Goal: Feedback & Contribution: Leave review/rating

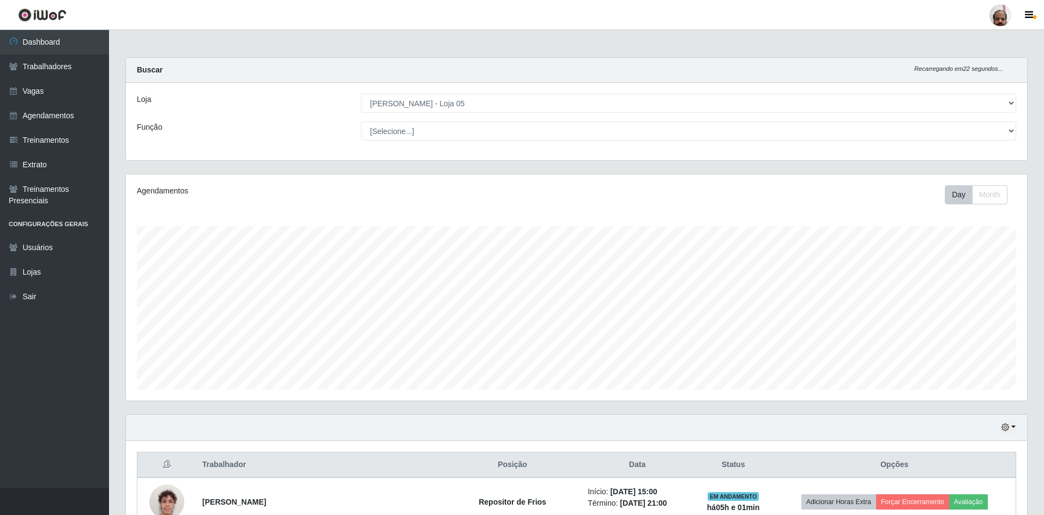
select select "252"
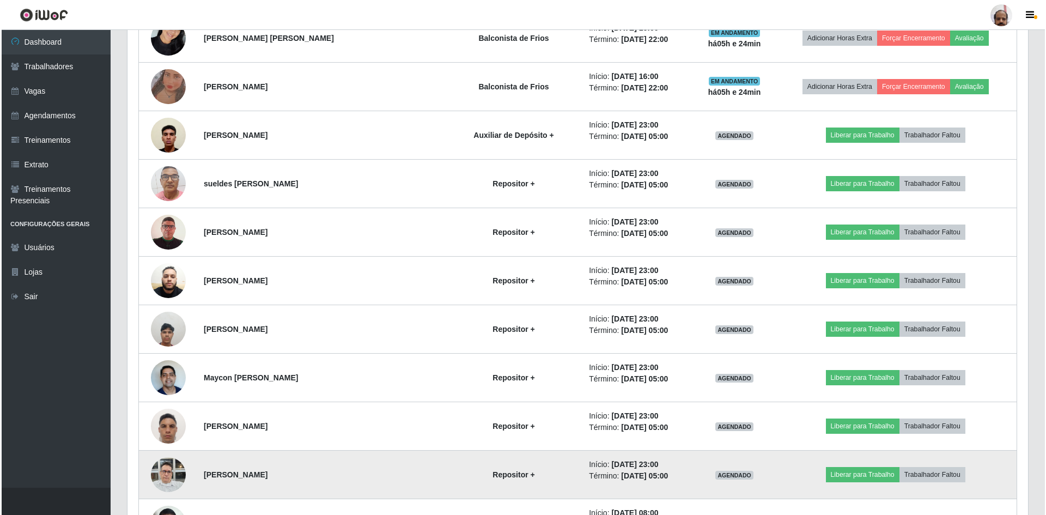
scroll to position [1189, 0]
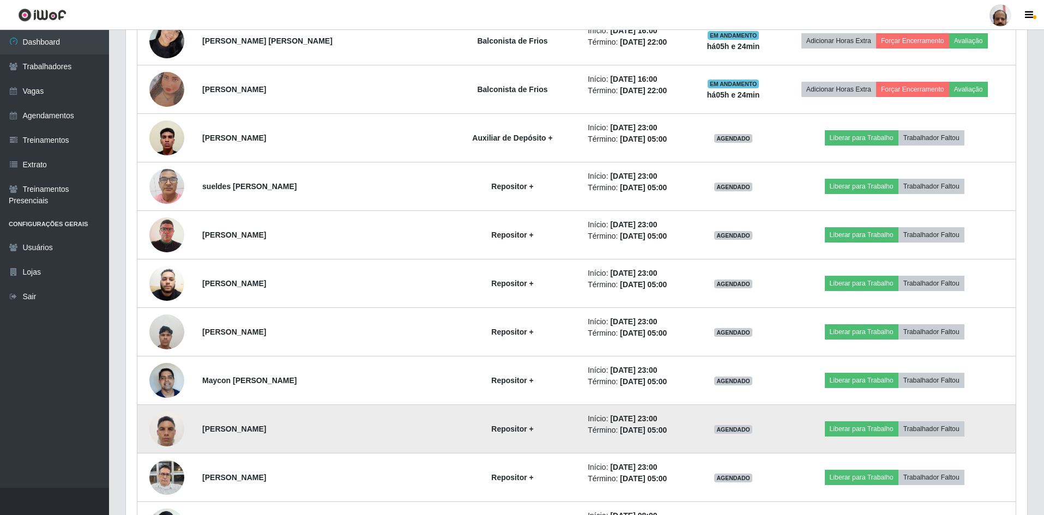
click at [166, 436] on img at bounding box center [166, 428] width 35 height 46
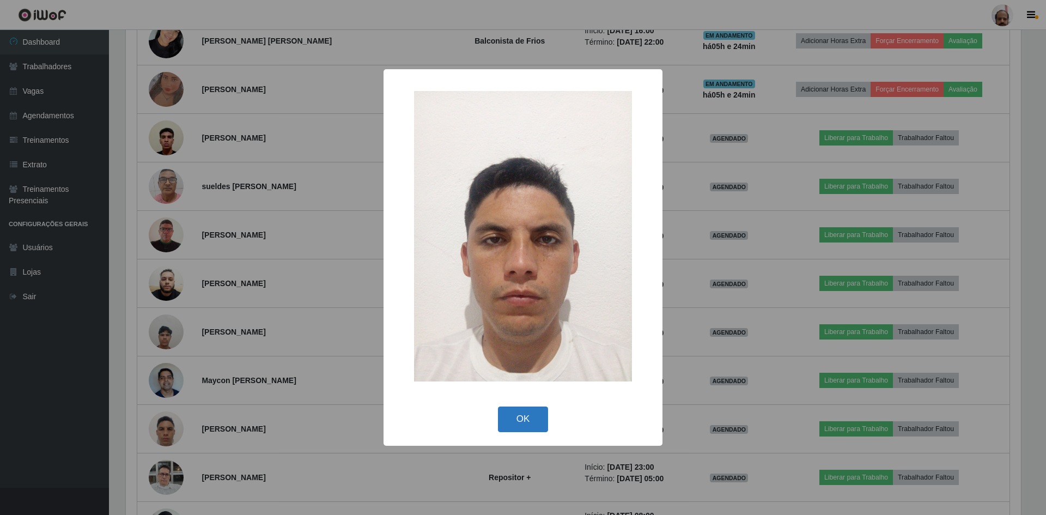
click at [519, 416] on button "OK" at bounding box center [523, 420] width 51 height 26
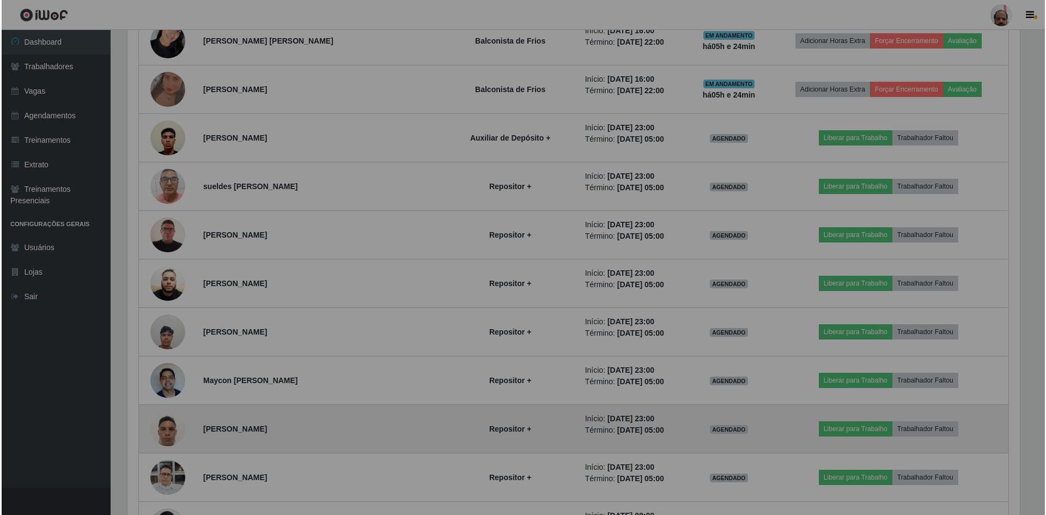
scroll to position [226, 901]
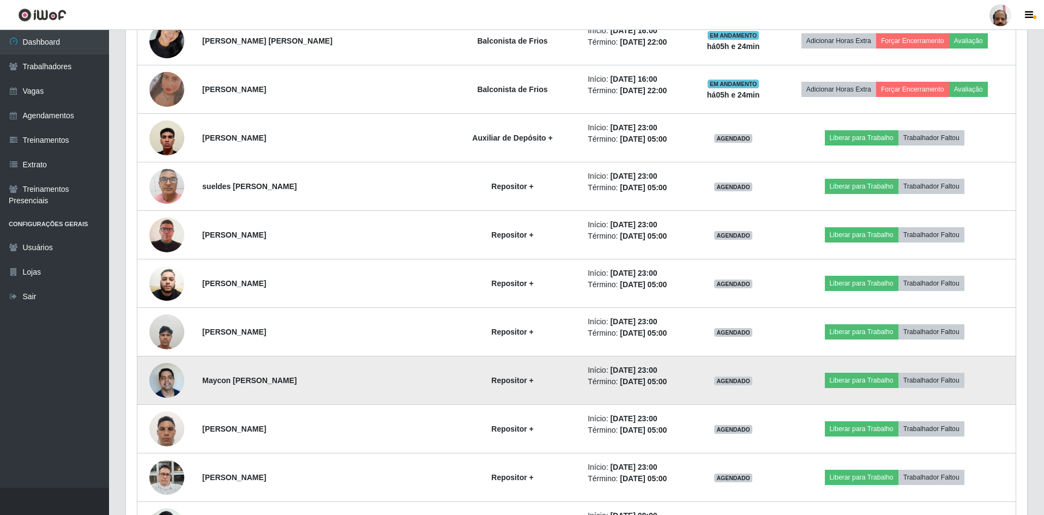
click at [165, 384] on img at bounding box center [166, 380] width 35 height 46
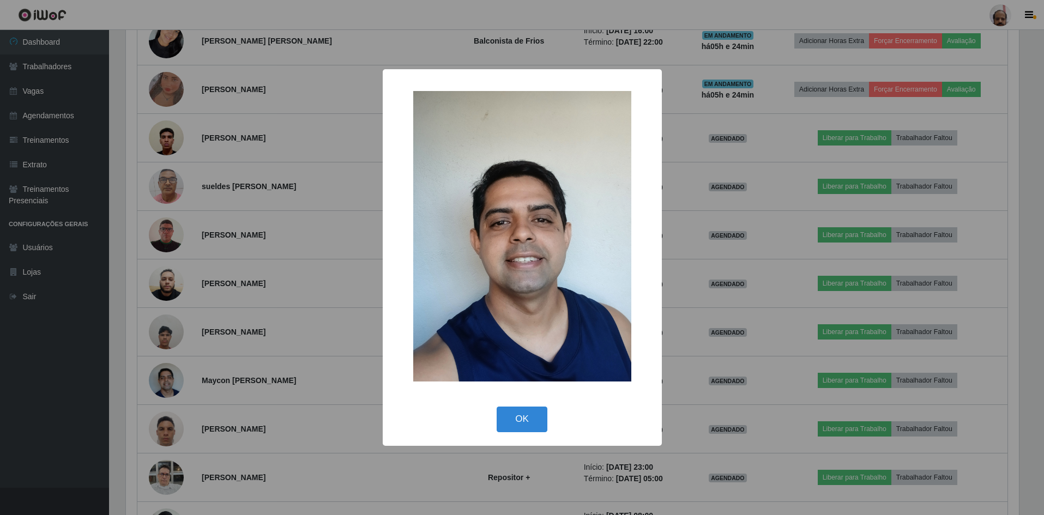
scroll to position [226, 895]
click at [524, 421] on button "OK" at bounding box center [523, 420] width 51 height 26
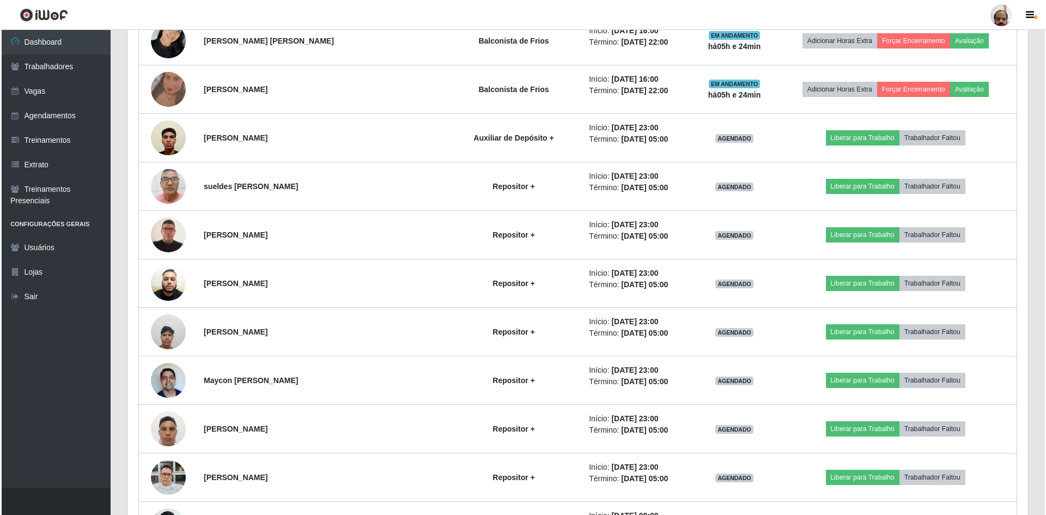
scroll to position [226, 901]
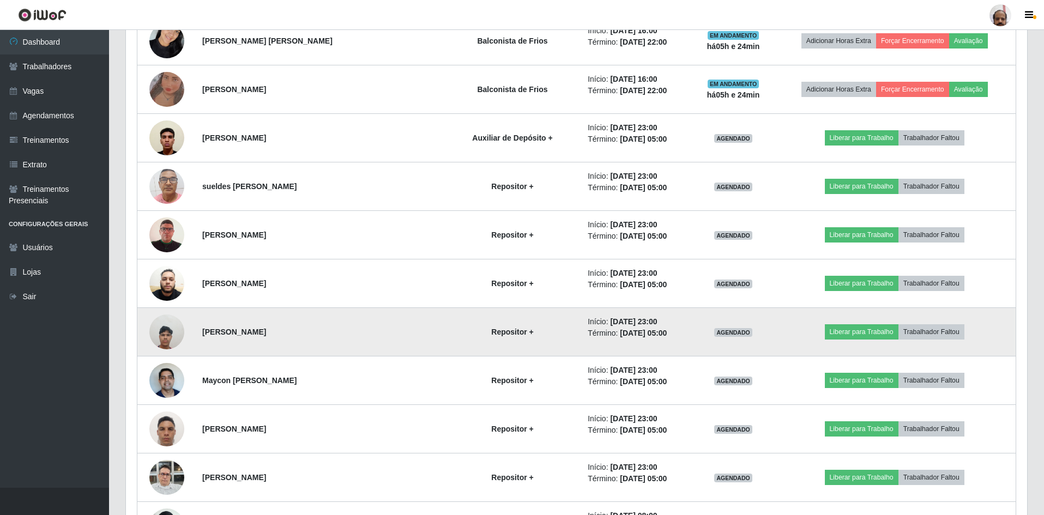
click at [174, 342] on img at bounding box center [166, 331] width 35 height 46
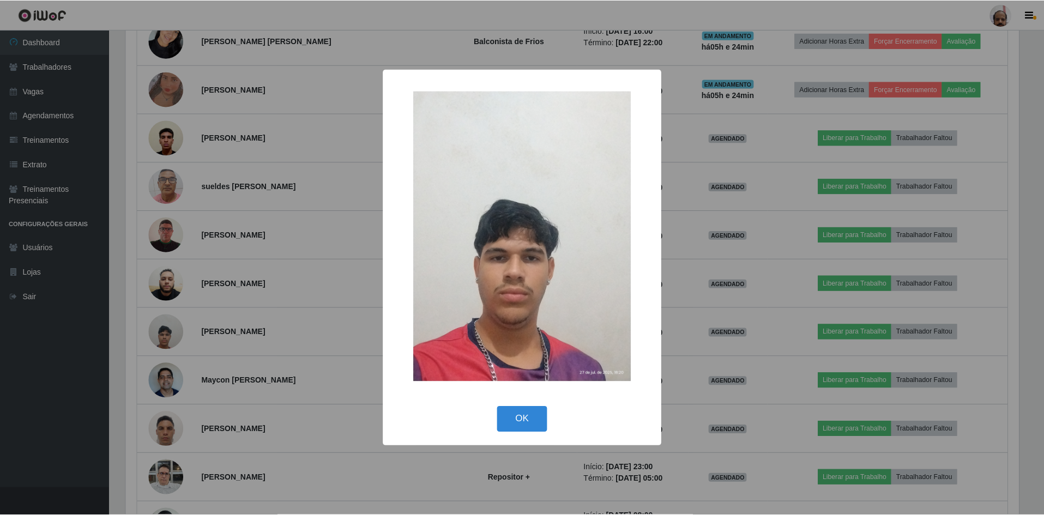
scroll to position [226, 895]
click at [525, 415] on button "OK" at bounding box center [523, 420] width 51 height 26
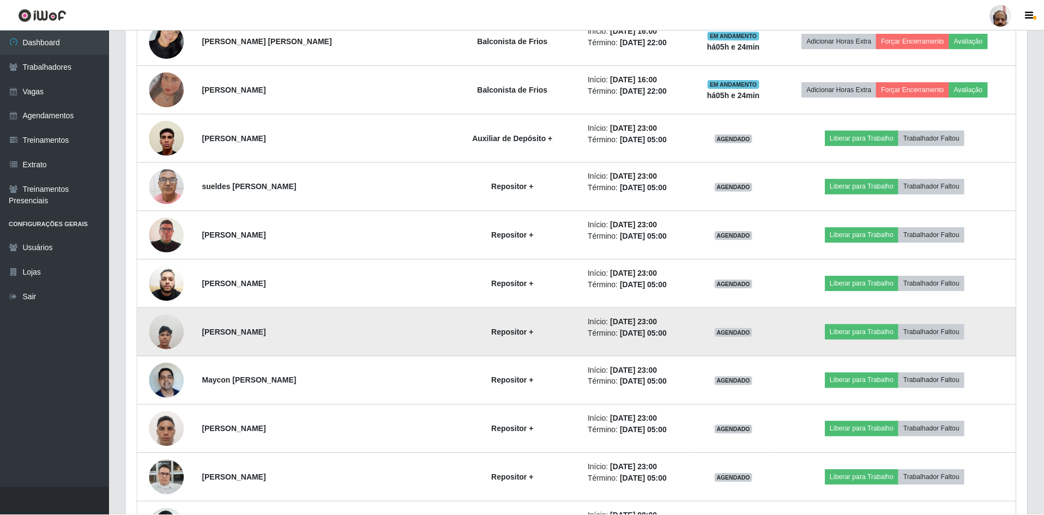
scroll to position [226, 901]
click at [162, 330] on img at bounding box center [166, 331] width 35 height 46
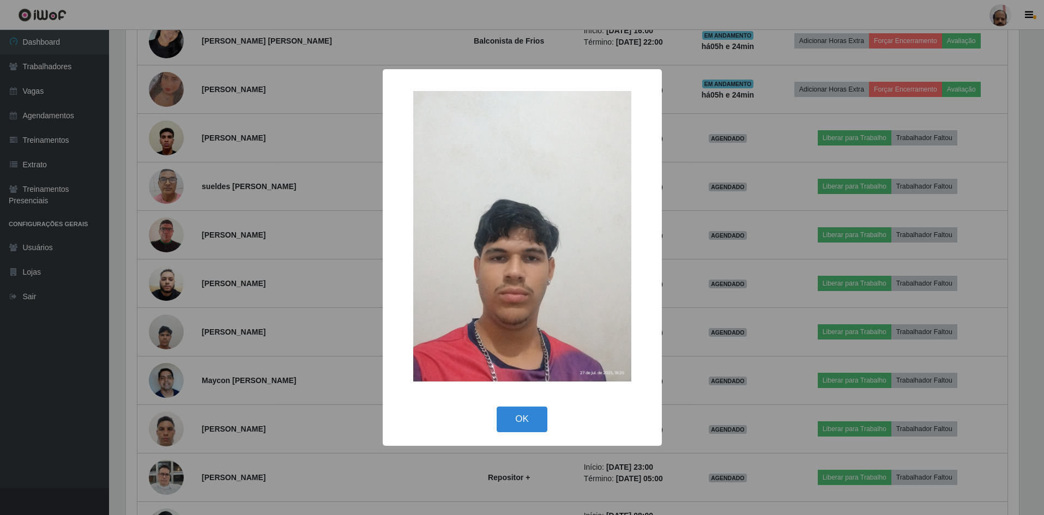
scroll to position [226, 895]
click at [517, 414] on button "OK" at bounding box center [523, 420] width 51 height 26
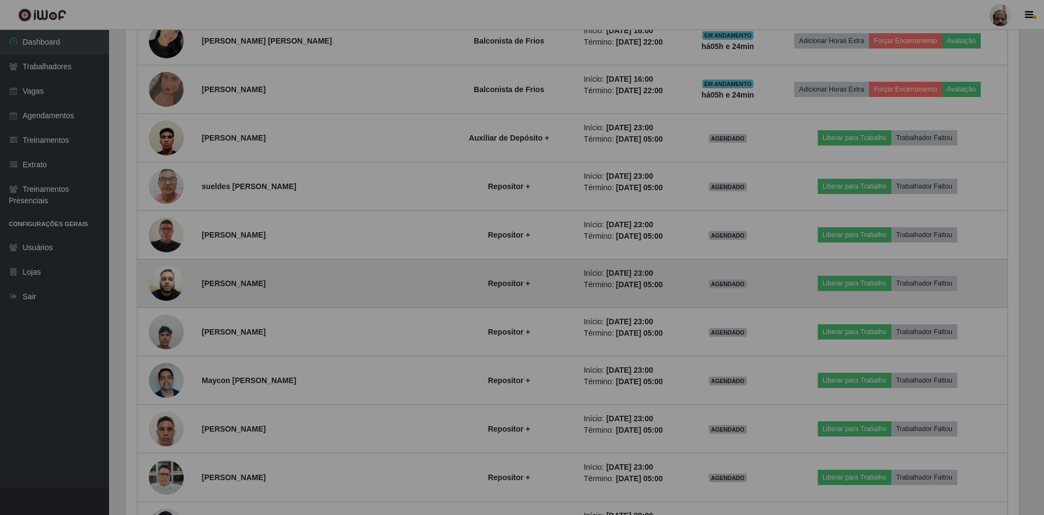
scroll to position [226, 901]
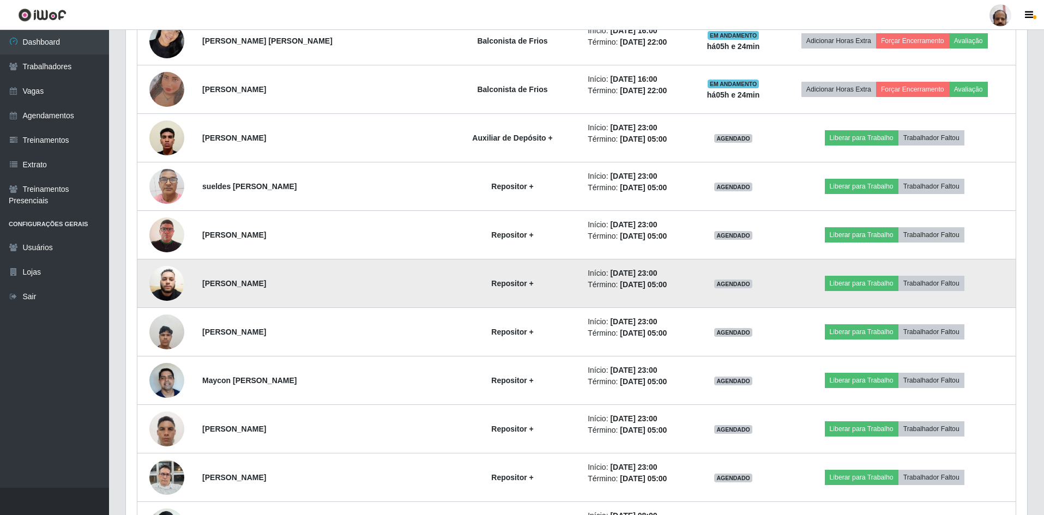
click at [162, 290] on img at bounding box center [166, 283] width 35 height 47
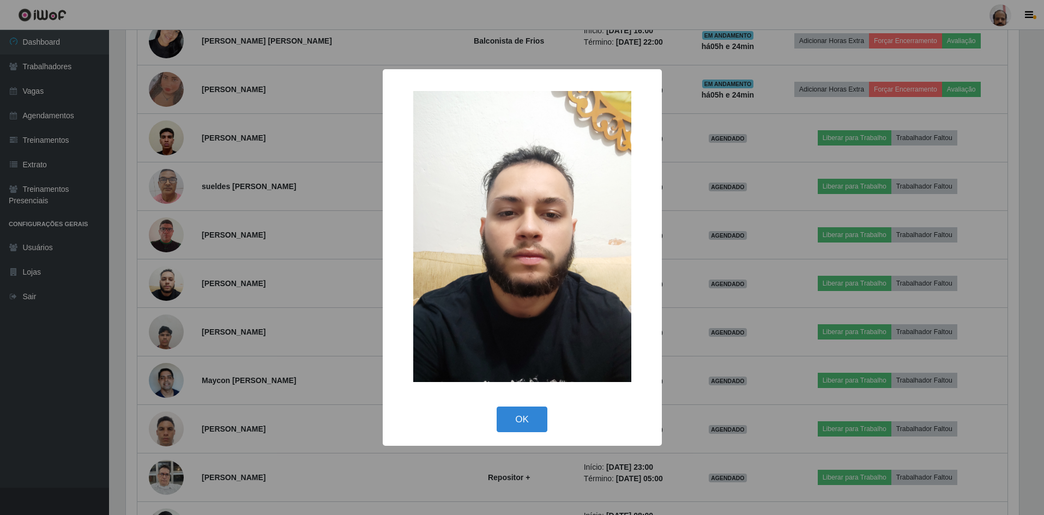
scroll to position [226, 895]
drag, startPoint x: 519, startPoint y: 418, endPoint x: 175, endPoint y: 347, distance: 351.2
click at [519, 417] on button "OK" at bounding box center [523, 420] width 51 height 26
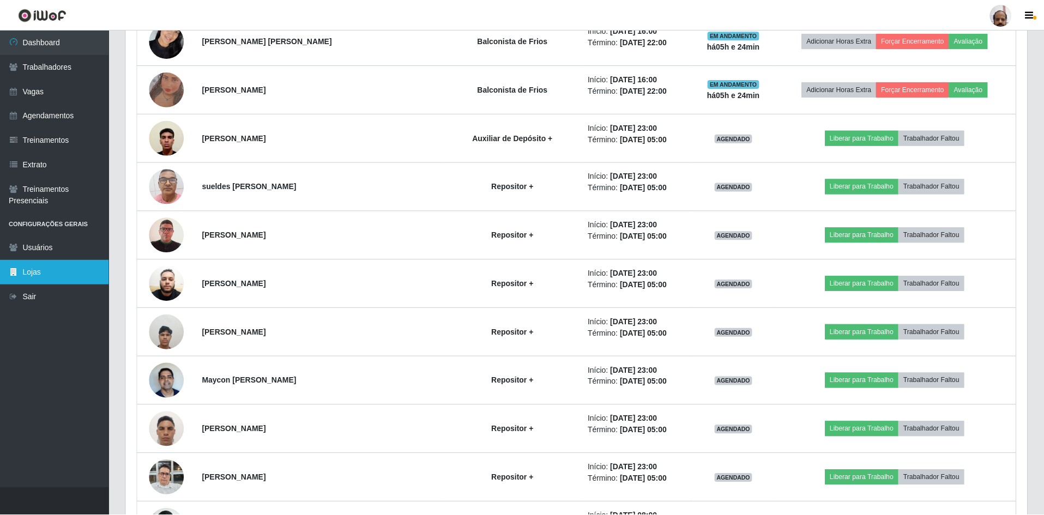
scroll to position [226, 901]
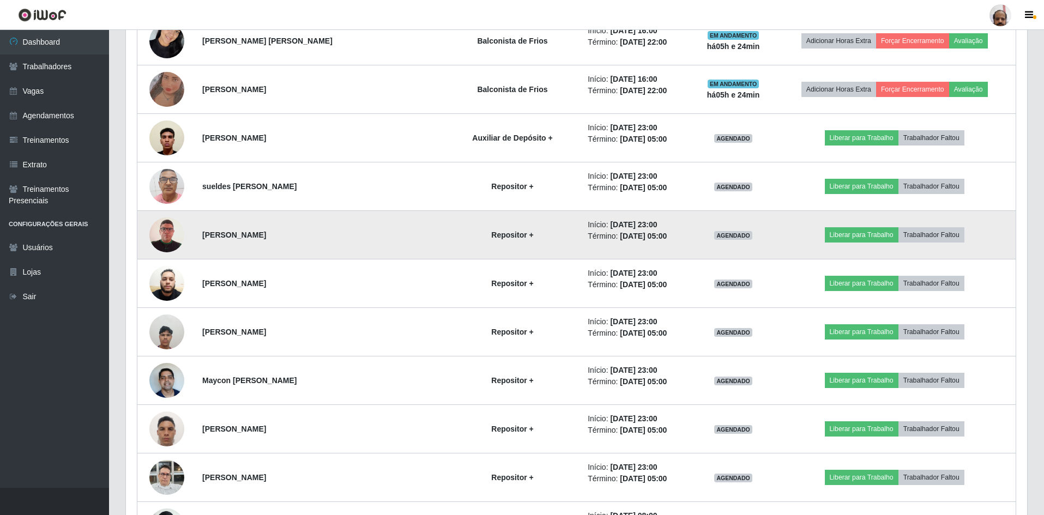
click at [171, 229] on img at bounding box center [166, 235] width 35 height 50
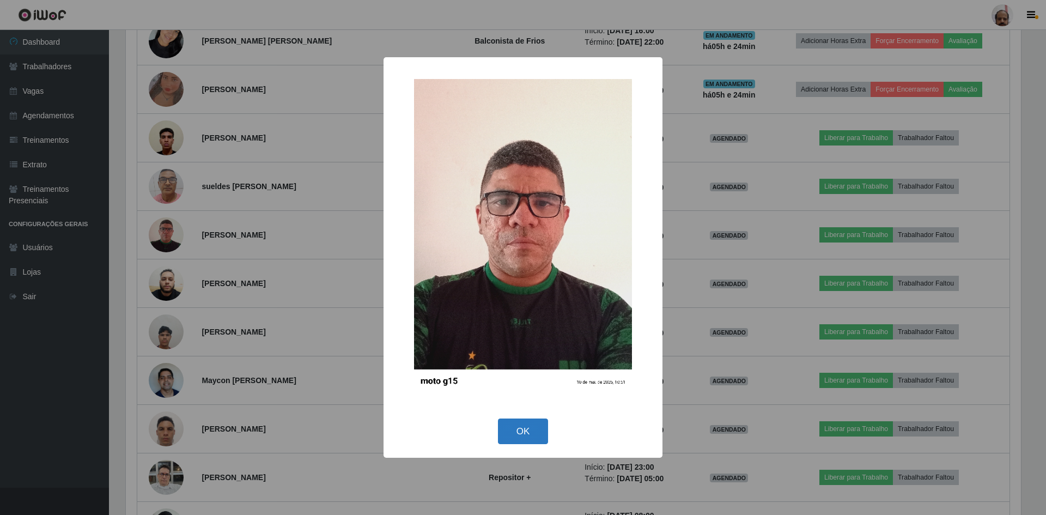
click at [518, 427] on button "OK" at bounding box center [523, 432] width 51 height 26
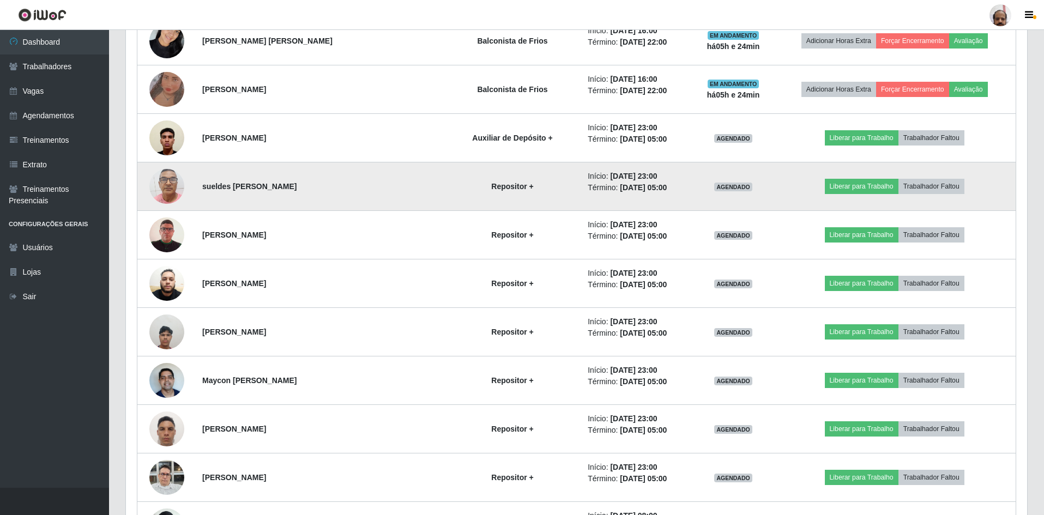
click at [177, 187] on img at bounding box center [166, 186] width 35 height 46
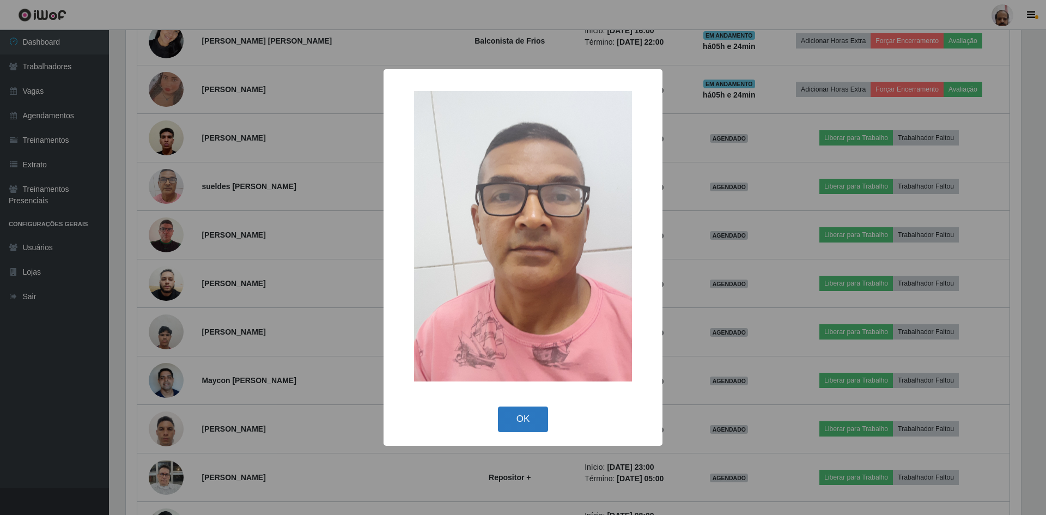
click at [523, 427] on button "OK" at bounding box center [523, 420] width 51 height 26
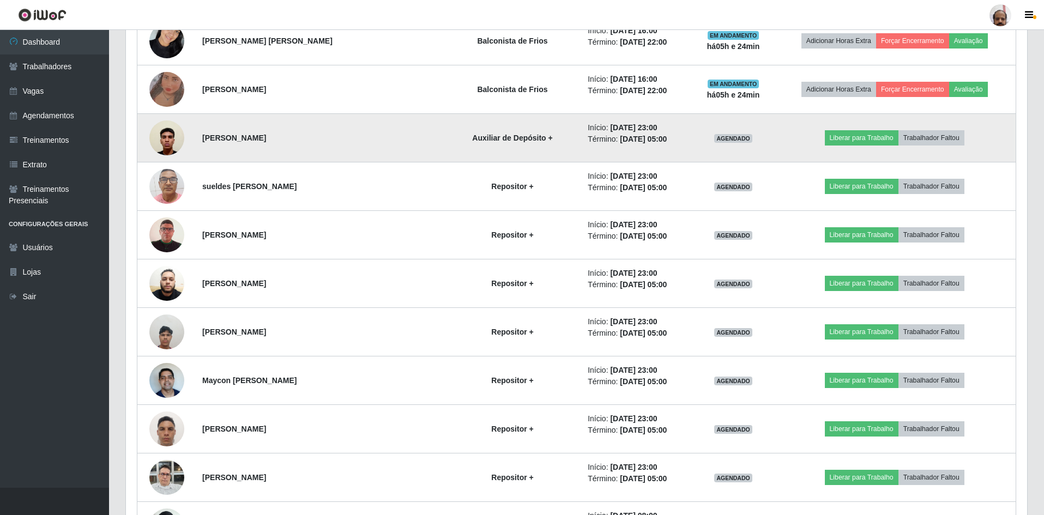
click at [165, 138] on img at bounding box center [166, 137] width 35 height 46
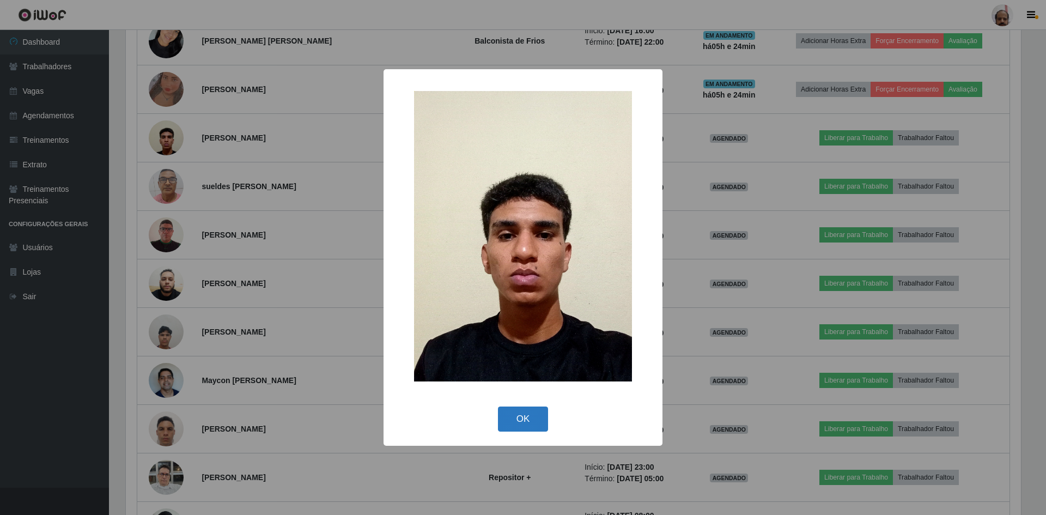
click at [528, 421] on button "OK" at bounding box center [523, 420] width 51 height 26
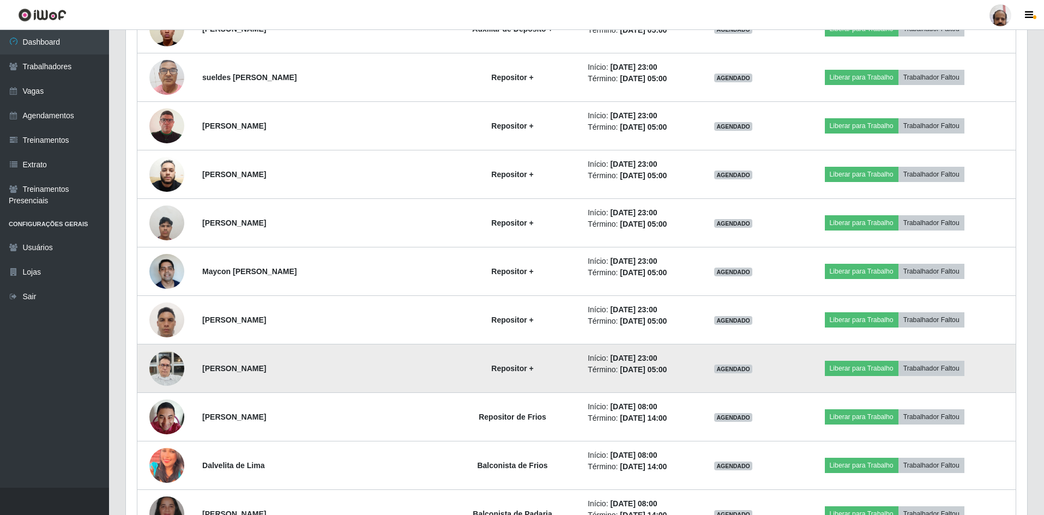
click at [158, 376] on img at bounding box center [166, 368] width 35 height 46
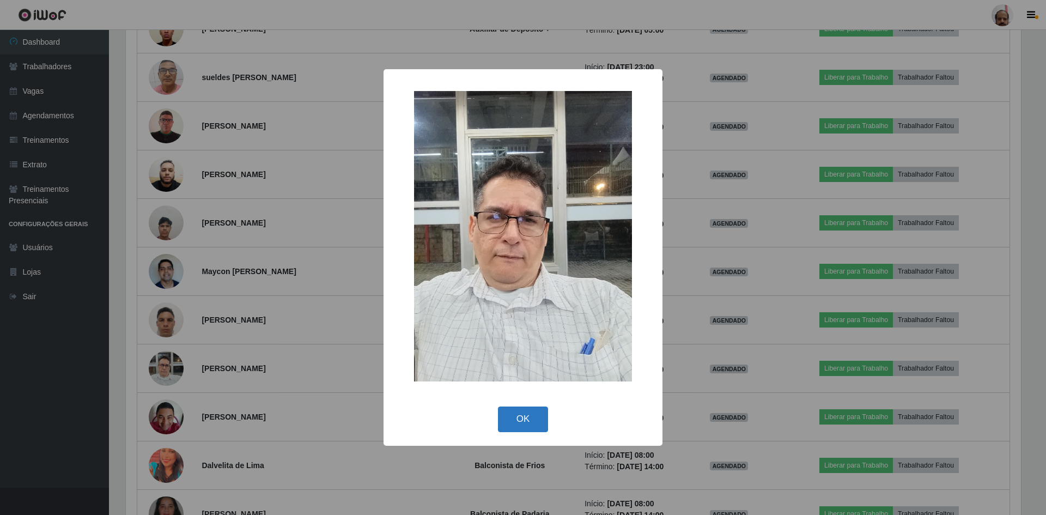
click at [514, 426] on button "OK" at bounding box center [523, 420] width 51 height 26
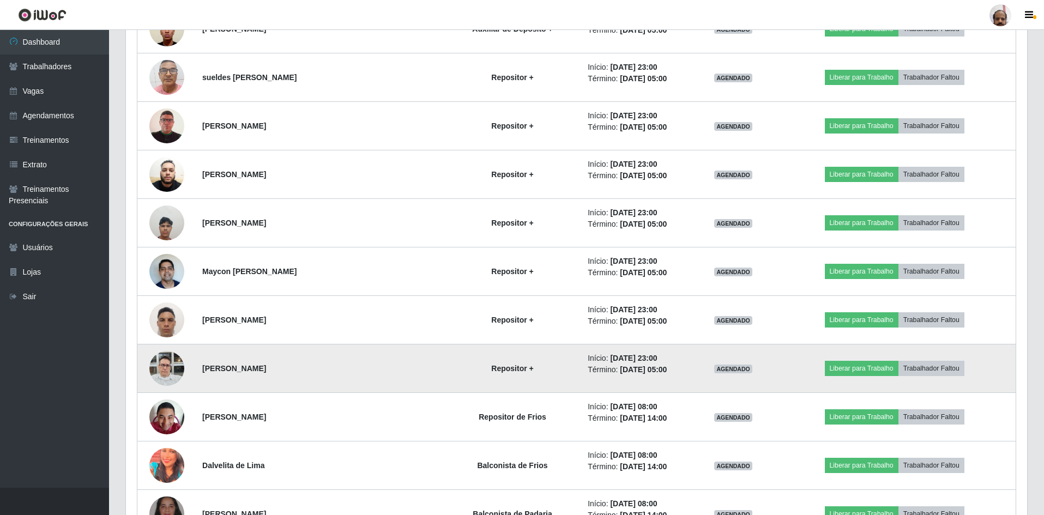
click at [176, 365] on img at bounding box center [166, 368] width 35 height 46
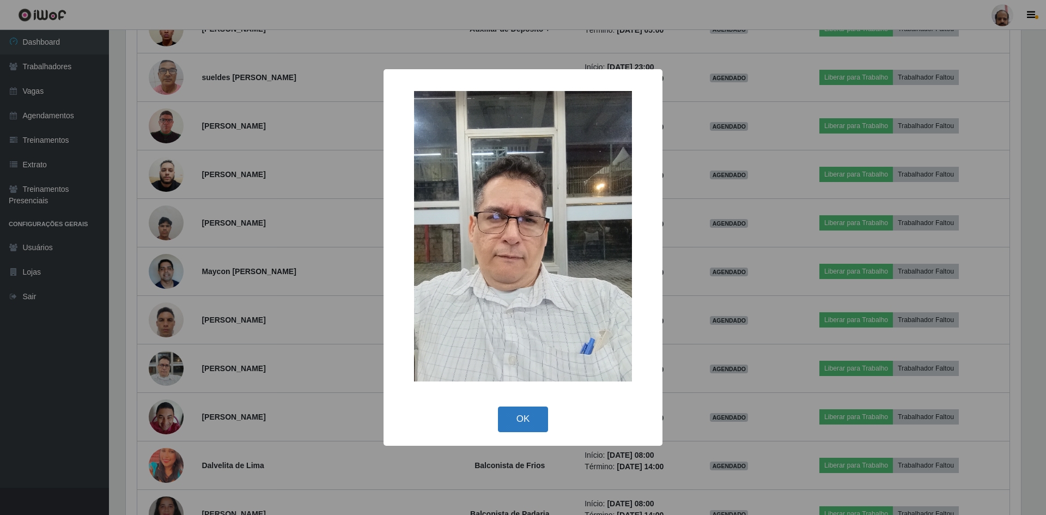
click at [534, 420] on button "OK" at bounding box center [523, 420] width 51 height 26
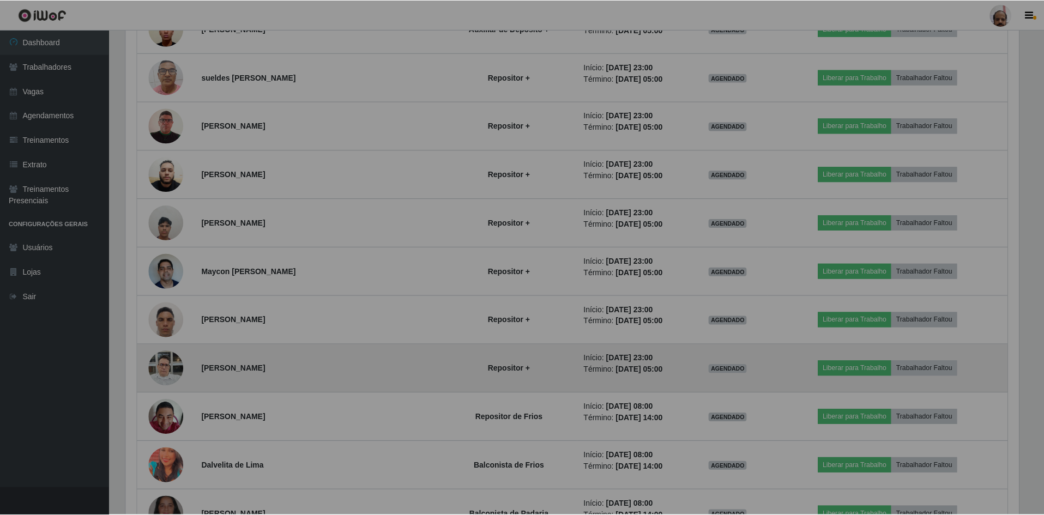
scroll to position [226, 901]
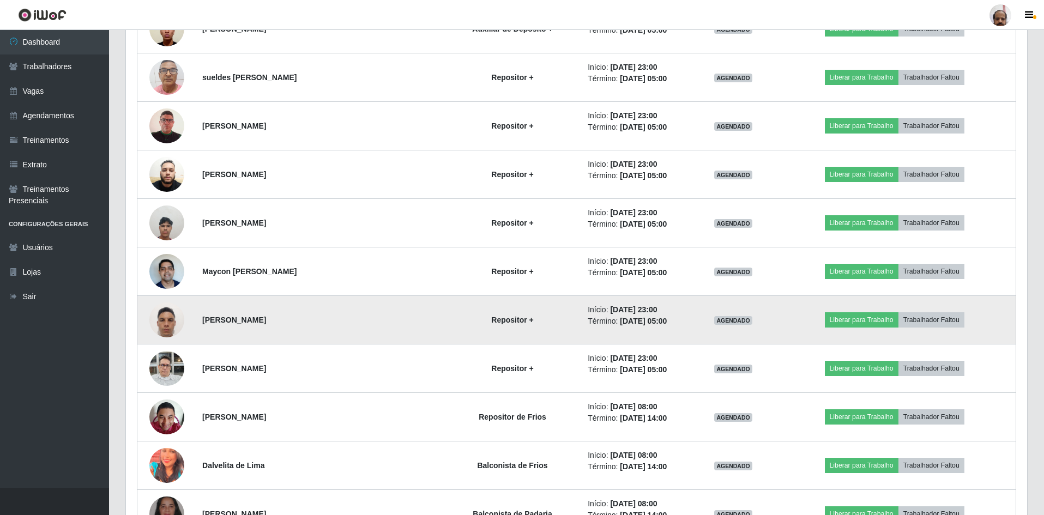
click at [164, 314] on img at bounding box center [166, 319] width 35 height 46
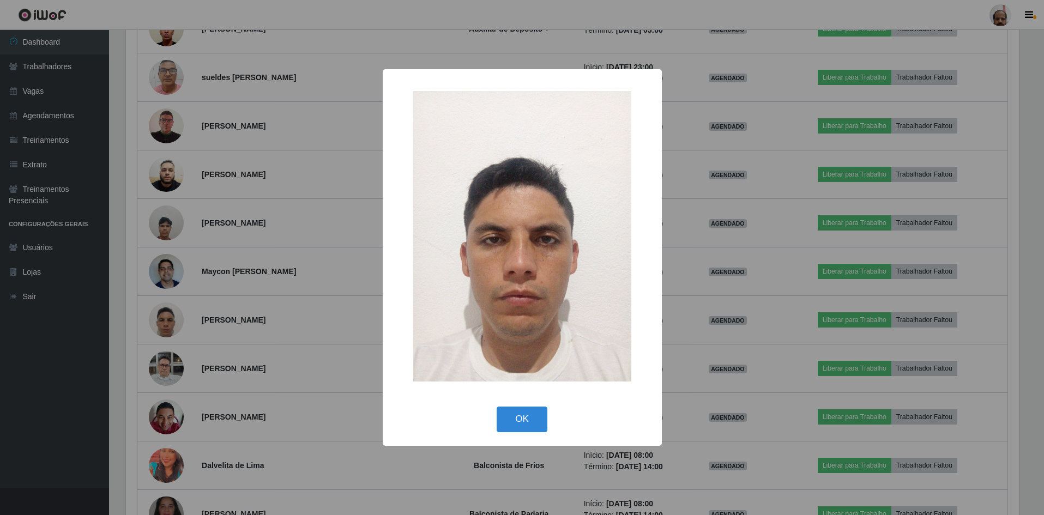
scroll to position [226, 895]
click at [535, 420] on button "OK" at bounding box center [523, 420] width 51 height 26
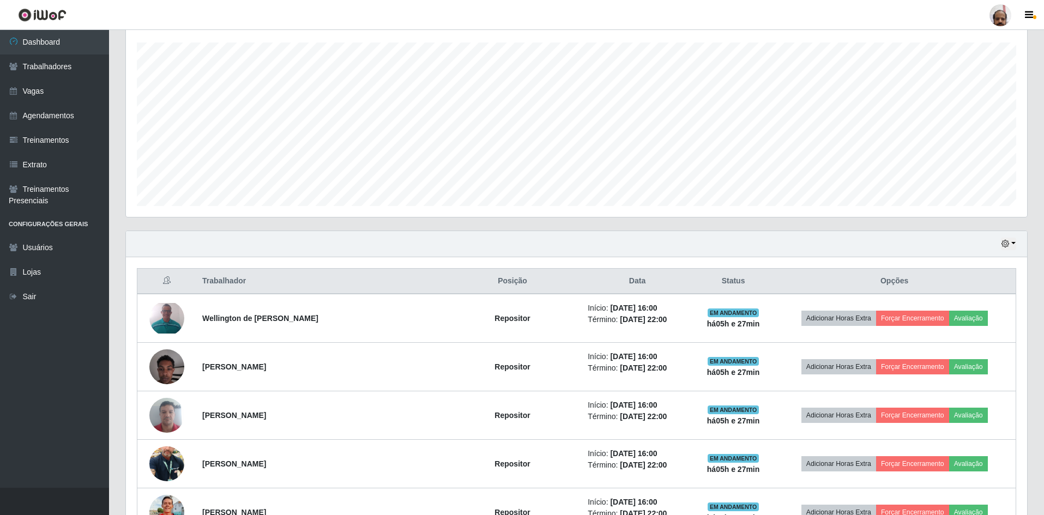
scroll to position [103, 0]
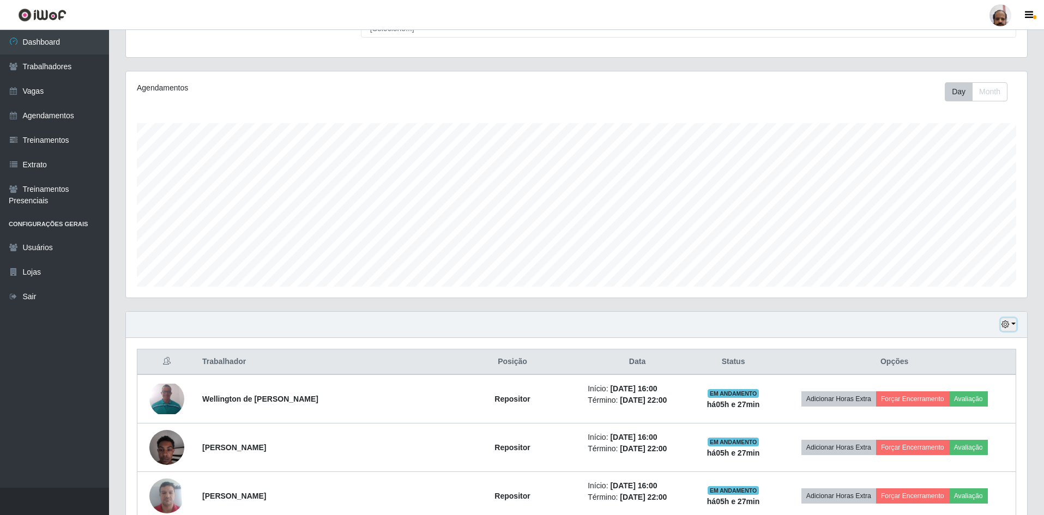
click at [1009, 325] on icon "button" at bounding box center [1005, 324] width 8 height 8
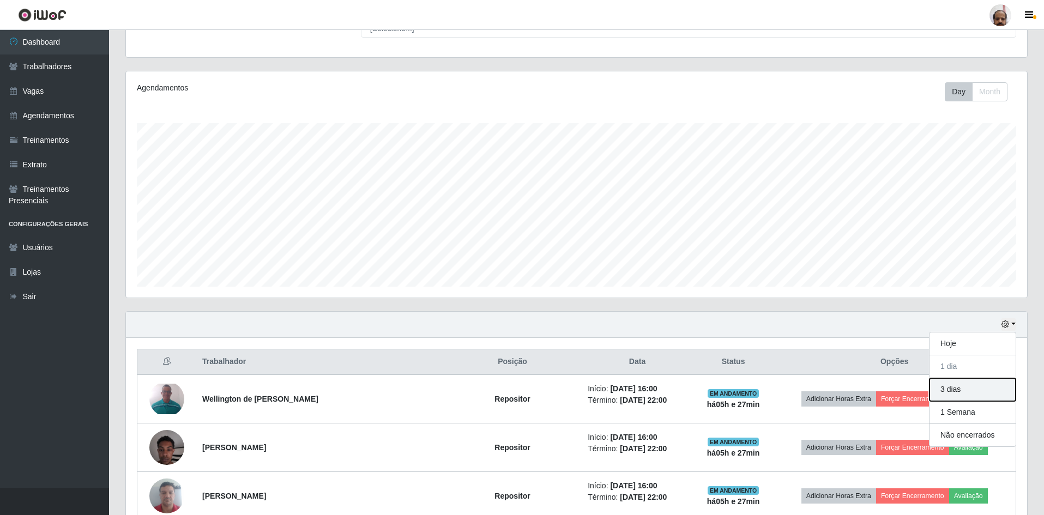
click at [954, 390] on button "3 dias" at bounding box center [972, 389] width 86 height 23
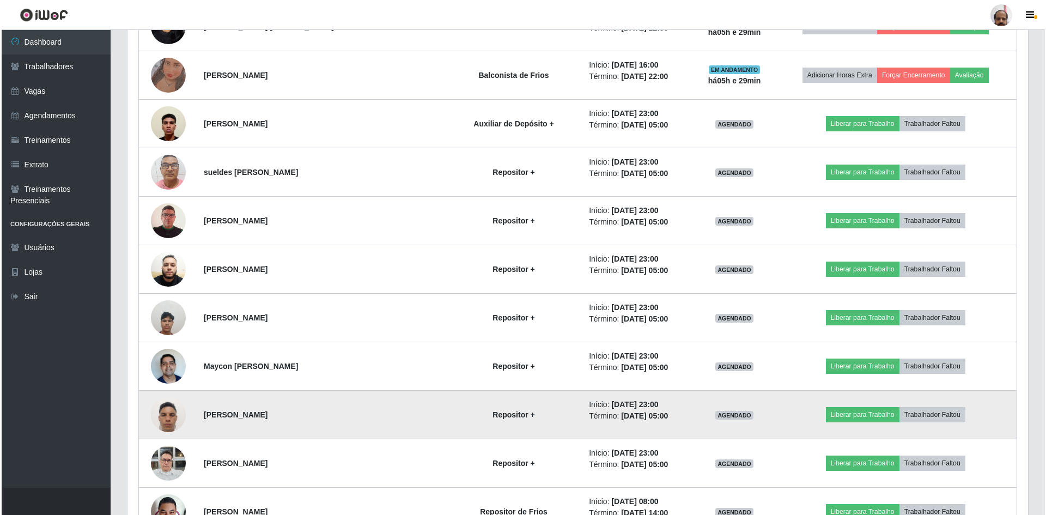
scroll to position [1140, 0]
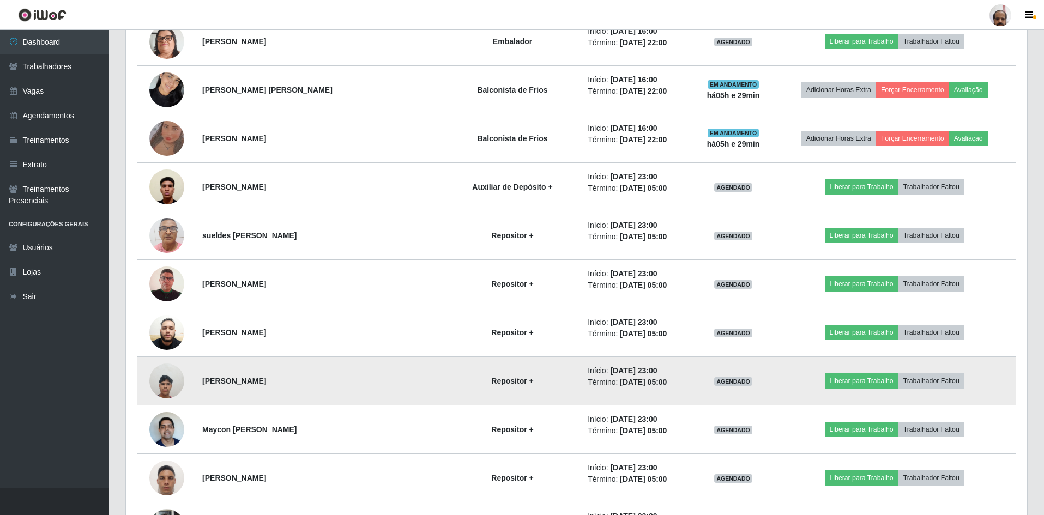
click at [175, 380] on img at bounding box center [166, 381] width 35 height 46
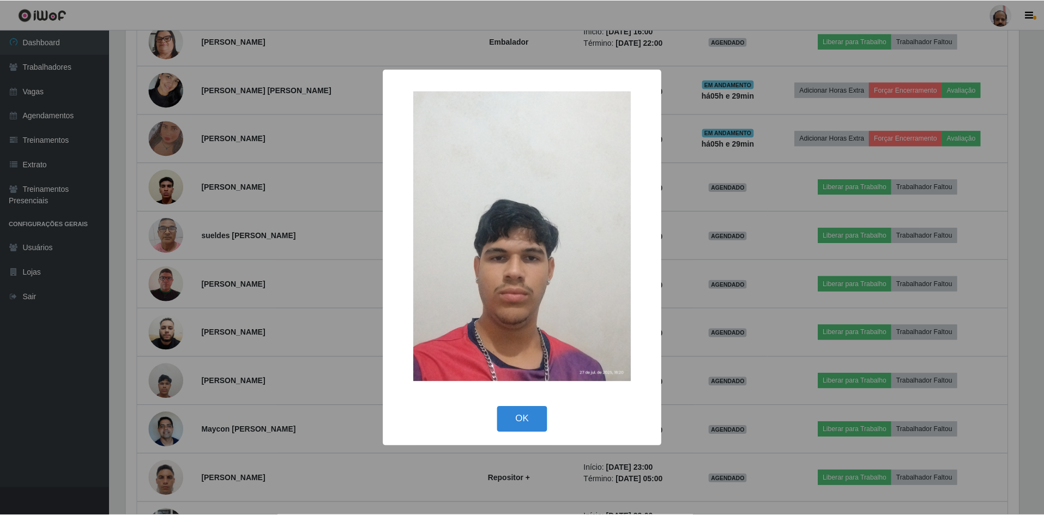
scroll to position [226, 895]
click at [544, 417] on button "OK" at bounding box center [523, 420] width 51 height 26
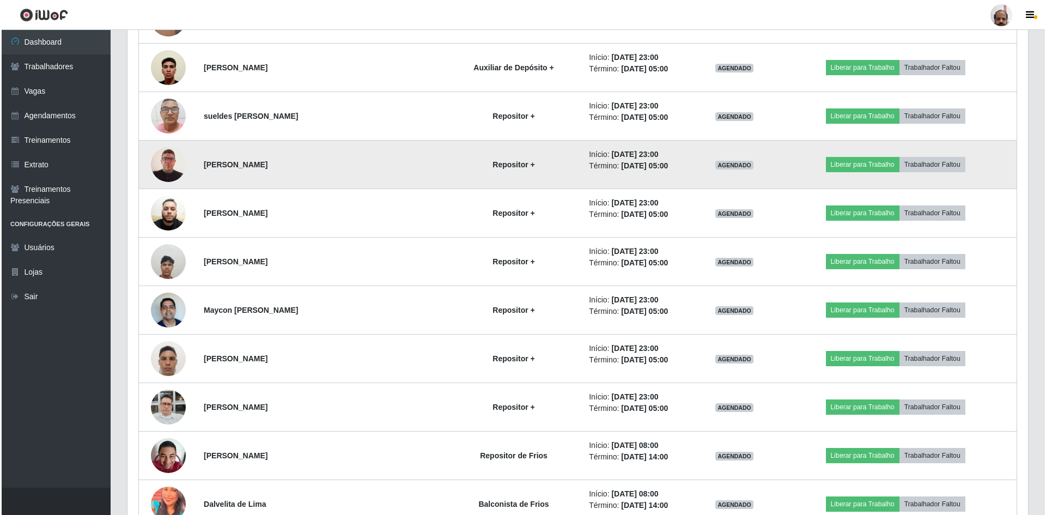
scroll to position [1259, 0]
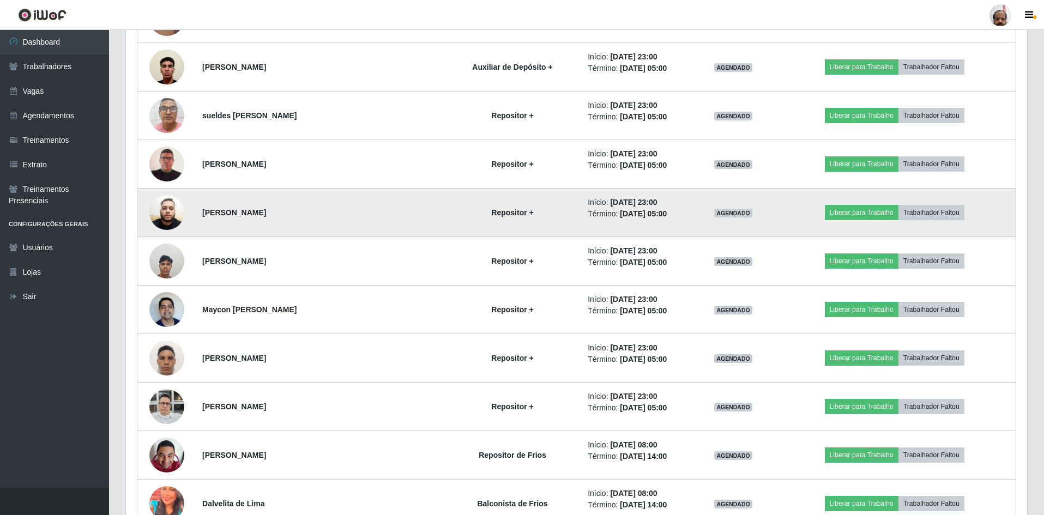
click at [162, 211] on img at bounding box center [166, 212] width 35 height 47
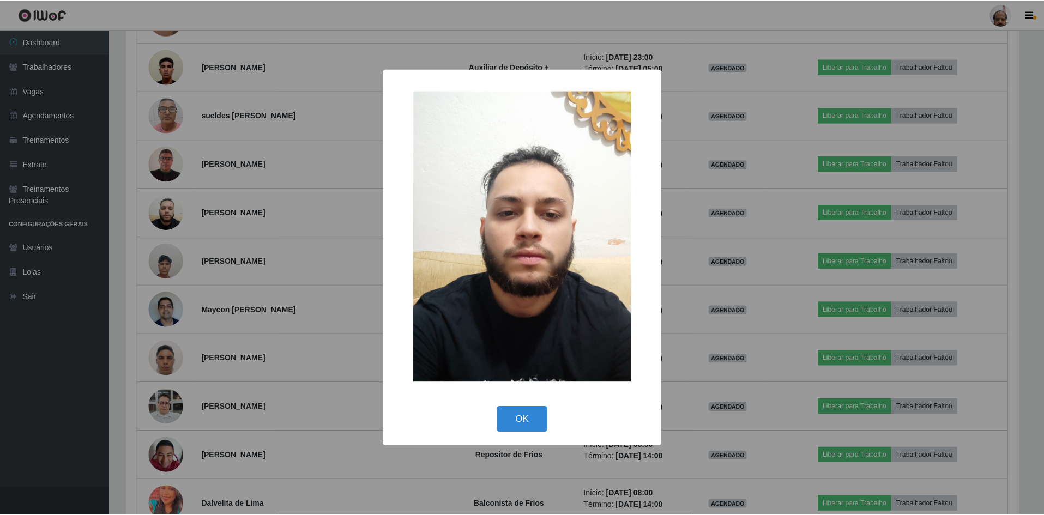
scroll to position [226, 895]
click at [511, 413] on button "OK" at bounding box center [523, 420] width 51 height 26
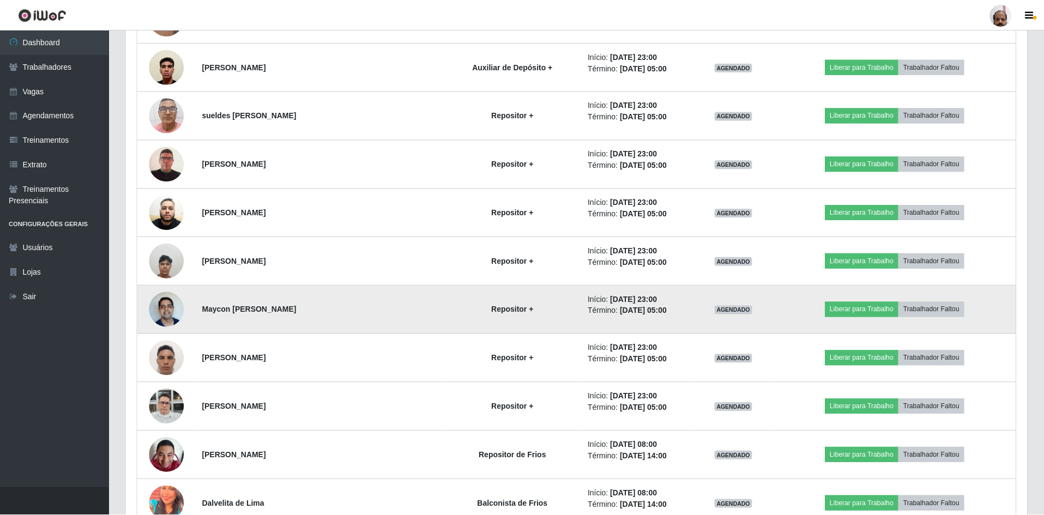
scroll to position [226, 901]
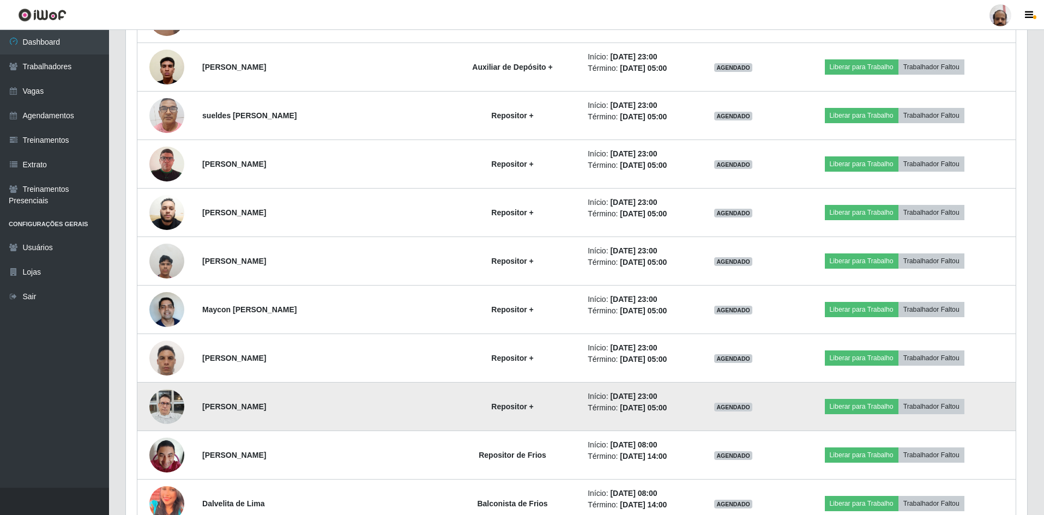
click at [178, 409] on img at bounding box center [166, 406] width 35 height 46
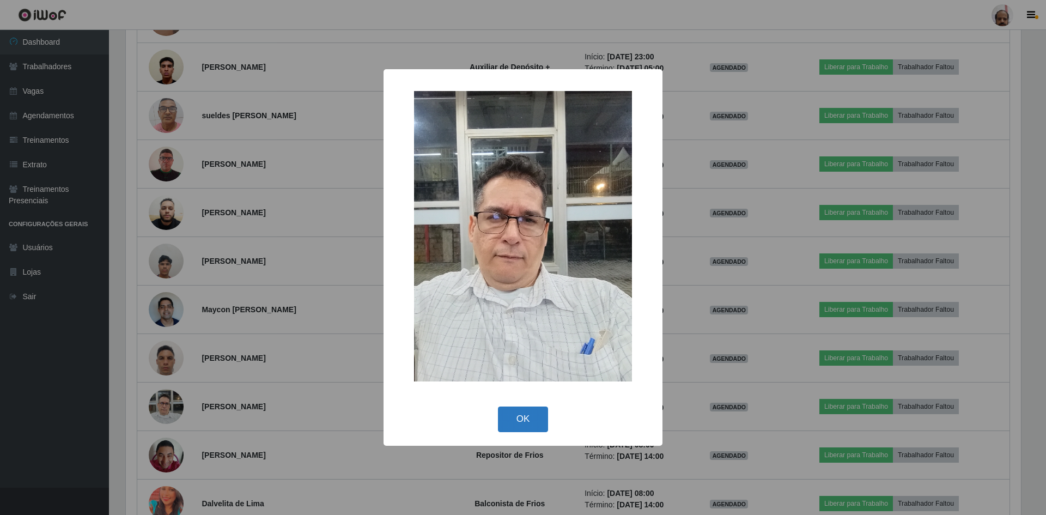
click at [527, 415] on button "OK" at bounding box center [523, 420] width 51 height 26
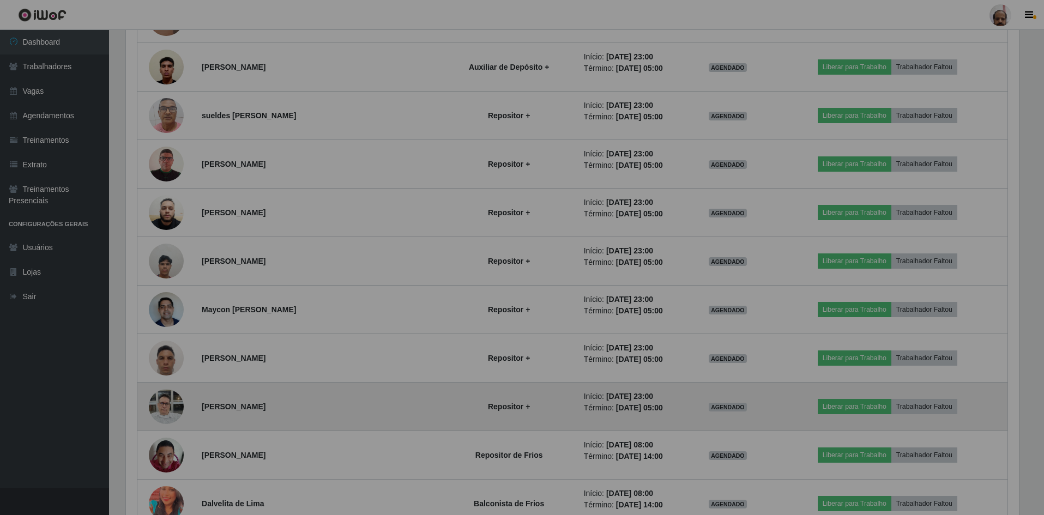
scroll to position [226, 901]
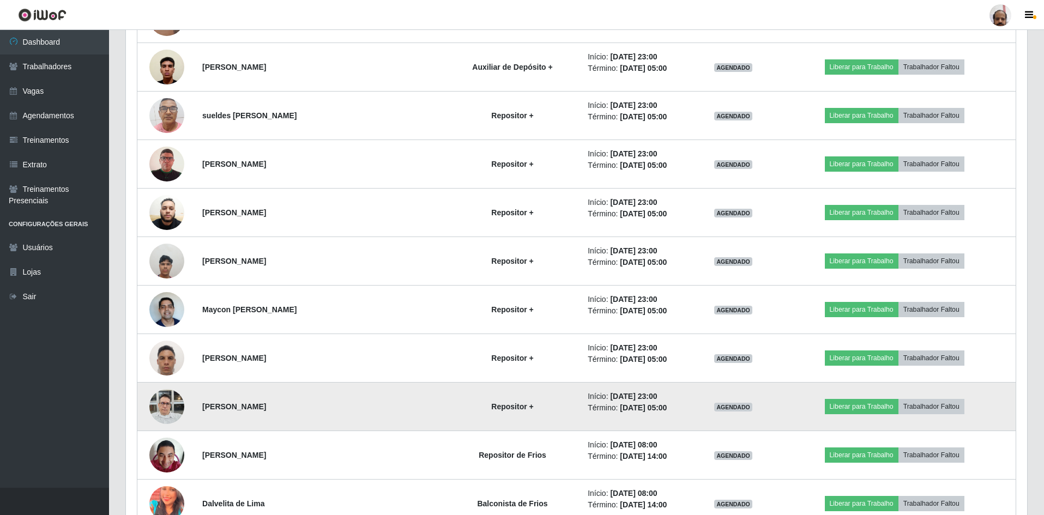
click at [177, 398] on img at bounding box center [166, 406] width 35 height 46
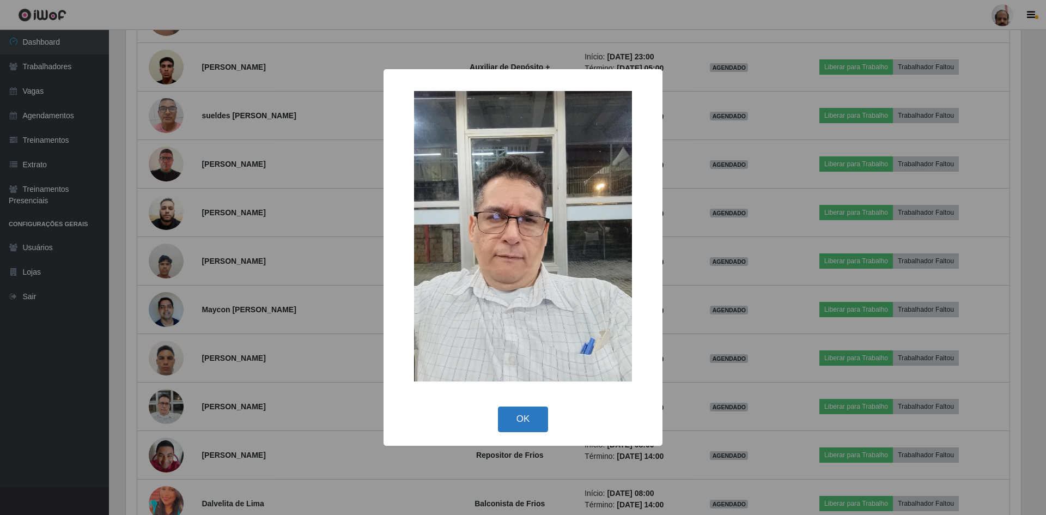
click at [510, 416] on button "OK" at bounding box center [523, 420] width 51 height 26
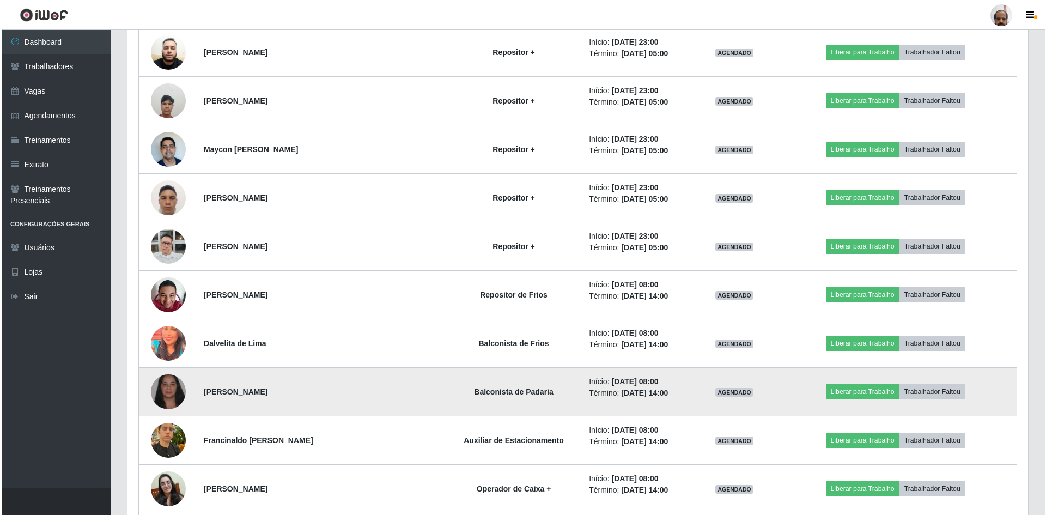
scroll to position [1423, 0]
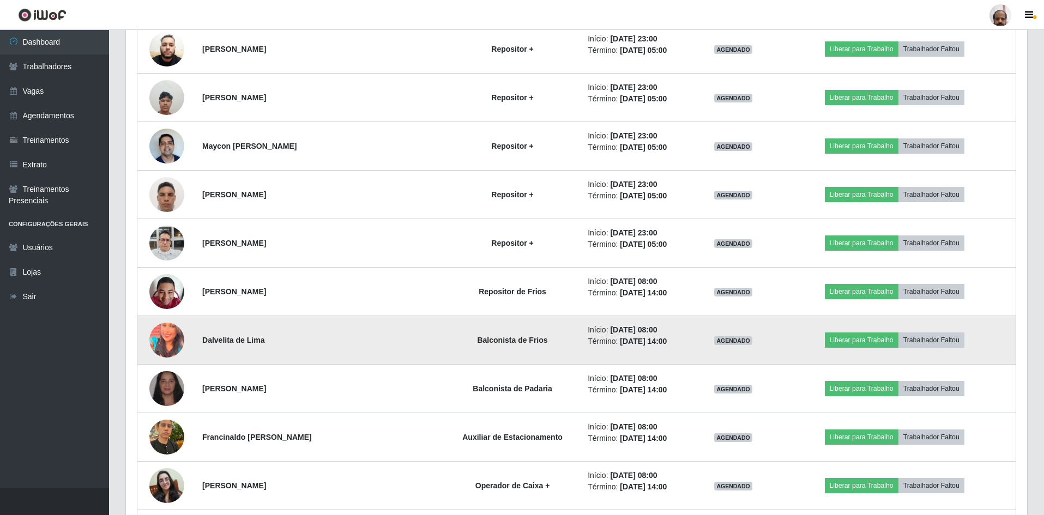
click at [171, 337] on img at bounding box center [166, 340] width 35 height 44
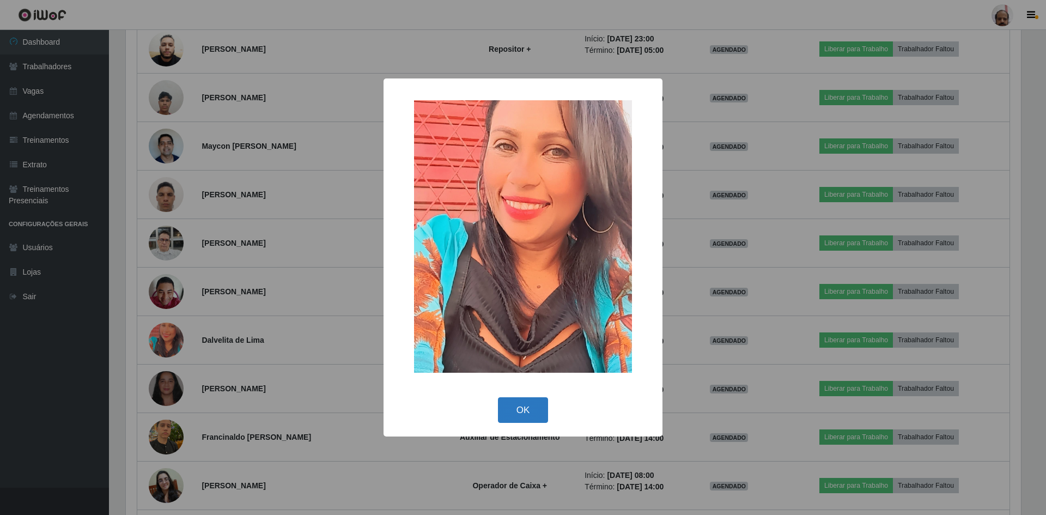
click at [540, 410] on button "OK" at bounding box center [523, 410] width 51 height 26
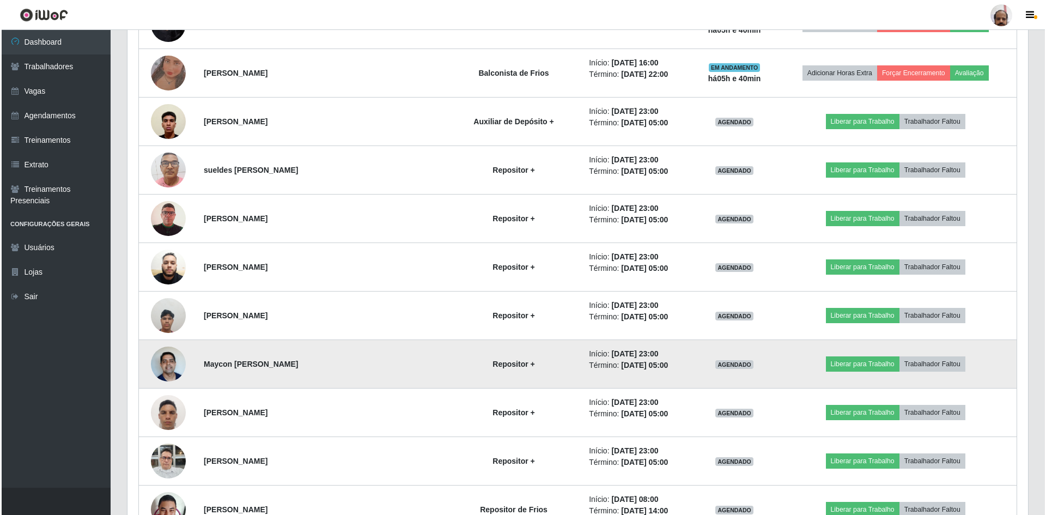
scroll to position [1259, 0]
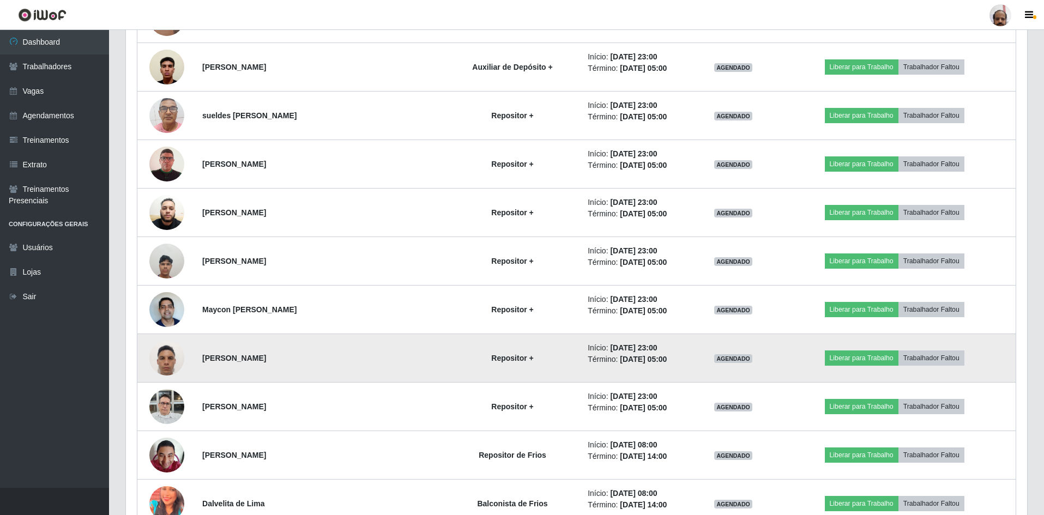
click at [173, 352] on img at bounding box center [166, 358] width 35 height 46
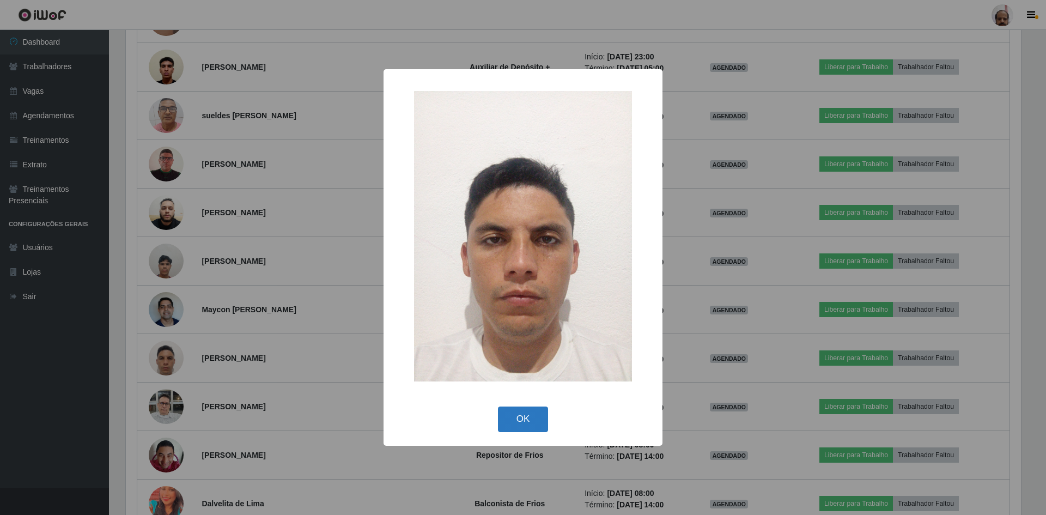
click at [530, 410] on button "OK" at bounding box center [523, 420] width 51 height 26
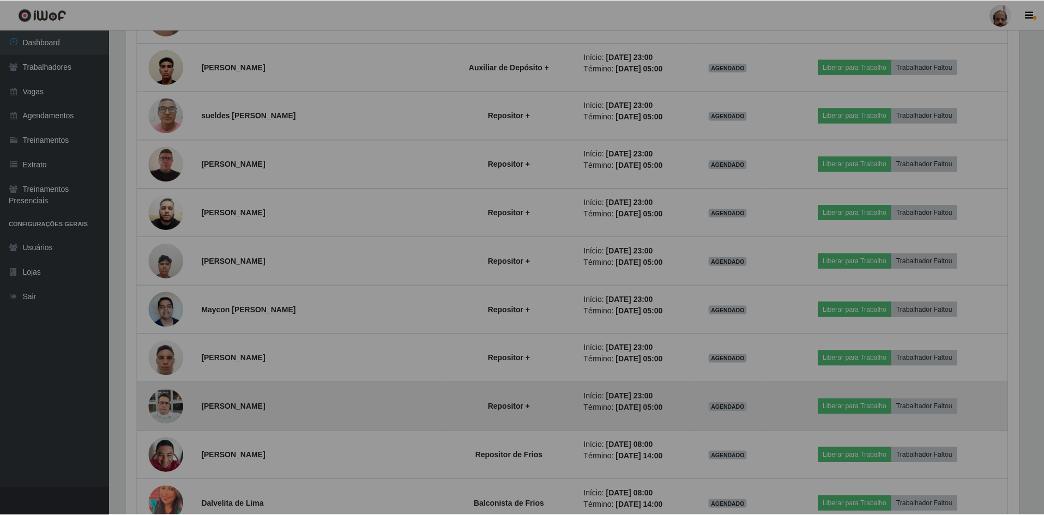
scroll to position [226, 901]
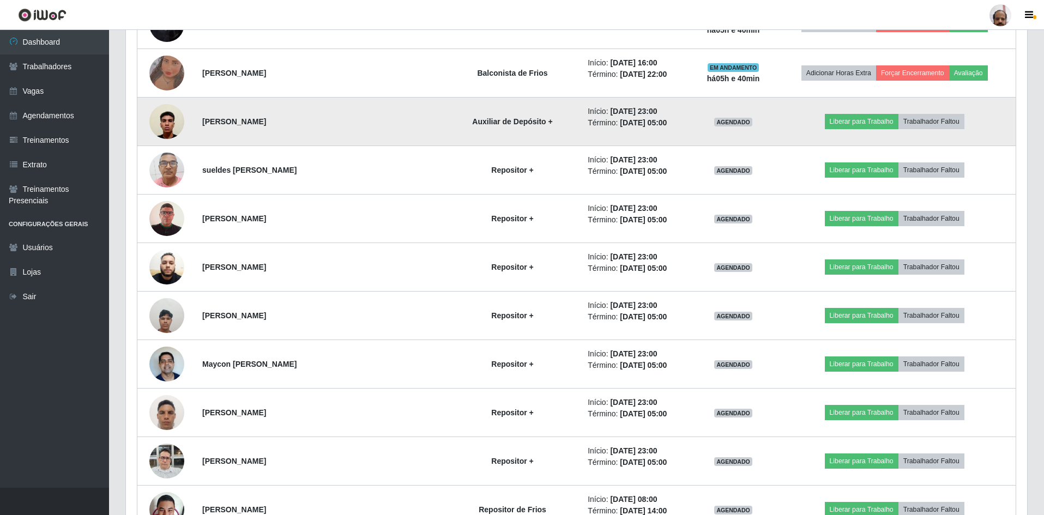
click at [173, 133] on img at bounding box center [166, 121] width 35 height 46
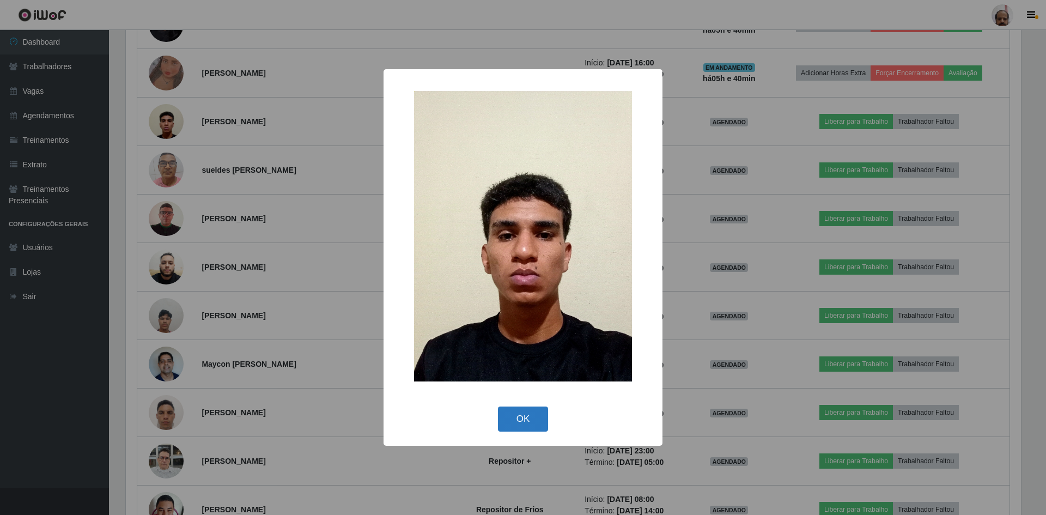
click at [524, 418] on button "OK" at bounding box center [523, 420] width 51 height 26
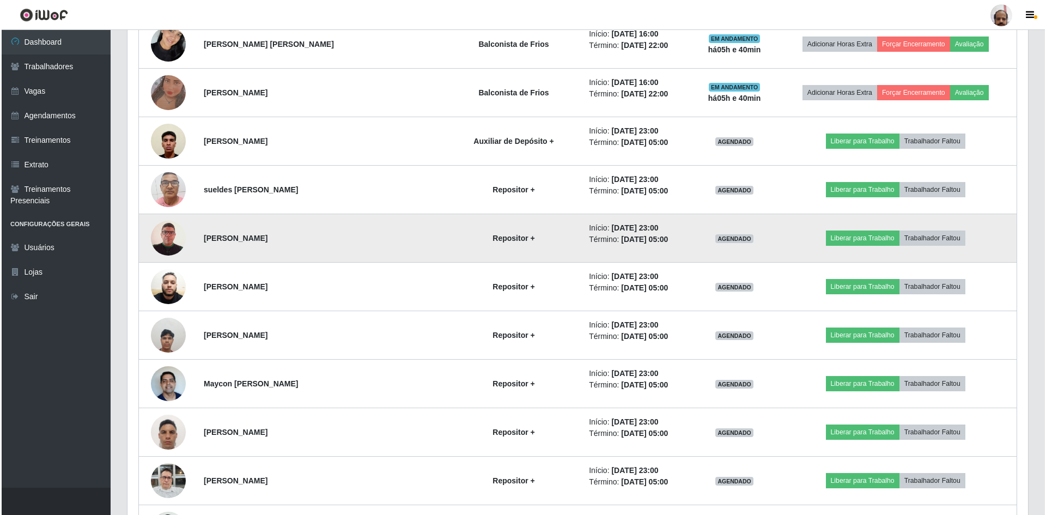
scroll to position [1205, 0]
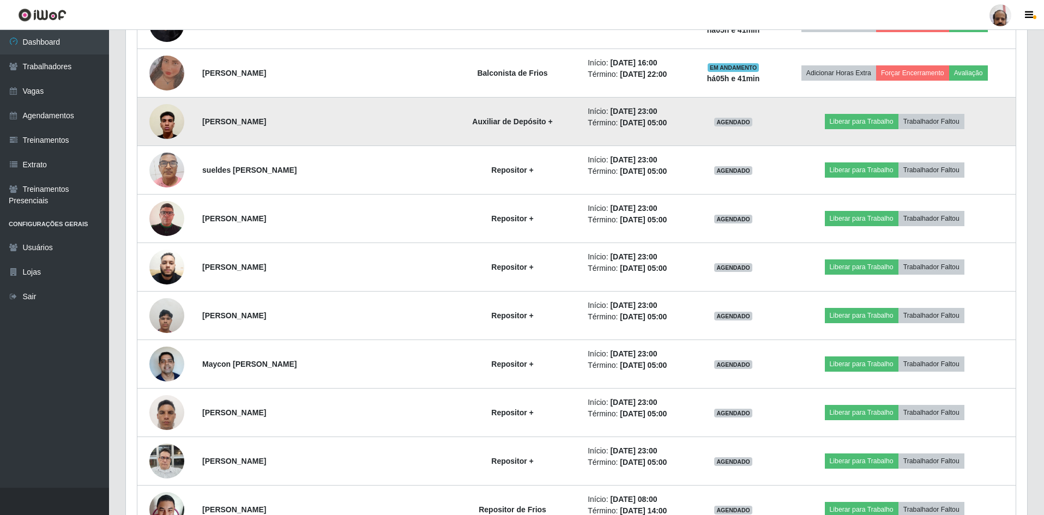
click at [172, 125] on img at bounding box center [166, 121] width 35 height 46
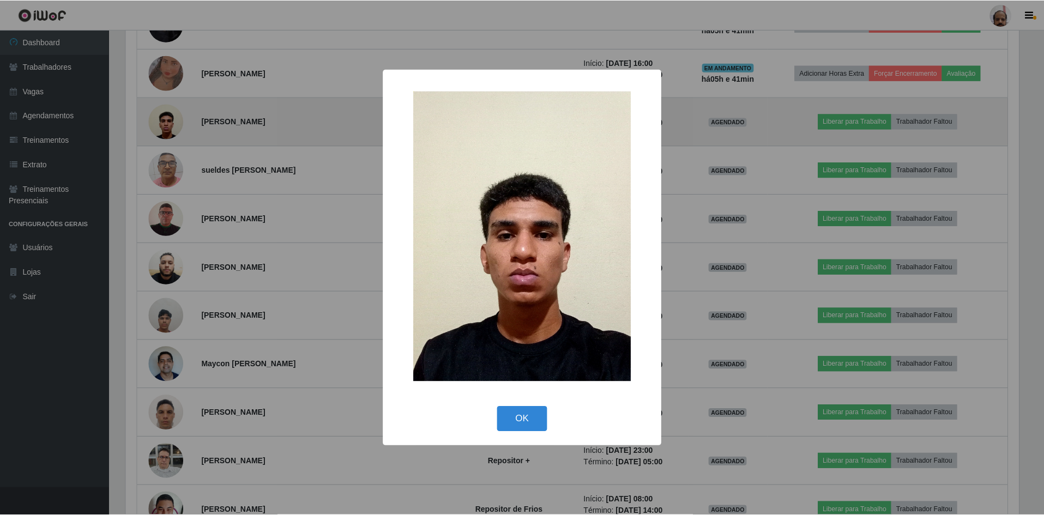
scroll to position [226, 895]
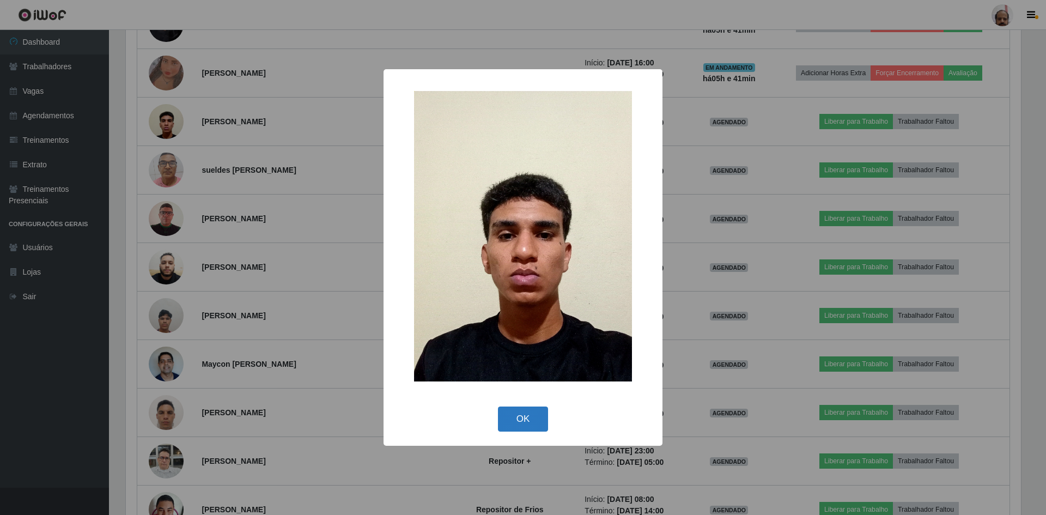
click at [522, 409] on button "OK" at bounding box center [523, 420] width 51 height 26
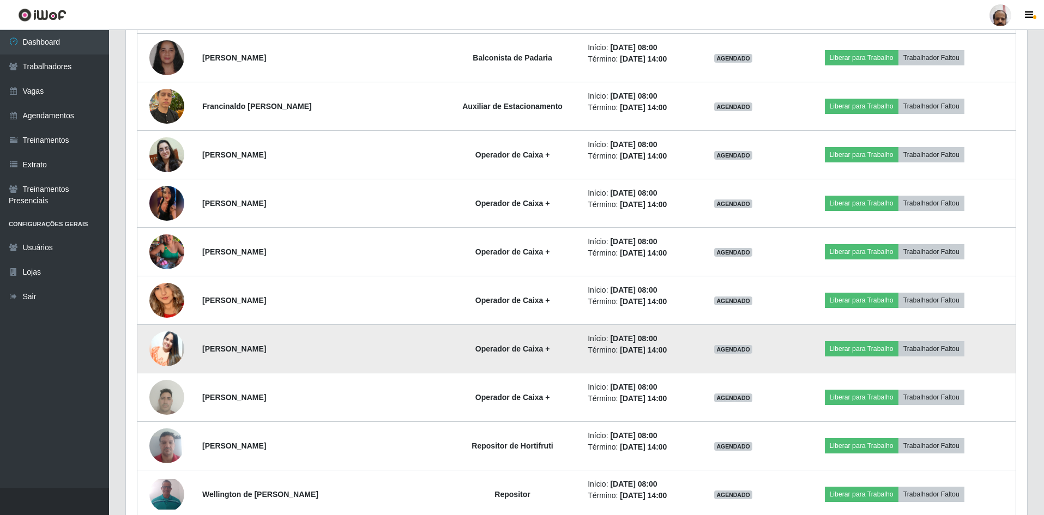
scroll to position [1750, 0]
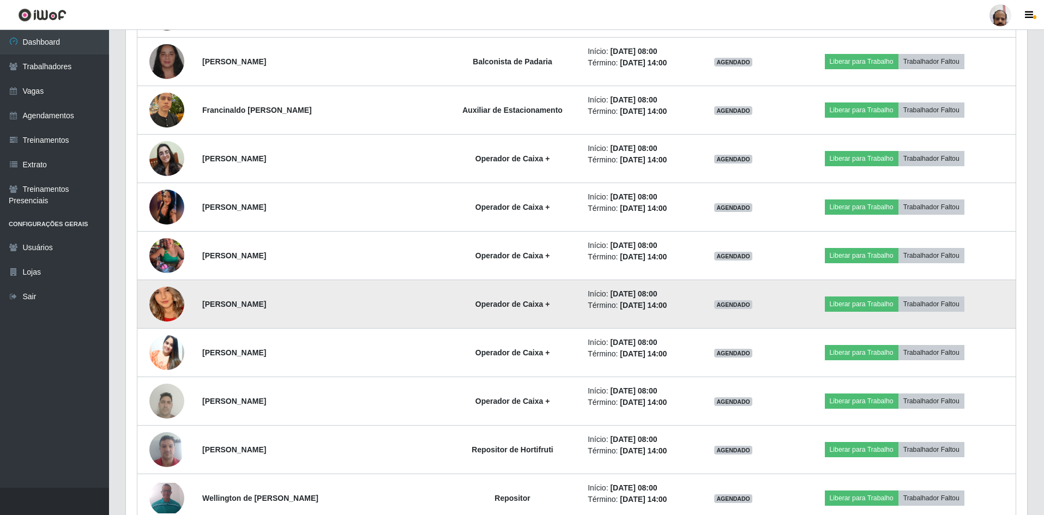
click at [176, 308] on img at bounding box center [166, 305] width 35 height 76
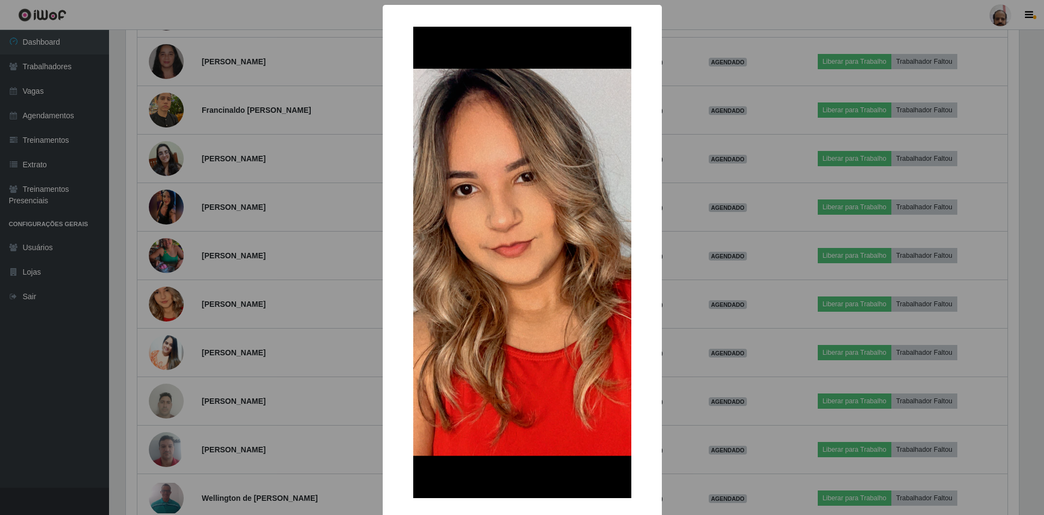
scroll to position [226, 895]
click at [682, 348] on div "× OK Cancel" at bounding box center [523, 257] width 1046 height 515
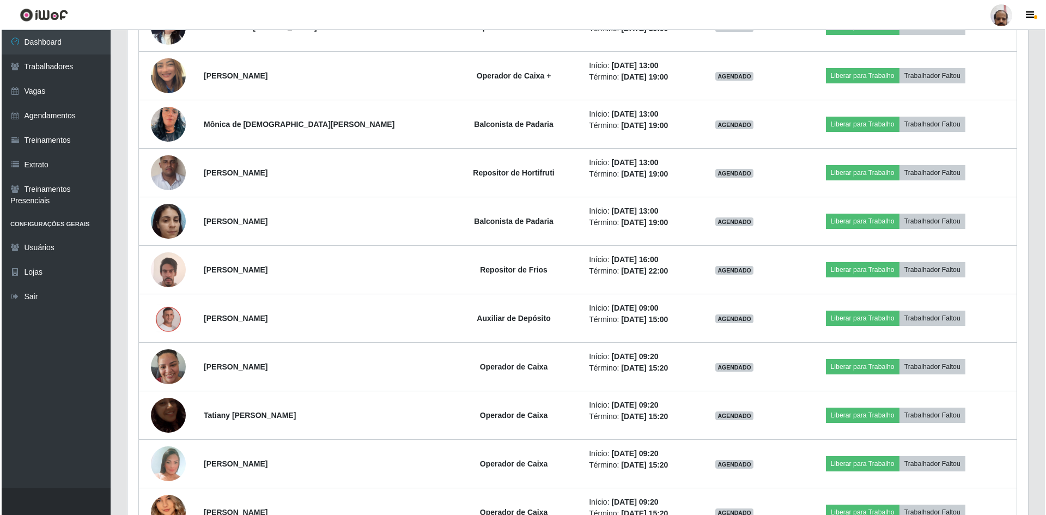
scroll to position [3167, 0]
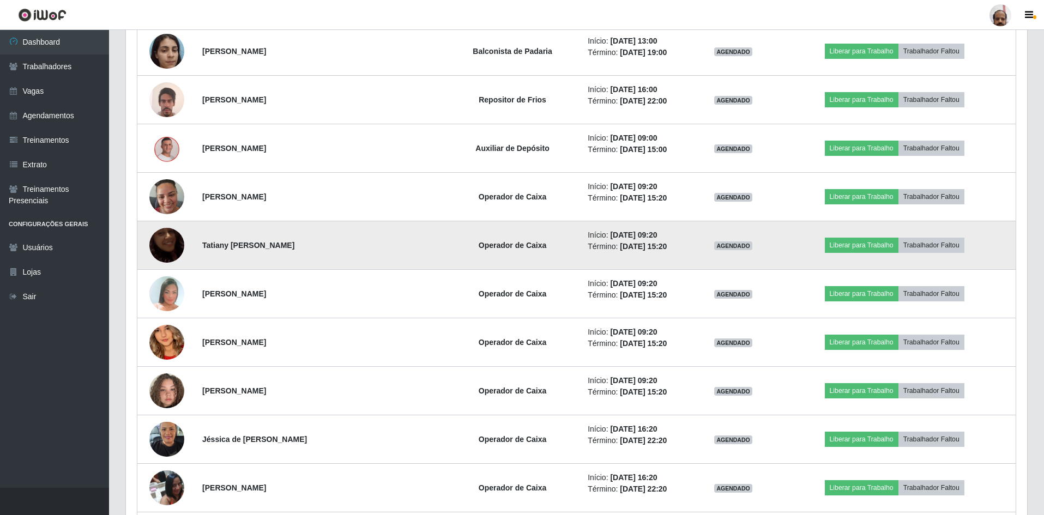
click at [175, 250] on img at bounding box center [166, 245] width 35 height 62
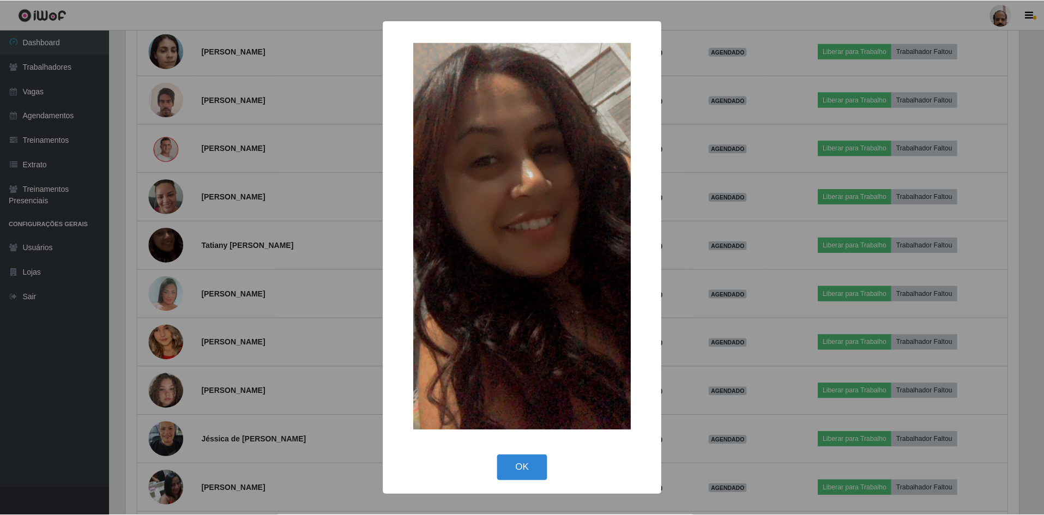
scroll to position [226, 895]
click at [522, 464] on button "OK" at bounding box center [523, 468] width 51 height 26
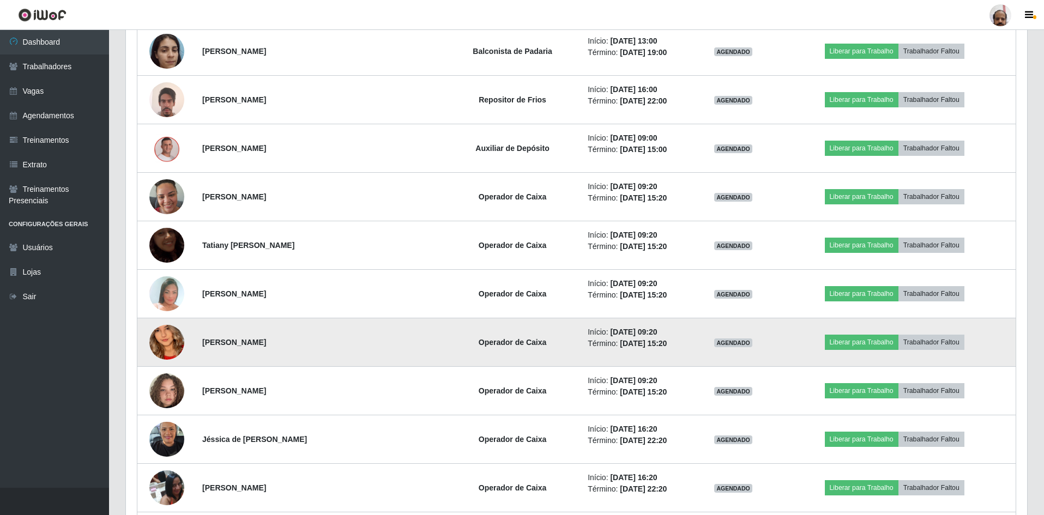
scroll to position [226, 901]
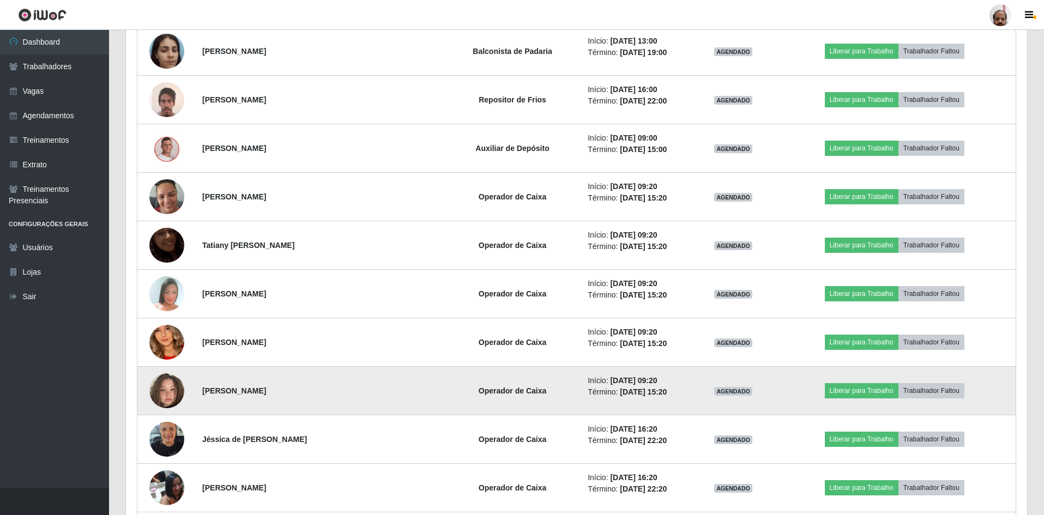
click at [162, 393] on img at bounding box center [166, 391] width 35 height 62
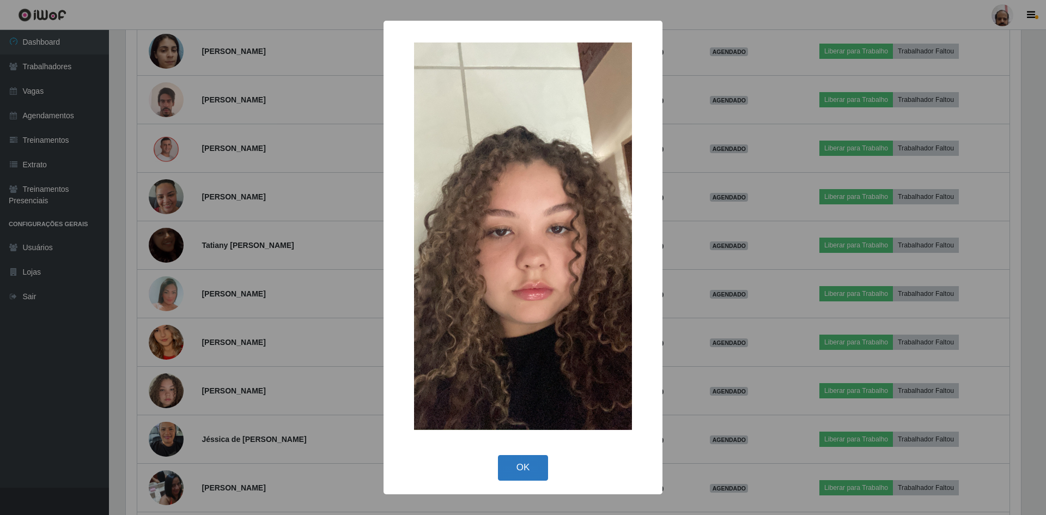
click at [528, 468] on button "OK" at bounding box center [523, 468] width 51 height 26
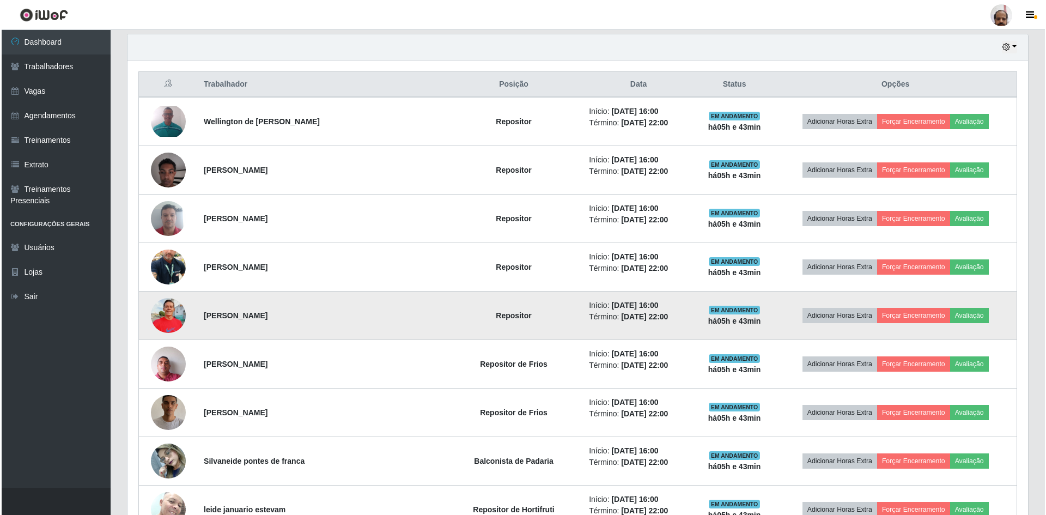
scroll to position [387, 0]
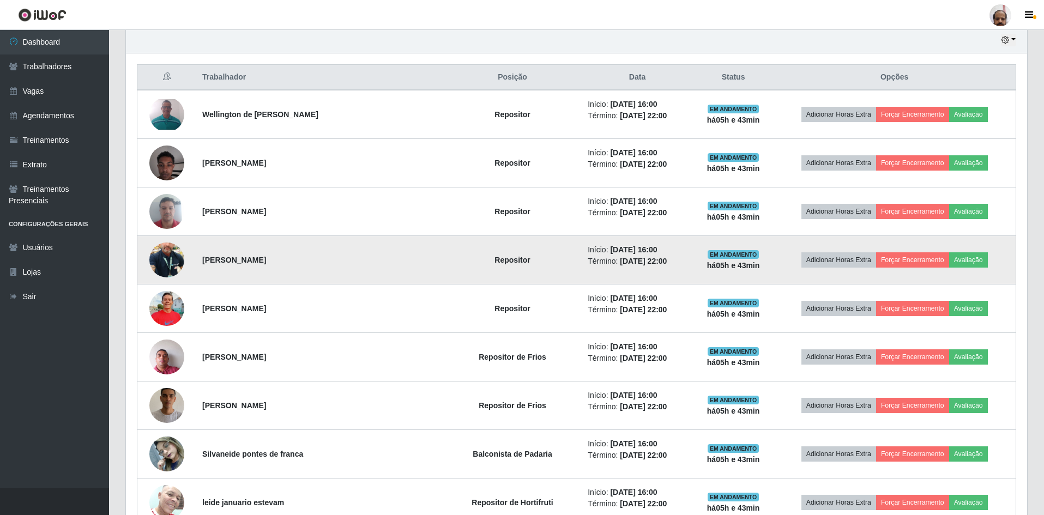
click at [166, 255] on img at bounding box center [166, 260] width 35 height 62
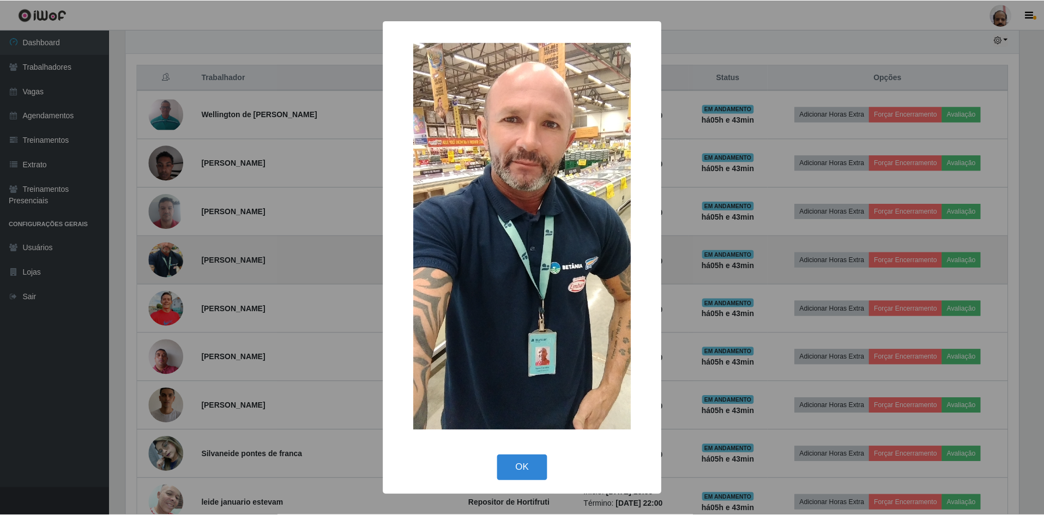
scroll to position [226, 895]
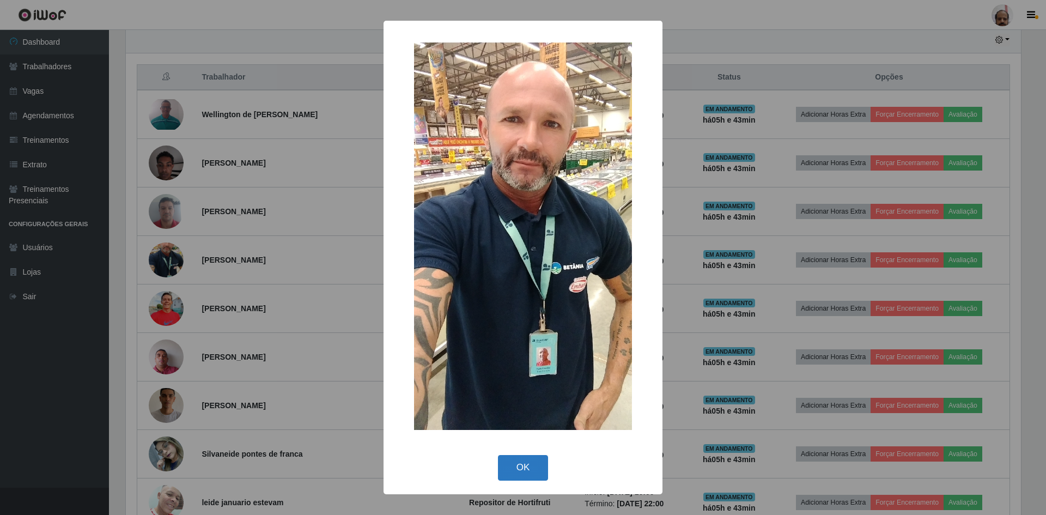
click at [519, 468] on button "OK" at bounding box center [523, 468] width 51 height 26
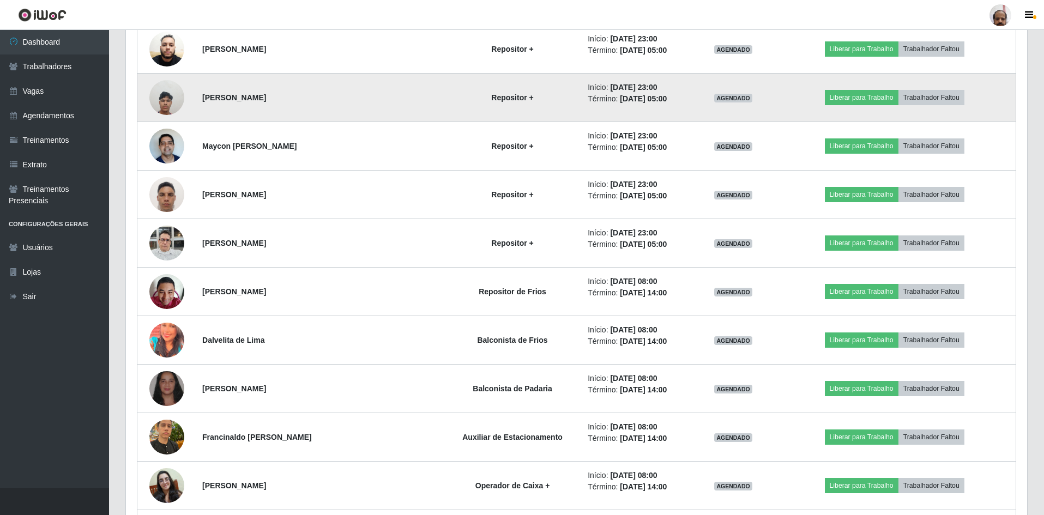
scroll to position [1641, 0]
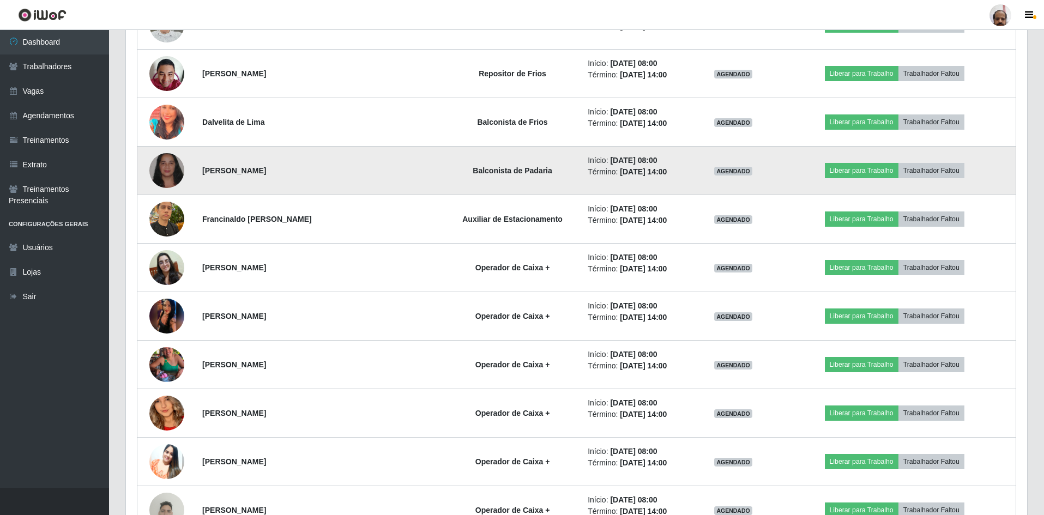
click at [163, 168] on img at bounding box center [166, 171] width 35 height 78
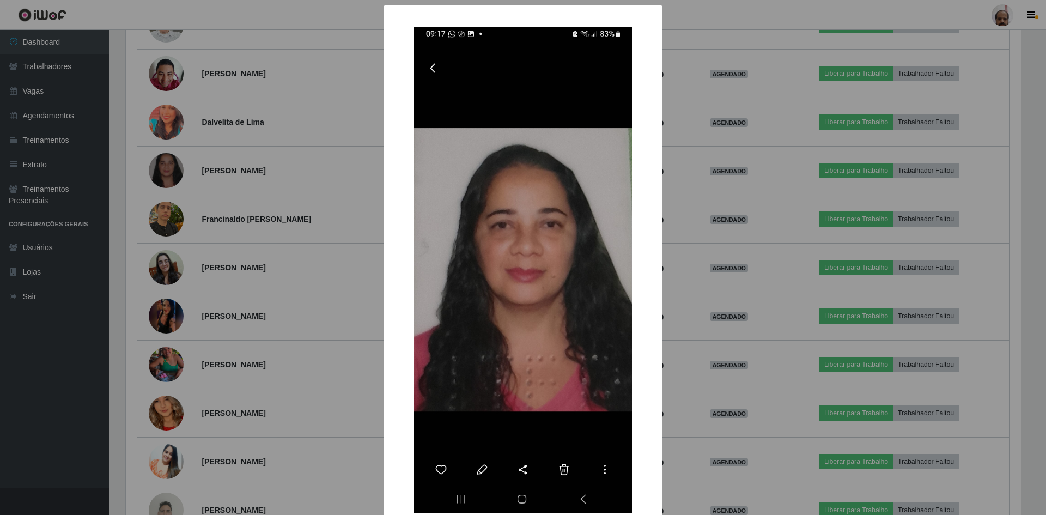
click at [658, 424] on div "× OK Cancel" at bounding box center [523, 291] width 279 height 572
click at [681, 326] on div "× OK Cancel" at bounding box center [523, 257] width 1046 height 515
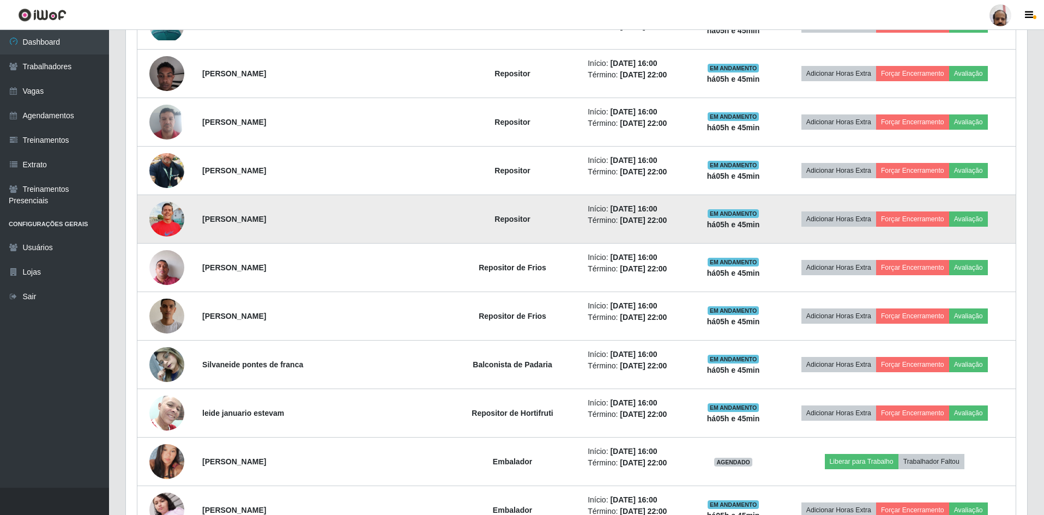
scroll to position [496, 0]
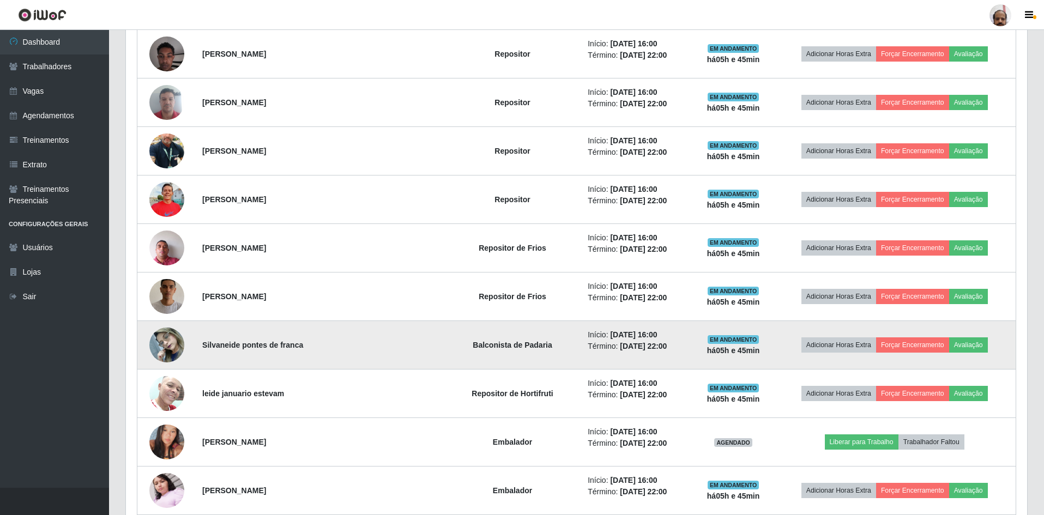
click at [165, 342] on img at bounding box center [166, 345] width 35 height 46
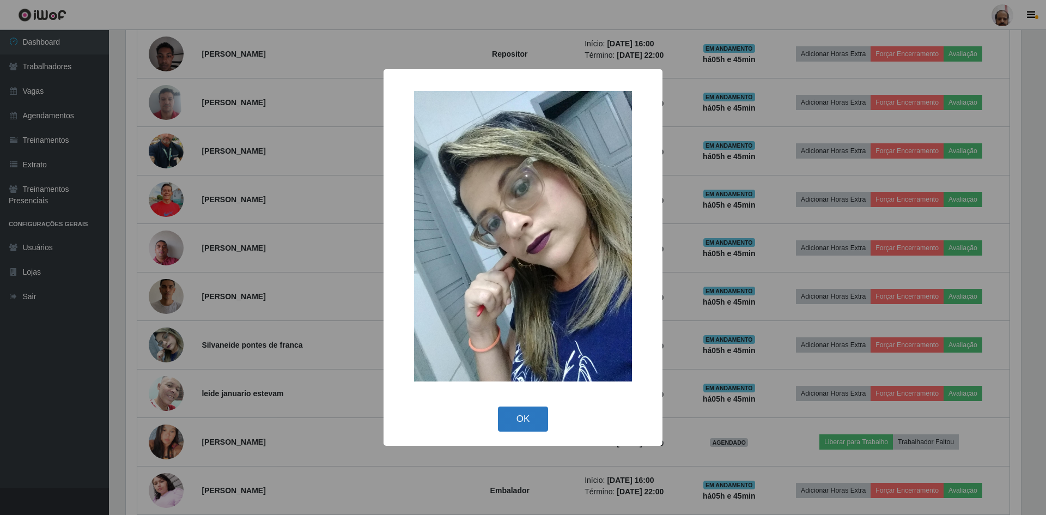
click at [525, 421] on button "OK" at bounding box center [523, 420] width 51 height 26
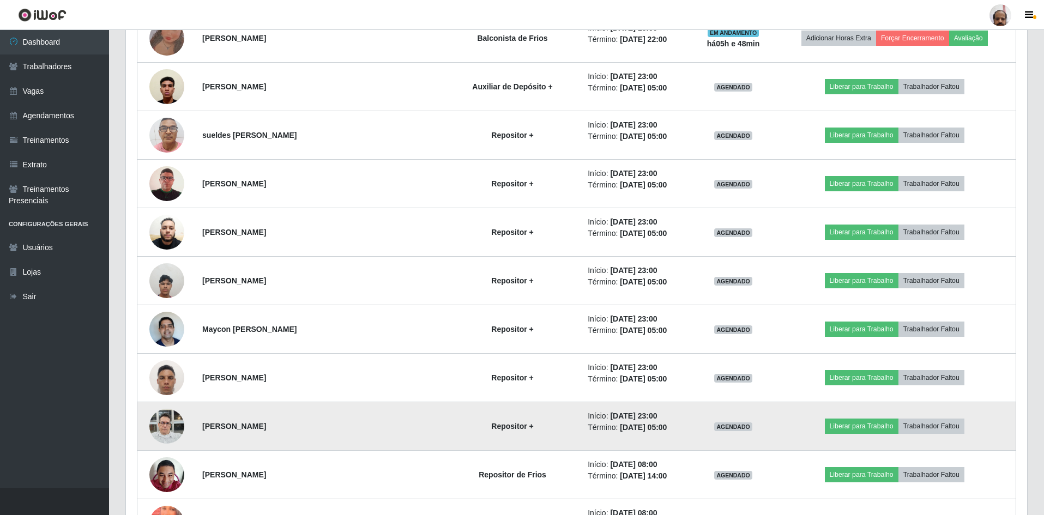
scroll to position [1259, 0]
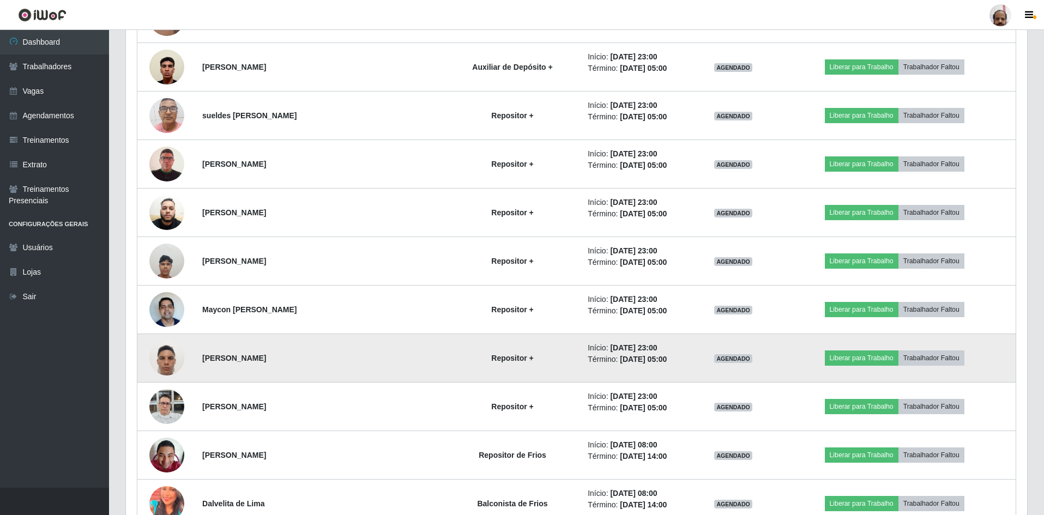
click at [168, 359] on img at bounding box center [166, 358] width 35 height 46
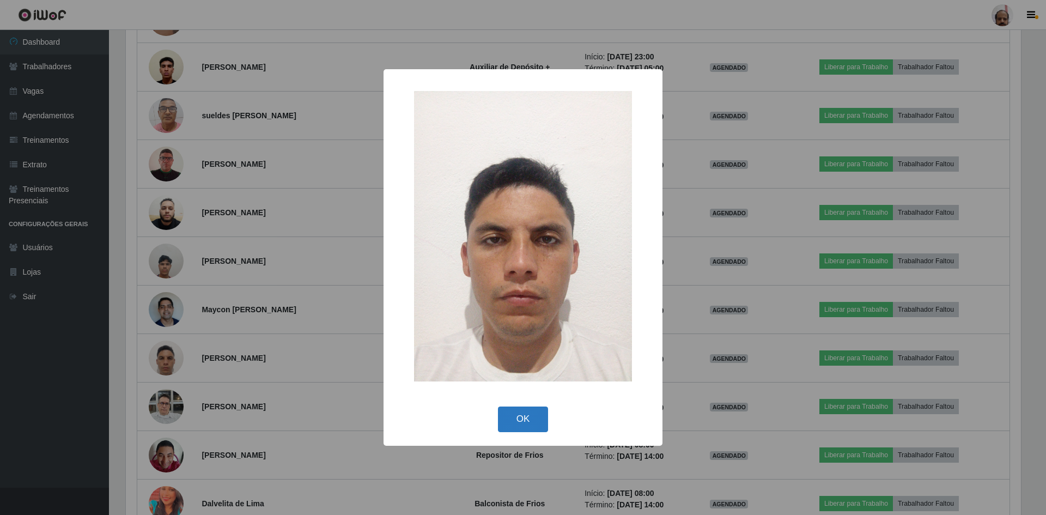
click at [524, 425] on button "OK" at bounding box center [523, 420] width 51 height 26
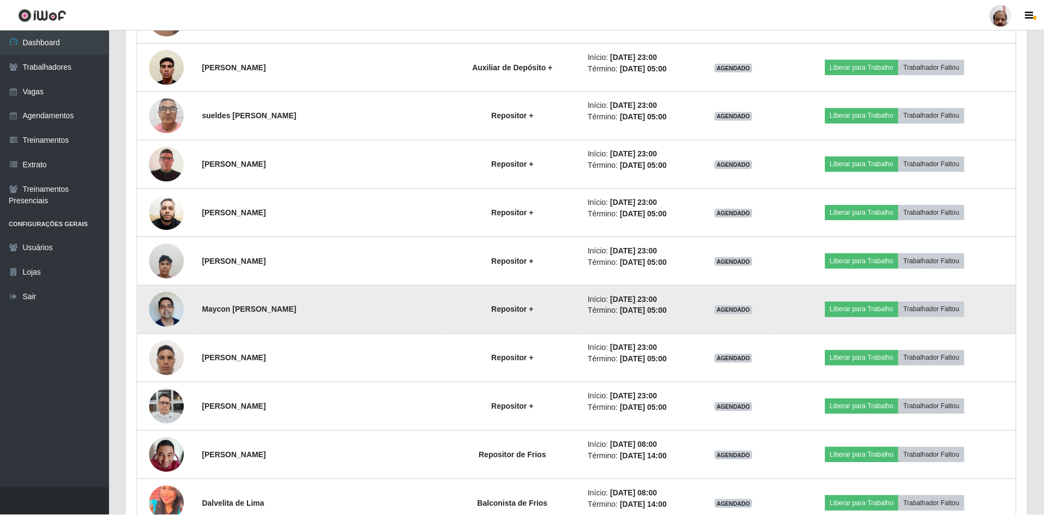
scroll to position [226, 901]
click at [160, 307] on img at bounding box center [166, 309] width 35 height 46
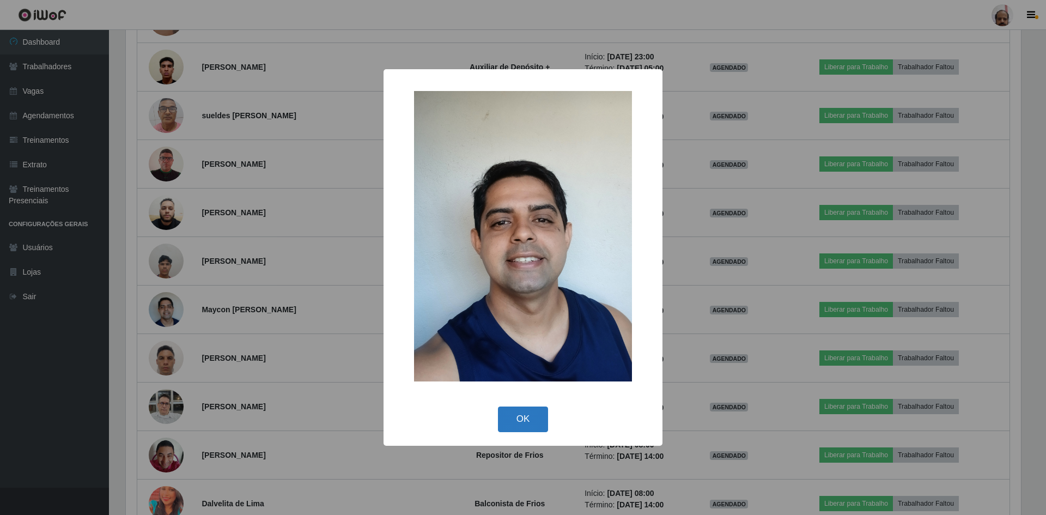
click at [514, 417] on button "OK" at bounding box center [523, 420] width 51 height 26
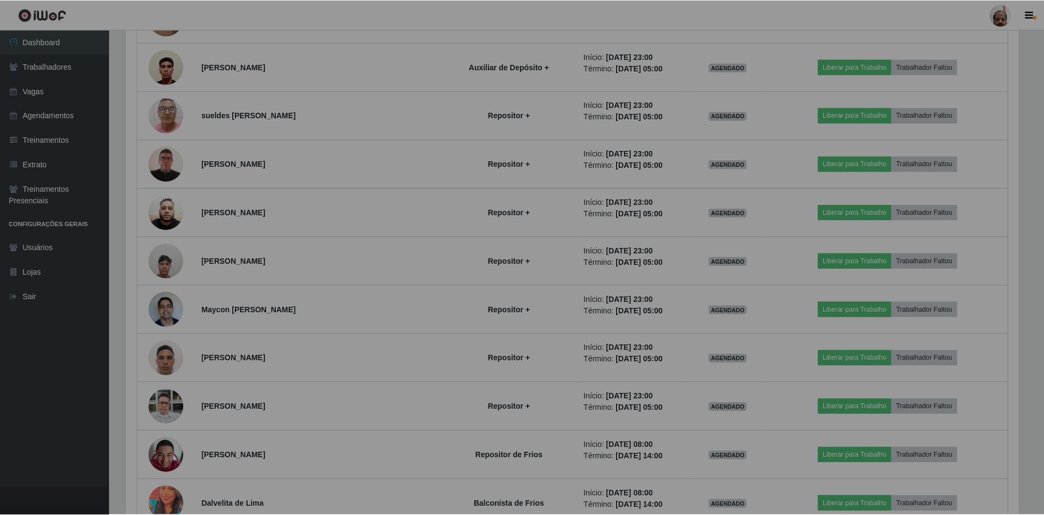
scroll to position [226, 901]
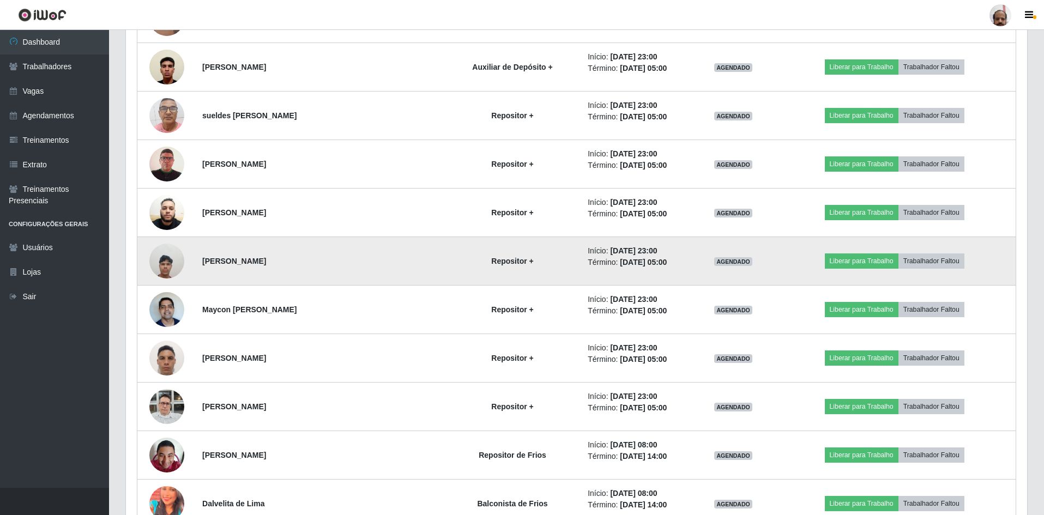
click at [165, 256] on img at bounding box center [166, 261] width 35 height 46
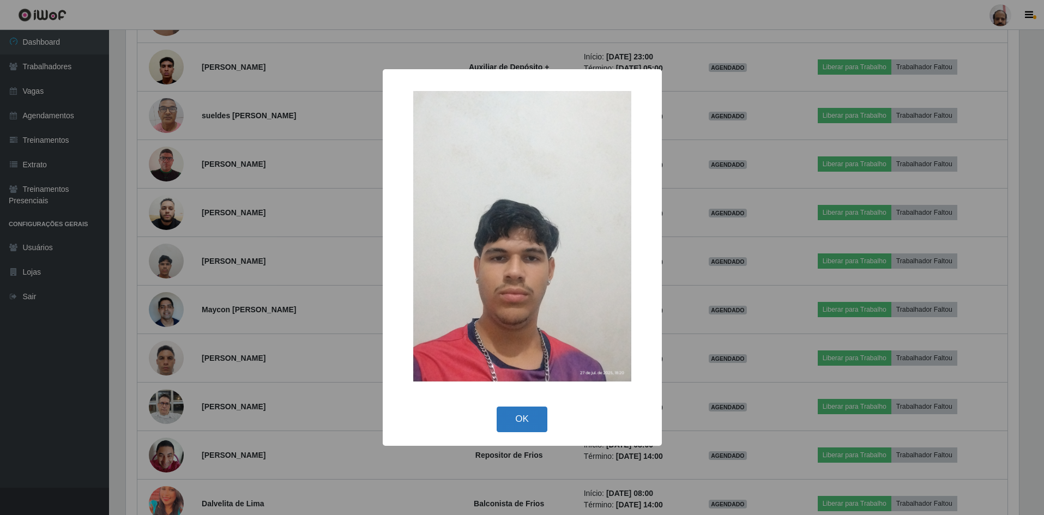
scroll to position [226, 895]
click at [516, 417] on button "OK" at bounding box center [523, 420] width 51 height 26
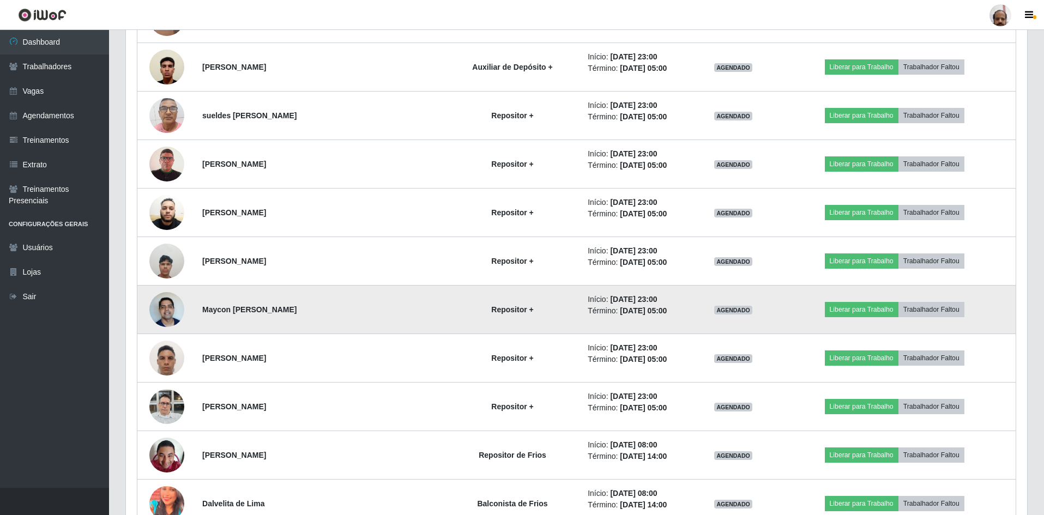
scroll to position [226, 901]
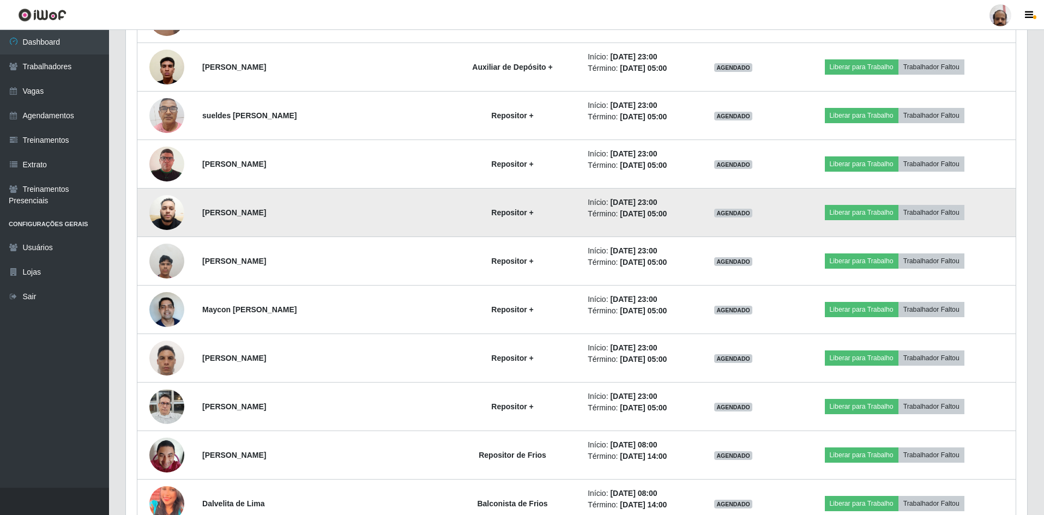
click at [175, 219] on img at bounding box center [166, 212] width 35 height 47
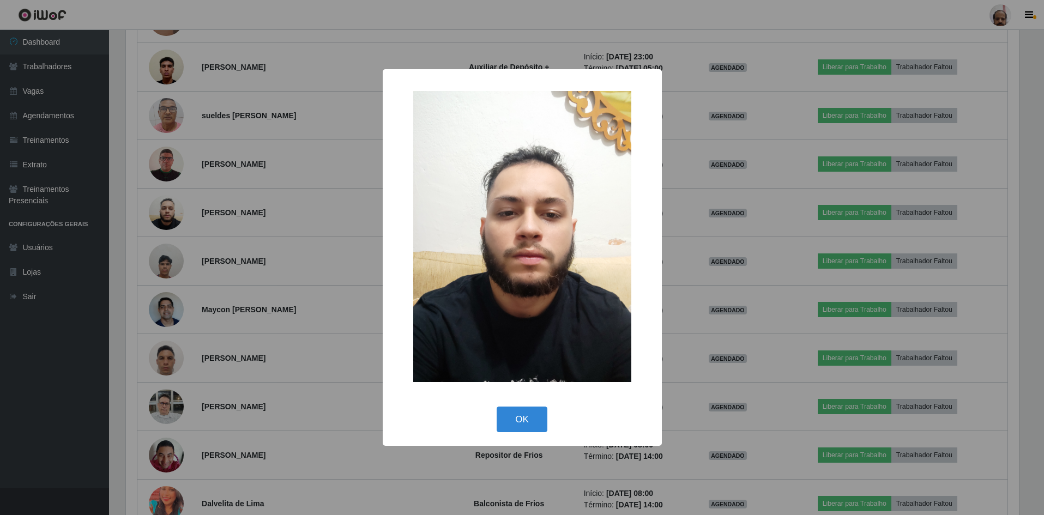
scroll to position [226, 895]
click at [520, 422] on button "OK" at bounding box center [523, 420] width 51 height 26
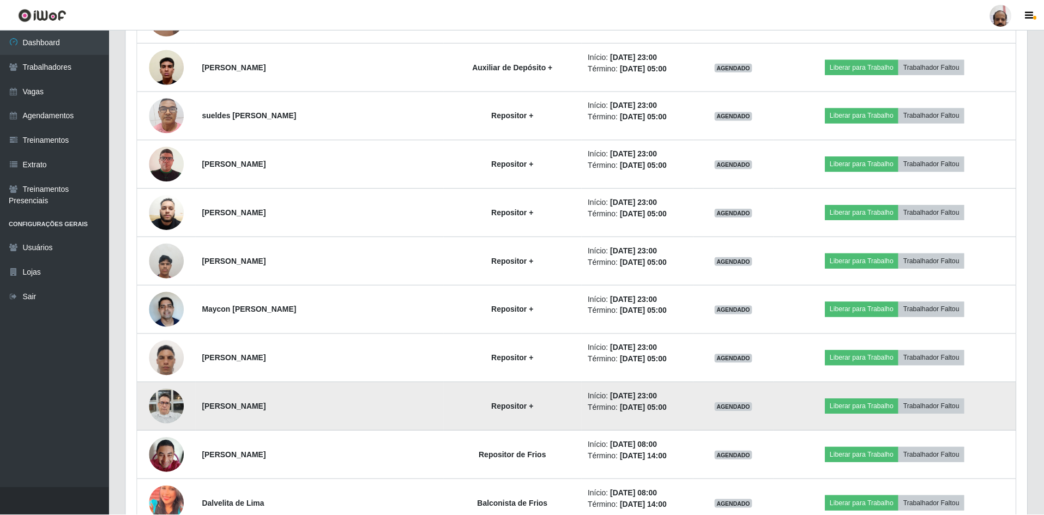
scroll to position [226, 901]
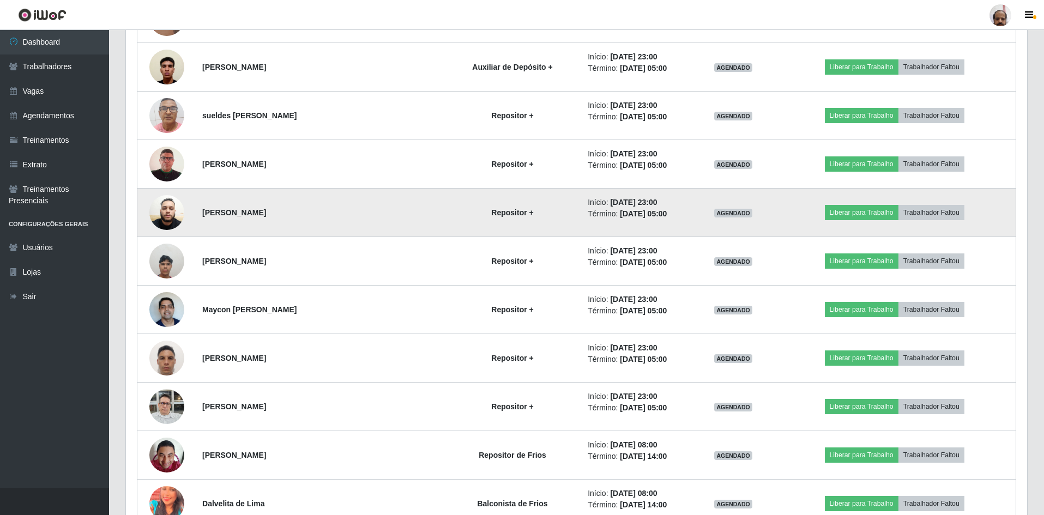
click at [177, 219] on img at bounding box center [166, 212] width 35 height 47
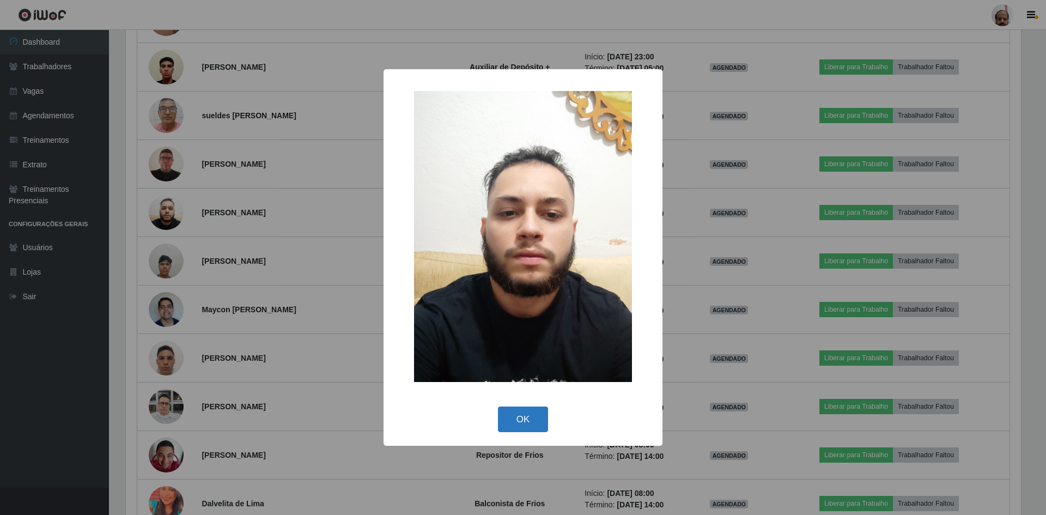
click at [532, 417] on button "OK" at bounding box center [523, 420] width 51 height 26
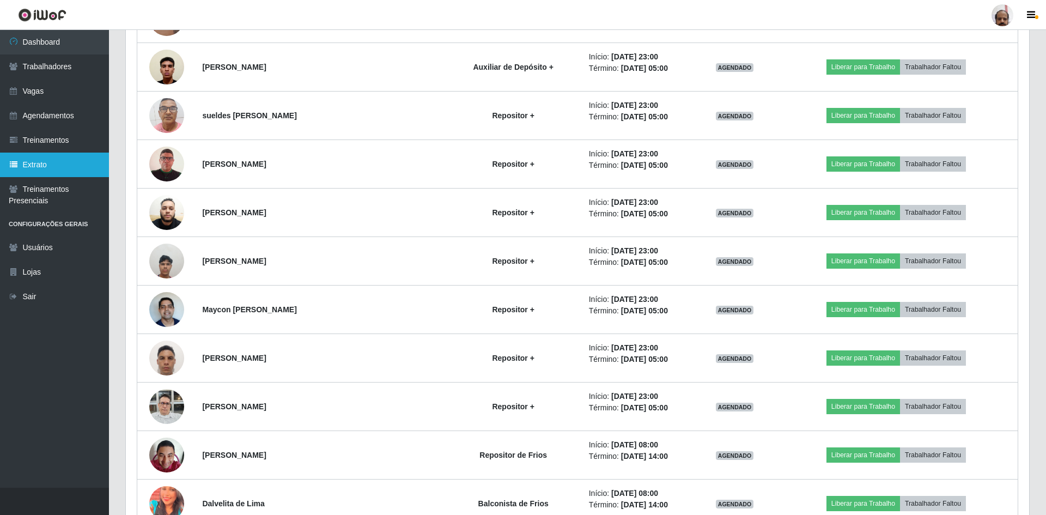
scroll to position [226, 901]
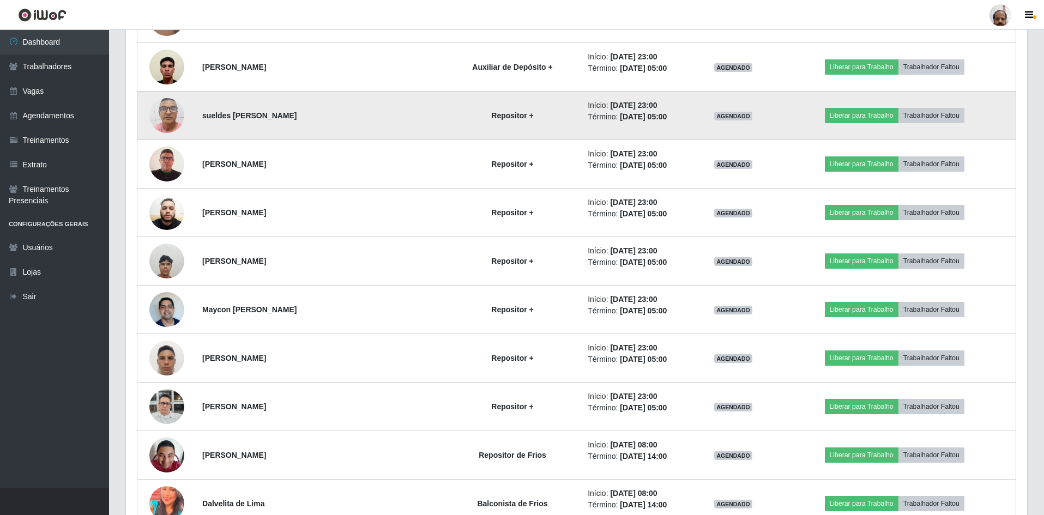
click at [165, 119] on img at bounding box center [166, 115] width 35 height 46
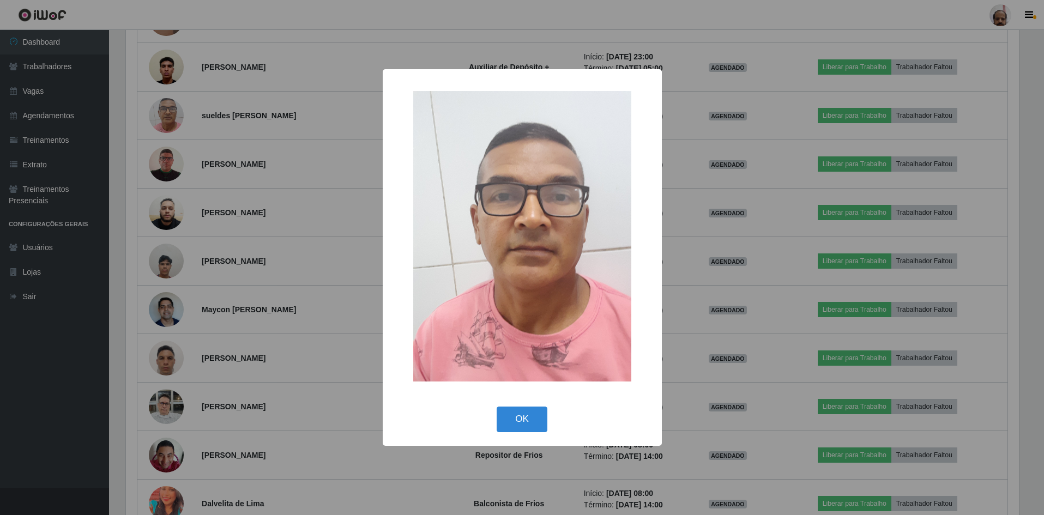
scroll to position [226, 895]
click at [535, 419] on button "OK" at bounding box center [523, 420] width 51 height 26
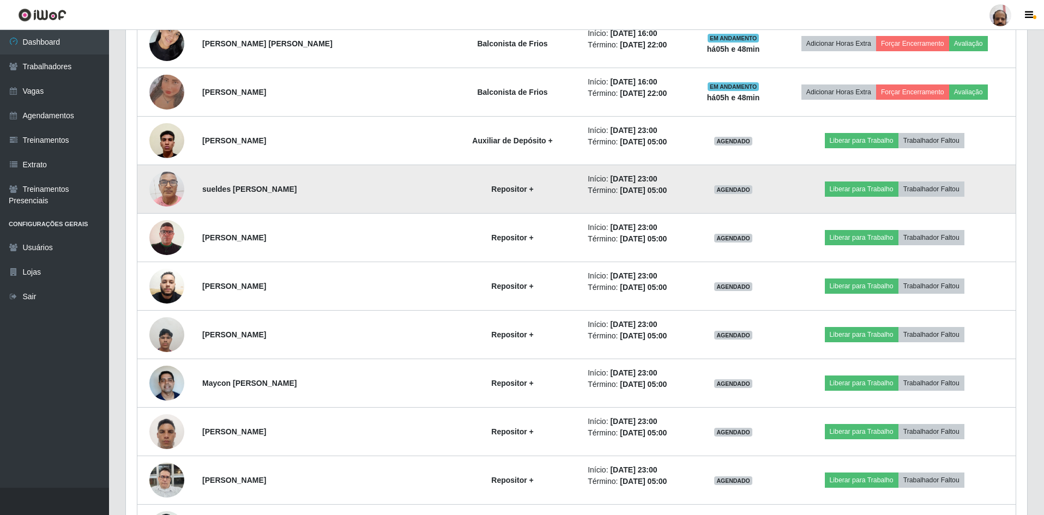
scroll to position [1205, 0]
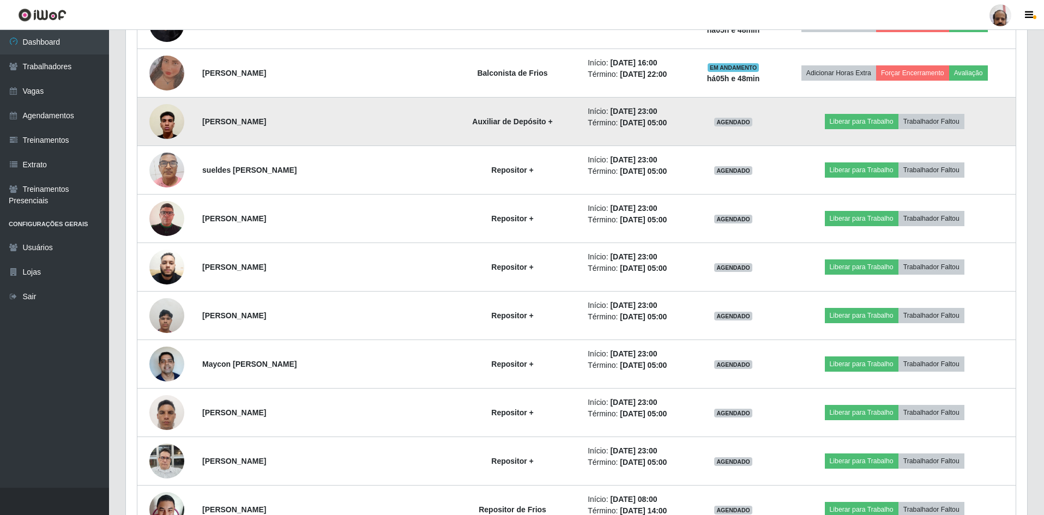
click at [173, 118] on img at bounding box center [166, 121] width 35 height 46
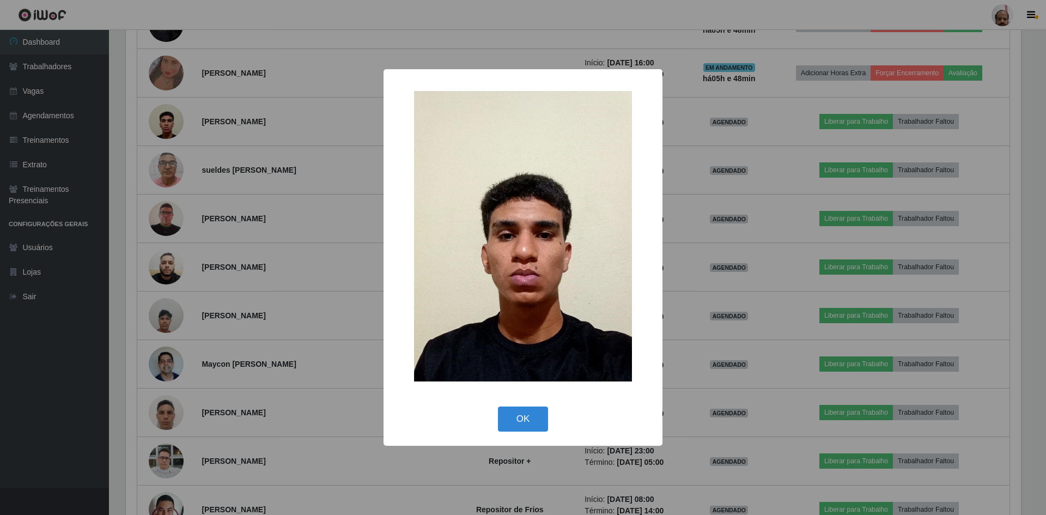
click at [512, 404] on div "OK Cancel" at bounding box center [523, 418] width 257 height 31
click at [513, 414] on button "OK" at bounding box center [523, 420] width 51 height 26
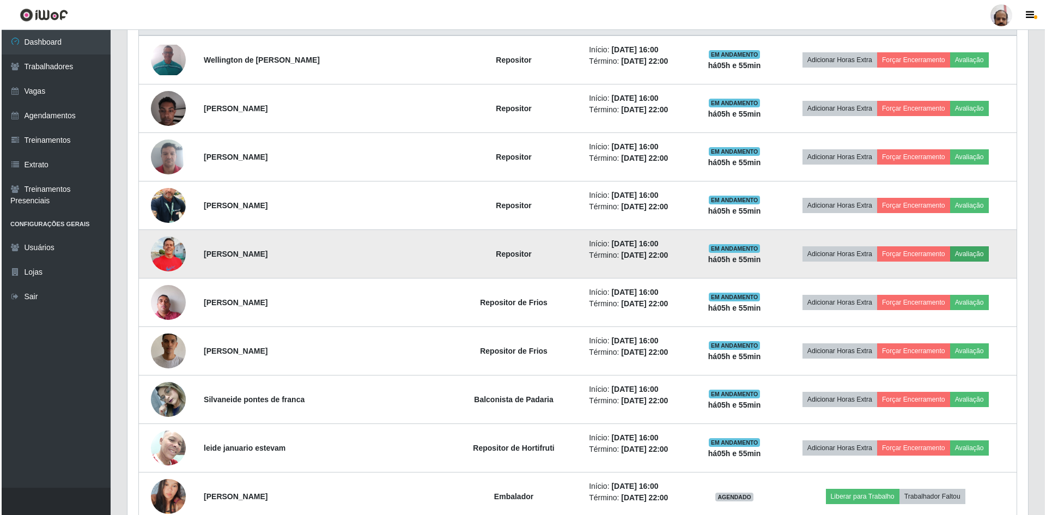
scroll to position [278, 0]
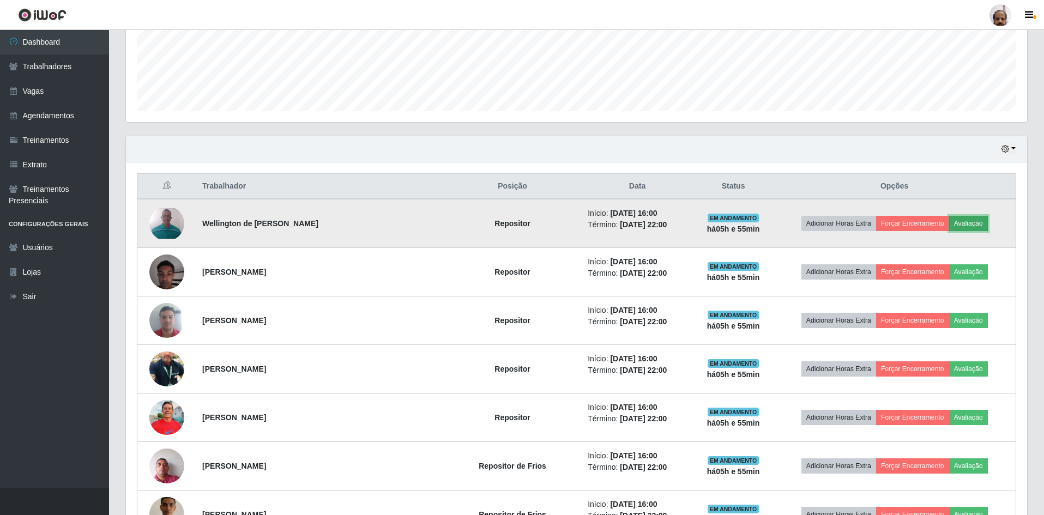
click at [968, 225] on button "Avaliação" at bounding box center [968, 223] width 39 height 15
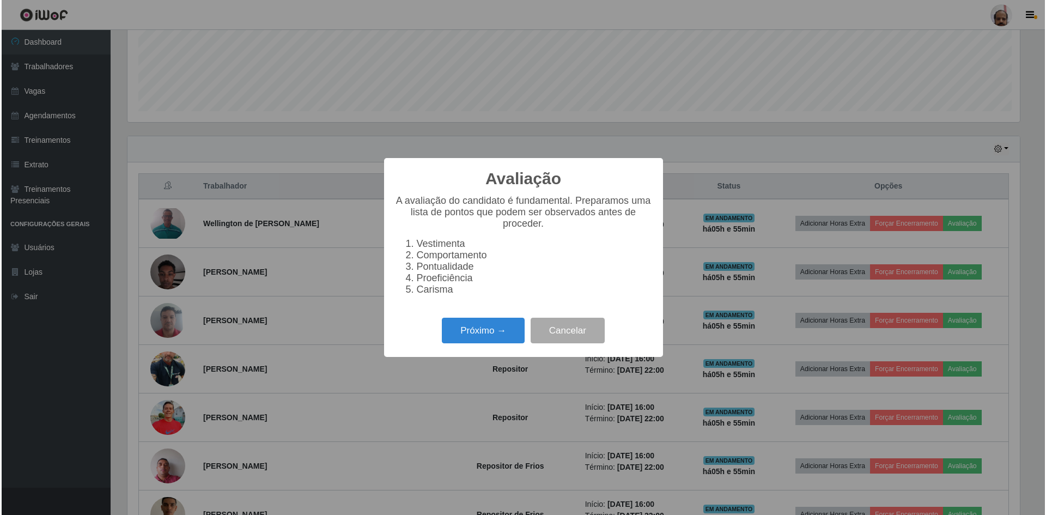
scroll to position [226, 895]
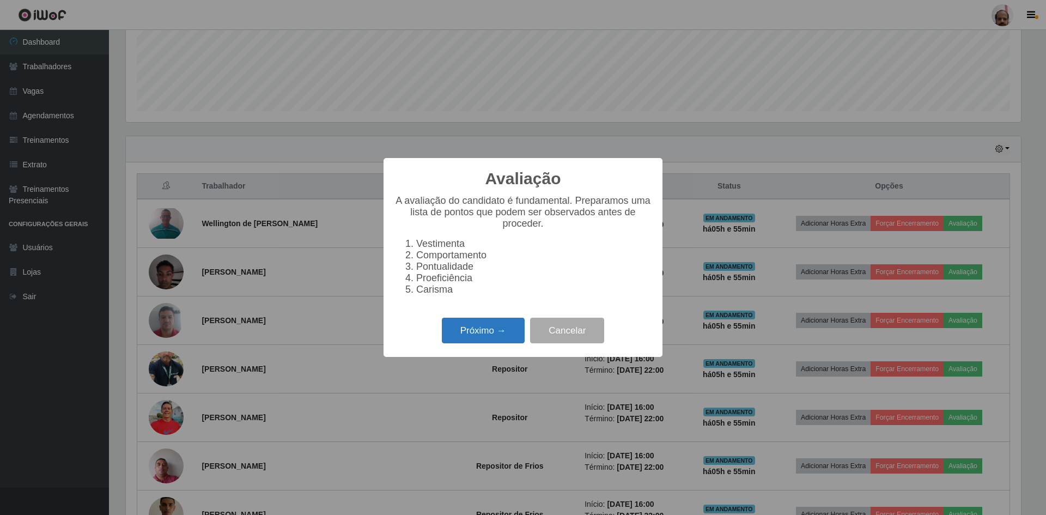
click at [486, 339] on button "Próximo →" at bounding box center [483, 331] width 83 height 26
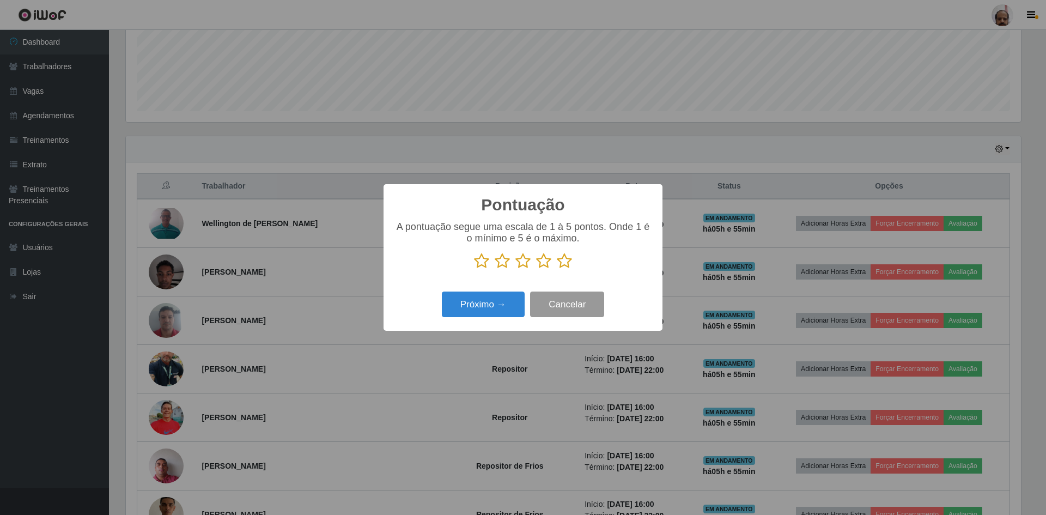
scroll to position [544775, 544106]
click at [564, 265] on icon at bounding box center [564, 261] width 15 height 16
click at [557, 269] on input "radio" at bounding box center [557, 269] width 0 height 0
click at [495, 312] on button "Próximo →" at bounding box center [483, 305] width 83 height 26
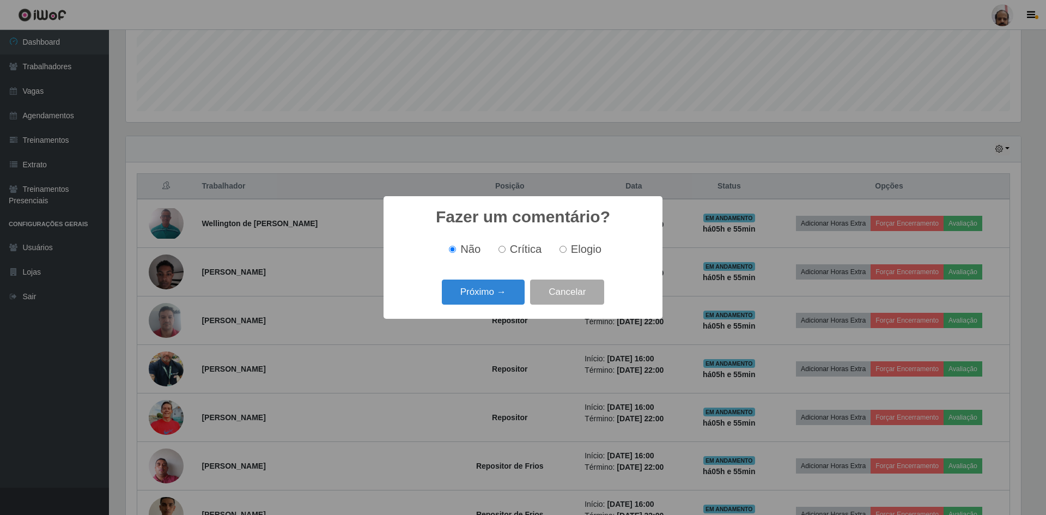
click at [577, 250] on span "Elogio" at bounding box center [586, 249] width 31 height 12
click at [567, 250] on input "Elogio" at bounding box center [563, 249] width 7 height 7
radio input "true"
click at [491, 295] on button "Próximo →" at bounding box center [483, 293] width 83 height 26
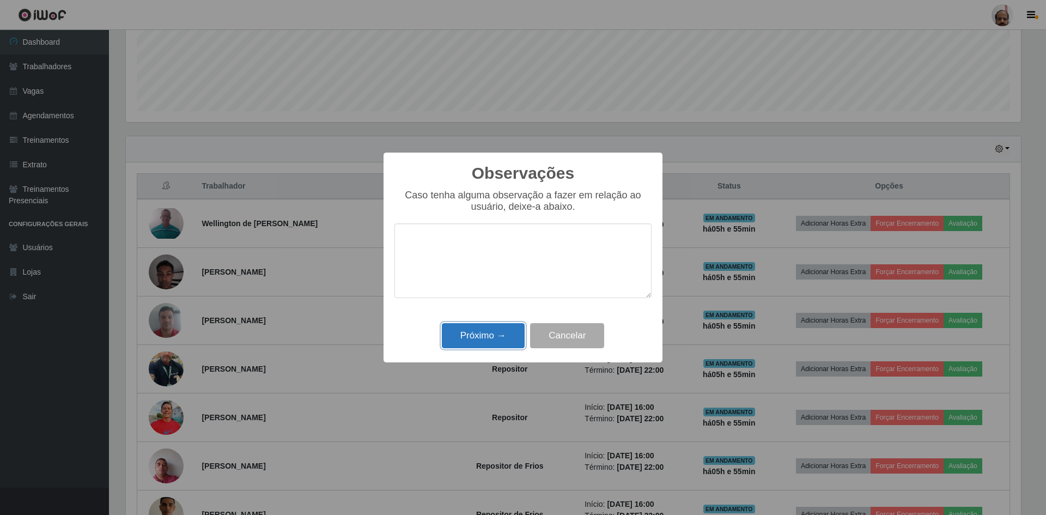
click at [497, 336] on button "Próximo →" at bounding box center [483, 336] width 83 height 26
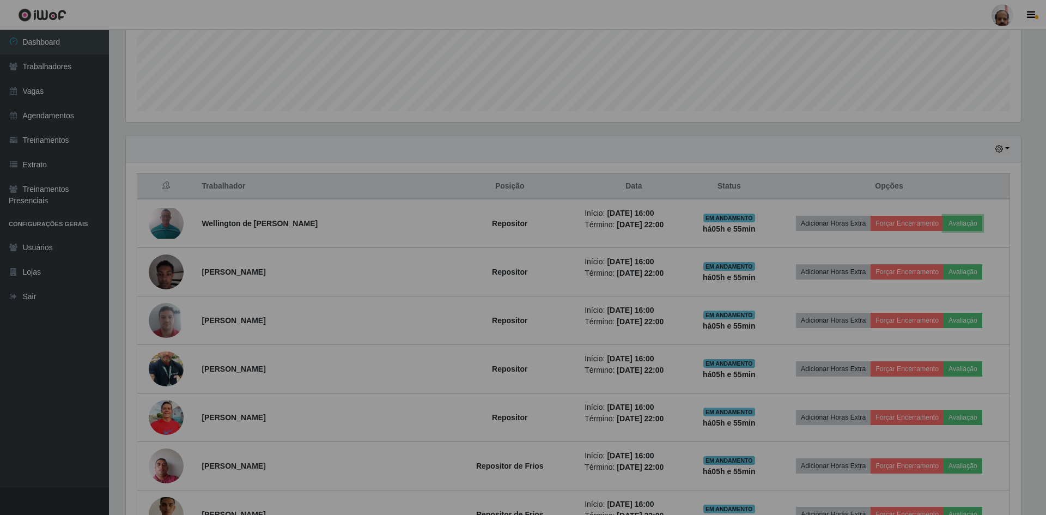
scroll to position [226, 901]
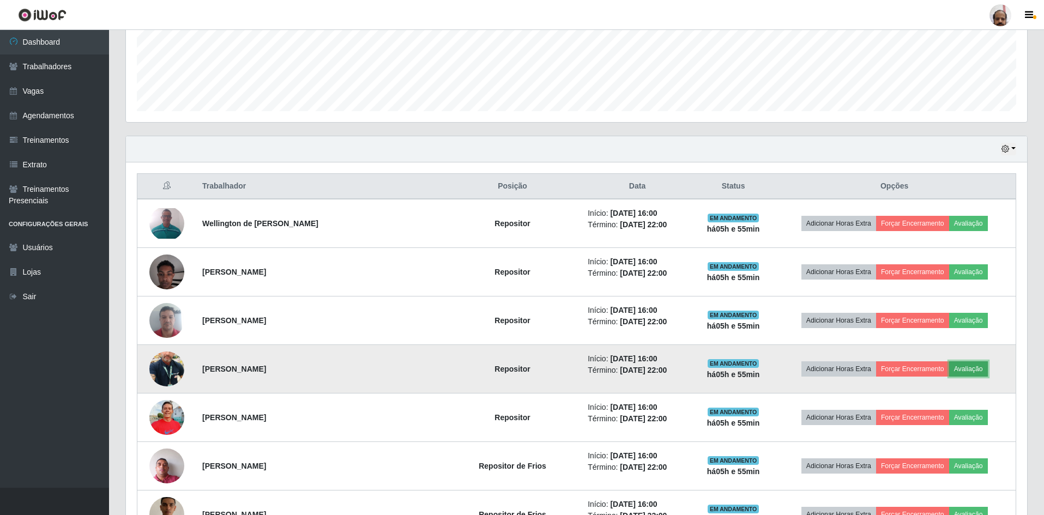
click at [959, 365] on button "Avaliação" at bounding box center [968, 368] width 39 height 15
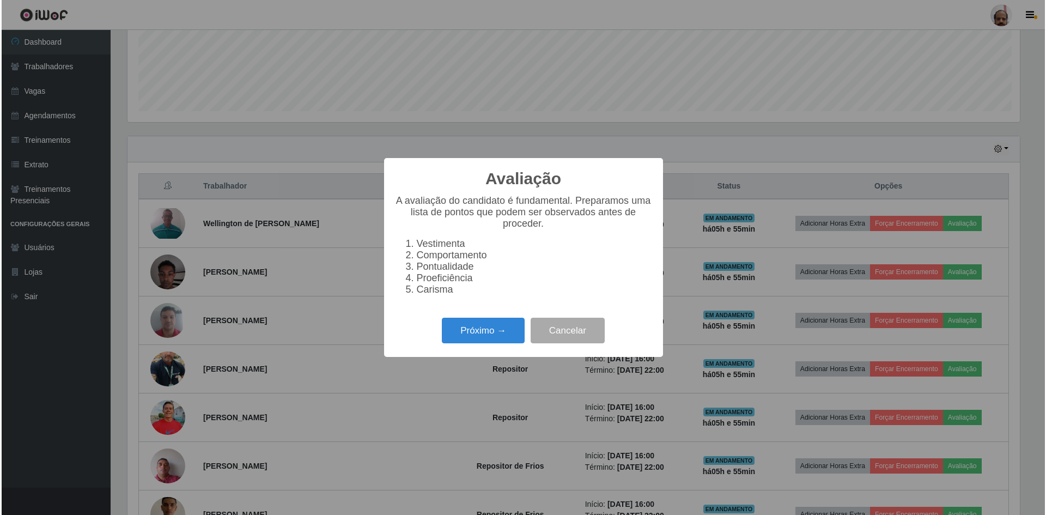
scroll to position [226, 895]
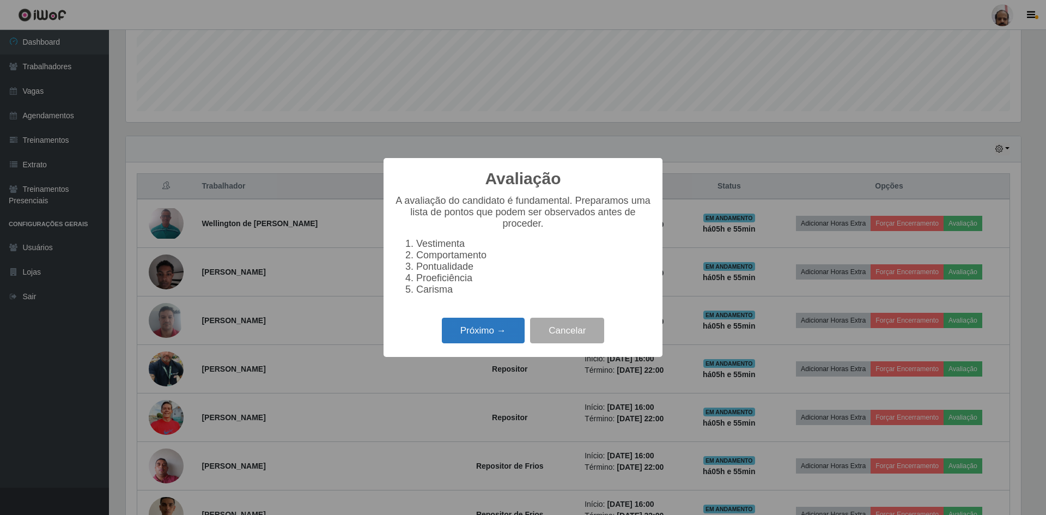
click at [485, 332] on button "Próximo →" at bounding box center [483, 331] width 83 height 26
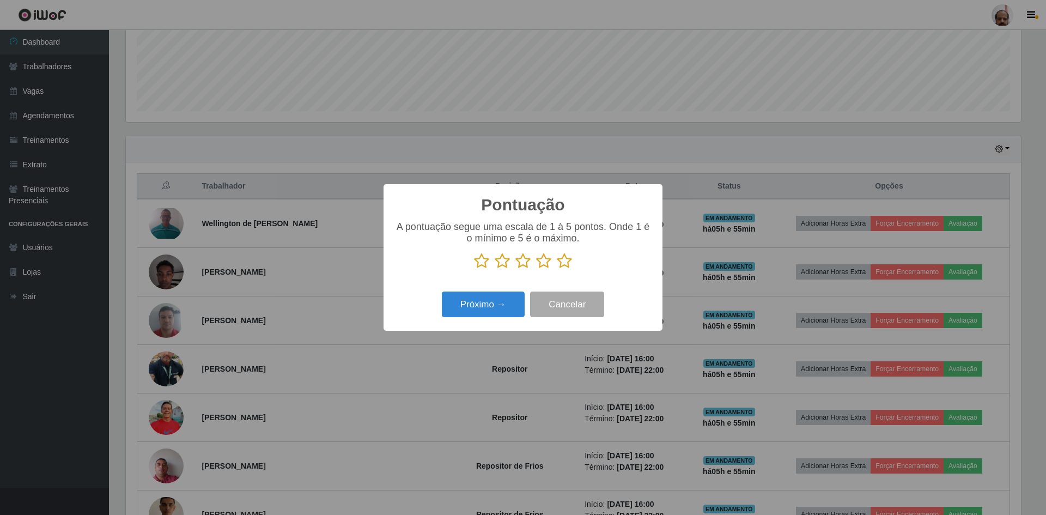
scroll to position [544775, 544106]
click at [562, 262] on icon at bounding box center [564, 261] width 15 height 16
click at [557, 269] on input "radio" at bounding box center [557, 269] width 0 height 0
click at [492, 309] on button "Próximo →" at bounding box center [483, 305] width 83 height 26
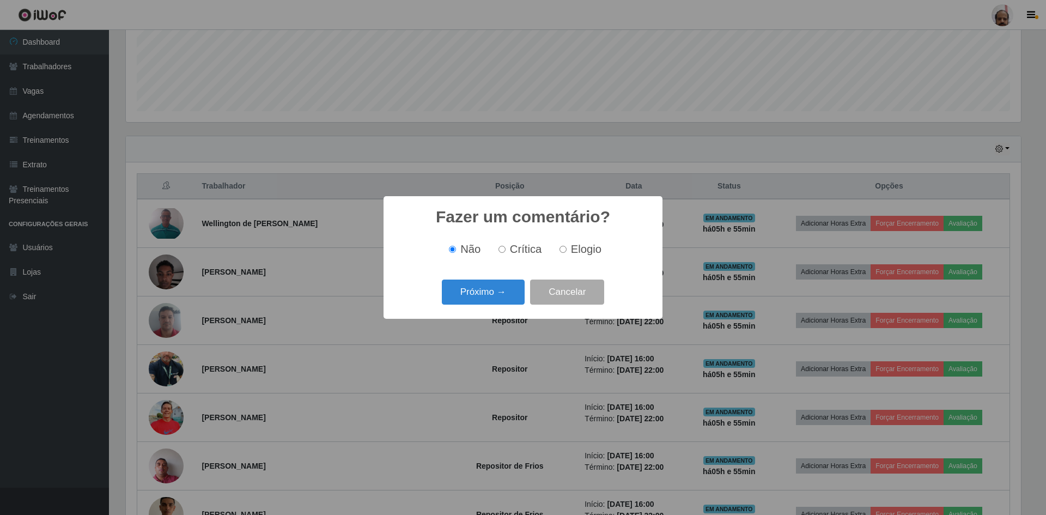
click at [562, 245] on label "Elogio" at bounding box center [578, 249] width 46 height 13
click at [562, 246] on input "Elogio" at bounding box center [563, 249] width 7 height 7
radio input "true"
click at [447, 293] on button "Próximo →" at bounding box center [483, 293] width 83 height 26
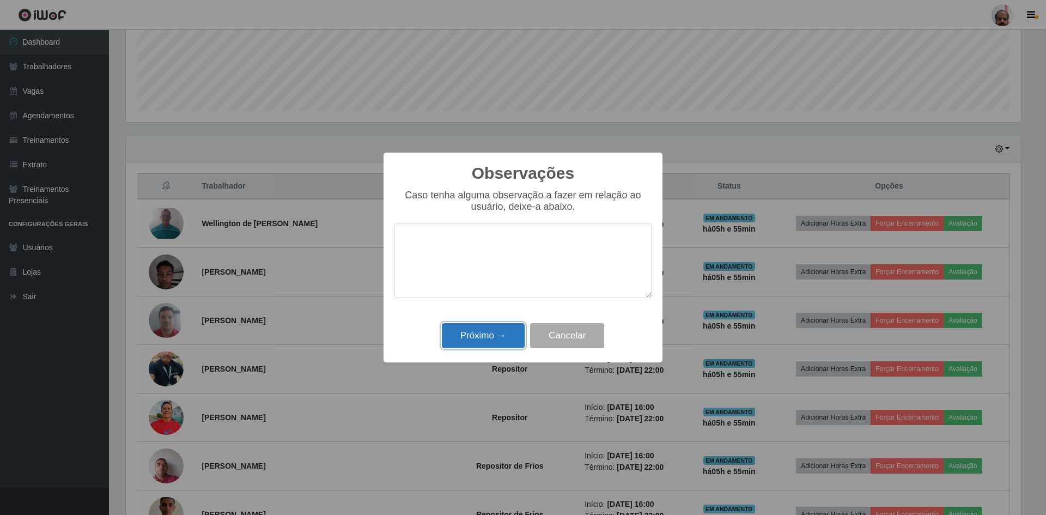
click at [483, 349] on button "Próximo →" at bounding box center [483, 336] width 83 height 26
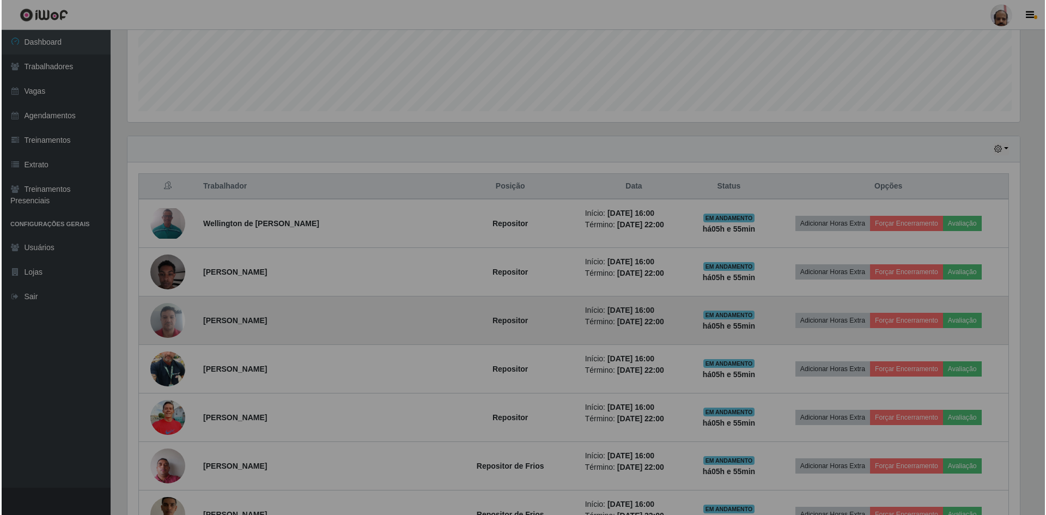
scroll to position [226, 901]
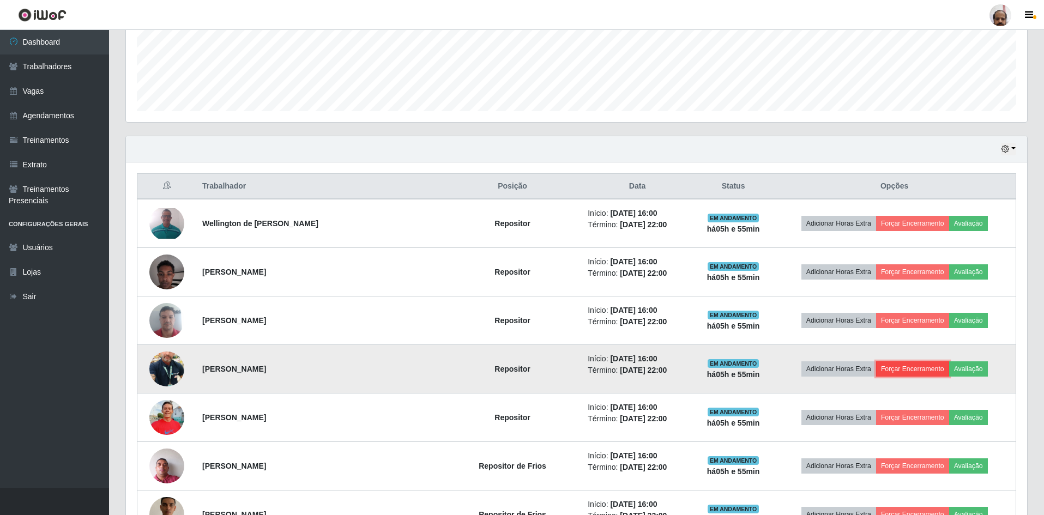
click at [891, 372] on button "Forçar Encerramento" at bounding box center [912, 368] width 73 height 15
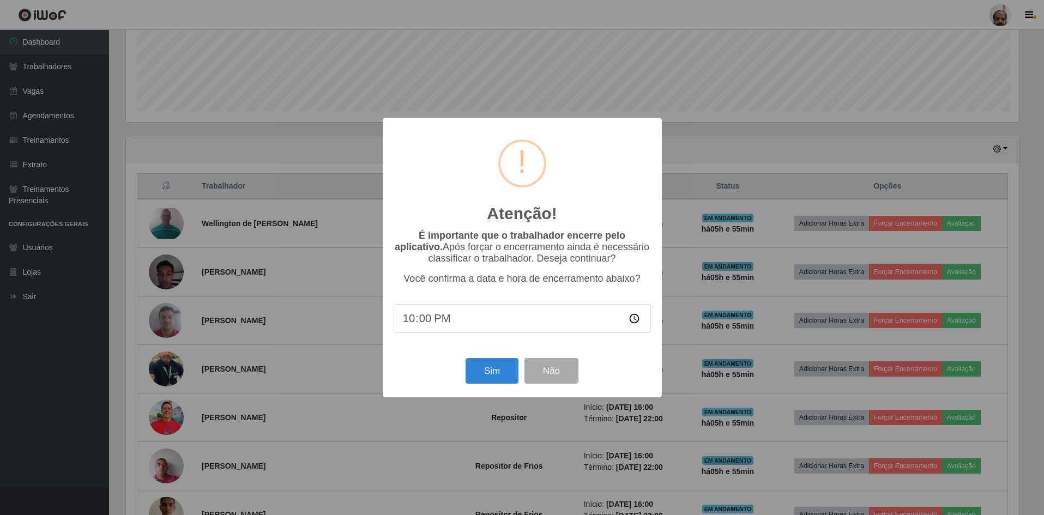
scroll to position [226, 895]
click at [499, 365] on button "Sim" at bounding box center [493, 371] width 53 height 26
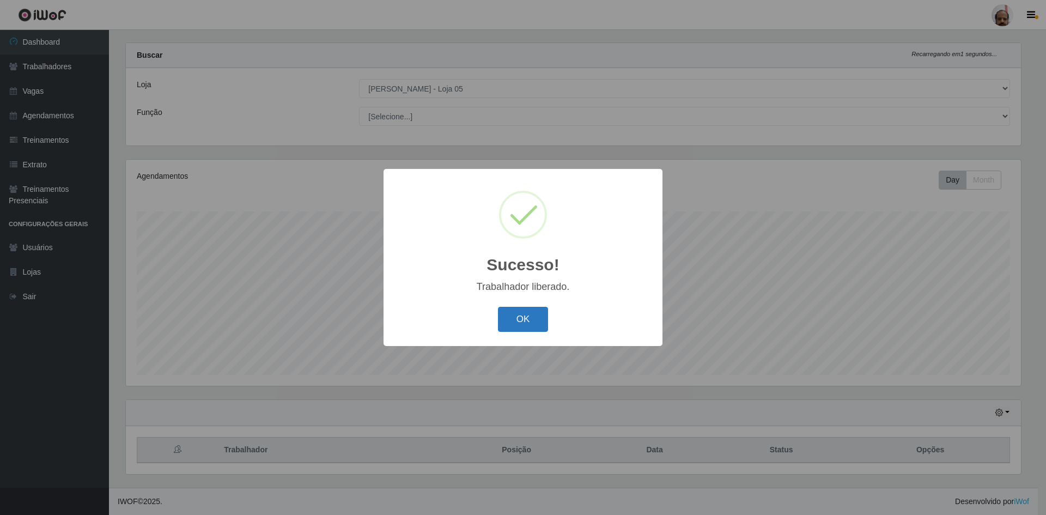
click at [538, 314] on button "OK" at bounding box center [523, 320] width 51 height 26
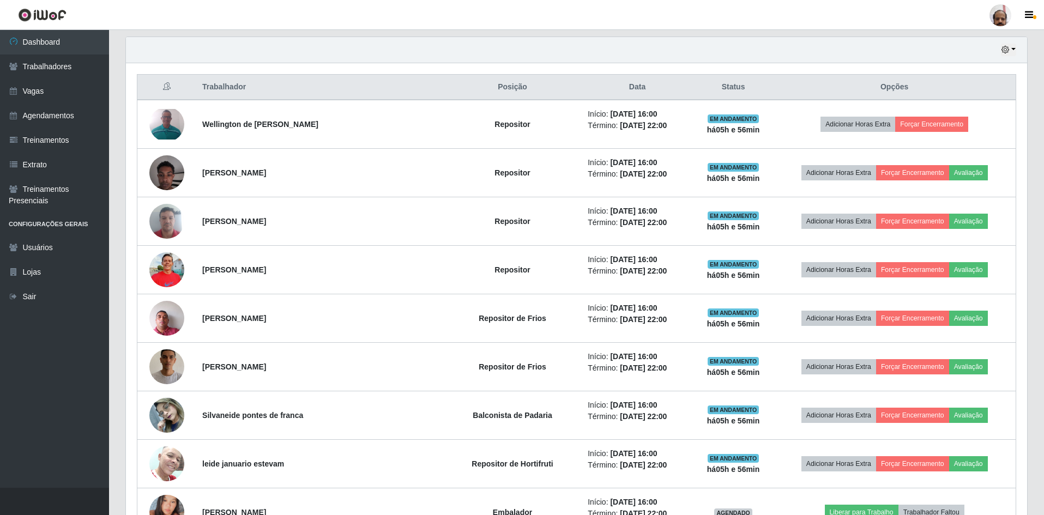
scroll to position [382, 0]
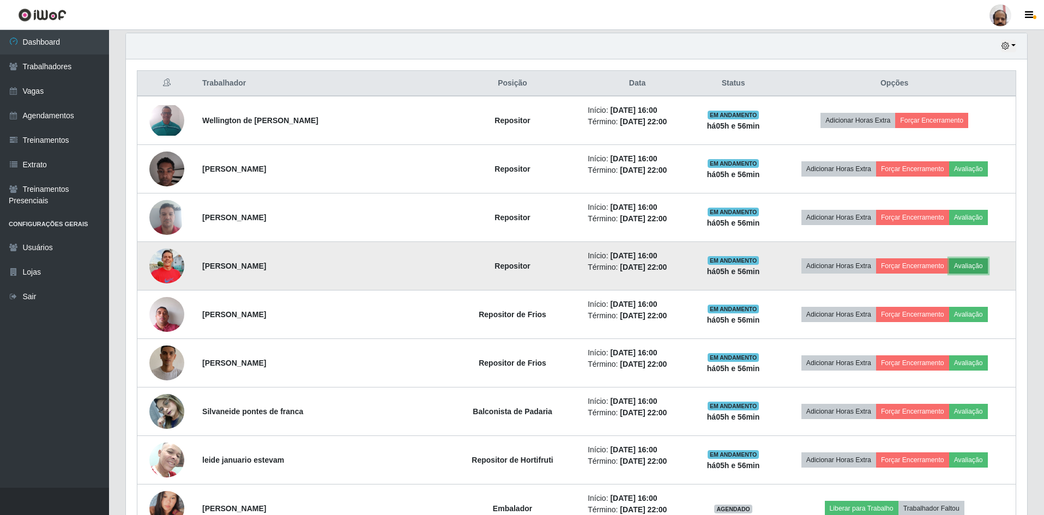
click at [972, 262] on button "Avaliação" at bounding box center [968, 265] width 39 height 15
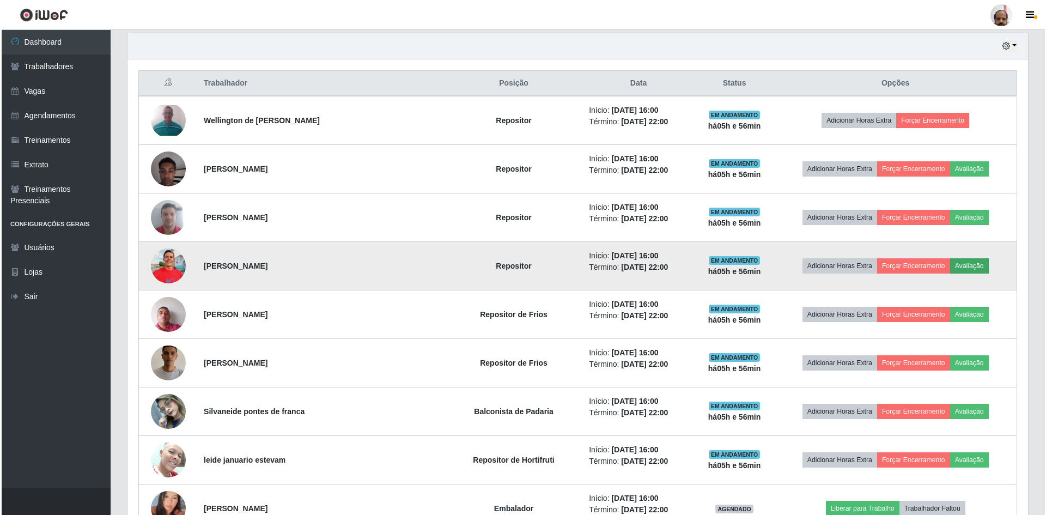
scroll to position [226, 895]
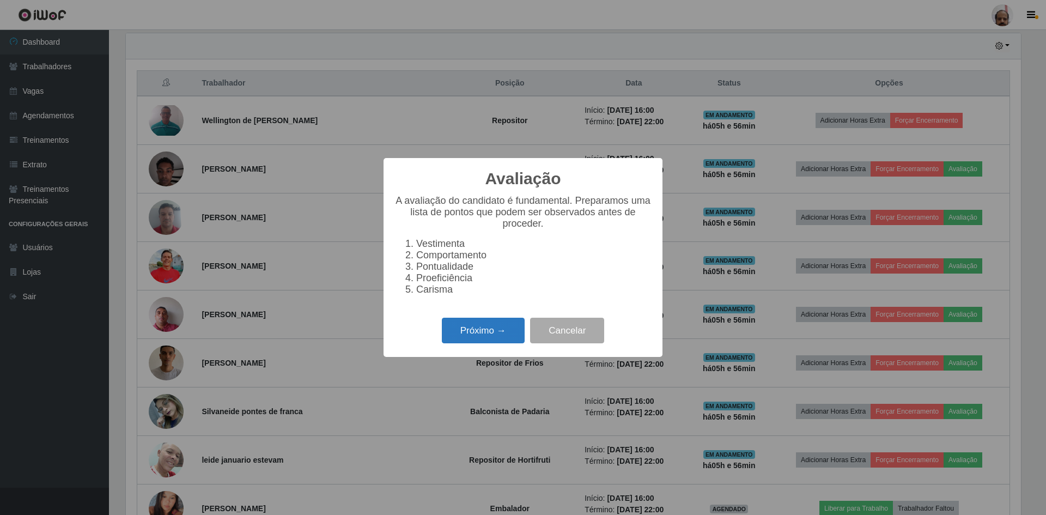
click at [467, 332] on button "Próximo →" at bounding box center [483, 331] width 83 height 26
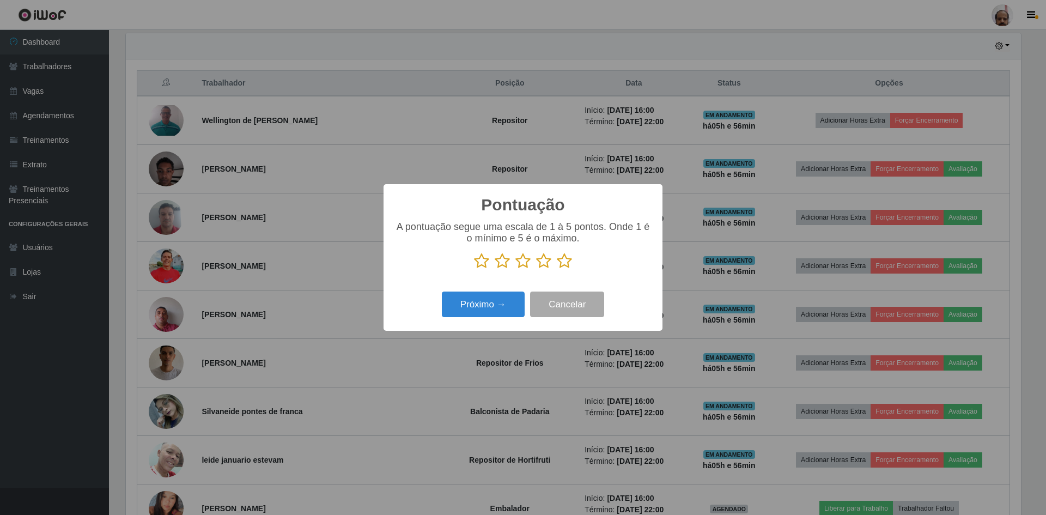
click at [564, 264] on icon at bounding box center [564, 261] width 15 height 16
click at [557, 269] on input "radio" at bounding box center [557, 269] width 0 height 0
click at [484, 300] on button "Próximo →" at bounding box center [483, 305] width 83 height 26
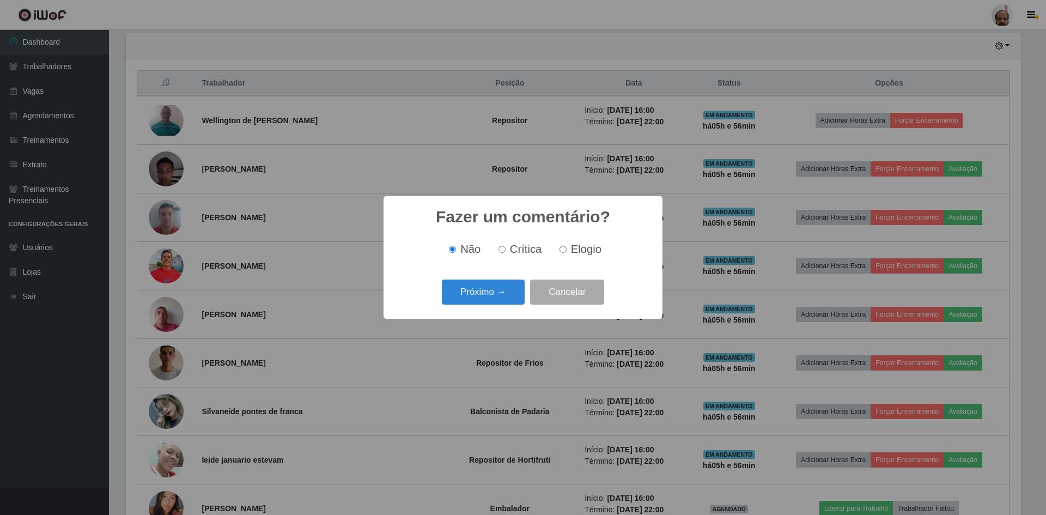
click at [568, 250] on label "Elogio" at bounding box center [578, 249] width 46 height 13
click at [567, 250] on input "Elogio" at bounding box center [563, 249] width 7 height 7
radio input "true"
click at [484, 292] on button "Próximo →" at bounding box center [483, 293] width 83 height 26
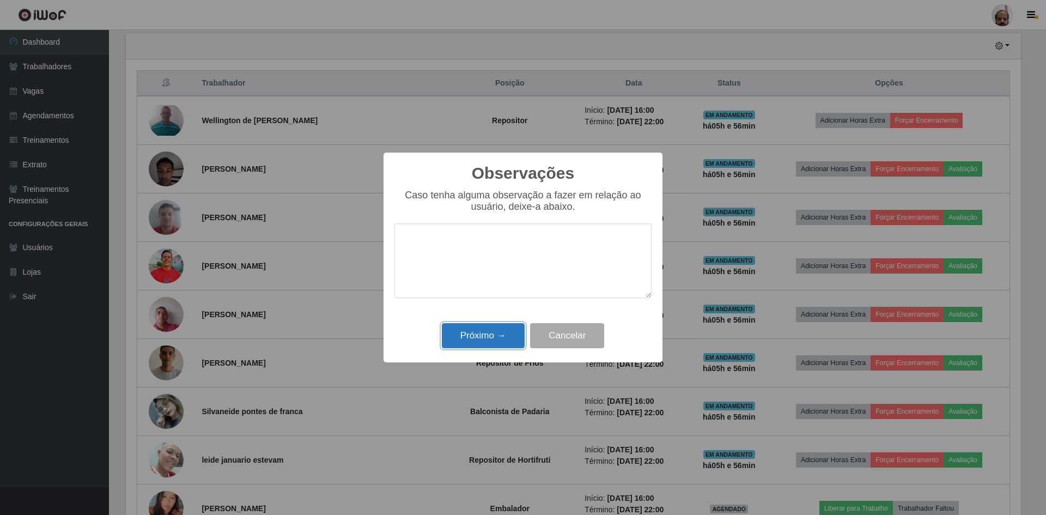
click at [484, 326] on button "Próximo →" at bounding box center [483, 336] width 83 height 26
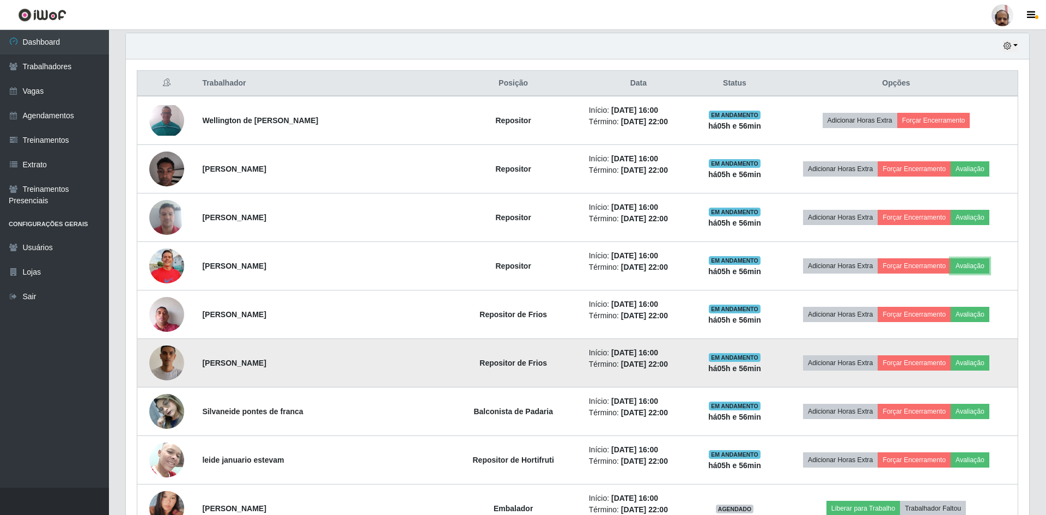
scroll to position [226, 901]
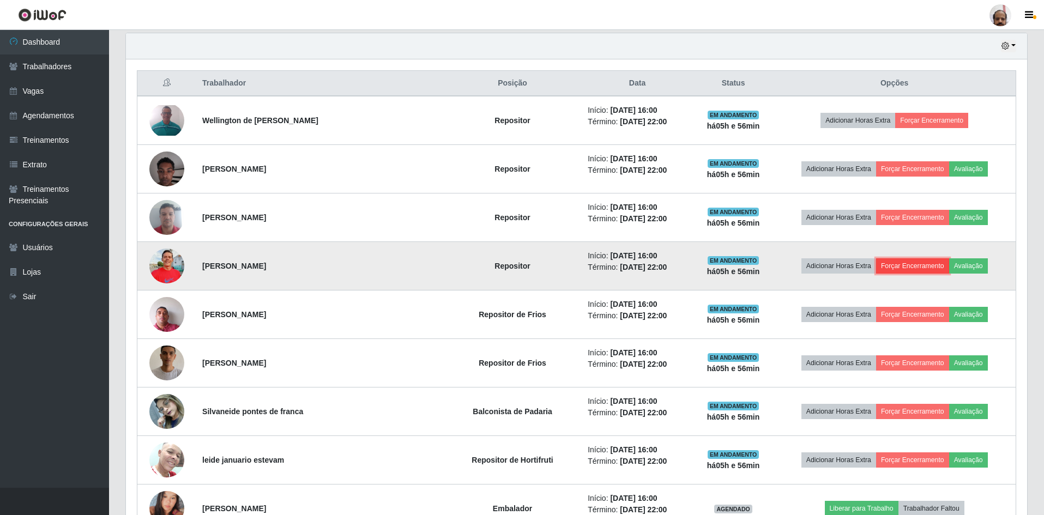
click at [897, 260] on button "Forçar Encerramento" at bounding box center [912, 265] width 73 height 15
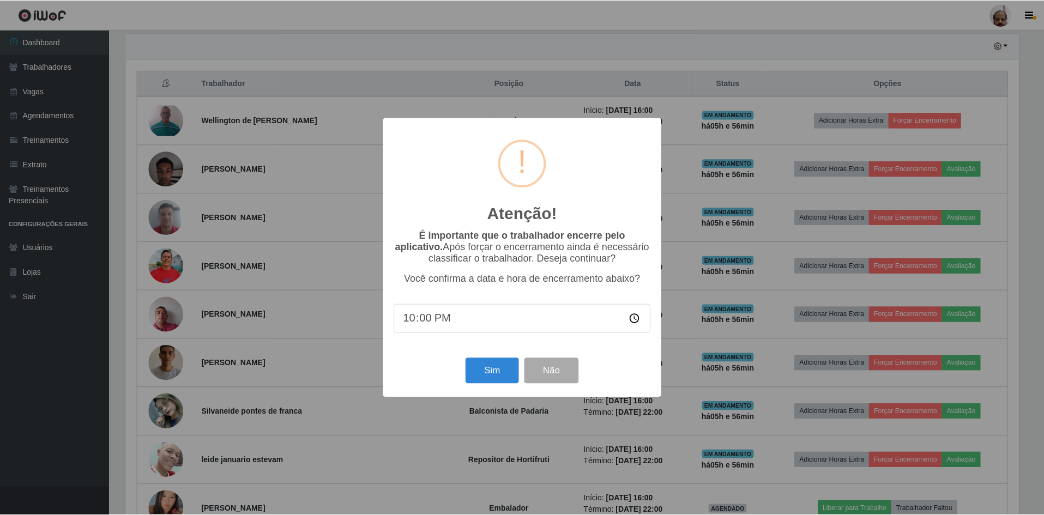
scroll to position [226, 895]
click at [483, 371] on button "Sim" at bounding box center [493, 371] width 53 height 26
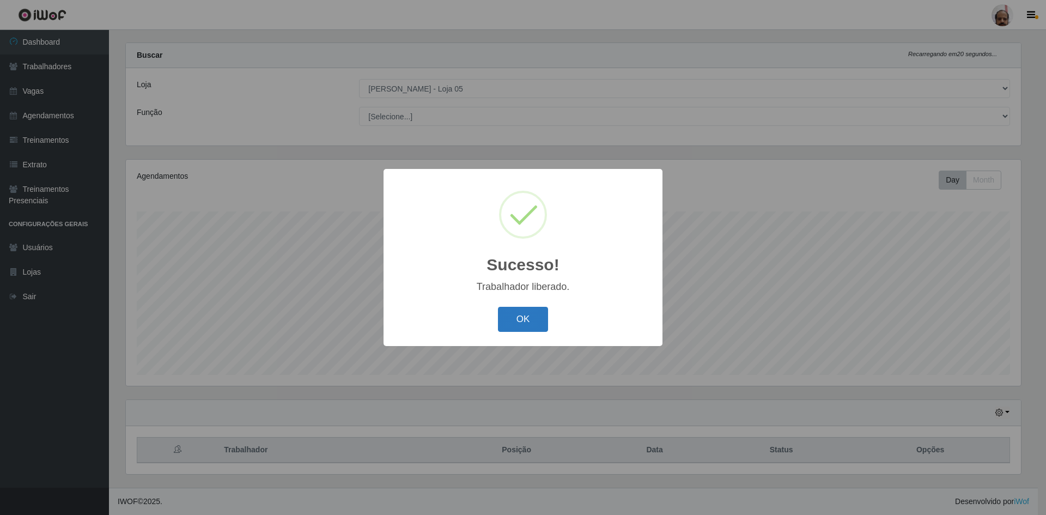
click at [535, 317] on button "OK" at bounding box center [523, 320] width 51 height 26
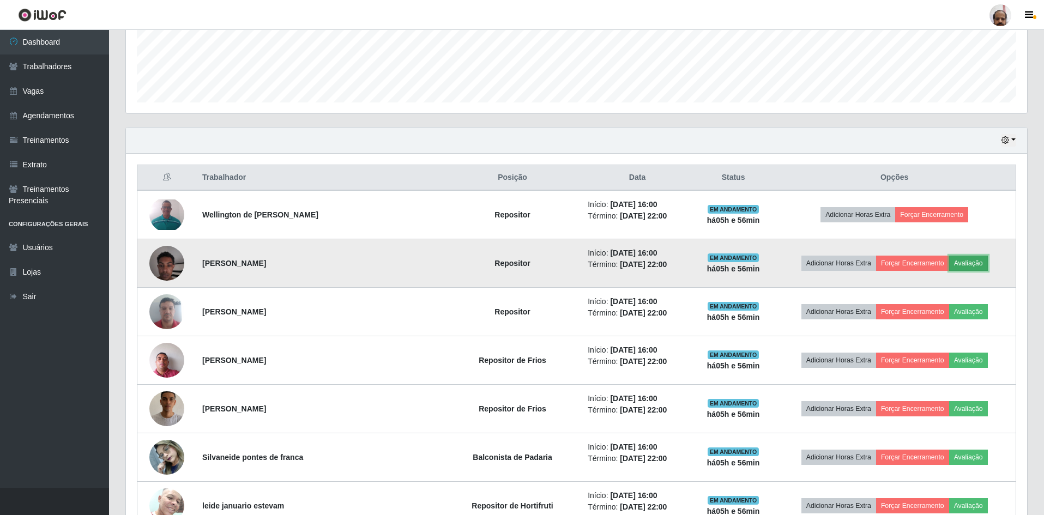
click at [959, 268] on button "Avaliação" at bounding box center [968, 263] width 39 height 15
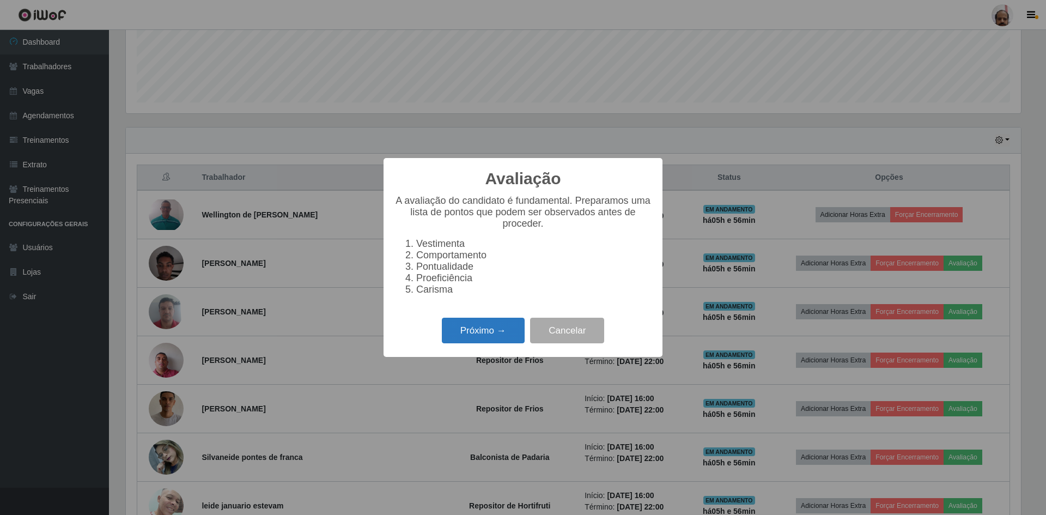
click at [480, 335] on button "Próximo →" at bounding box center [483, 331] width 83 height 26
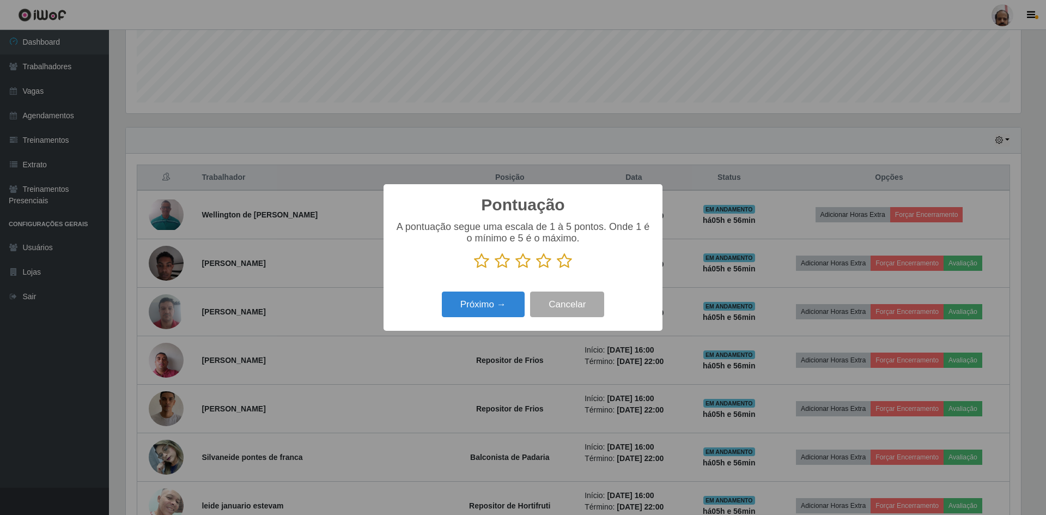
click at [566, 265] on icon at bounding box center [564, 261] width 15 height 16
click at [557, 269] on input "radio" at bounding box center [557, 269] width 0 height 0
click at [485, 302] on button "Próximo →" at bounding box center [483, 305] width 83 height 26
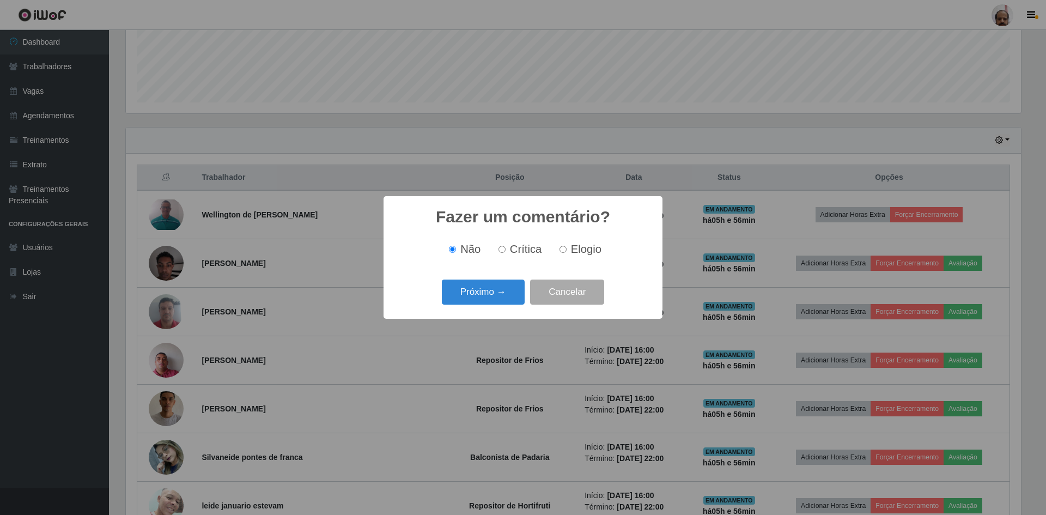
click at [573, 251] on span "Elogio" at bounding box center [586, 249] width 31 height 12
click at [567, 251] on input "Elogio" at bounding box center [563, 249] width 7 height 7
radio input "true"
click at [473, 302] on button "Próximo →" at bounding box center [483, 293] width 83 height 26
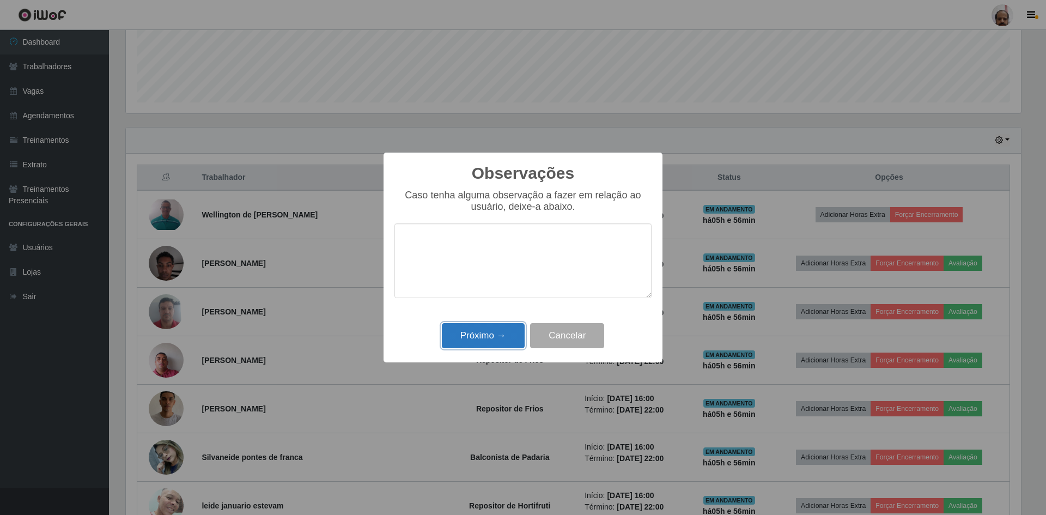
click at [474, 336] on button "Próximo →" at bounding box center [483, 336] width 83 height 26
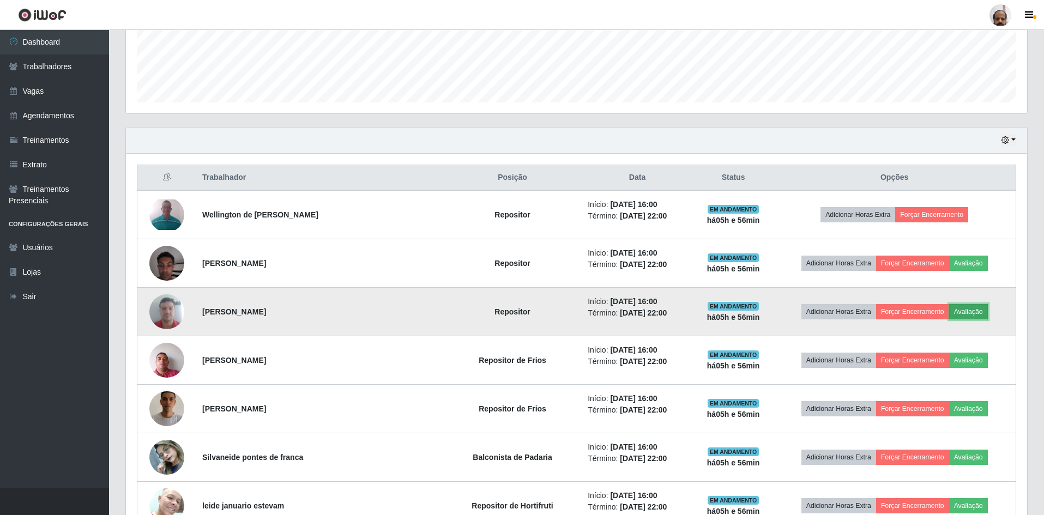
click at [959, 308] on button "Avaliação" at bounding box center [968, 311] width 39 height 15
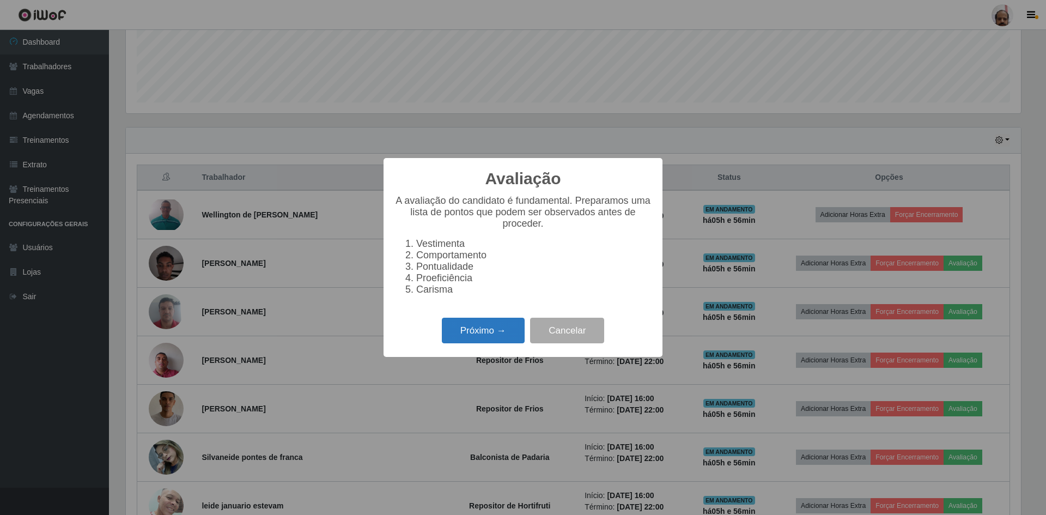
click at [471, 335] on button "Próximo →" at bounding box center [483, 331] width 83 height 26
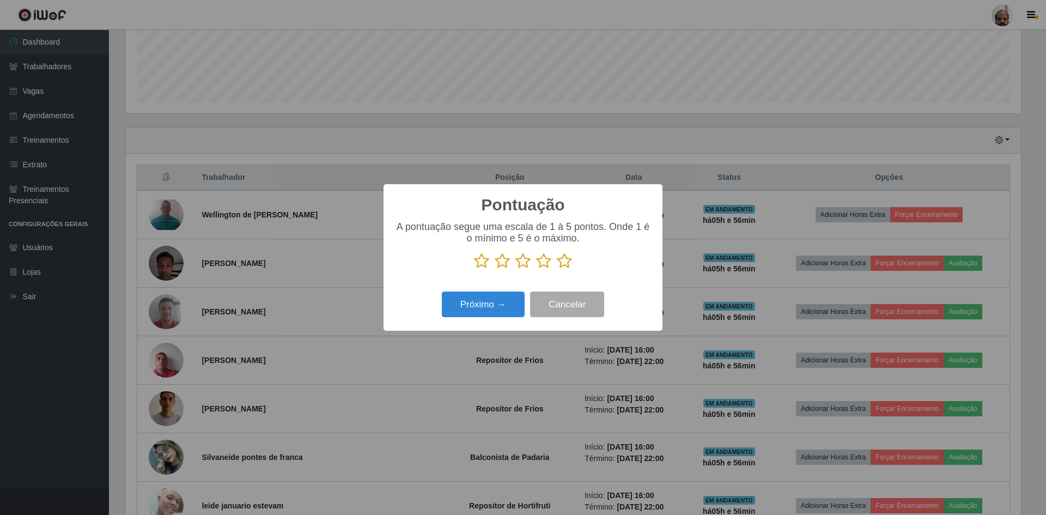
click at [564, 259] on icon at bounding box center [564, 261] width 15 height 16
click at [557, 269] on input "radio" at bounding box center [557, 269] width 0 height 0
click at [496, 305] on button "Próximo →" at bounding box center [483, 305] width 83 height 26
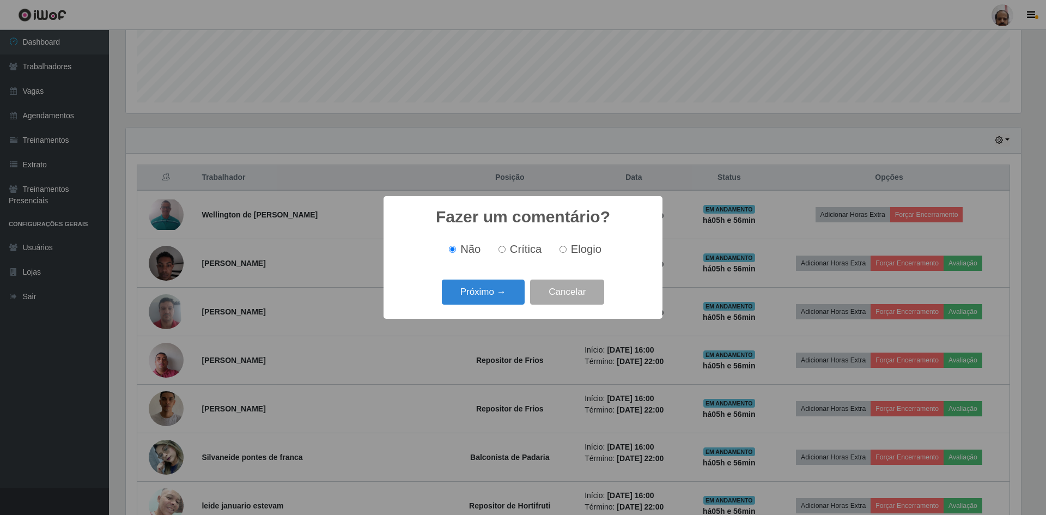
click at [568, 251] on label "Elogio" at bounding box center [578, 249] width 46 height 13
click at [567, 251] on input "Elogio" at bounding box center [563, 249] width 7 height 7
radio input "true"
click at [478, 293] on button "Próximo →" at bounding box center [483, 293] width 83 height 26
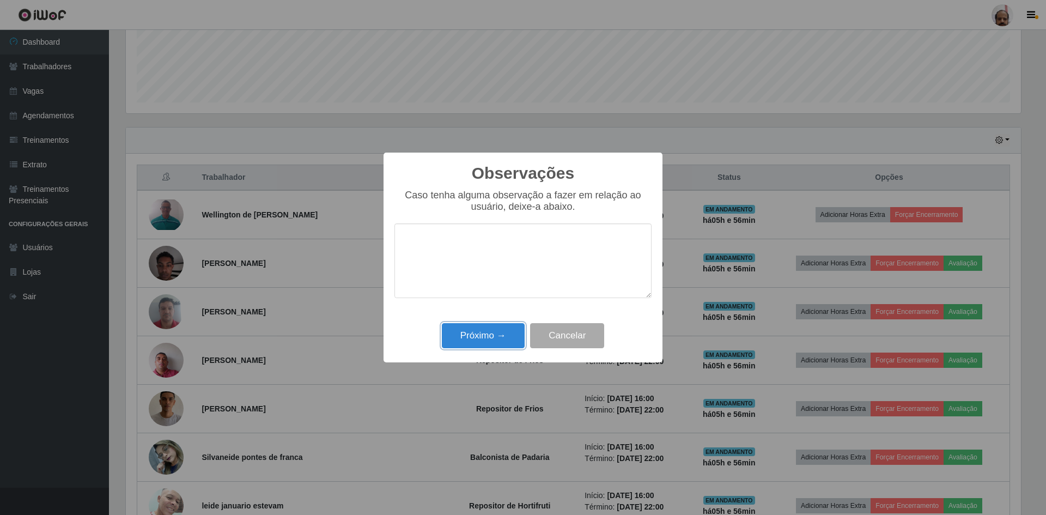
click at [481, 333] on button "Próximo →" at bounding box center [483, 336] width 83 height 26
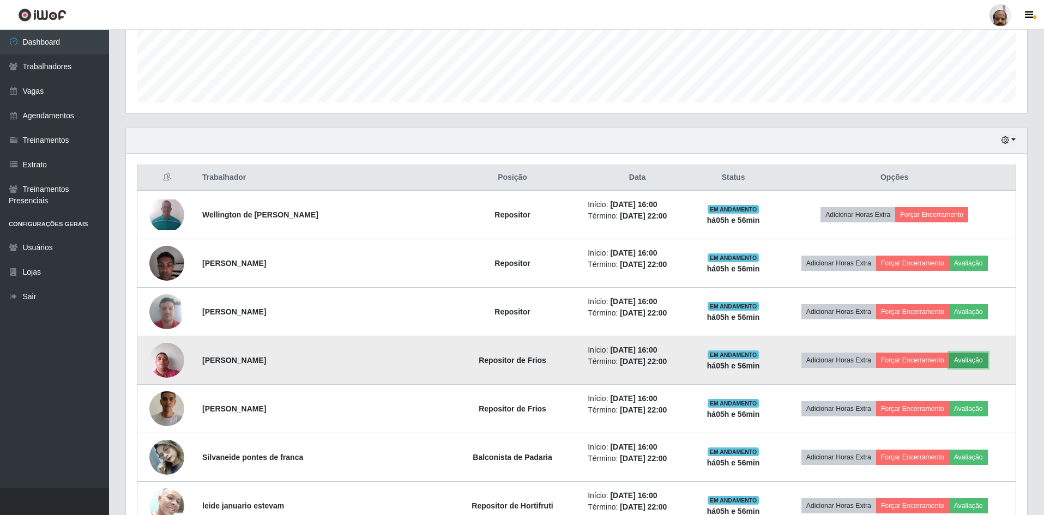
click at [956, 360] on button "Avaliação" at bounding box center [968, 360] width 39 height 15
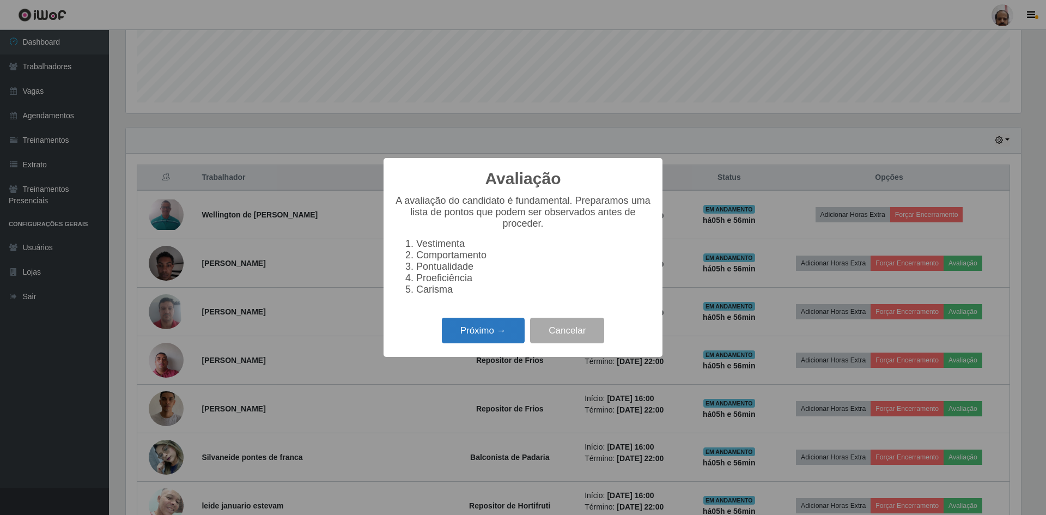
click at [486, 343] on button "Próximo →" at bounding box center [483, 331] width 83 height 26
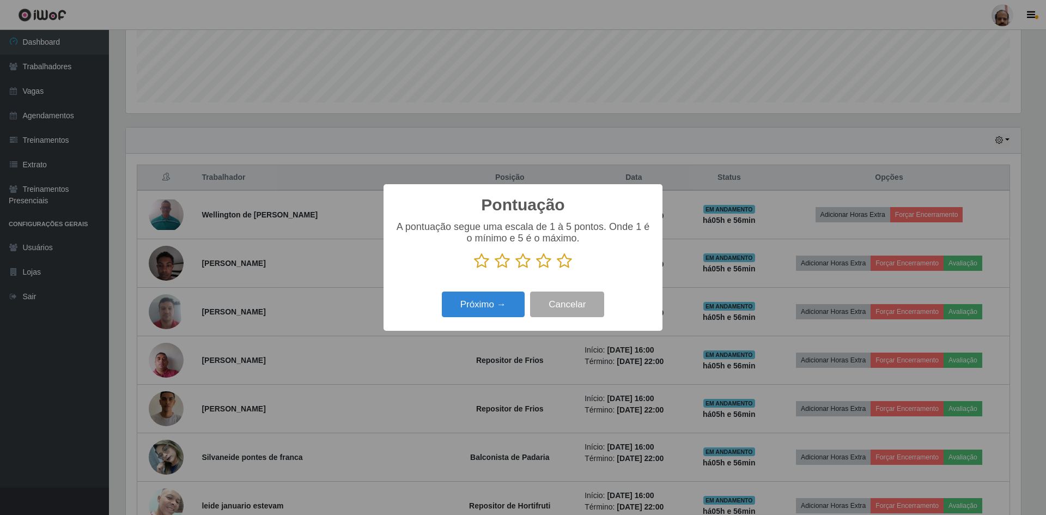
click at [567, 267] on icon at bounding box center [564, 261] width 15 height 16
click at [557, 269] on input "radio" at bounding box center [557, 269] width 0 height 0
click at [511, 301] on button "Próximo →" at bounding box center [483, 305] width 83 height 26
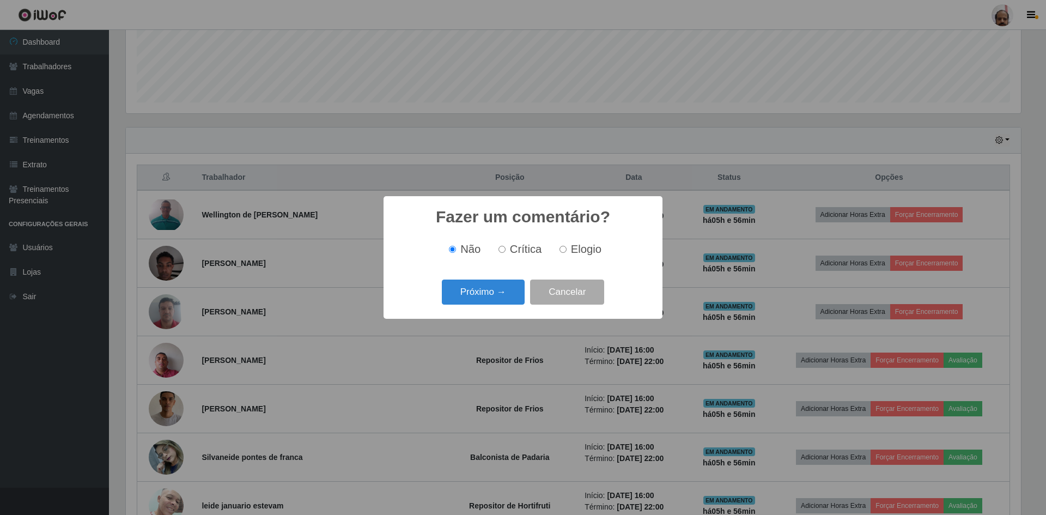
click at [568, 245] on label "Elogio" at bounding box center [578, 249] width 46 height 13
click at [567, 246] on input "Elogio" at bounding box center [563, 249] width 7 height 7
radio input "true"
click at [484, 305] on button "Próximo →" at bounding box center [483, 293] width 83 height 26
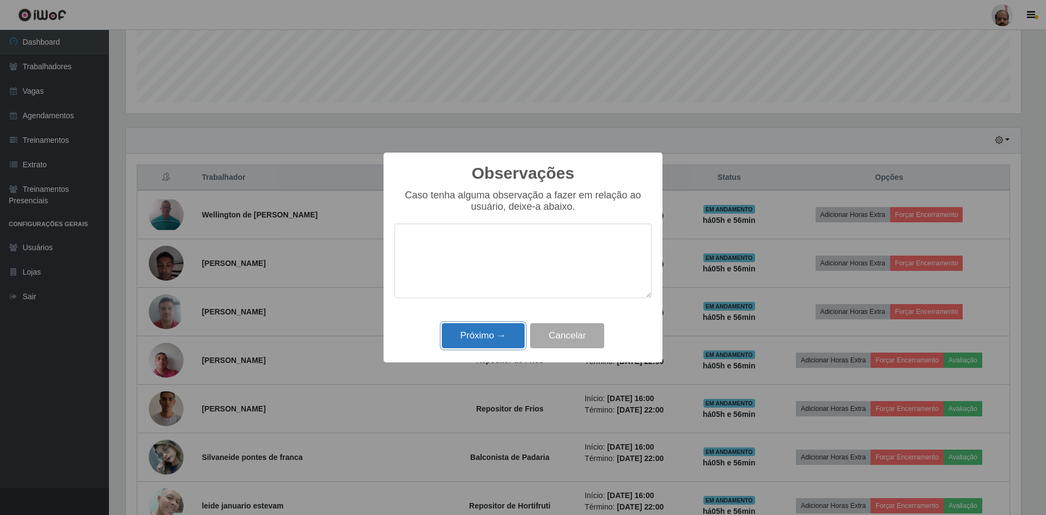
click at [476, 341] on button "Próximo →" at bounding box center [483, 336] width 83 height 26
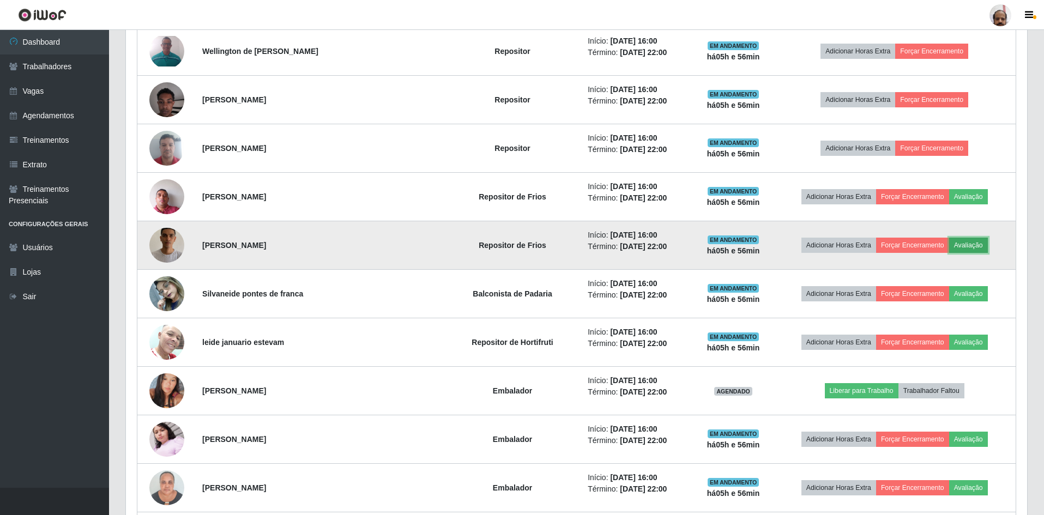
click at [965, 242] on button "Avaliação" at bounding box center [968, 245] width 39 height 15
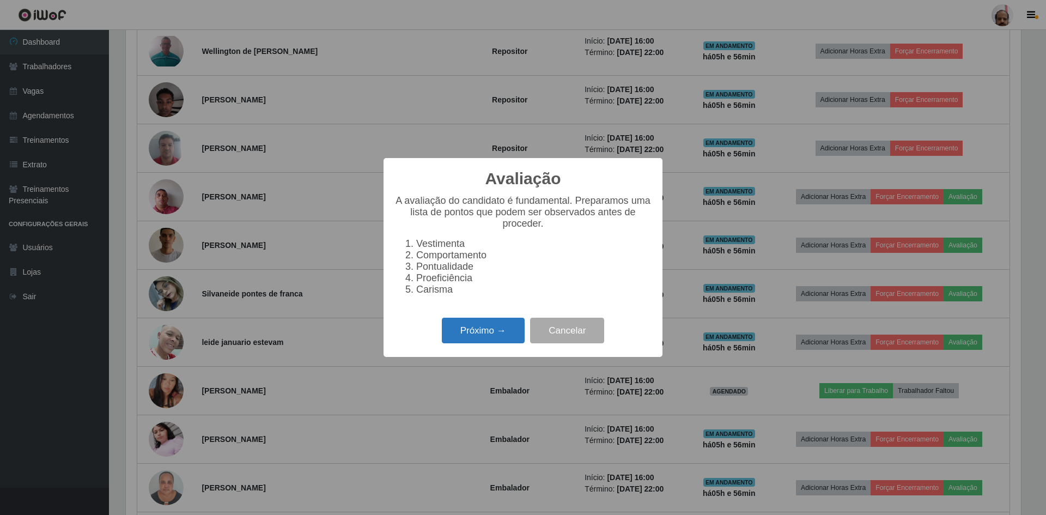
click at [493, 330] on button "Próximo →" at bounding box center [483, 331] width 83 height 26
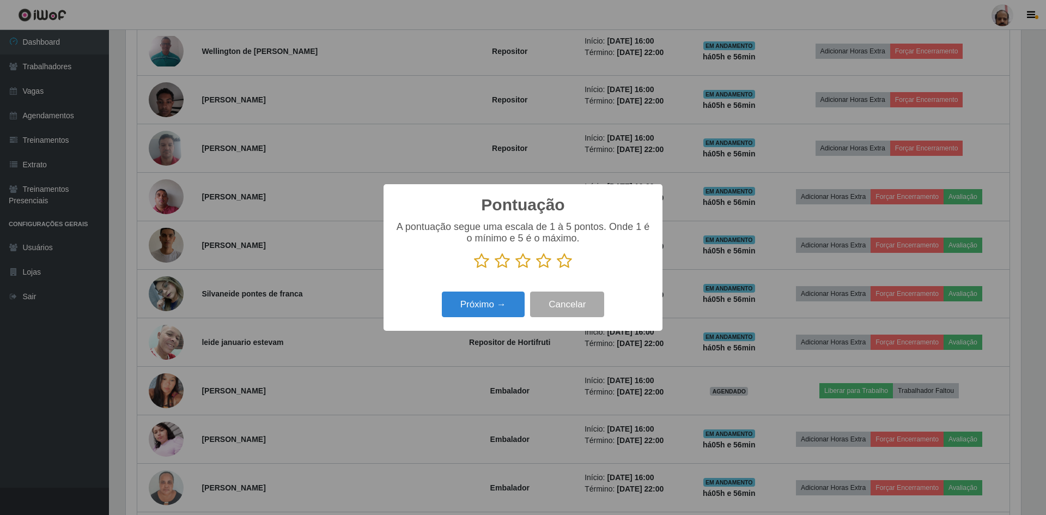
click at [559, 261] on icon at bounding box center [564, 261] width 15 height 16
click at [557, 269] on input "radio" at bounding box center [557, 269] width 0 height 0
click at [492, 317] on button "Próximo →" at bounding box center [483, 305] width 83 height 26
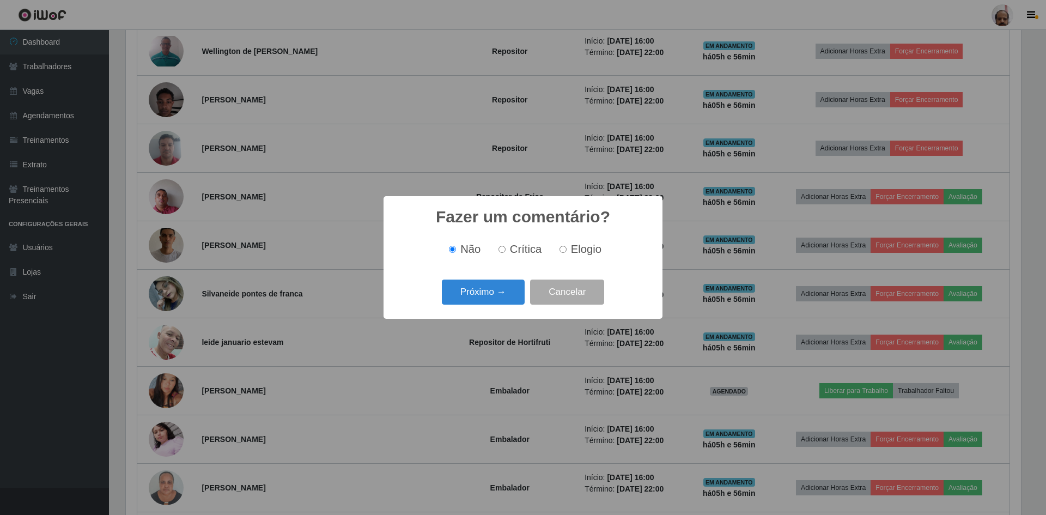
click at [573, 243] on span "Elogio" at bounding box center [586, 249] width 31 height 12
click at [567, 246] on input "Elogio" at bounding box center [563, 249] width 7 height 7
radio input "true"
click at [484, 283] on button "Próximo →" at bounding box center [483, 293] width 83 height 26
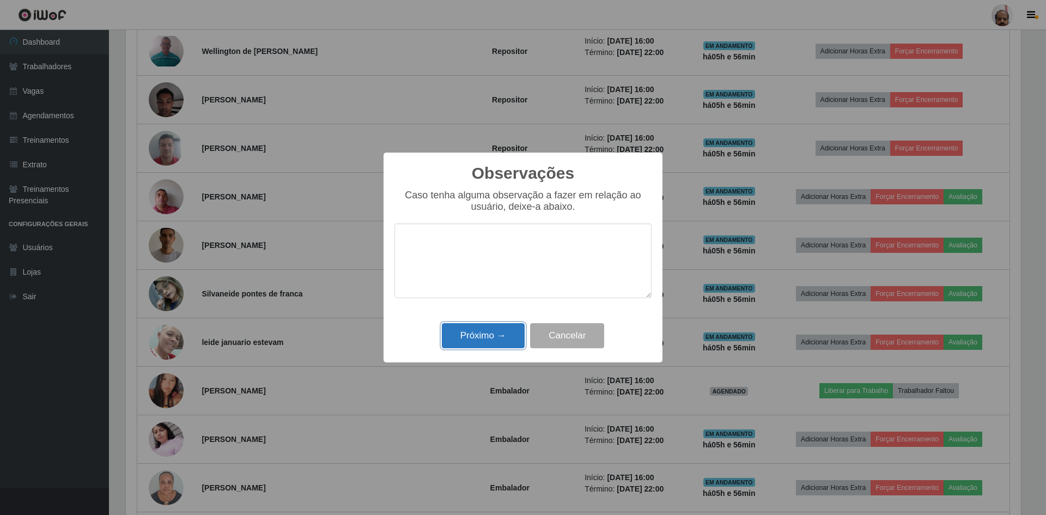
click at [476, 326] on button "Próximo →" at bounding box center [483, 336] width 83 height 26
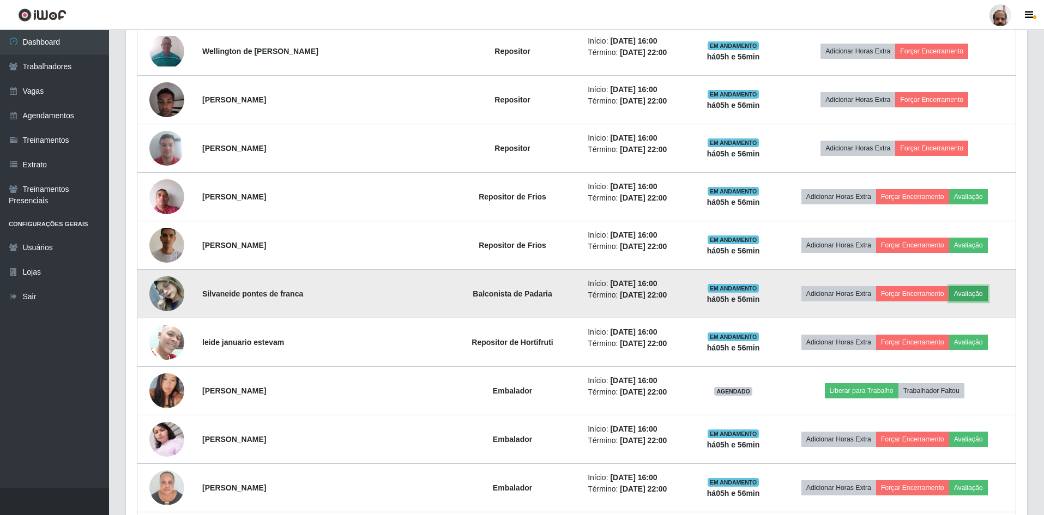
click at [964, 300] on button "Avaliação" at bounding box center [968, 293] width 39 height 15
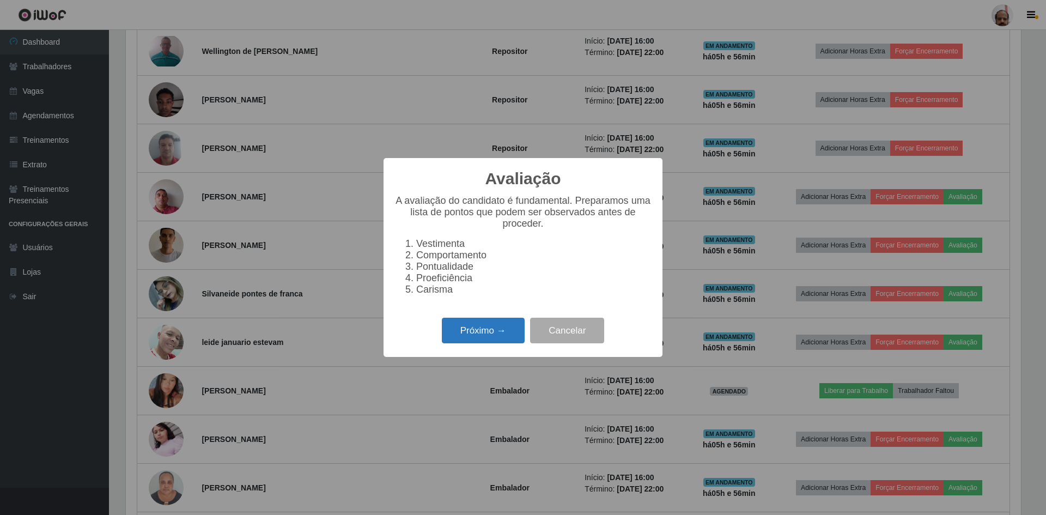
click at [461, 343] on button "Próximo →" at bounding box center [483, 331] width 83 height 26
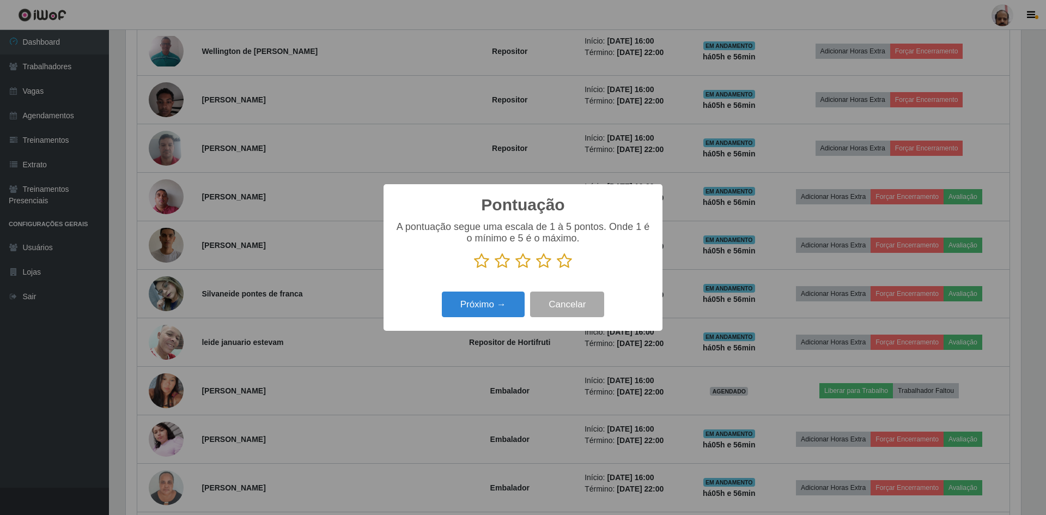
click at [561, 267] on icon at bounding box center [564, 261] width 15 height 16
click at [557, 269] on input "radio" at bounding box center [557, 269] width 0 height 0
click at [468, 299] on button "Próximo →" at bounding box center [483, 305] width 83 height 26
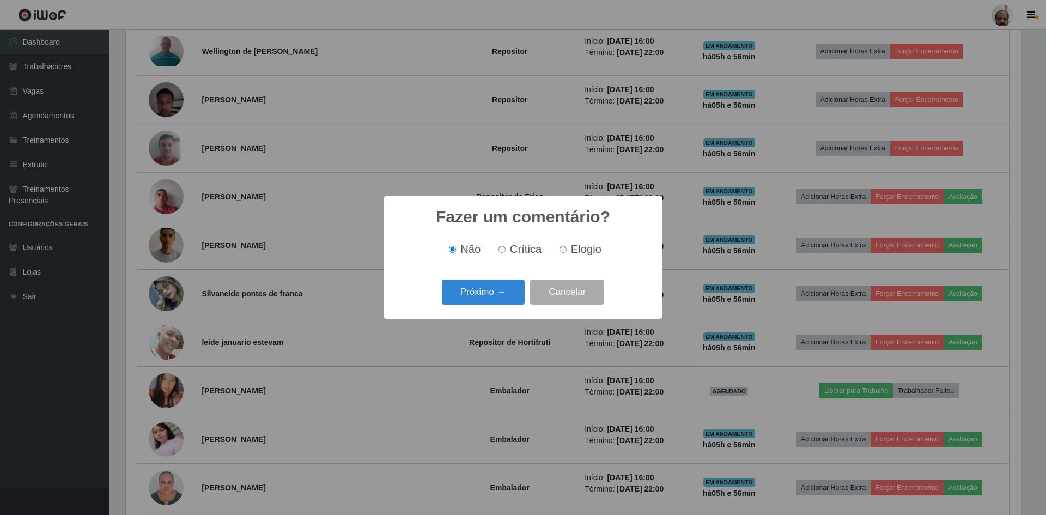
click at [558, 249] on label "Elogio" at bounding box center [578, 249] width 46 height 13
click at [560, 249] on input "Elogio" at bounding box center [563, 249] width 7 height 7
radio input "true"
click at [482, 288] on button "Próximo →" at bounding box center [483, 293] width 83 height 26
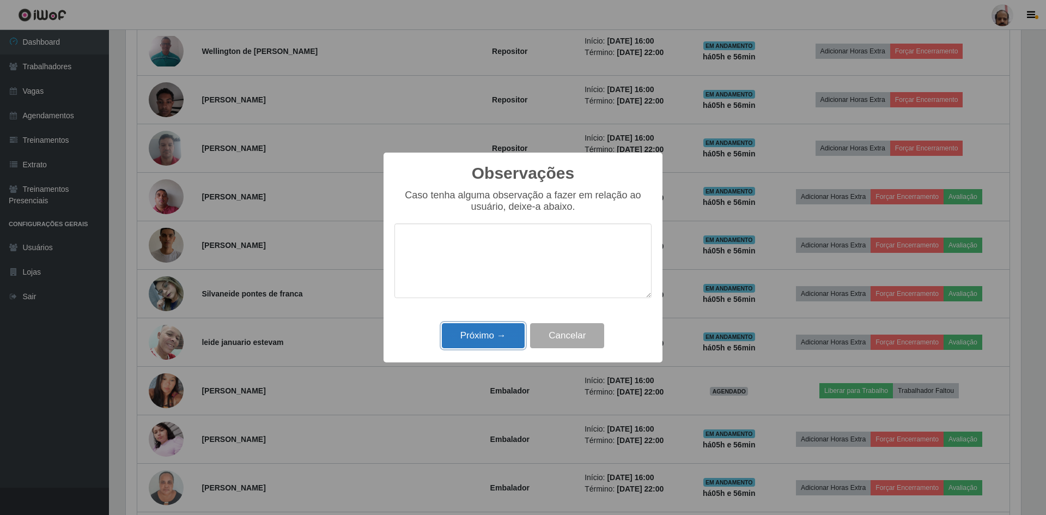
click at [477, 332] on button "Próximo →" at bounding box center [483, 336] width 83 height 26
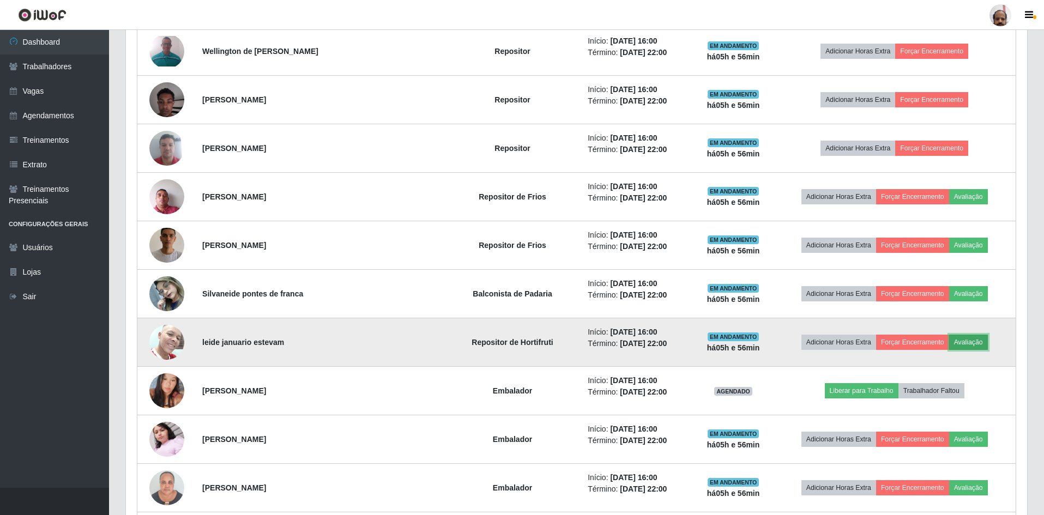
click at [973, 339] on button "Avaliação" at bounding box center [968, 342] width 39 height 15
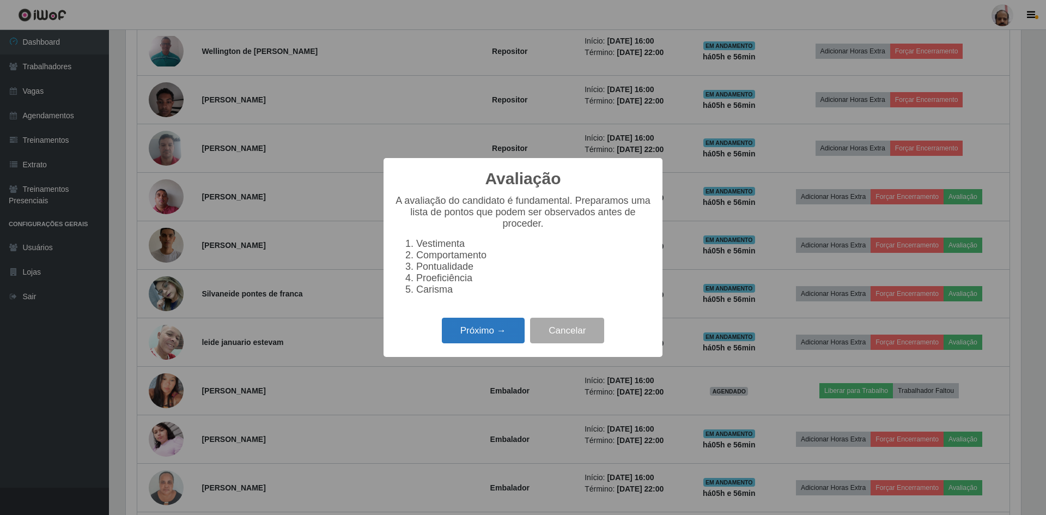
click at [469, 335] on button "Próximo →" at bounding box center [483, 331] width 83 height 26
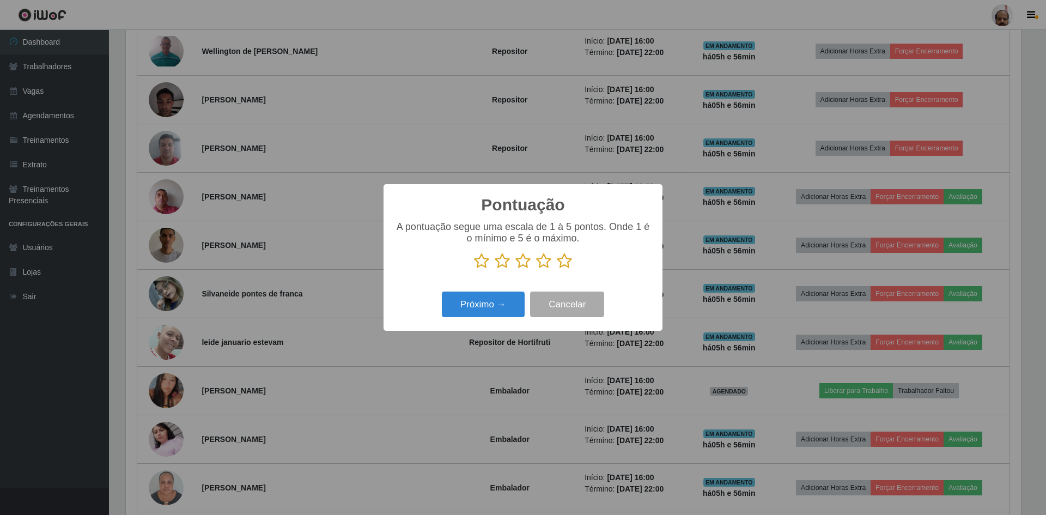
click at [565, 263] on icon at bounding box center [564, 261] width 15 height 16
click at [557, 269] on input "radio" at bounding box center [557, 269] width 0 height 0
click at [517, 305] on button "Próximo →" at bounding box center [483, 305] width 83 height 26
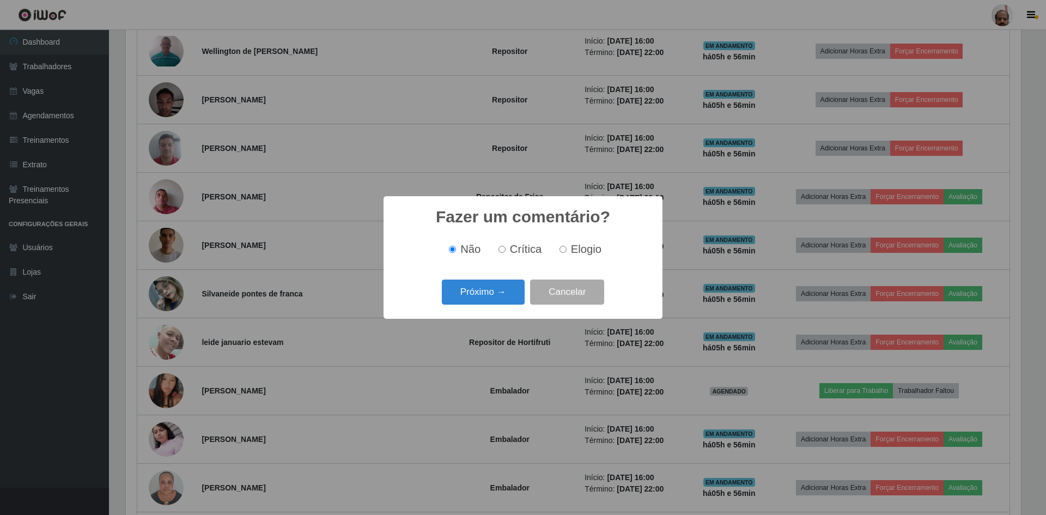
click at [595, 238] on div "Não Crítica Elogio" at bounding box center [523, 249] width 257 height 32
click at [582, 253] on span "Elogio" at bounding box center [586, 249] width 31 height 12
click at [567, 253] on input "Elogio" at bounding box center [563, 249] width 7 height 7
radio input "true"
click at [495, 293] on button "Próximo →" at bounding box center [483, 293] width 83 height 26
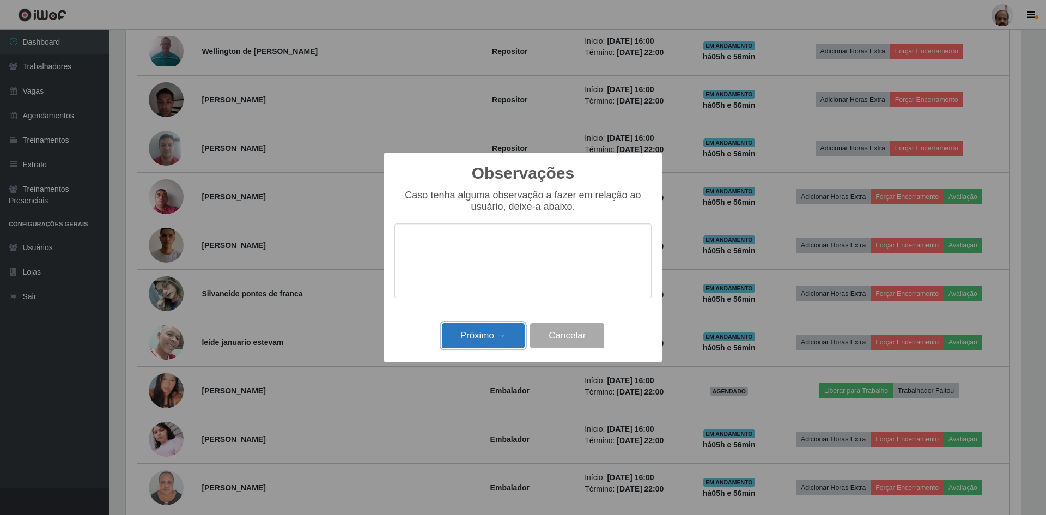
click at [474, 340] on button "Próximo →" at bounding box center [483, 336] width 83 height 26
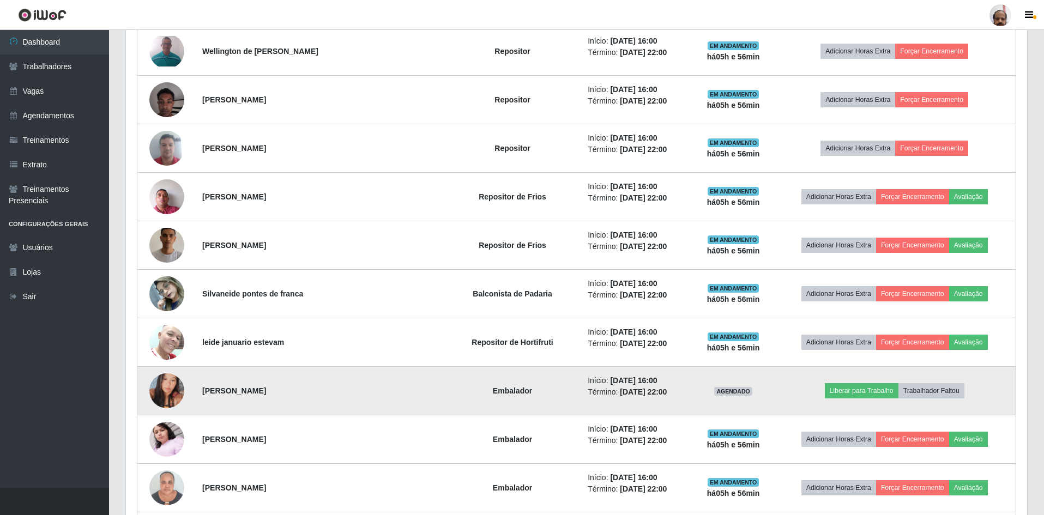
click at [168, 391] on img at bounding box center [166, 391] width 35 height 62
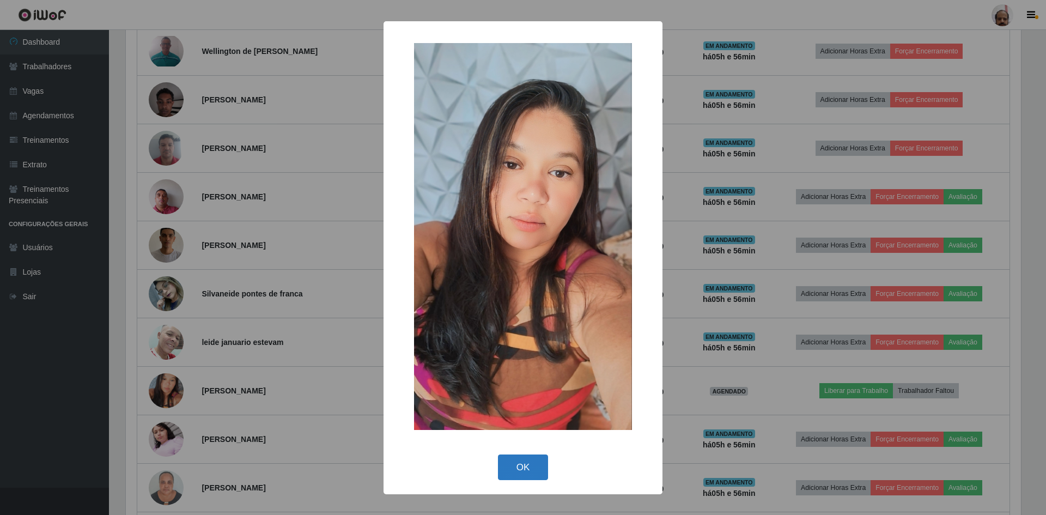
click at [526, 465] on button "OK" at bounding box center [523, 468] width 51 height 26
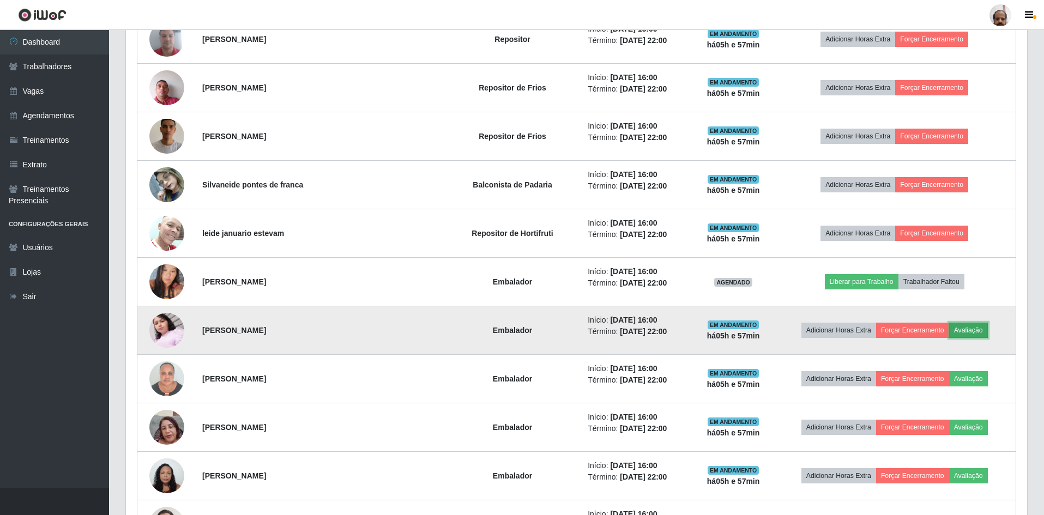
click at [972, 325] on button "Avaliação" at bounding box center [968, 330] width 39 height 15
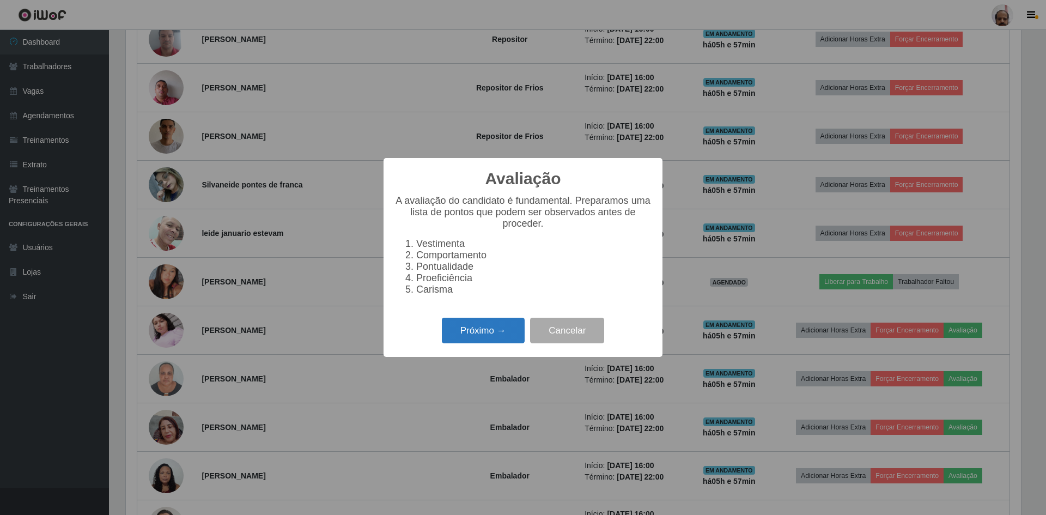
click at [472, 339] on button "Próximo →" at bounding box center [483, 331] width 83 height 26
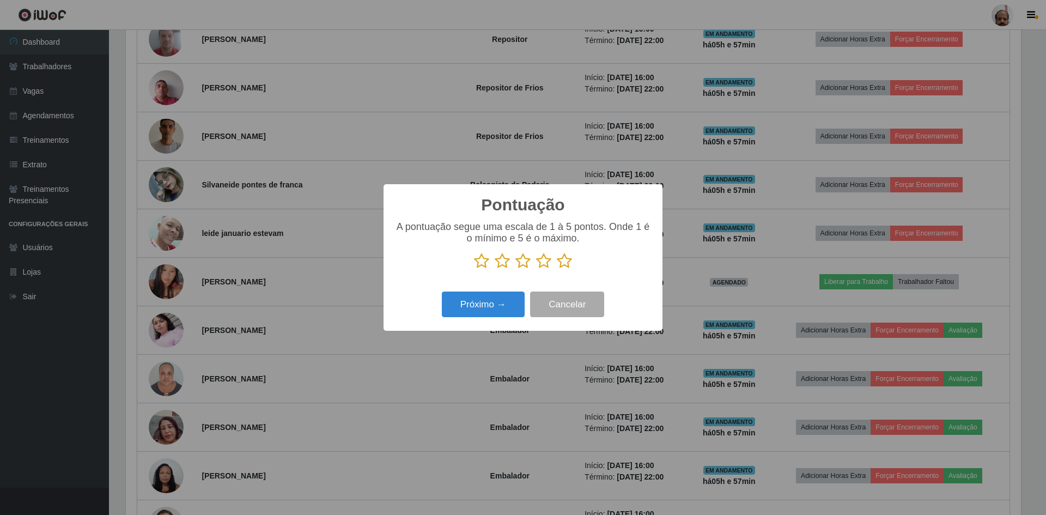
click at [564, 265] on icon at bounding box center [564, 261] width 15 height 16
click at [557, 269] on input "radio" at bounding box center [557, 269] width 0 height 0
click at [481, 298] on button "Próximo →" at bounding box center [483, 305] width 83 height 26
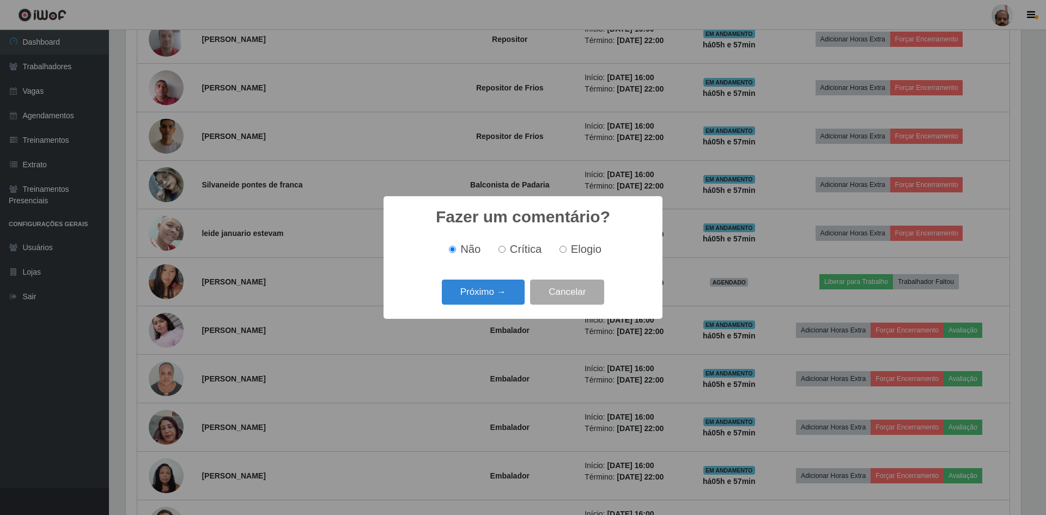
click at [576, 248] on span "Elogio" at bounding box center [586, 249] width 31 height 12
click at [567, 248] on input "Elogio" at bounding box center [563, 249] width 7 height 7
radio input "true"
click at [502, 289] on button "Próximo →" at bounding box center [483, 293] width 83 height 26
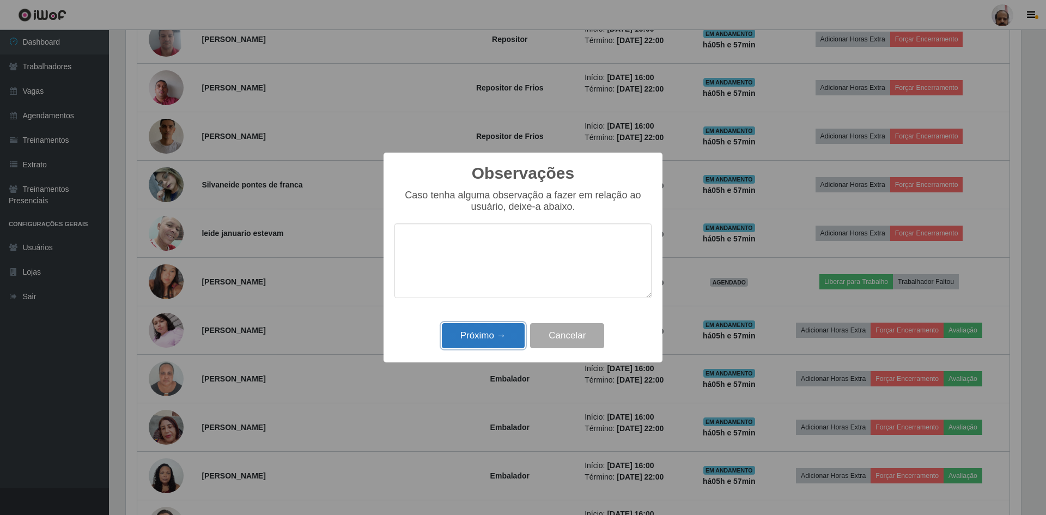
click at [487, 336] on button "Próximo →" at bounding box center [483, 336] width 83 height 26
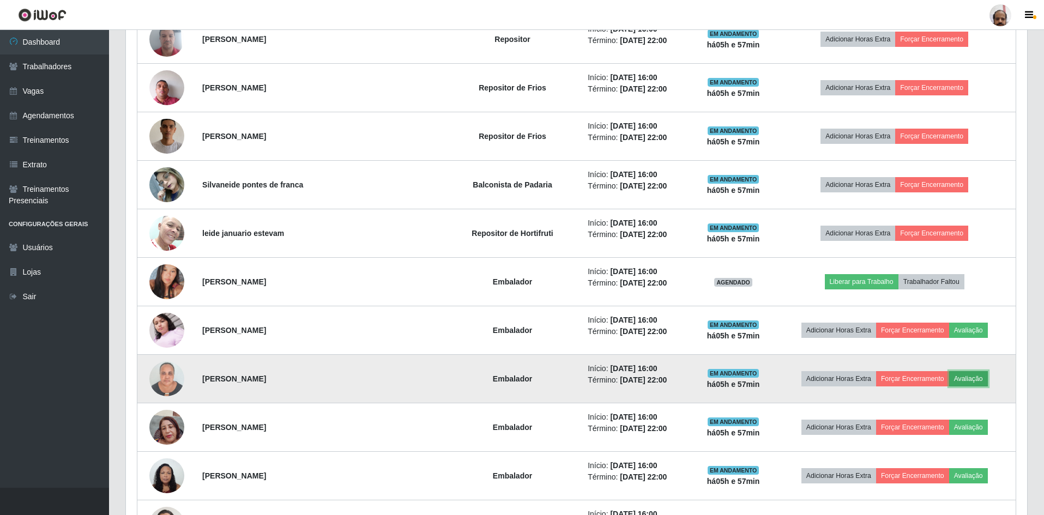
click at [949, 372] on button "Avaliação" at bounding box center [968, 378] width 39 height 15
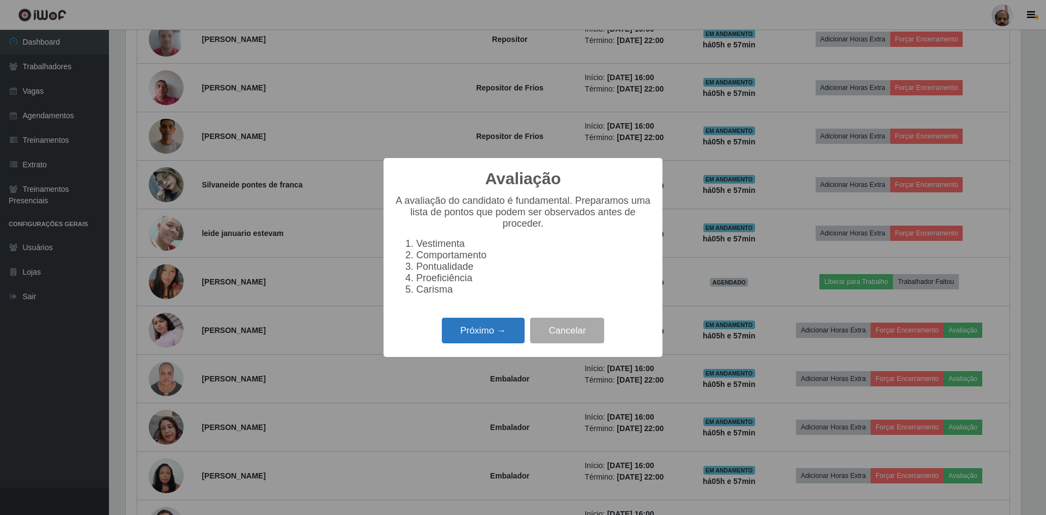
click at [500, 342] on button "Próximo →" at bounding box center [483, 331] width 83 height 26
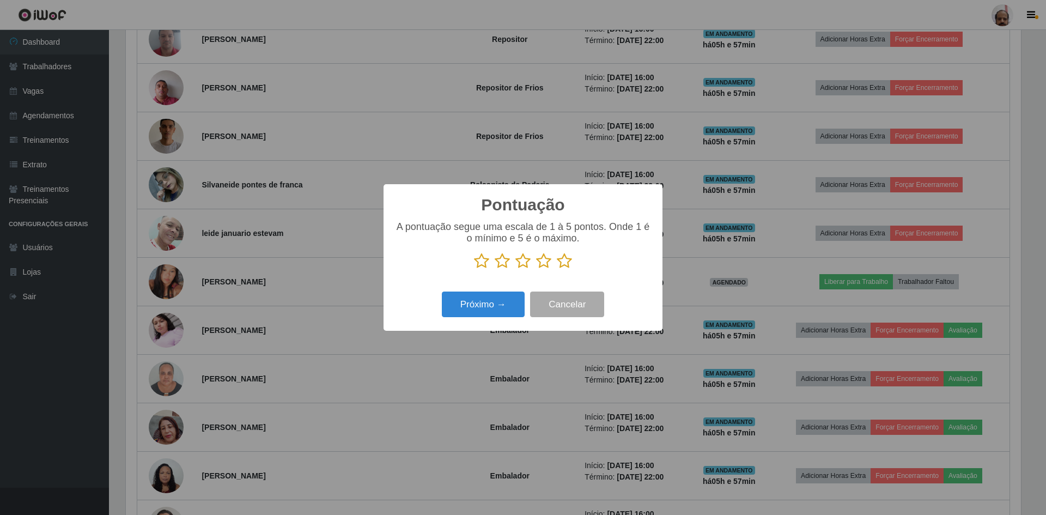
click at [557, 269] on icon at bounding box center [564, 261] width 15 height 16
click at [557, 269] on input "radio" at bounding box center [557, 269] width 0 height 0
click at [492, 308] on button "Próximo →" at bounding box center [483, 305] width 83 height 26
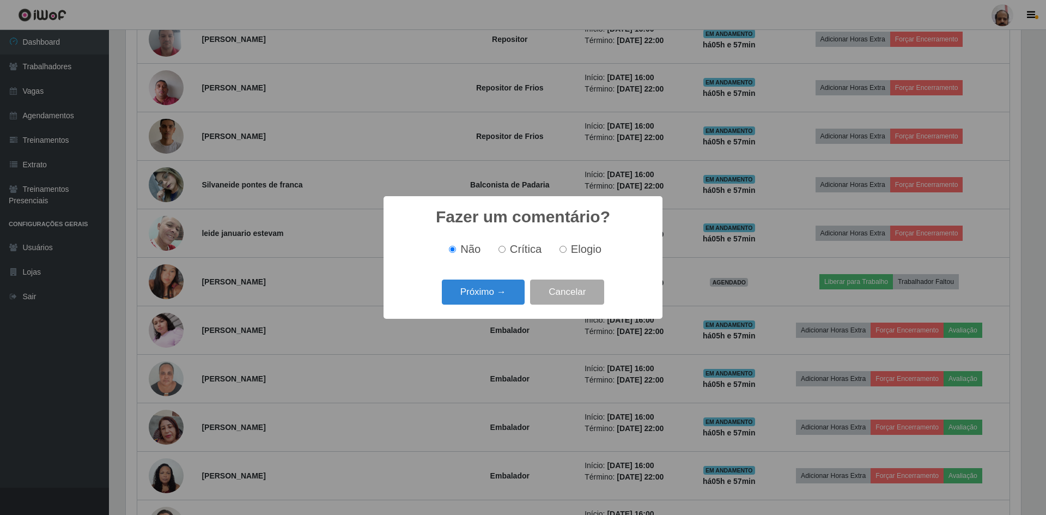
click at [568, 244] on label "Elogio" at bounding box center [578, 249] width 46 height 13
click at [567, 246] on input "Elogio" at bounding box center [563, 249] width 7 height 7
radio input "true"
click at [494, 287] on button "Próximo →" at bounding box center [483, 293] width 83 height 26
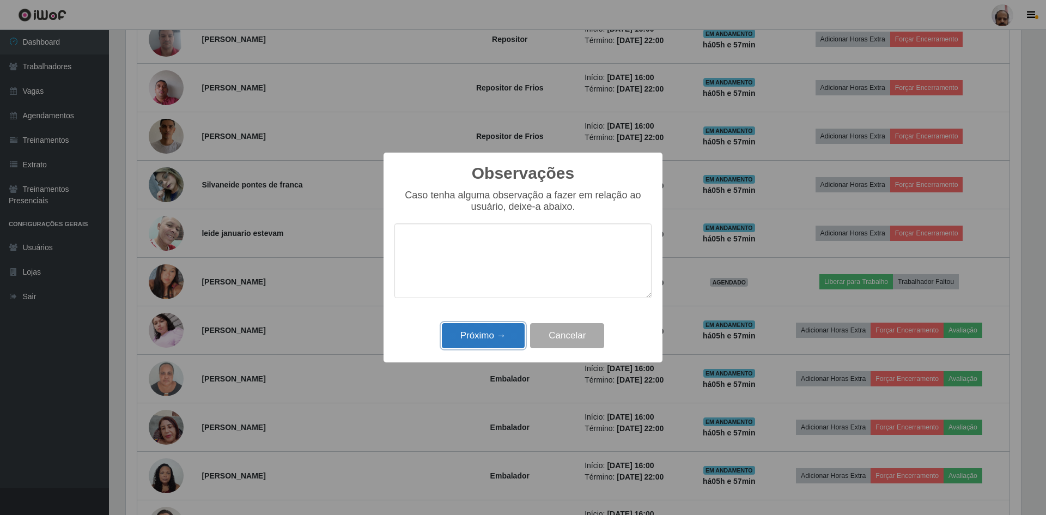
click at [482, 344] on button "Próximo →" at bounding box center [483, 336] width 83 height 26
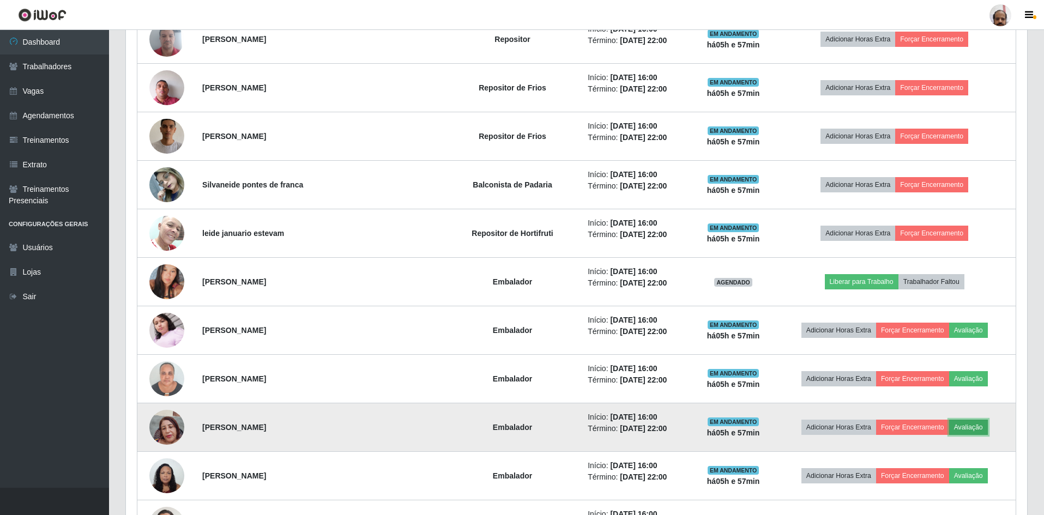
click at [958, 427] on button "Avaliação" at bounding box center [968, 427] width 39 height 15
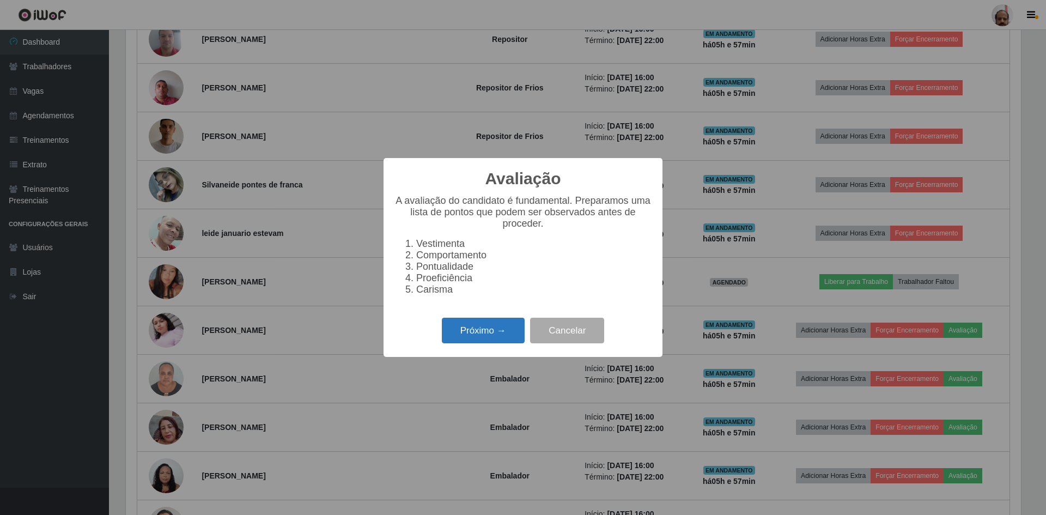
click at [446, 337] on button "Próximo →" at bounding box center [483, 331] width 83 height 26
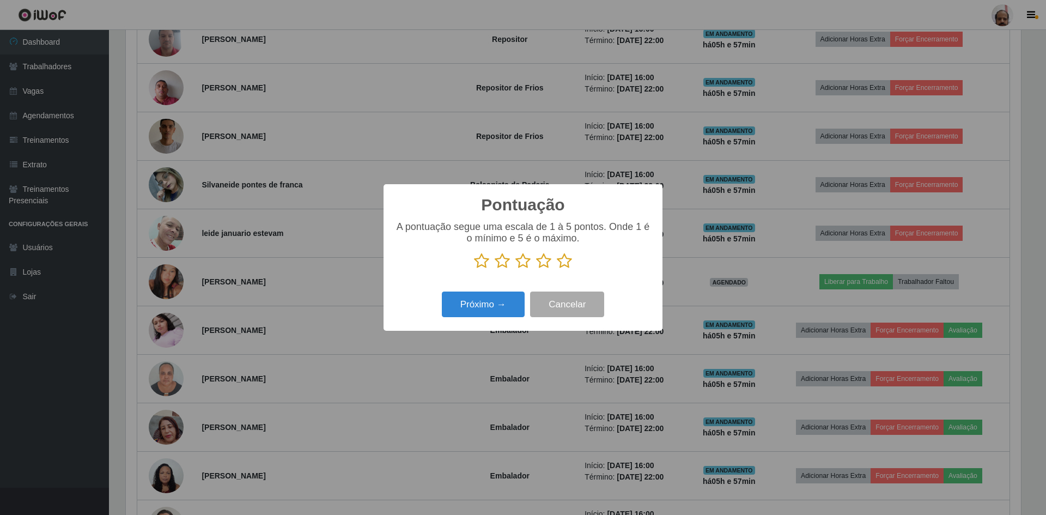
click at [563, 254] on icon at bounding box center [564, 261] width 15 height 16
click at [557, 269] on input "radio" at bounding box center [557, 269] width 0 height 0
click at [485, 304] on button "Próximo →" at bounding box center [483, 305] width 83 height 26
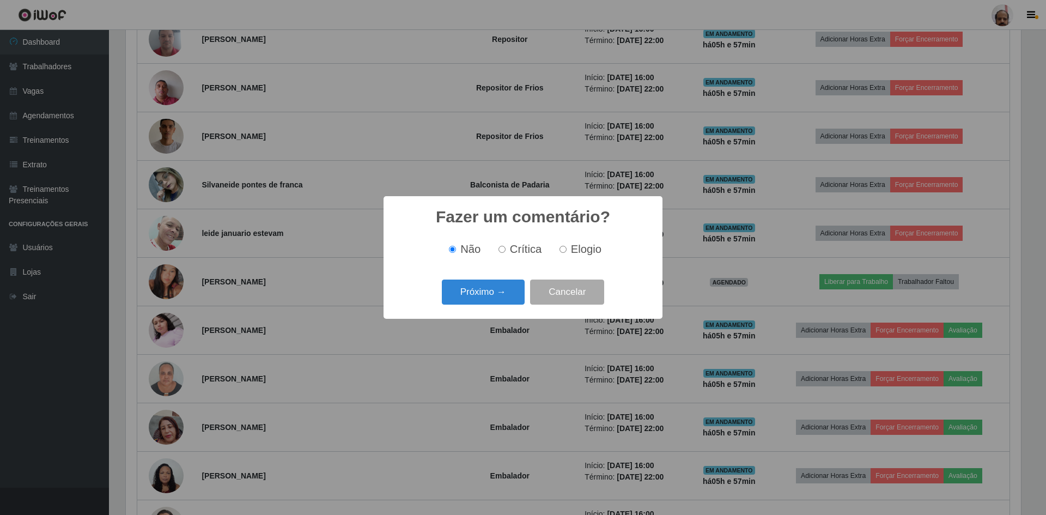
click at [561, 249] on input "Elogio" at bounding box center [563, 249] width 7 height 7
radio input "true"
click at [492, 283] on button "Próximo →" at bounding box center [483, 293] width 83 height 26
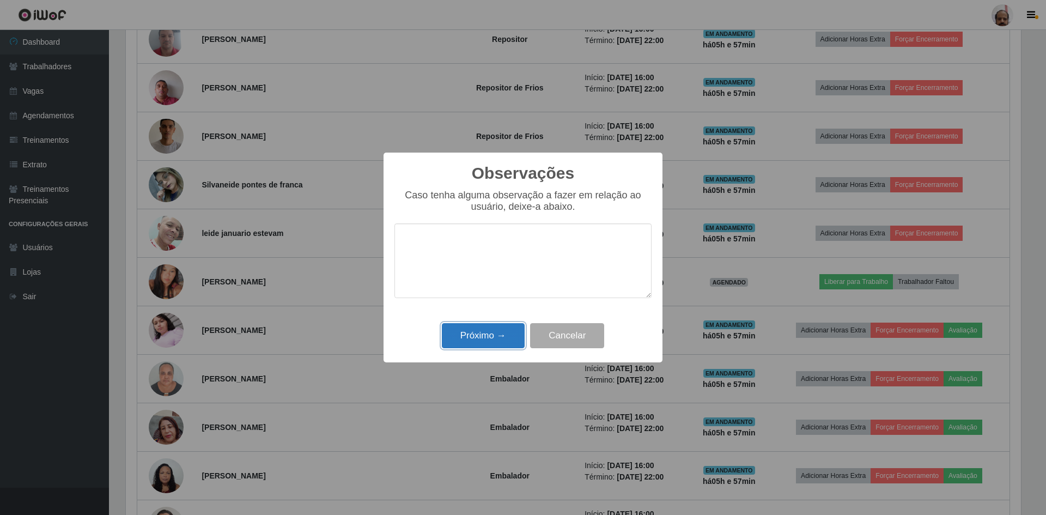
click at [474, 336] on button "Próximo →" at bounding box center [483, 336] width 83 height 26
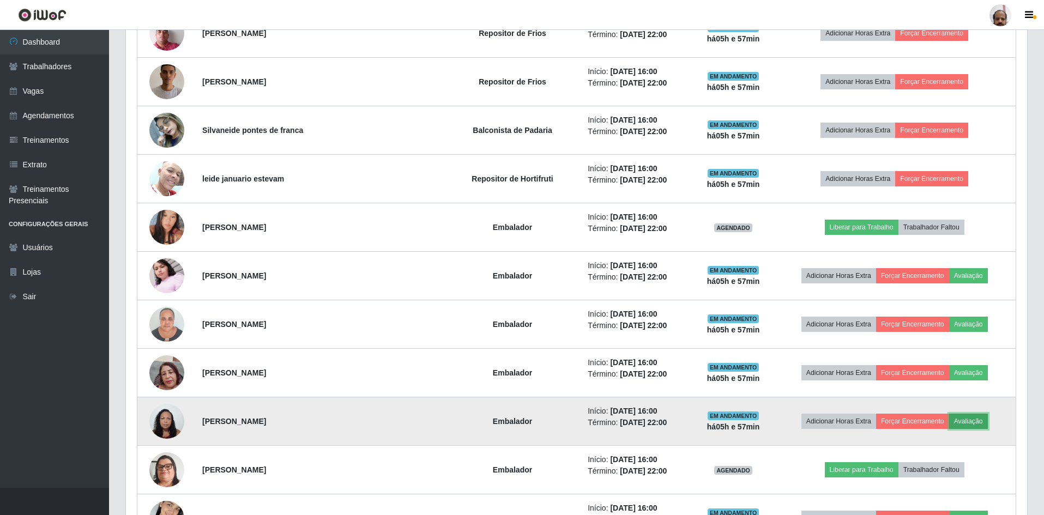
click at [964, 421] on button "Avaliação" at bounding box center [968, 421] width 39 height 15
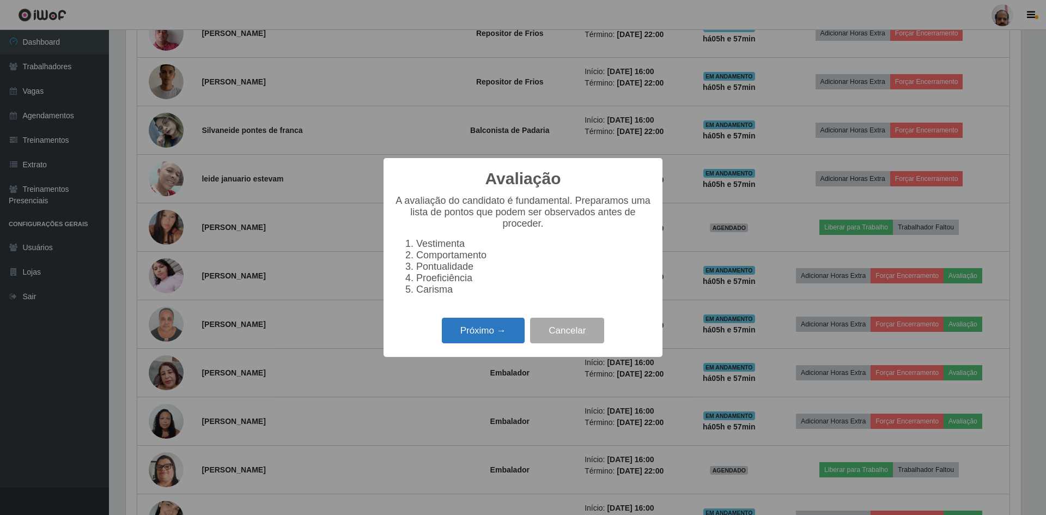
click at [477, 328] on button "Próximo →" at bounding box center [483, 331] width 83 height 26
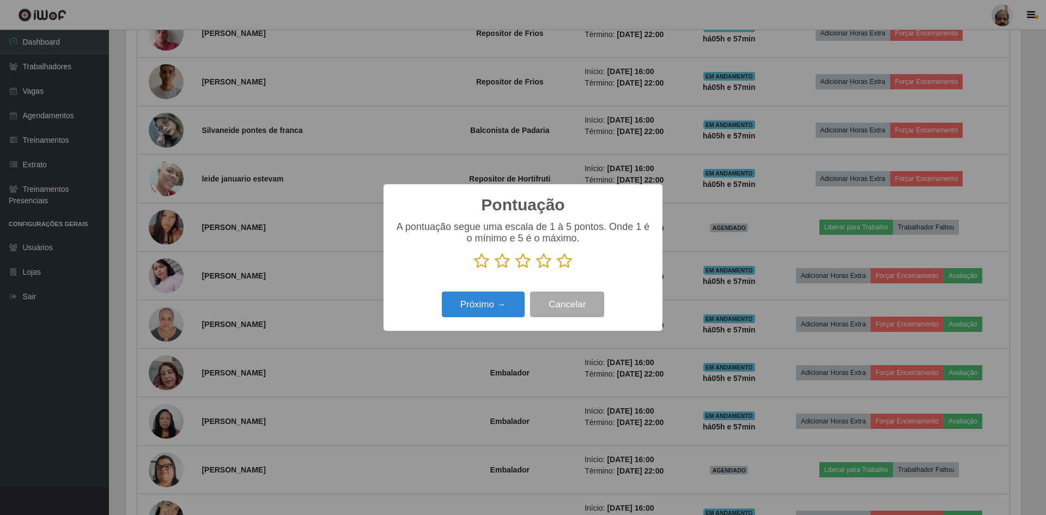
click at [564, 262] on icon at bounding box center [564, 261] width 15 height 16
click at [557, 269] on input "radio" at bounding box center [557, 269] width 0 height 0
click at [486, 297] on button "Próximo →" at bounding box center [483, 305] width 83 height 26
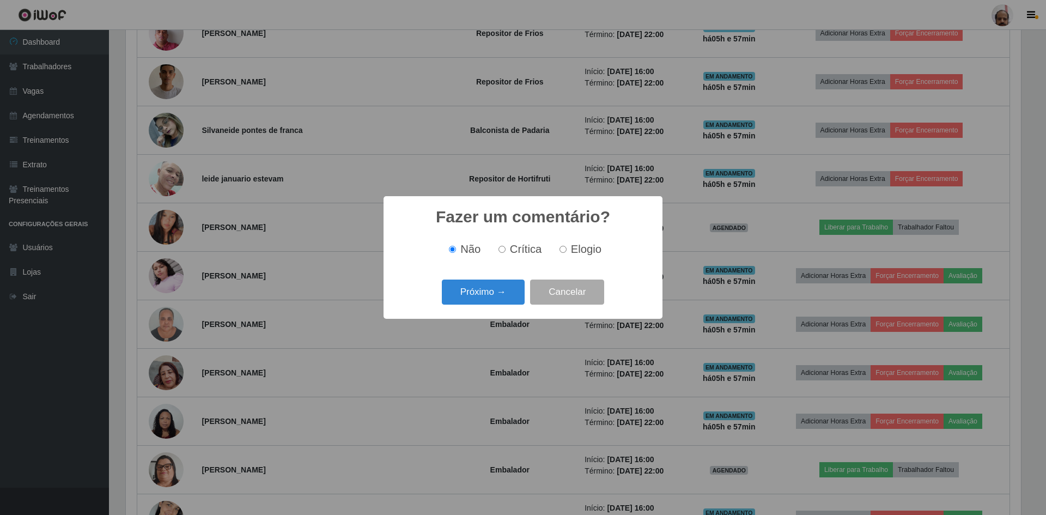
click at [572, 253] on span "Elogio" at bounding box center [586, 249] width 31 height 12
click at [567, 253] on input "Elogio" at bounding box center [563, 249] width 7 height 7
radio input "true"
click at [477, 300] on button "Próximo →" at bounding box center [483, 293] width 83 height 26
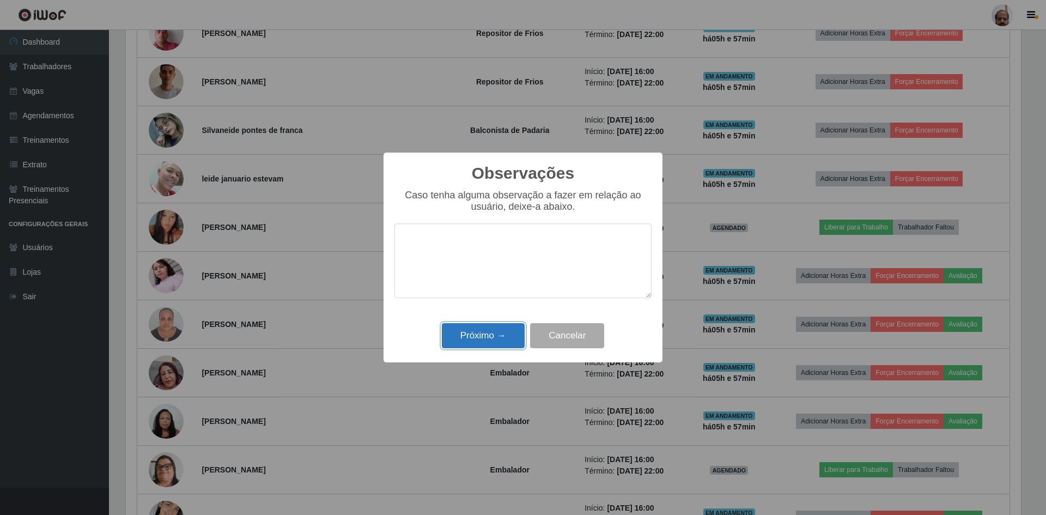
click at [472, 332] on button "Próximo →" at bounding box center [483, 336] width 83 height 26
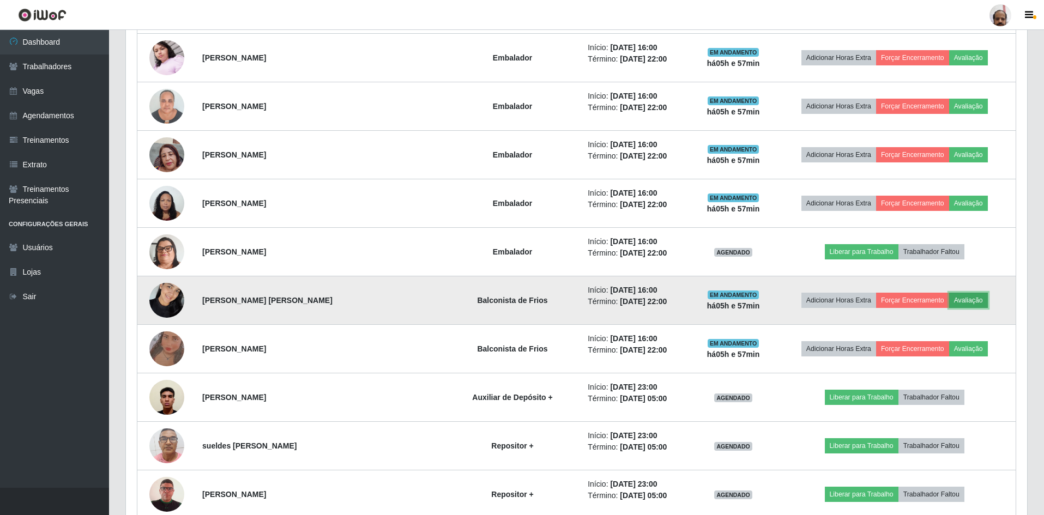
click at [971, 302] on button "Avaliação" at bounding box center [968, 300] width 39 height 15
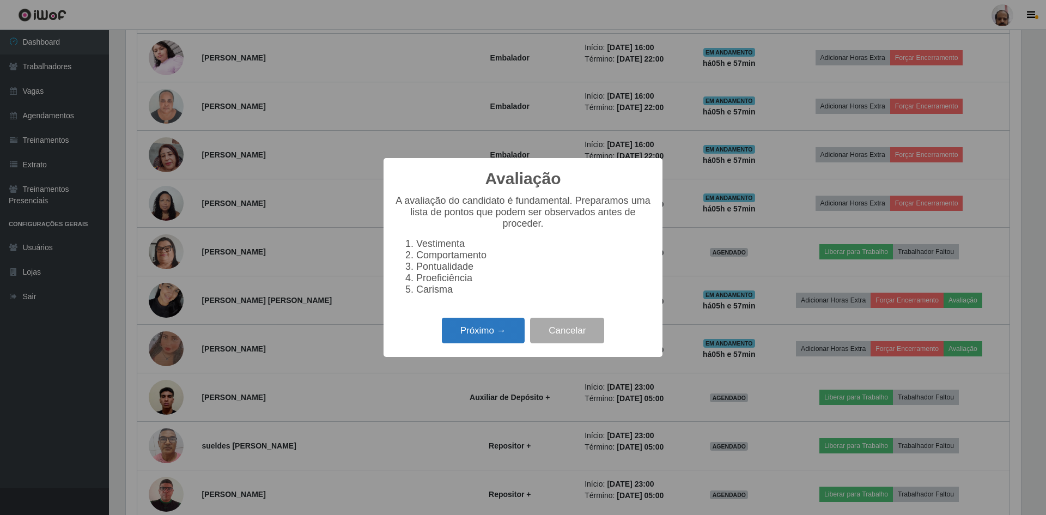
click at [473, 332] on button "Próximo →" at bounding box center [483, 331] width 83 height 26
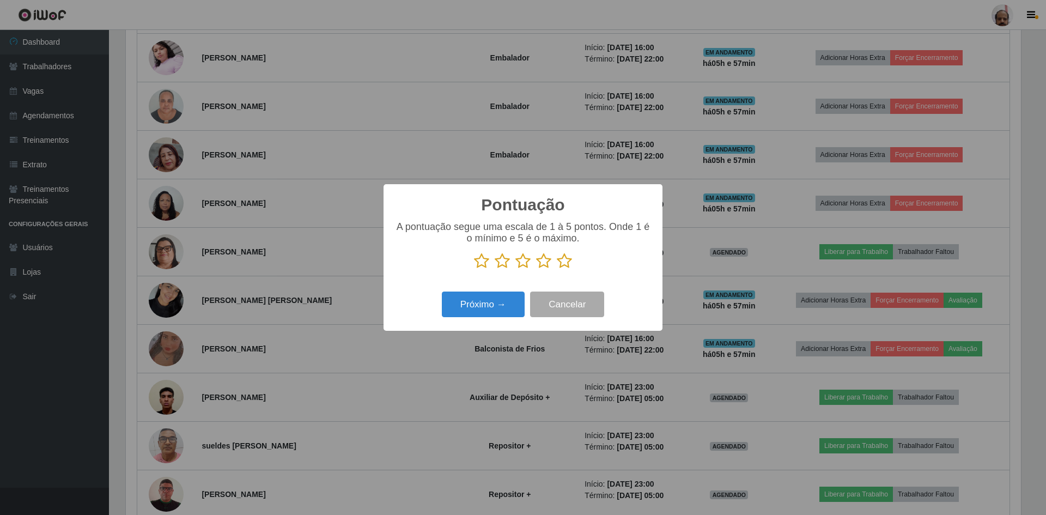
click at [567, 263] on icon at bounding box center [564, 261] width 15 height 16
click at [557, 269] on input "radio" at bounding box center [557, 269] width 0 height 0
click at [500, 306] on button "Próximo →" at bounding box center [483, 305] width 83 height 26
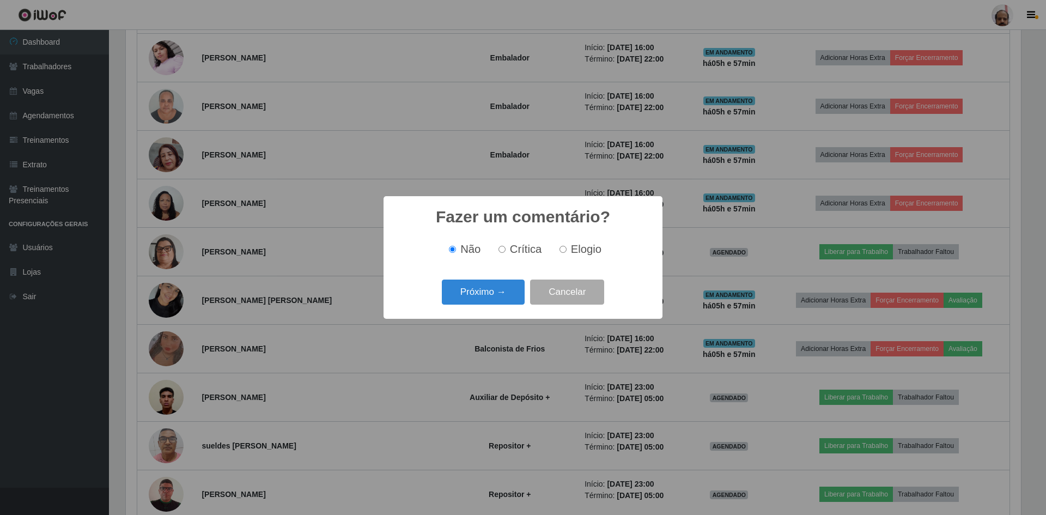
click at [579, 251] on span "Elogio" at bounding box center [586, 249] width 31 height 12
click at [567, 251] on input "Elogio" at bounding box center [563, 249] width 7 height 7
radio input "true"
click at [476, 298] on button "Próximo →" at bounding box center [483, 293] width 83 height 26
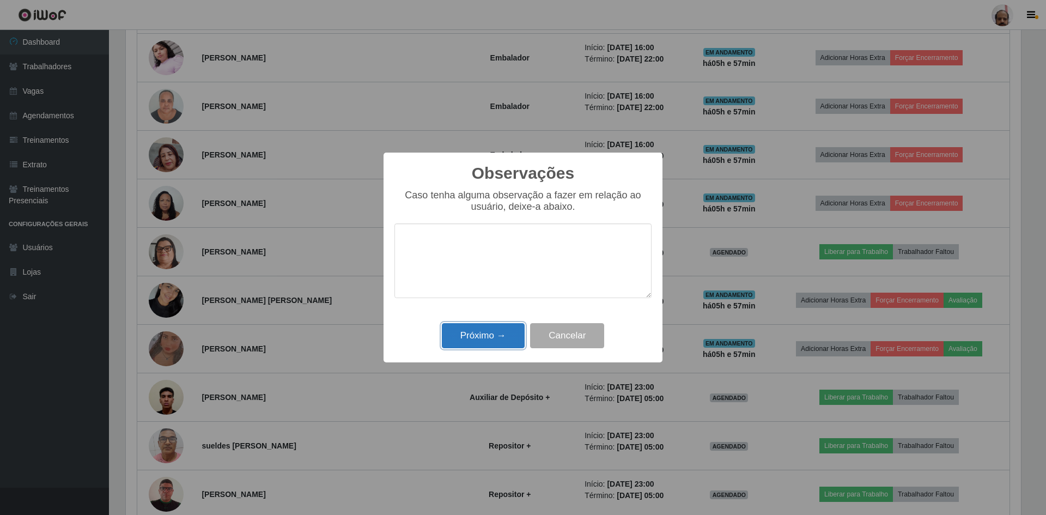
click at [475, 345] on button "Próximo →" at bounding box center [483, 336] width 83 height 26
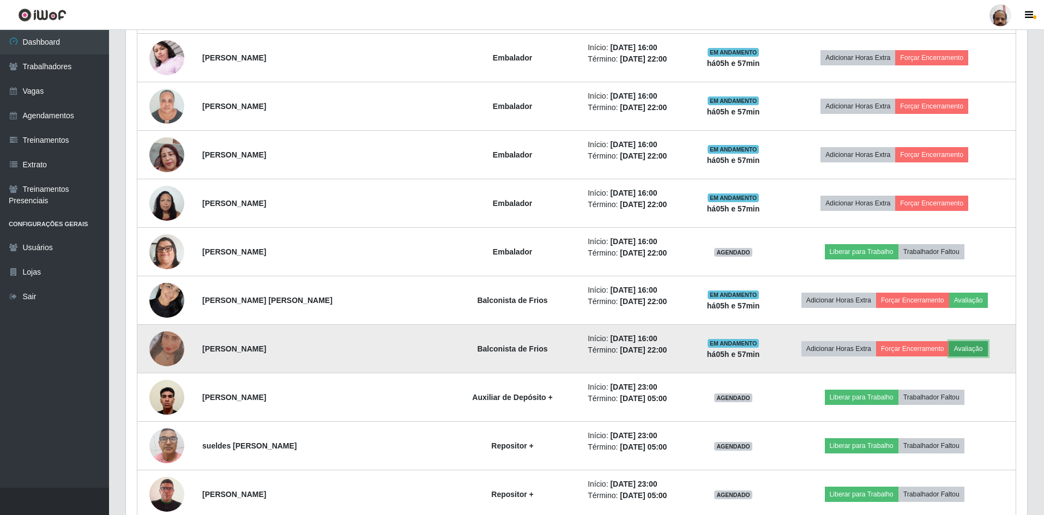
click at [958, 349] on button "Avaliação" at bounding box center [968, 348] width 39 height 15
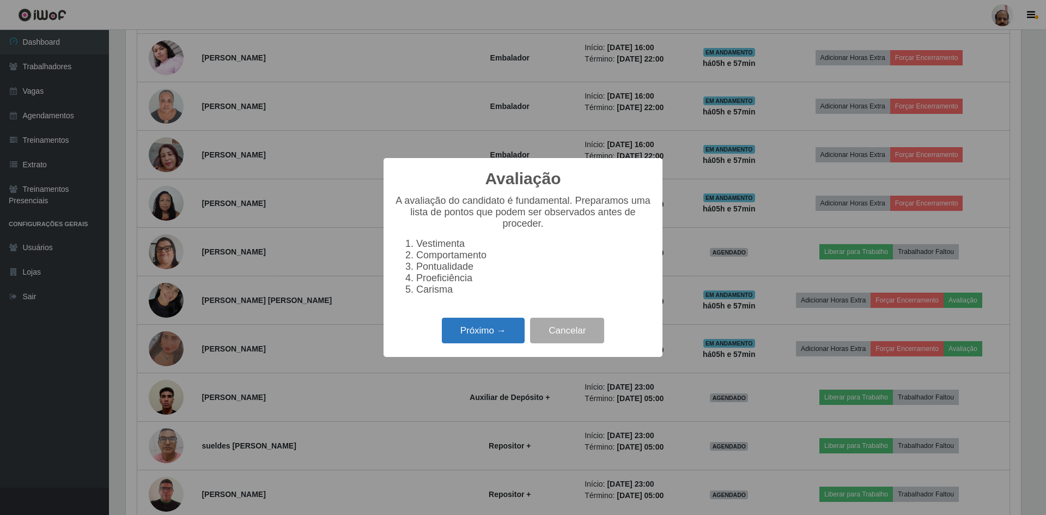
click at [481, 334] on button "Próximo →" at bounding box center [483, 331] width 83 height 26
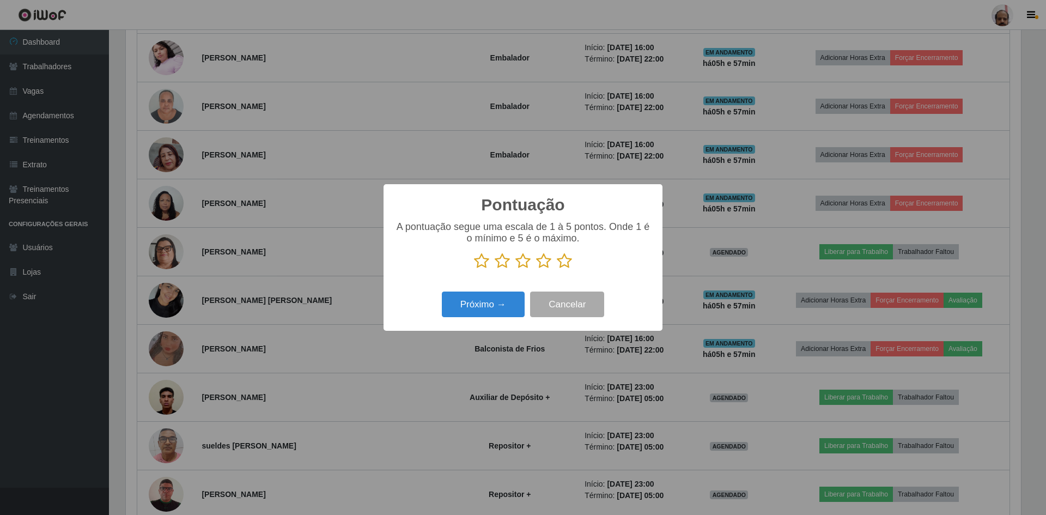
click at [561, 264] on icon at bounding box center [564, 261] width 15 height 16
click at [557, 269] on input "radio" at bounding box center [557, 269] width 0 height 0
click at [470, 301] on button "Próximo →" at bounding box center [483, 305] width 83 height 26
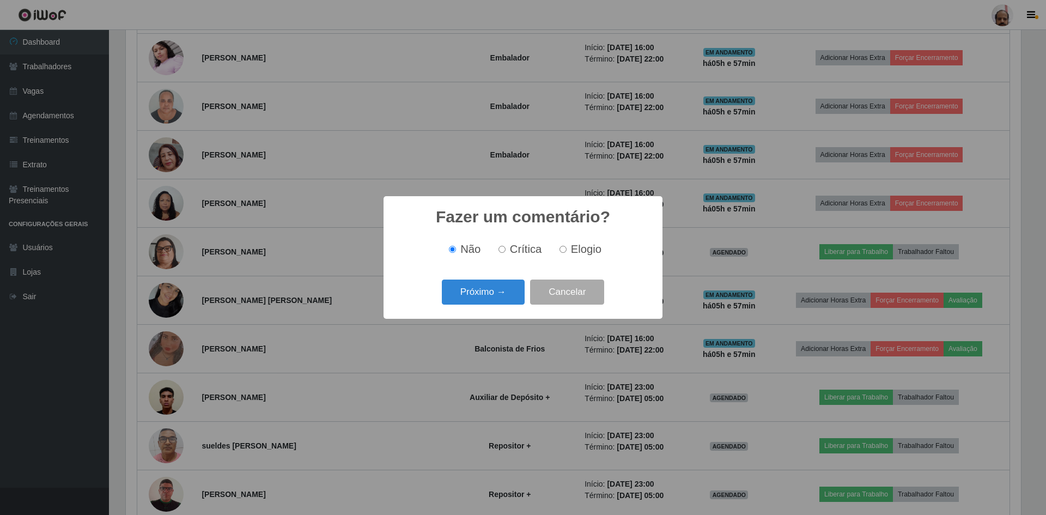
click at [574, 249] on span "Elogio" at bounding box center [586, 249] width 31 height 12
click at [567, 249] on input "Elogio" at bounding box center [563, 249] width 7 height 7
radio input "true"
click at [496, 291] on button "Próximo →" at bounding box center [483, 293] width 83 height 26
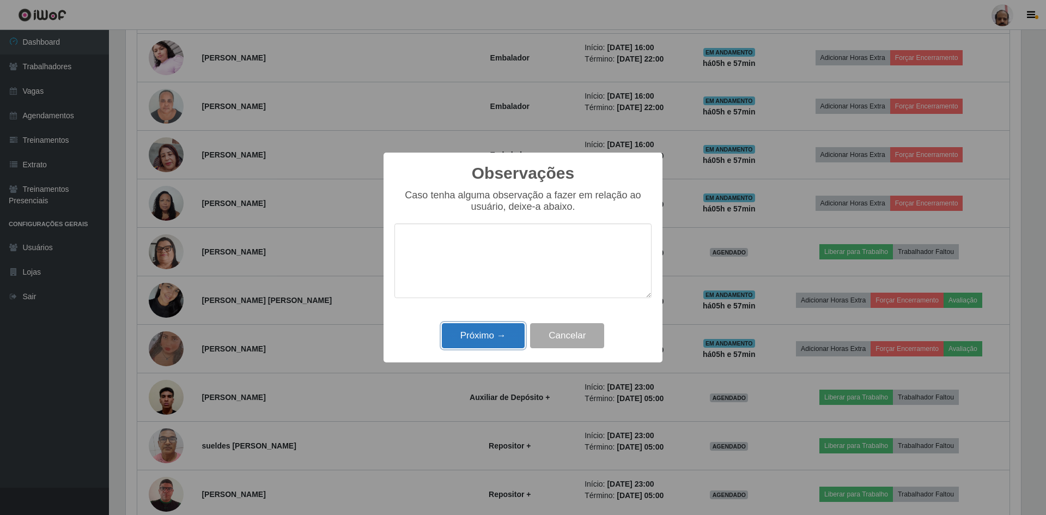
click at [492, 336] on button "Próximo →" at bounding box center [483, 336] width 83 height 26
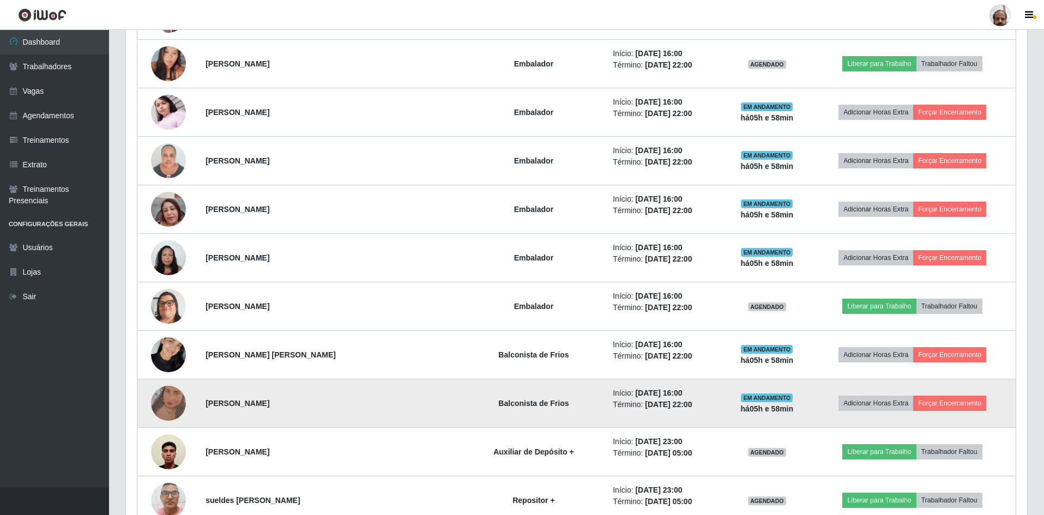
click at [172, 405] on img at bounding box center [168, 403] width 35 height 77
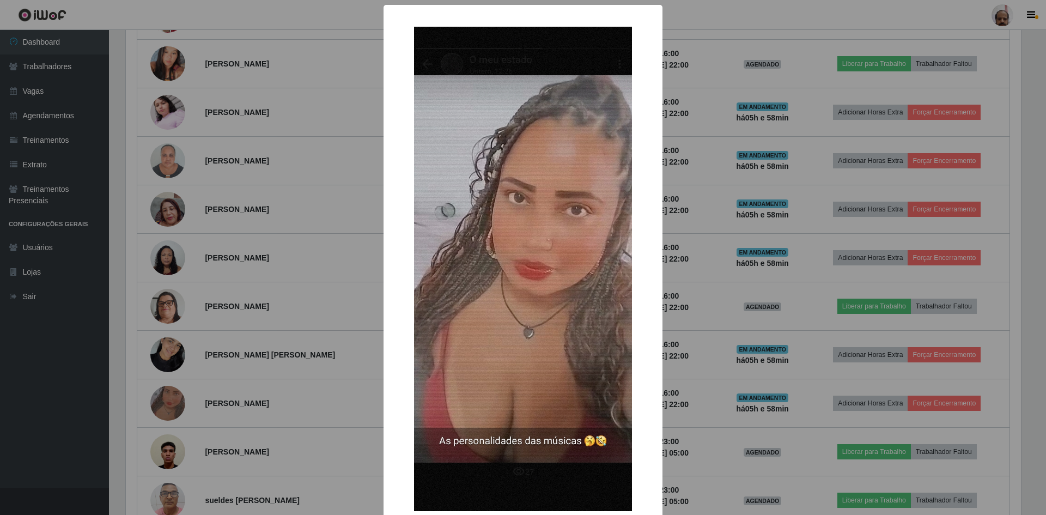
click at [678, 390] on div "× OK Cancel" at bounding box center [523, 257] width 1046 height 515
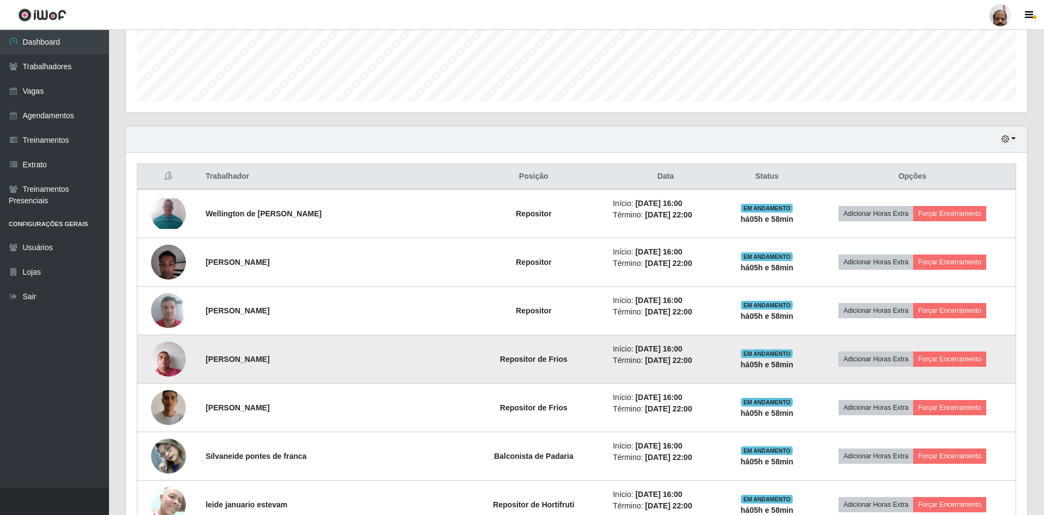
scroll to position [287, 0]
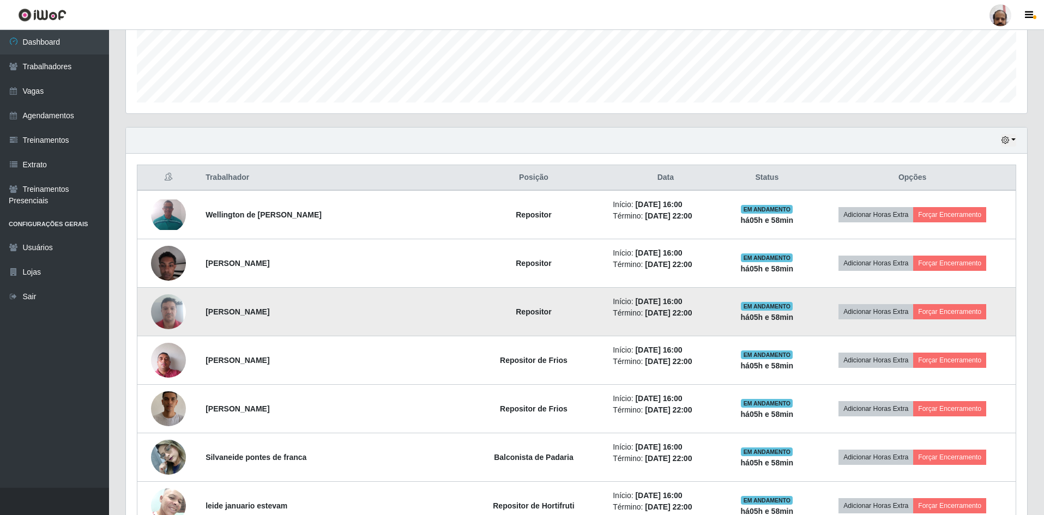
click at [164, 303] on img at bounding box center [168, 311] width 35 height 46
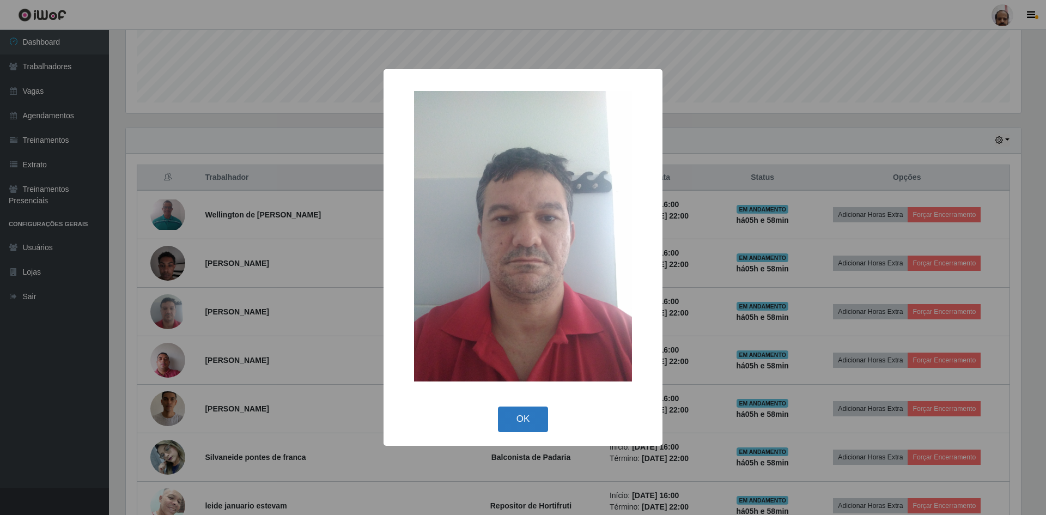
click at [526, 420] on button "OK" at bounding box center [523, 420] width 51 height 26
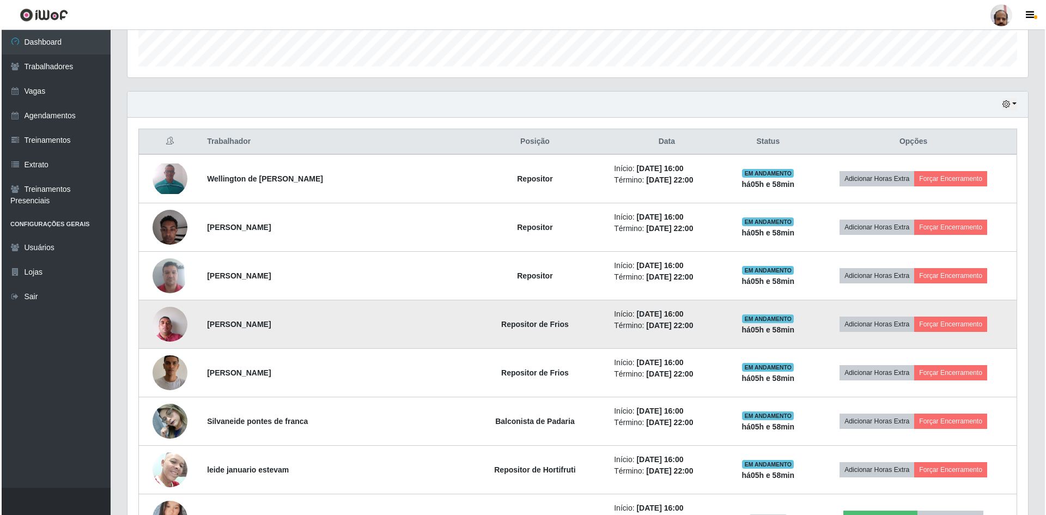
scroll to position [342, 0]
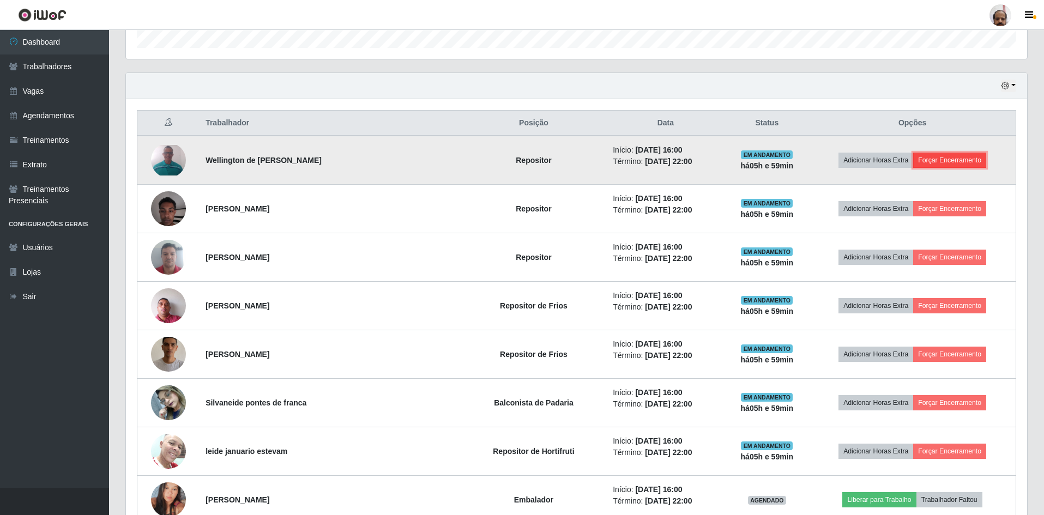
click at [954, 163] on button "Forçar Encerramento" at bounding box center [949, 160] width 73 height 15
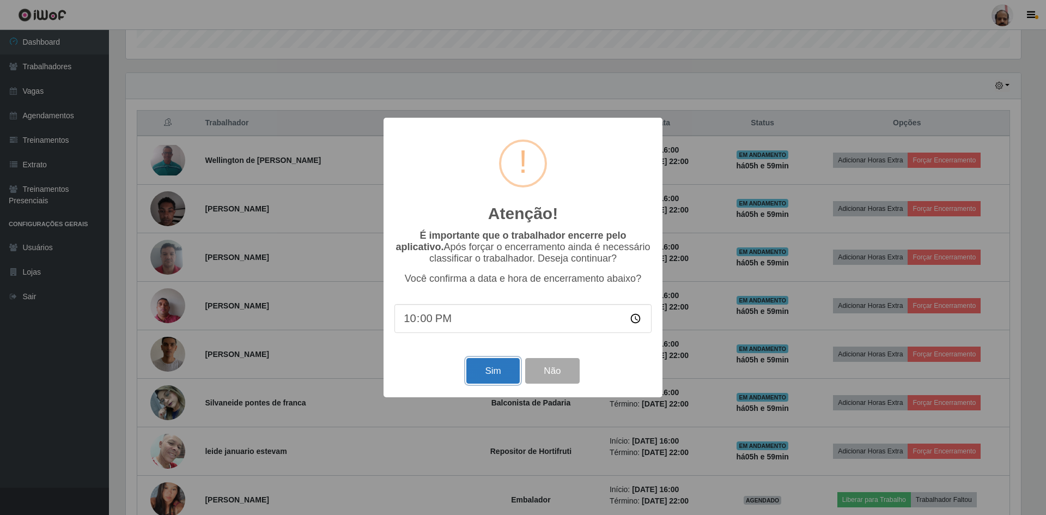
click at [488, 374] on button "Sim" at bounding box center [493, 371] width 53 height 26
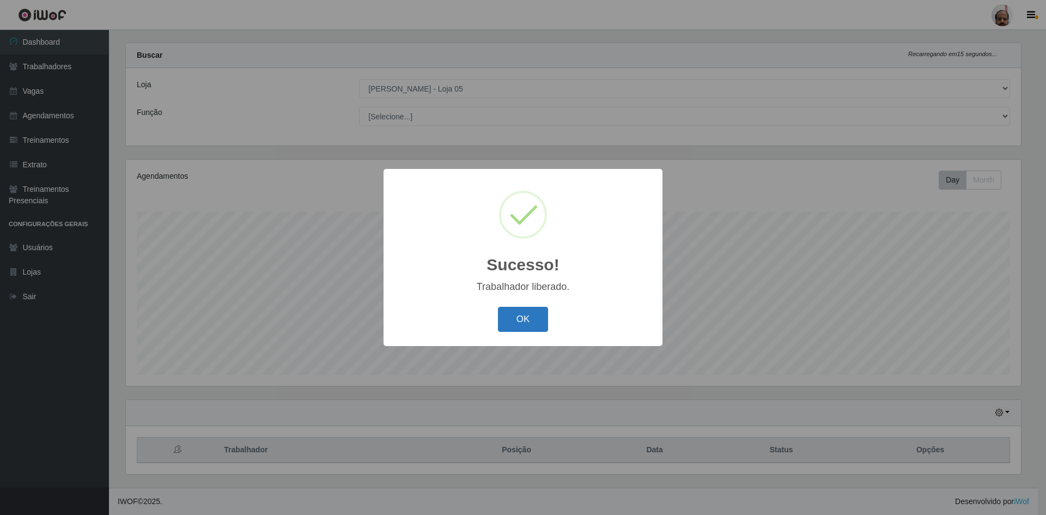
click at [540, 315] on button "OK" at bounding box center [523, 320] width 51 height 26
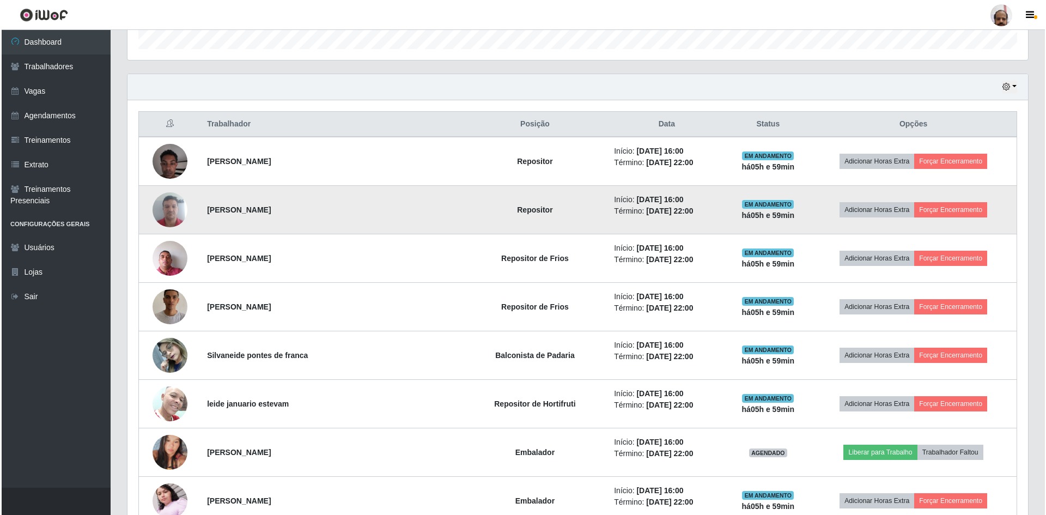
scroll to position [342, 0]
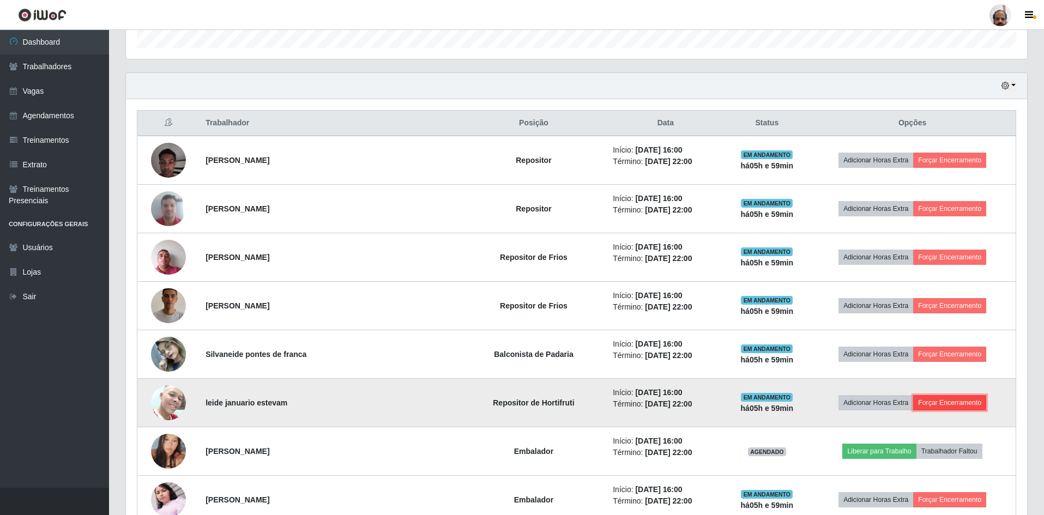
click at [938, 397] on button "Forçar Encerramento" at bounding box center [949, 402] width 73 height 15
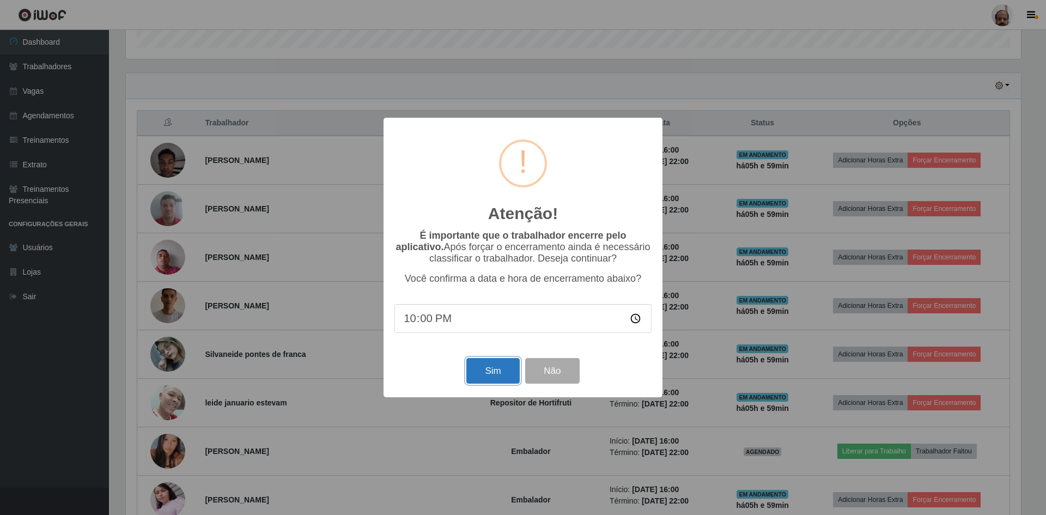
click at [494, 374] on button "Sim" at bounding box center [493, 371] width 53 height 26
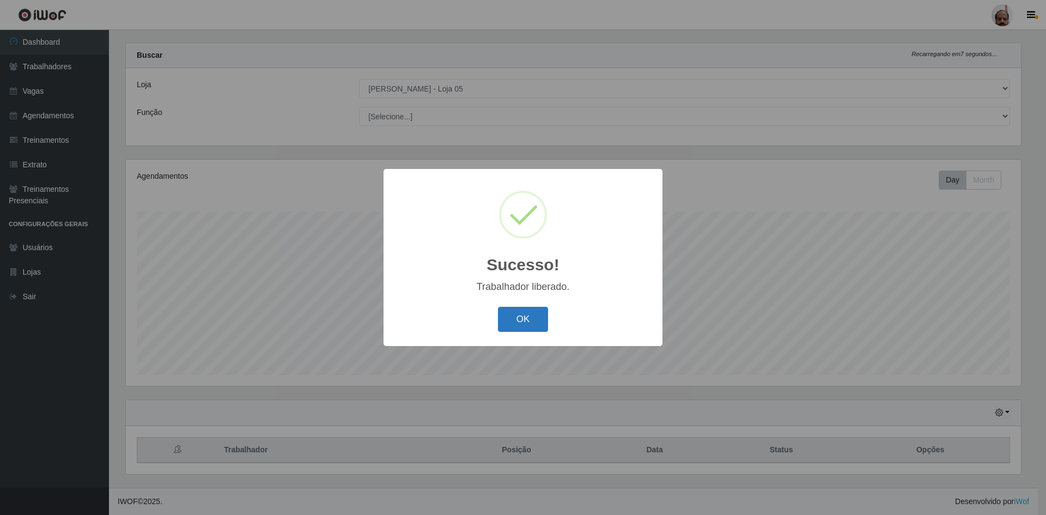
click at [519, 326] on button "OK" at bounding box center [523, 320] width 51 height 26
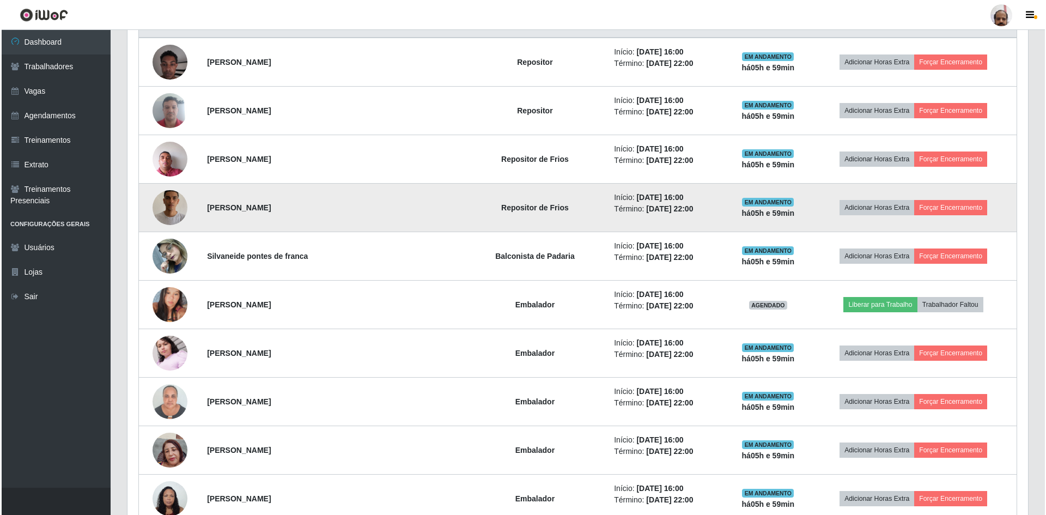
scroll to position [451, 0]
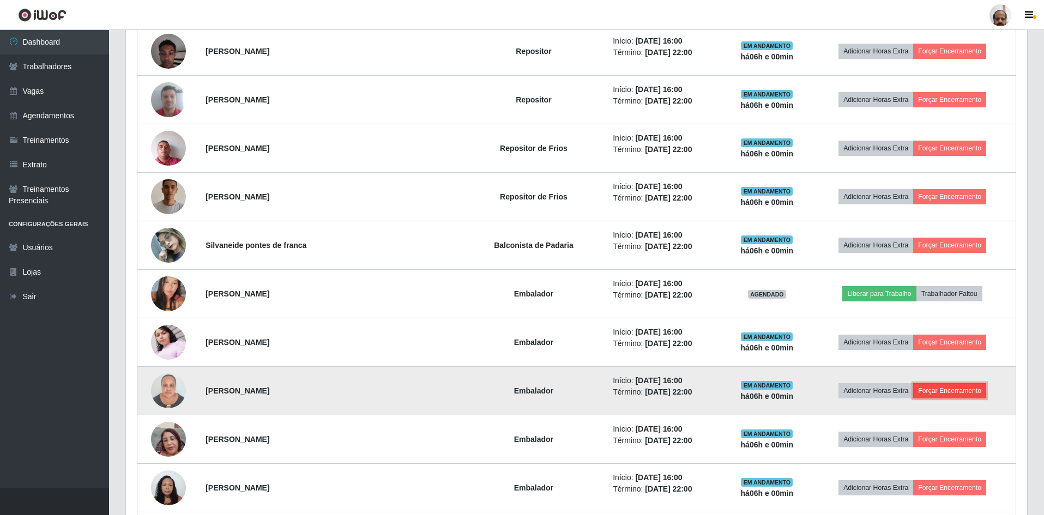
click at [956, 395] on button "Forçar Encerramento" at bounding box center [949, 390] width 73 height 15
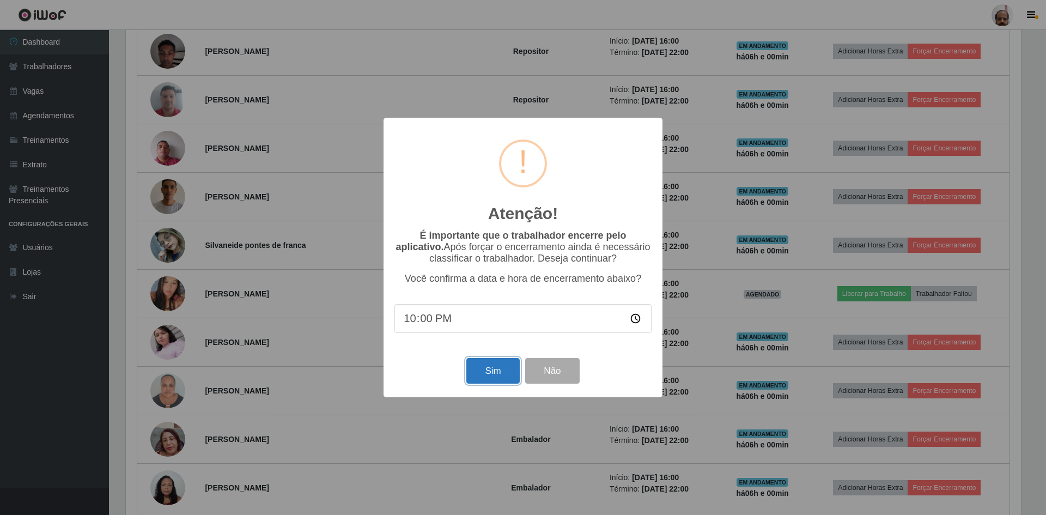
click at [489, 378] on button "Sim" at bounding box center [493, 371] width 53 height 26
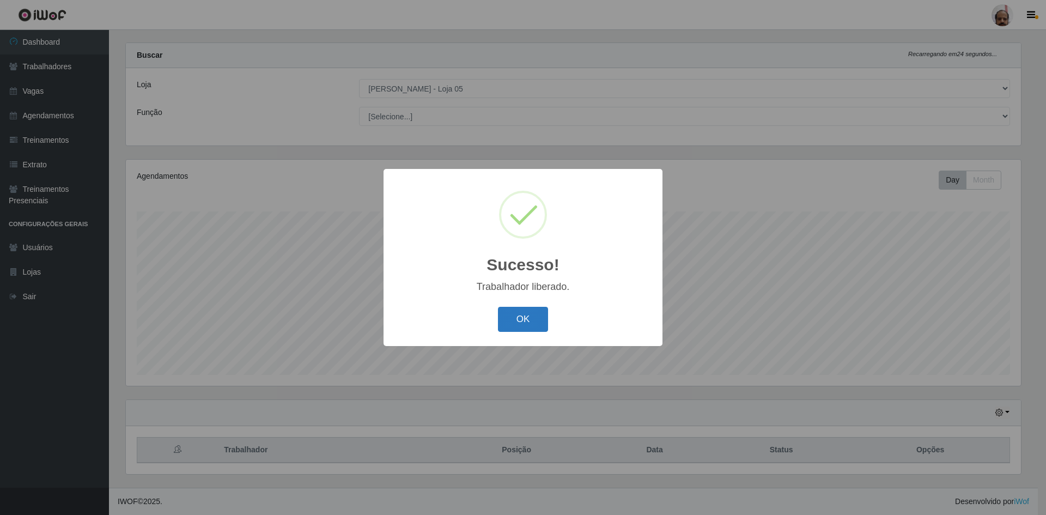
click at [529, 325] on button "OK" at bounding box center [523, 320] width 51 height 26
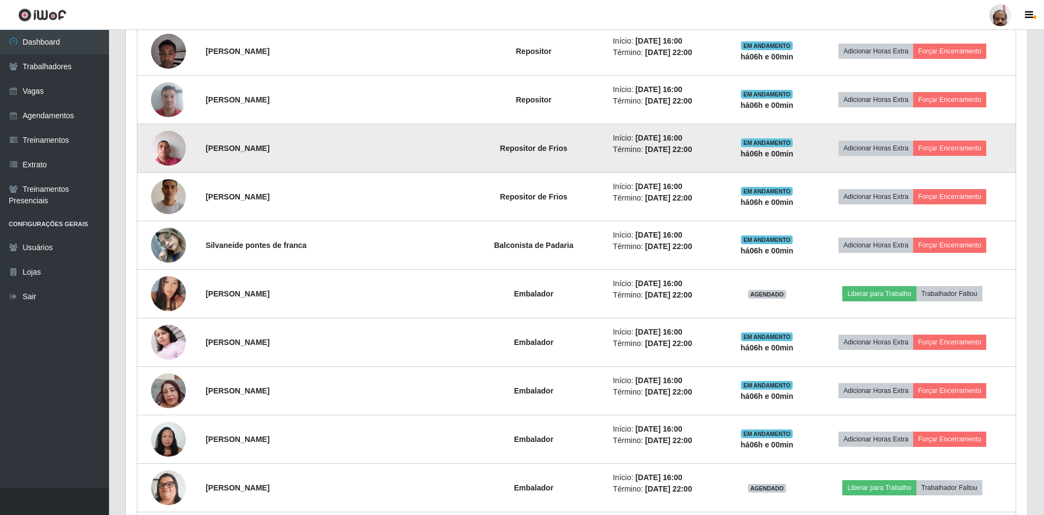
scroll to position [505, 0]
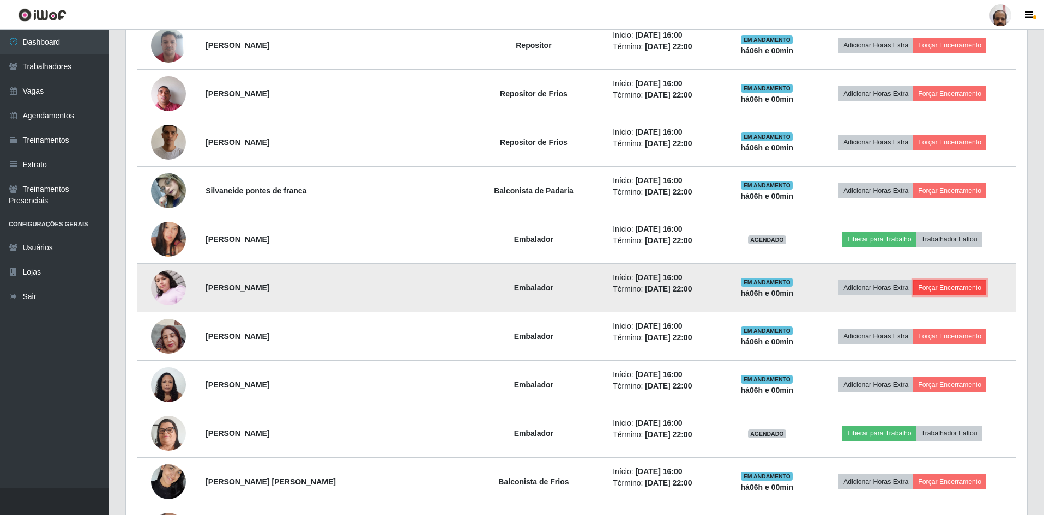
click at [965, 288] on button "Forçar Encerramento" at bounding box center [949, 287] width 73 height 15
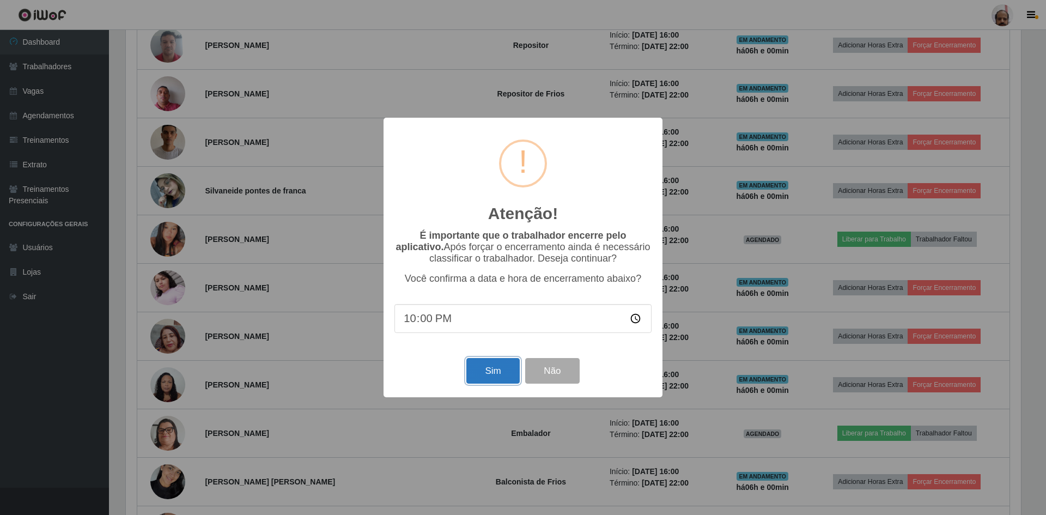
click at [485, 376] on button "Sim" at bounding box center [493, 371] width 53 height 26
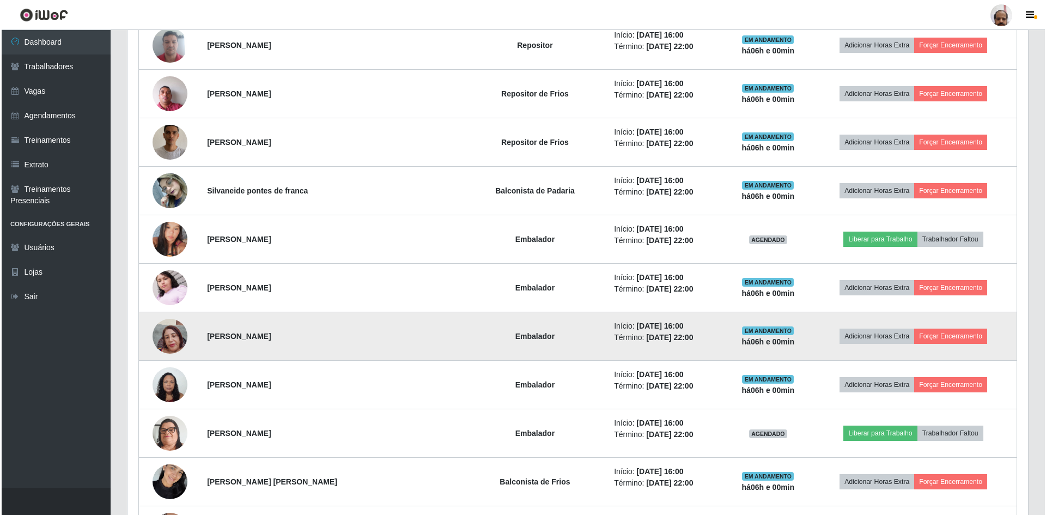
scroll to position [544775, 544106]
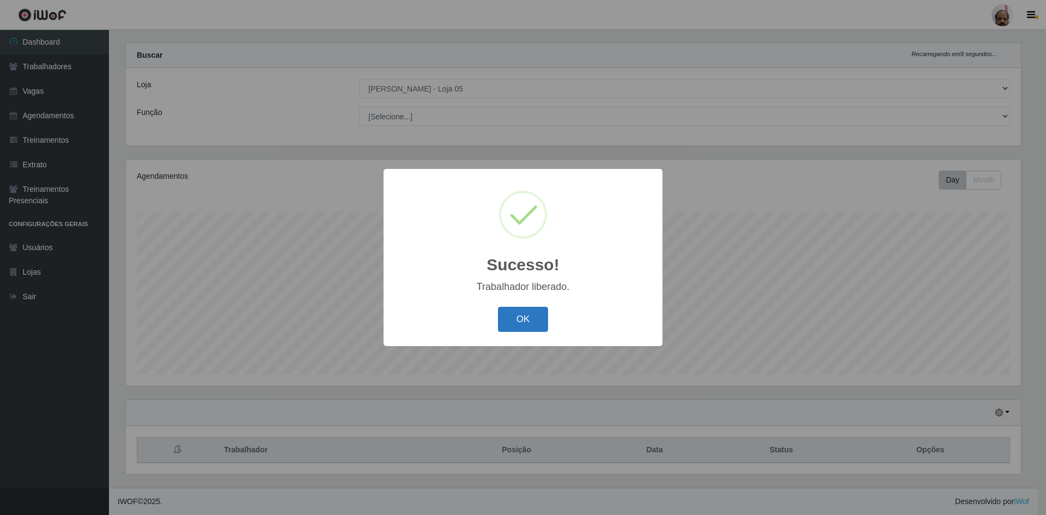
click at [515, 320] on button "OK" at bounding box center [523, 320] width 51 height 26
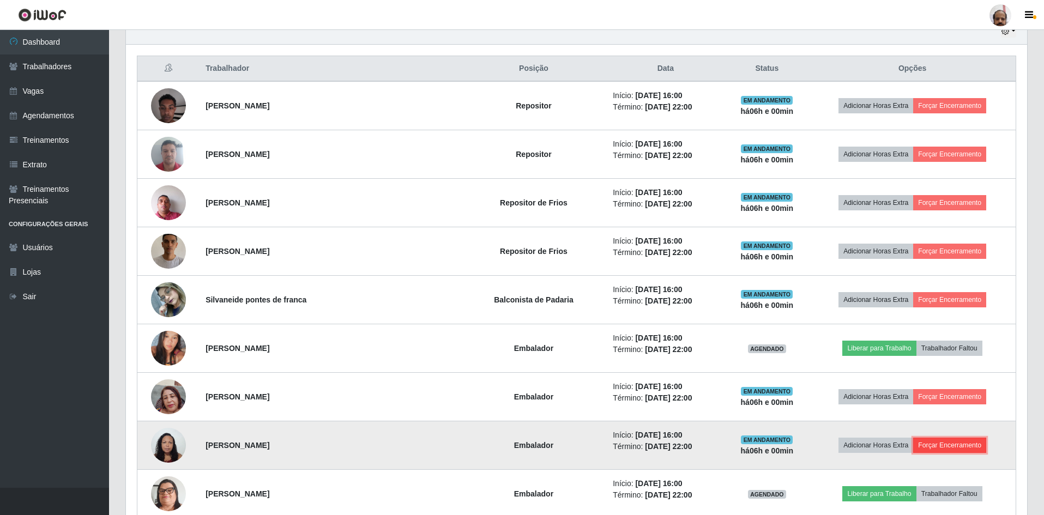
click at [960, 450] on button "Forçar Encerramento" at bounding box center [949, 445] width 73 height 15
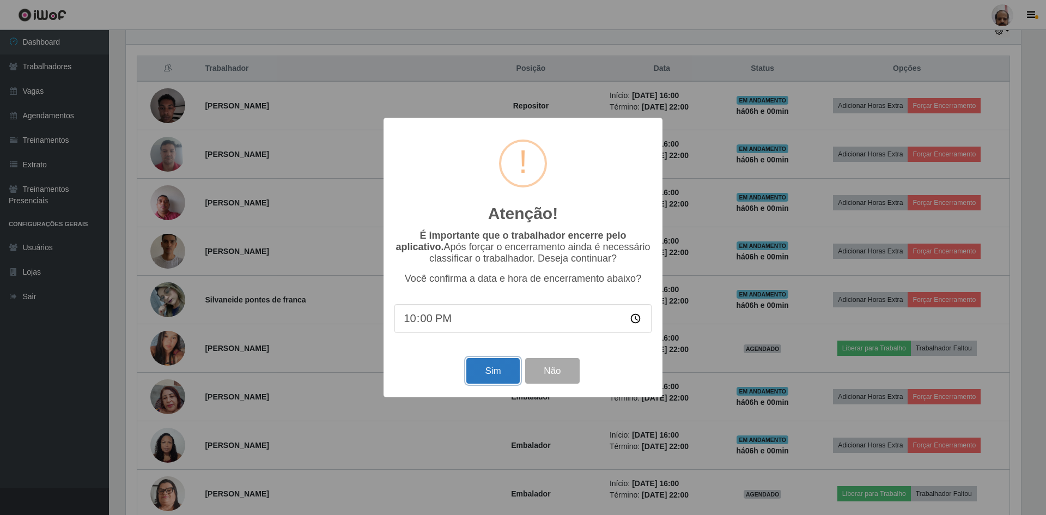
click at [480, 376] on button "Sim" at bounding box center [493, 371] width 53 height 26
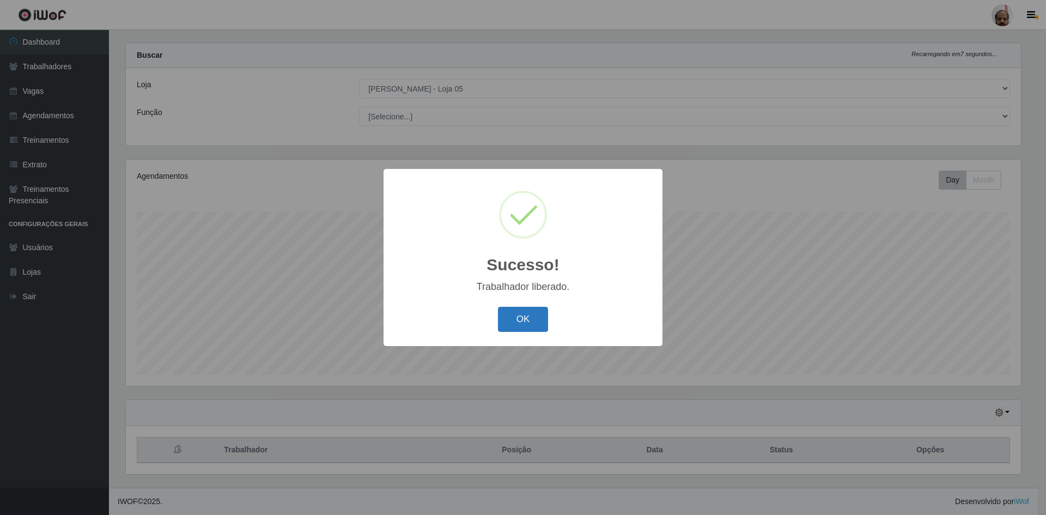
click at [516, 317] on button "OK" at bounding box center [523, 320] width 51 height 26
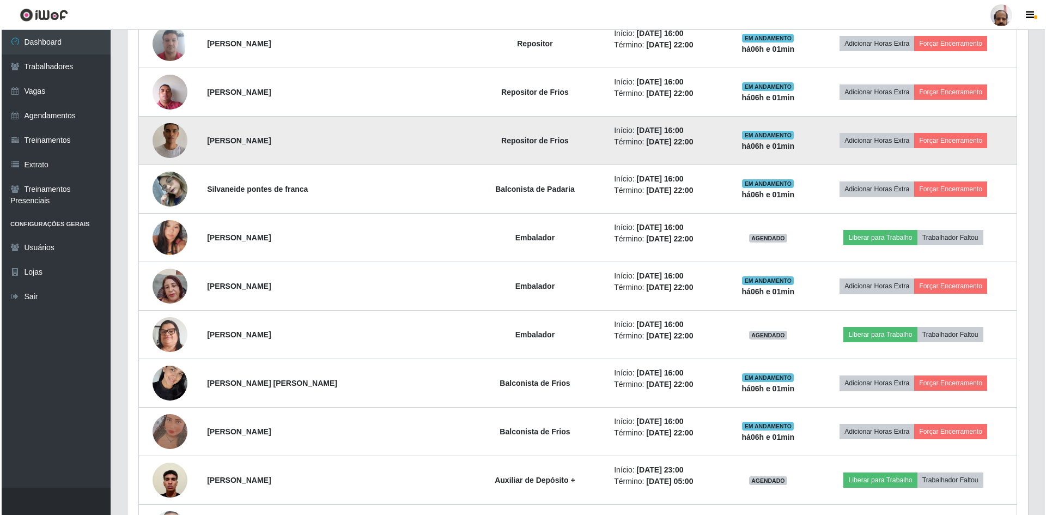
scroll to position [614, 0]
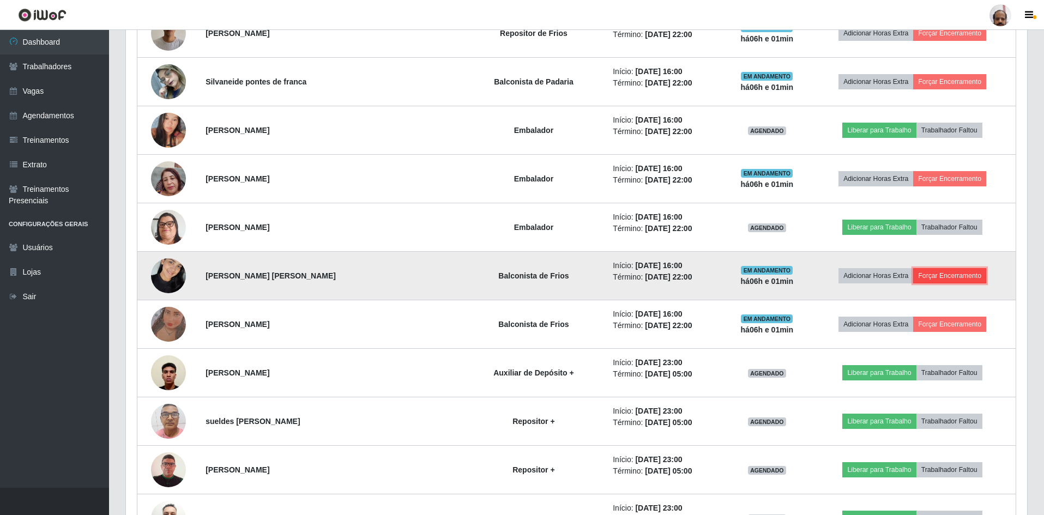
click at [948, 280] on button "Forçar Encerramento" at bounding box center [949, 275] width 73 height 15
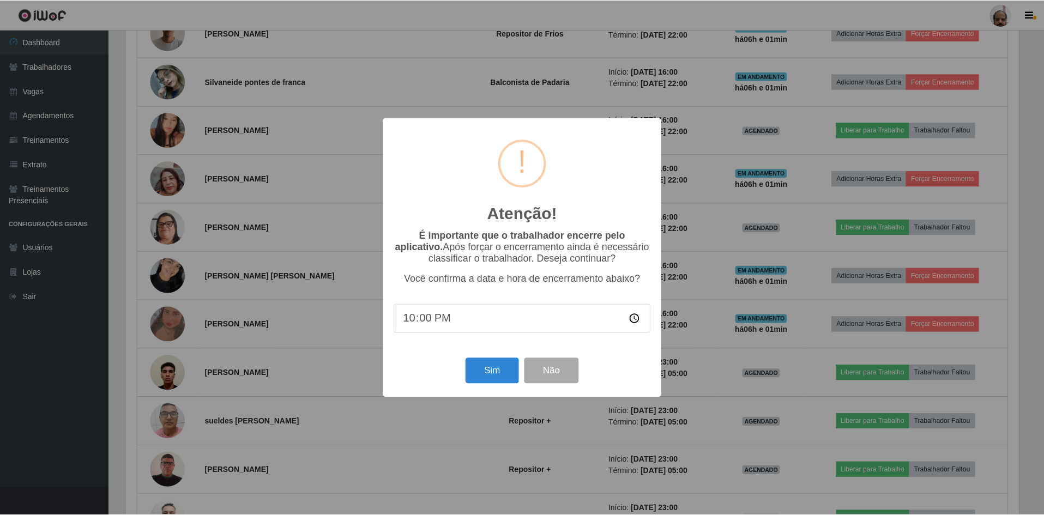
scroll to position [226, 895]
click at [483, 376] on button "Sim" at bounding box center [493, 371] width 53 height 26
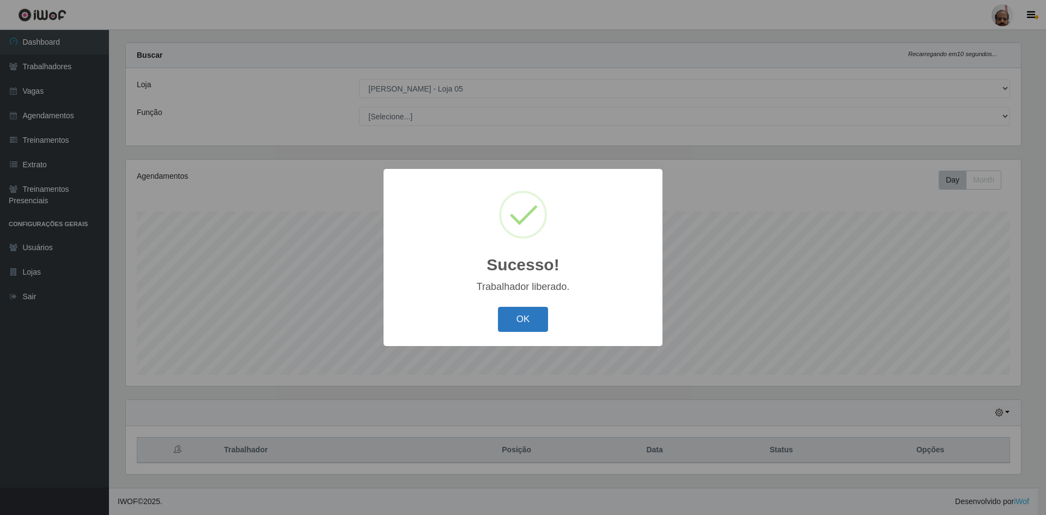
click at [531, 320] on button "OK" at bounding box center [523, 320] width 51 height 26
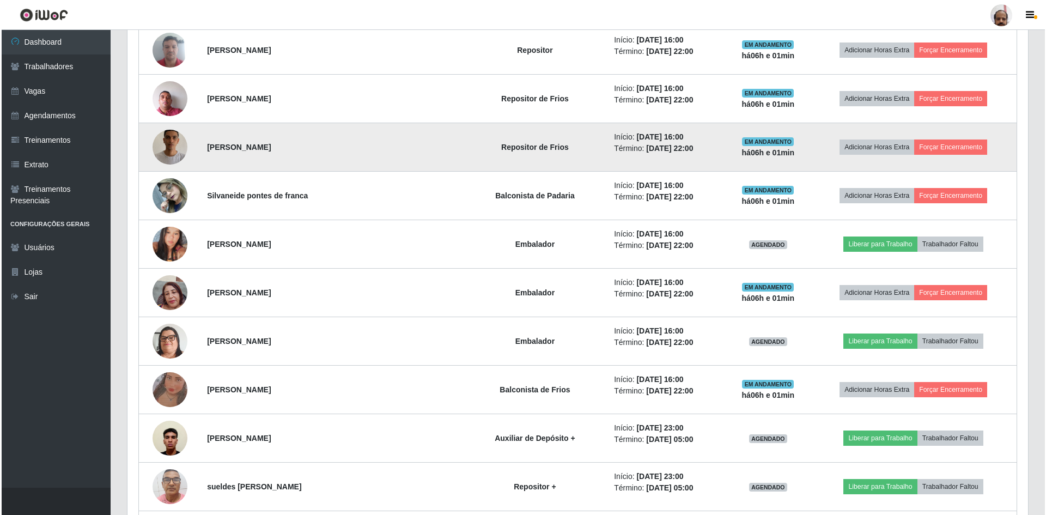
scroll to position [505, 0]
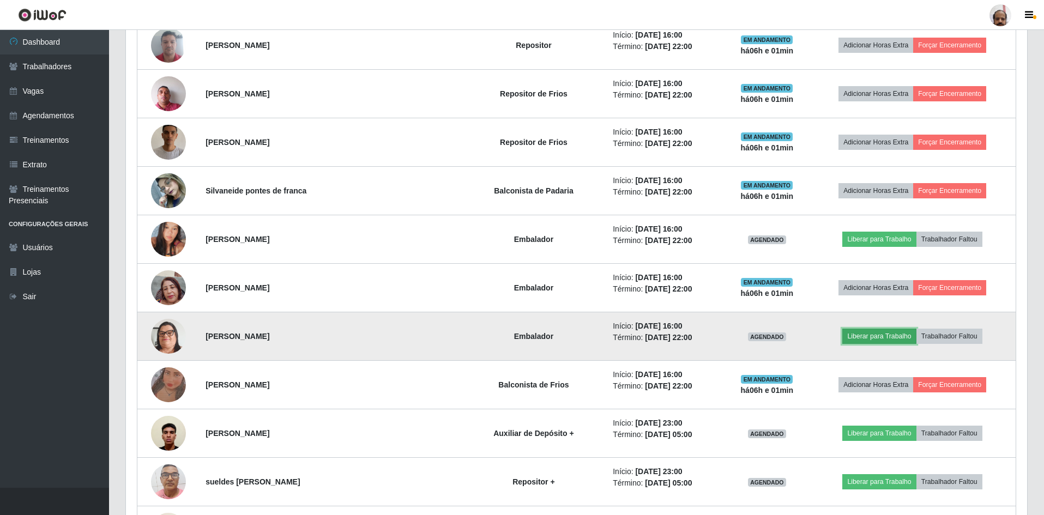
click at [859, 335] on button "Liberar para Trabalho" at bounding box center [879, 336] width 74 height 15
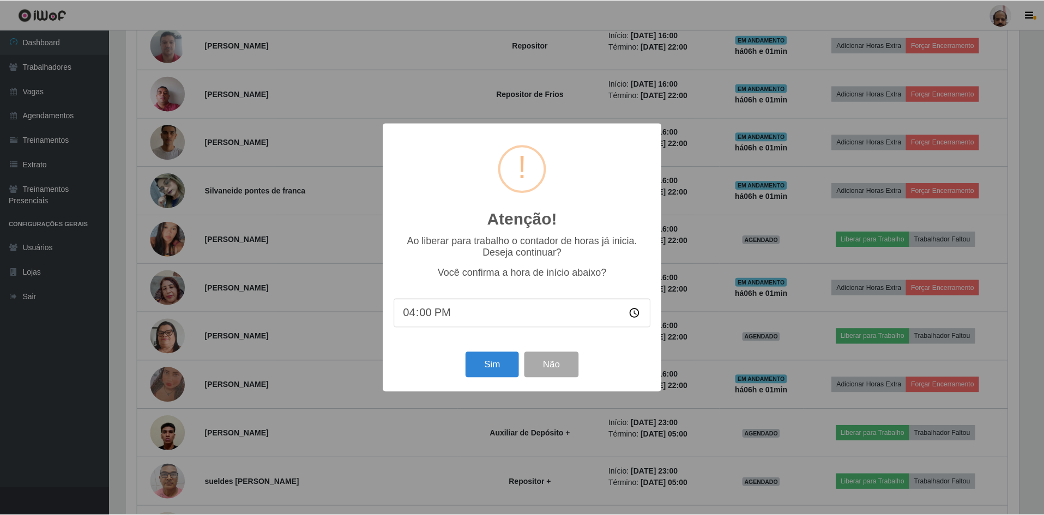
scroll to position [226, 895]
click at [493, 367] on button "Sim" at bounding box center [493, 365] width 53 height 26
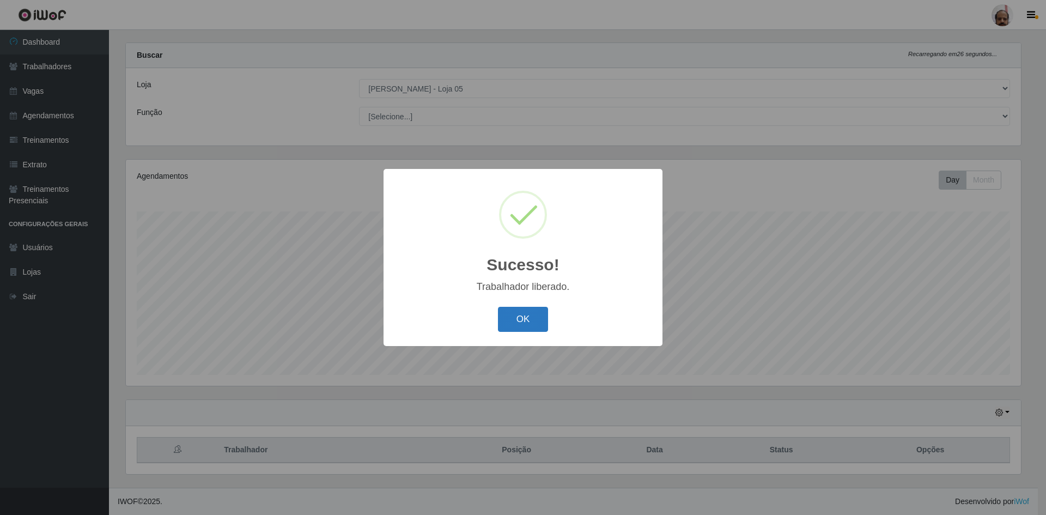
click at [528, 317] on button "OK" at bounding box center [523, 320] width 51 height 26
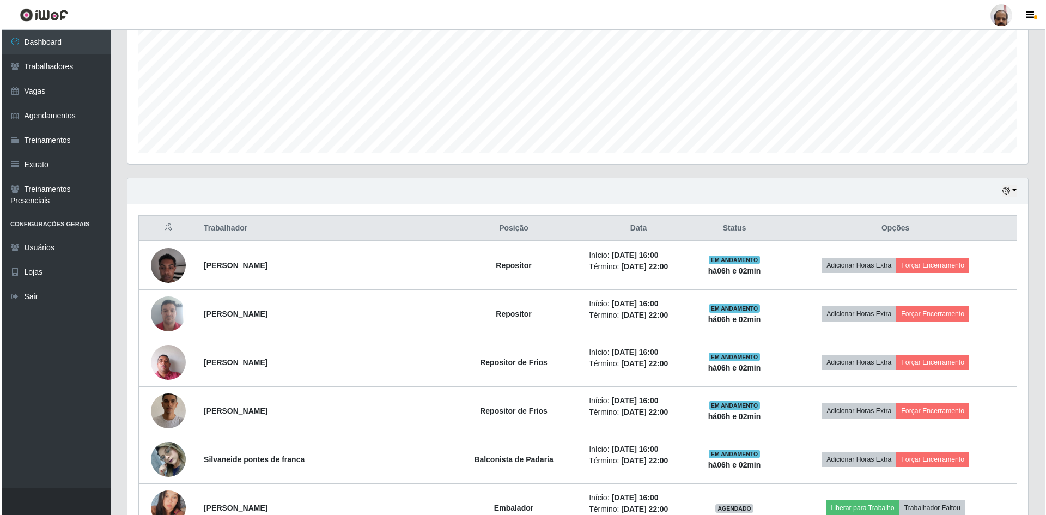
scroll to position [451, 0]
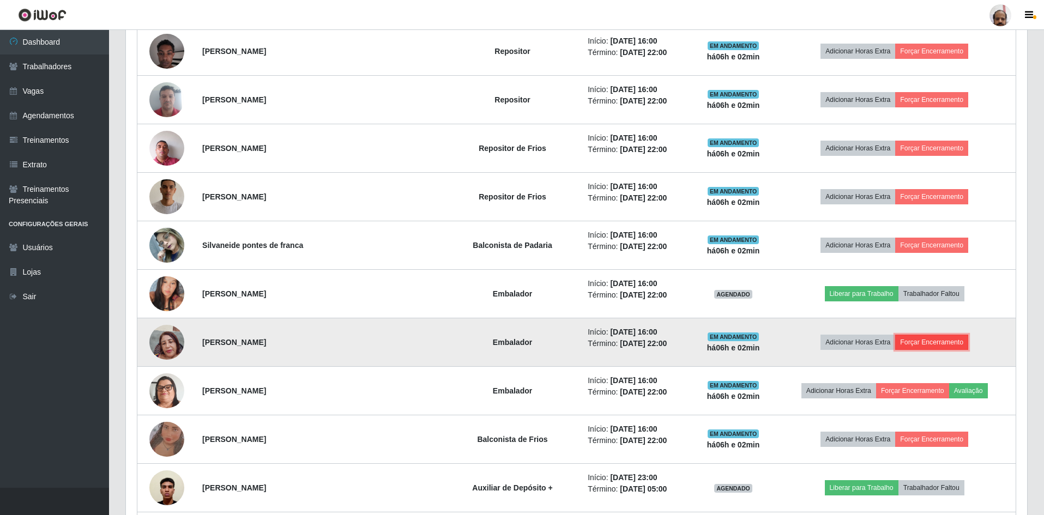
click at [930, 340] on button "Forçar Encerramento" at bounding box center [931, 342] width 73 height 15
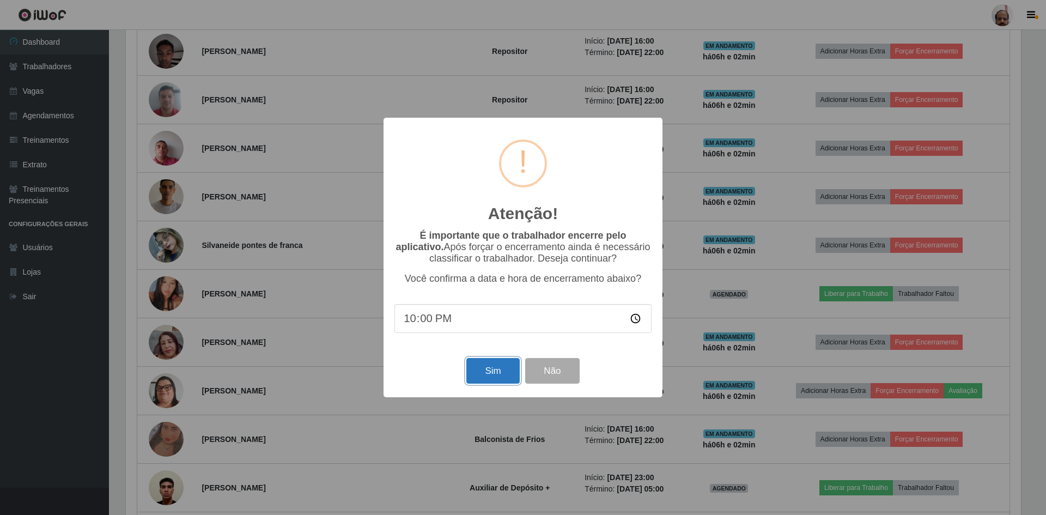
click at [482, 375] on button "Sim" at bounding box center [493, 371] width 53 height 26
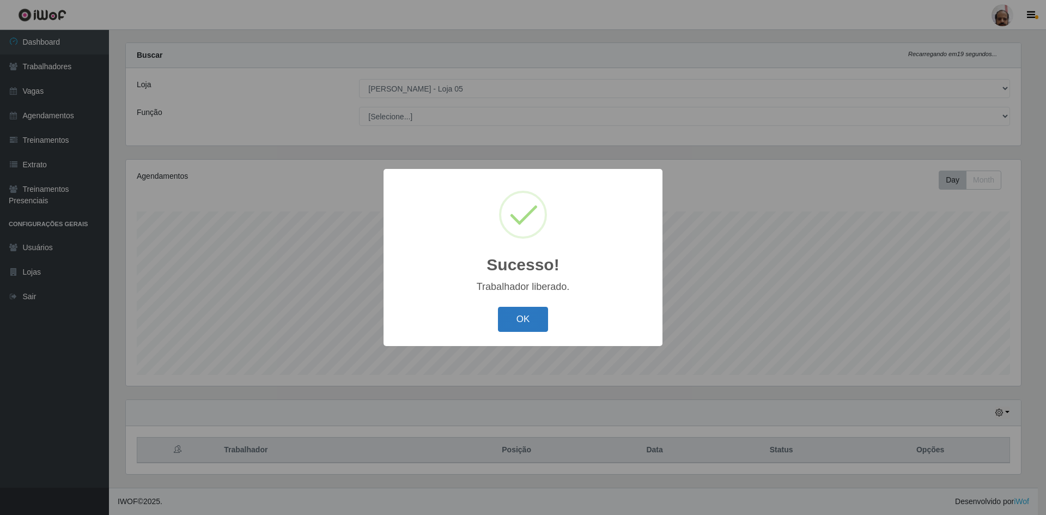
click at [517, 316] on button "OK" at bounding box center [523, 320] width 51 height 26
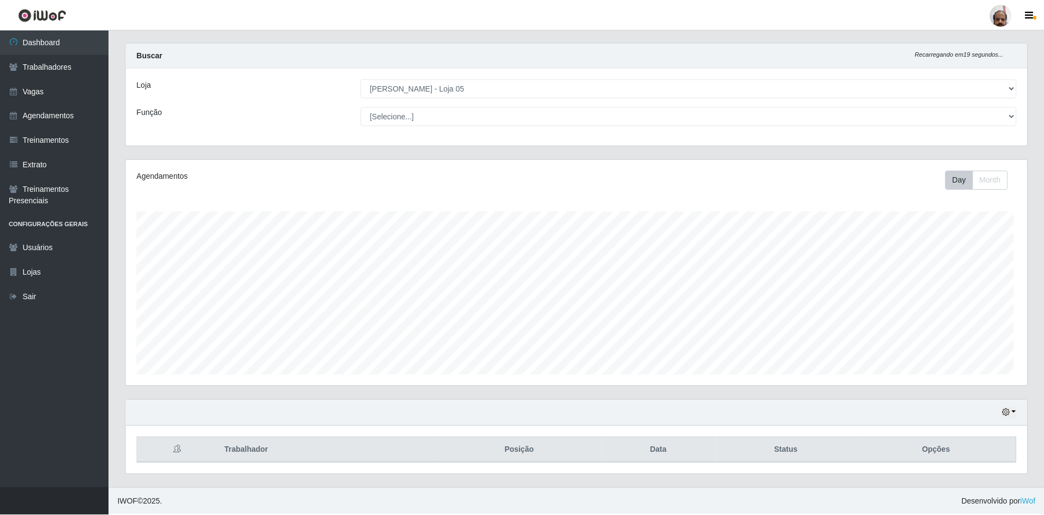
scroll to position [544775, 544101]
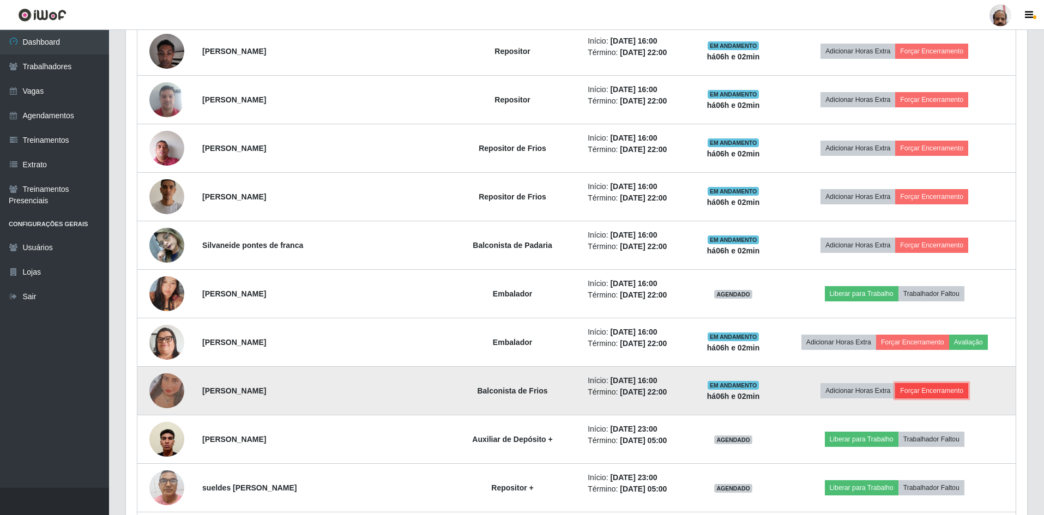
click at [941, 387] on button "Forçar Encerramento" at bounding box center [931, 390] width 73 height 15
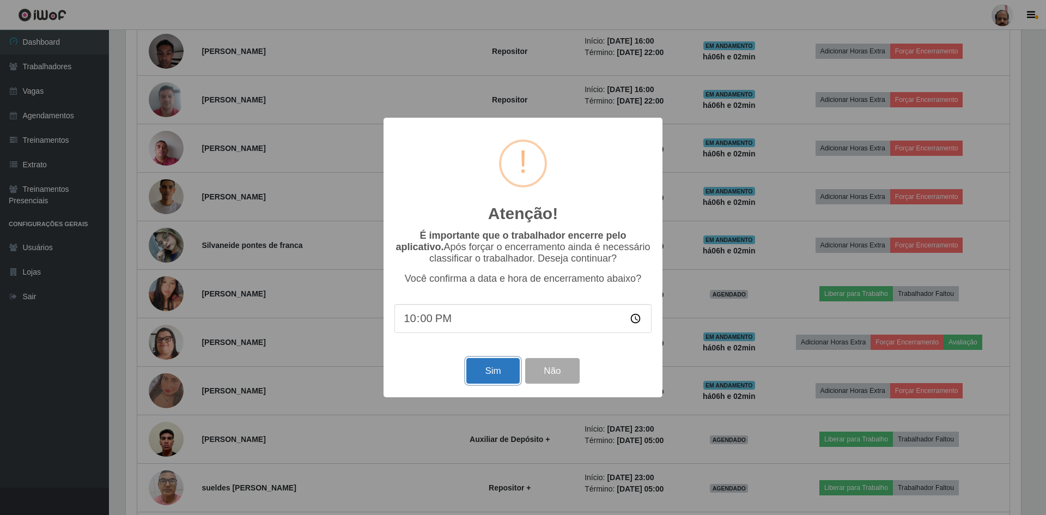
click at [502, 369] on button "Sim" at bounding box center [493, 371] width 53 height 26
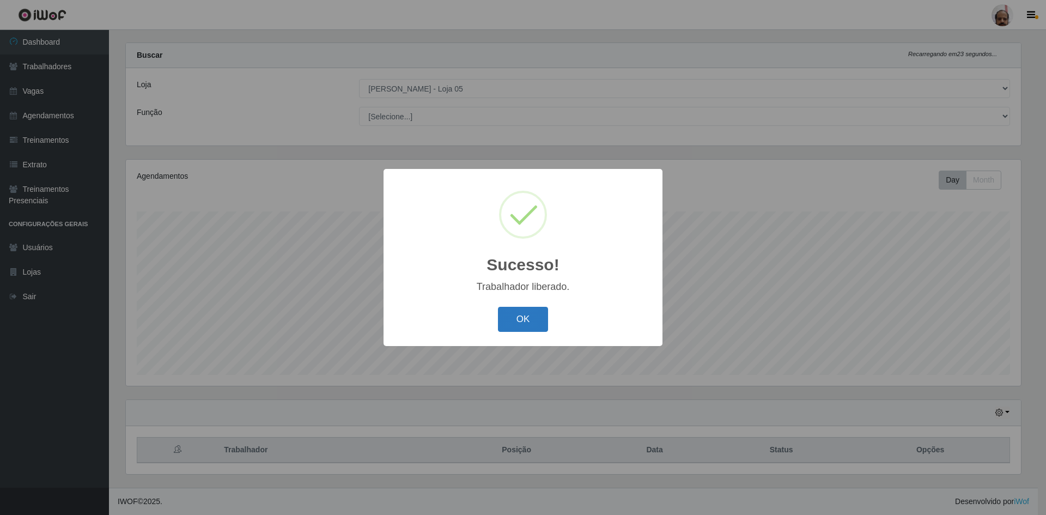
click at [524, 314] on button "OK" at bounding box center [523, 320] width 51 height 26
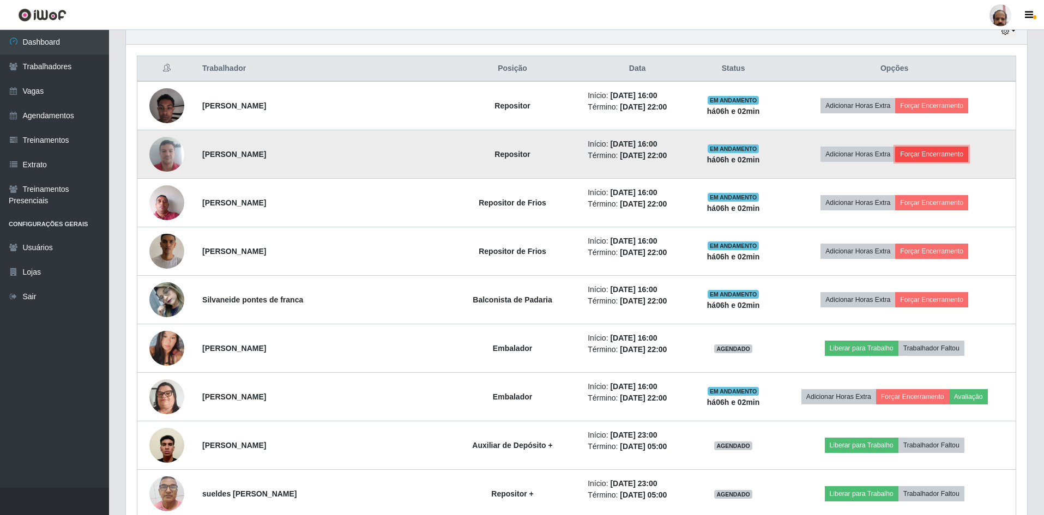
click at [911, 153] on button "Forçar Encerramento" at bounding box center [931, 154] width 73 height 15
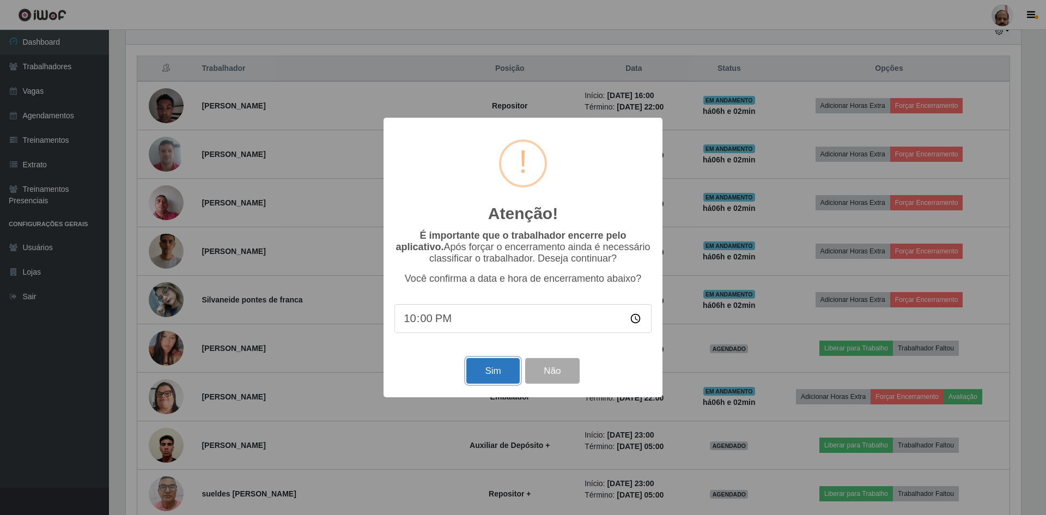
click at [488, 364] on button "Sim" at bounding box center [493, 371] width 53 height 26
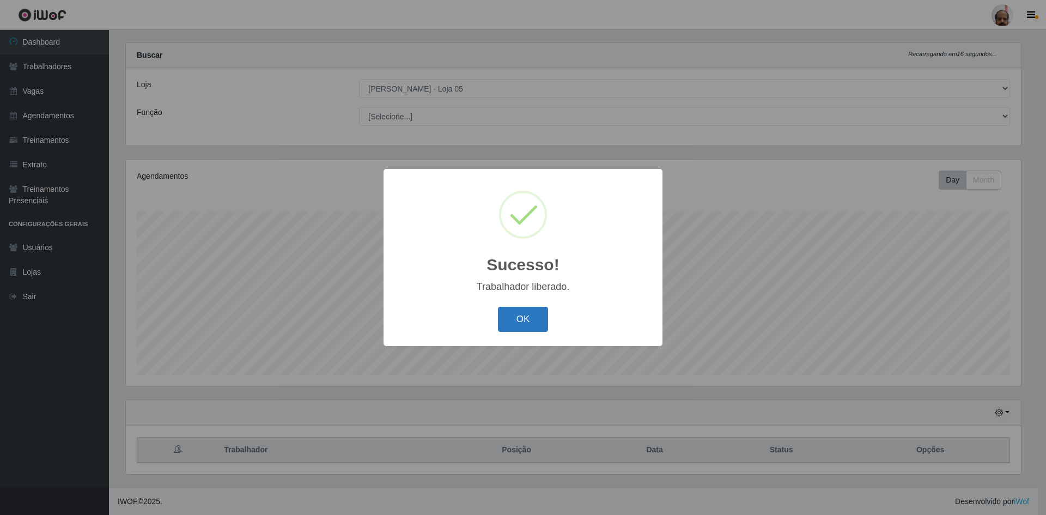
click at [509, 329] on button "OK" at bounding box center [523, 320] width 51 height 26
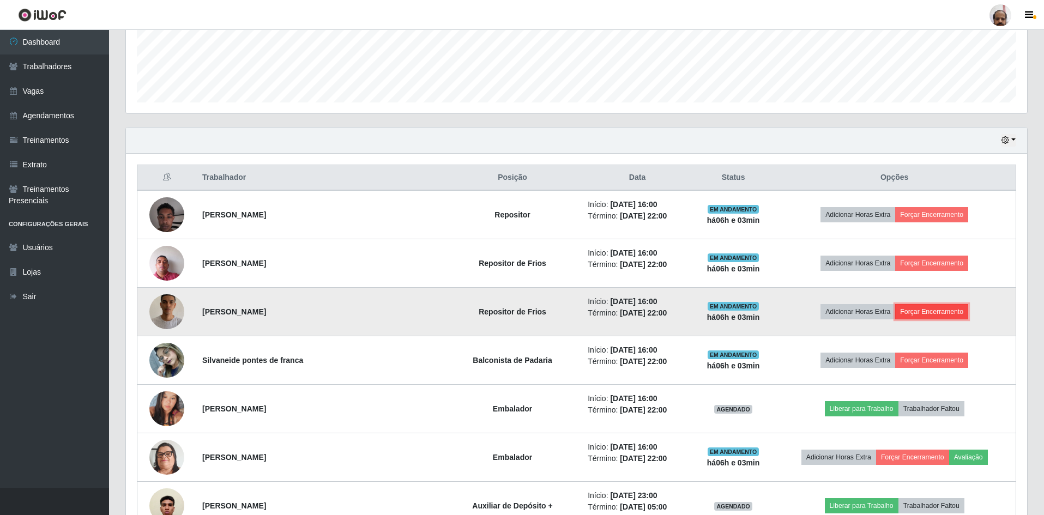
click at [934, 310] on button "Forçar Encerramento" at bounding box center [931, 311] width 73 height 15
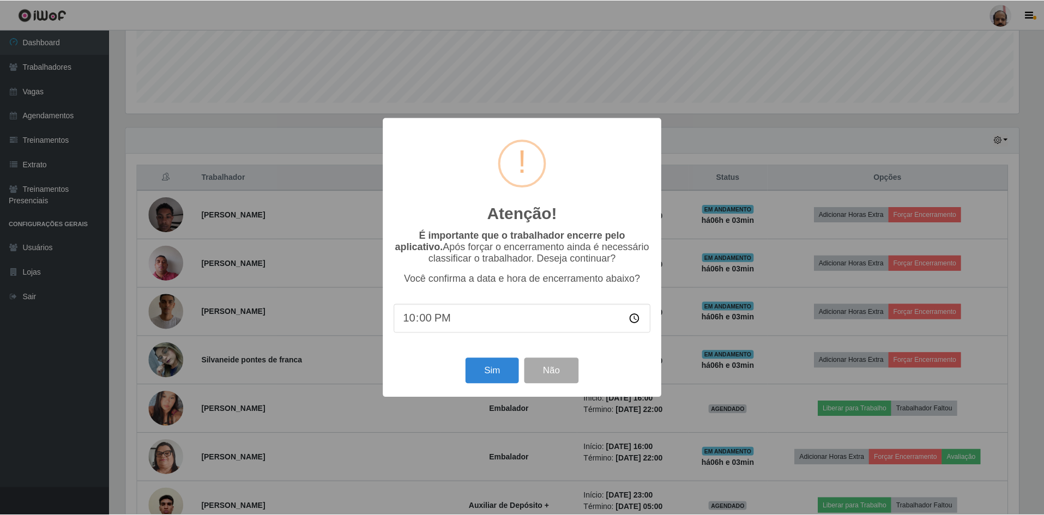
scroll to position [226, 895]
click at [480, 377] on button "Sim" at bounding box center [493, 371] width 53 height 26
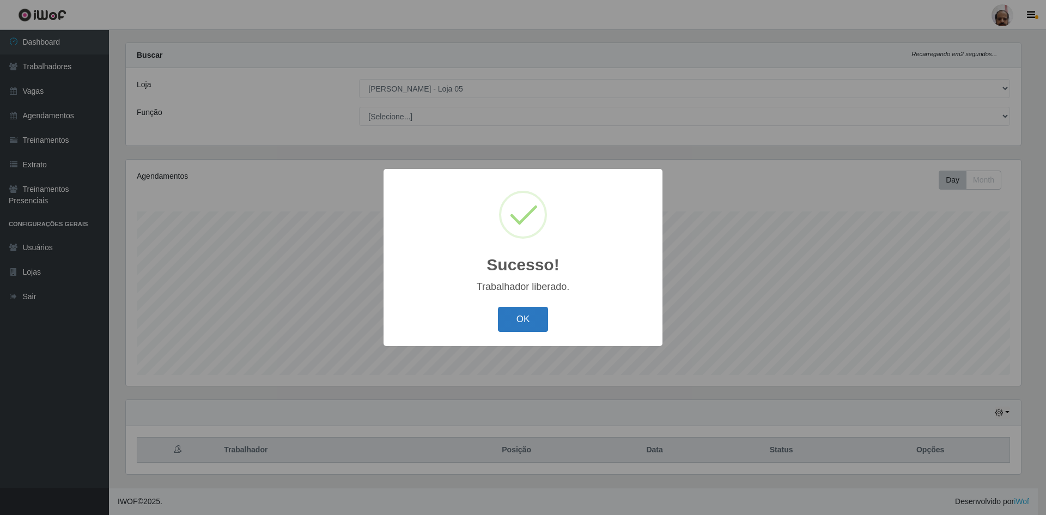
click at [524, 324] on button "OK" at bounding box center [523, 320] width 51 height 26
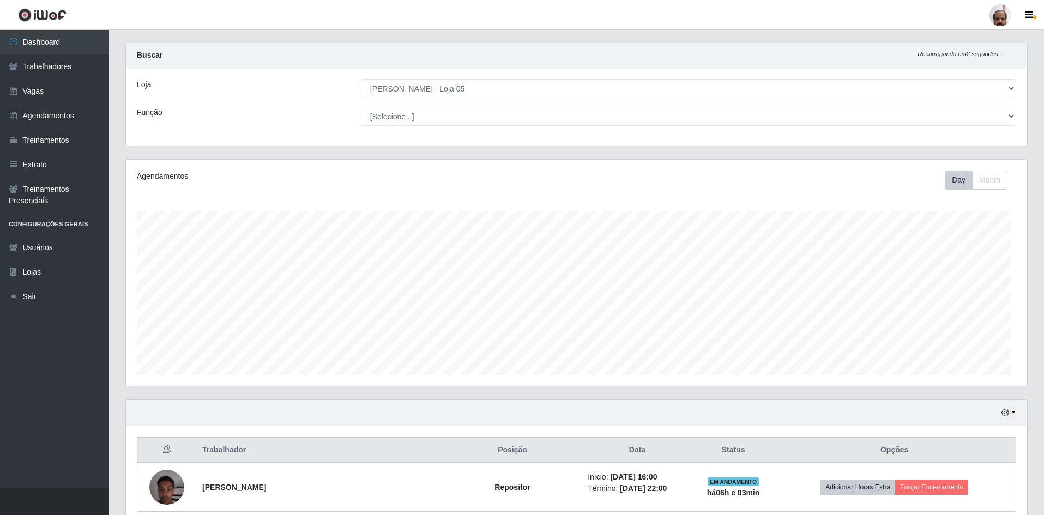
scroll to position [226, 901]
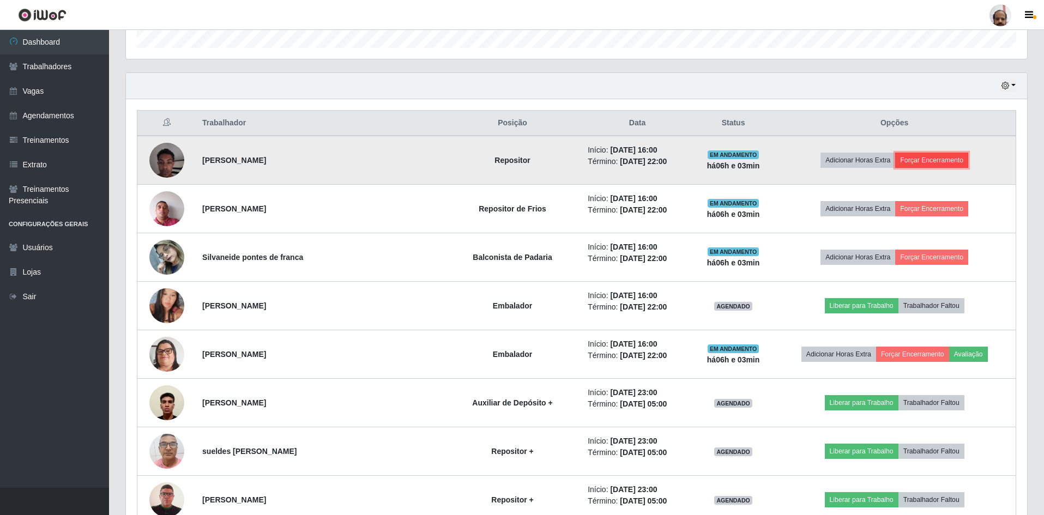
click at [956, 157] on button "Forçar Encerramento" at bounding box center [931, 160] width 73 height 15
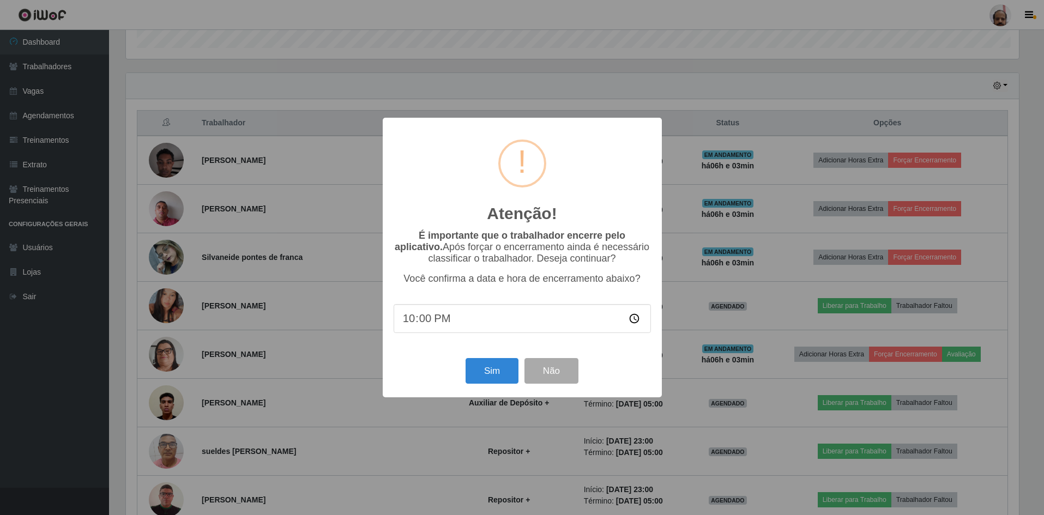
scroll to position [226, 895]
click at [502, 377] on button "Sim" at bounding box center [493, 371] width 53 height 26
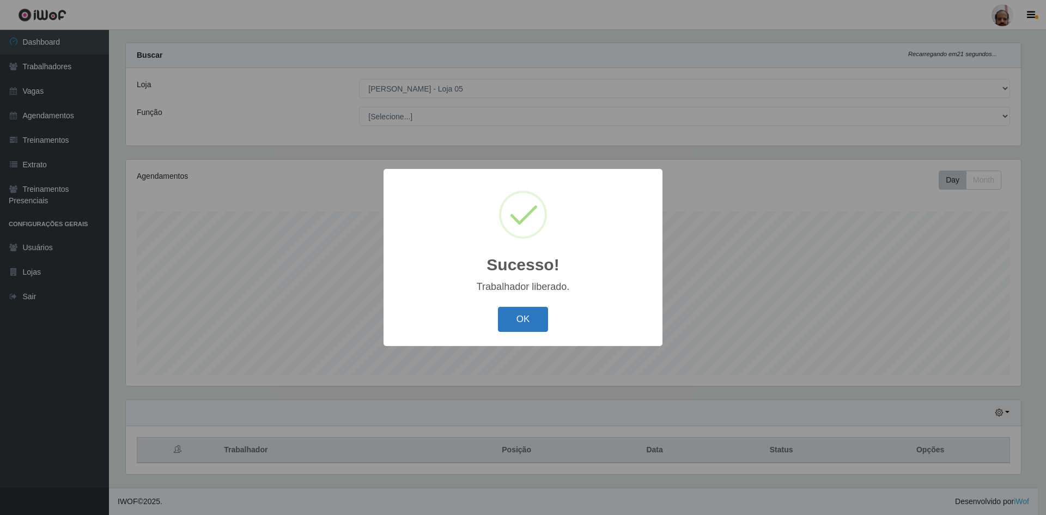
click at [530, 320] on button "OK" at bounding box center [523, 320] width 51 height 26
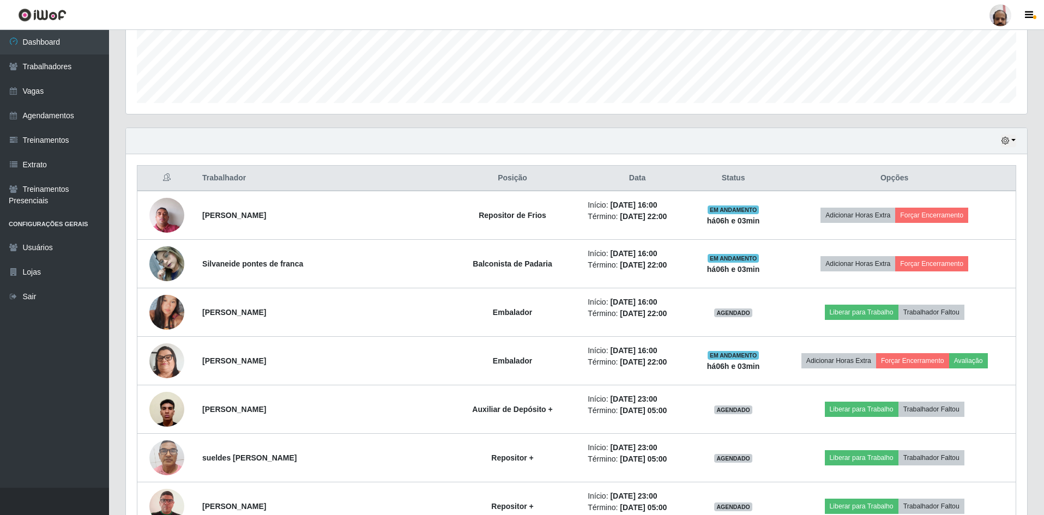
scroll to position [287, 0]
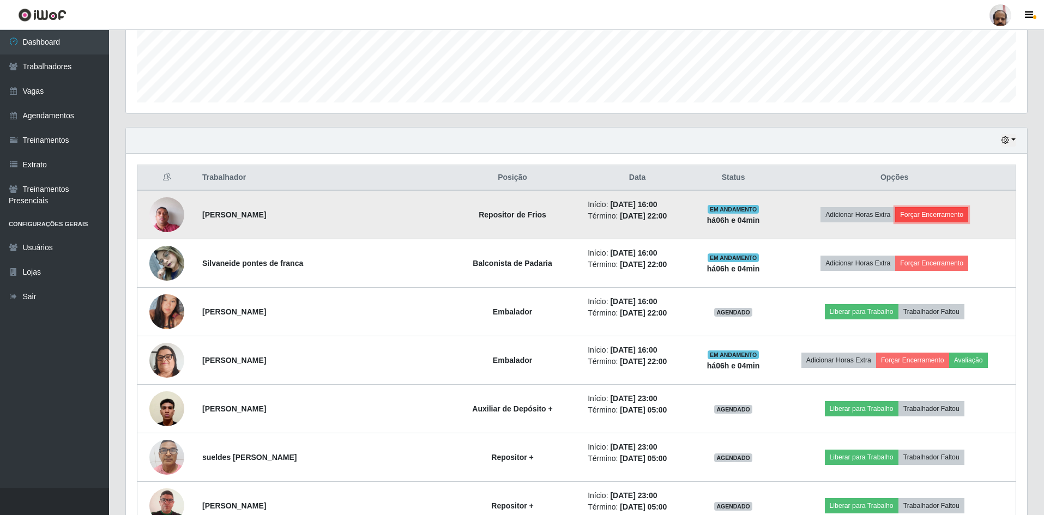
click at [912, 210] on button "Forçar Encerramento" at bounding box center [931, 214] width 73 height 15
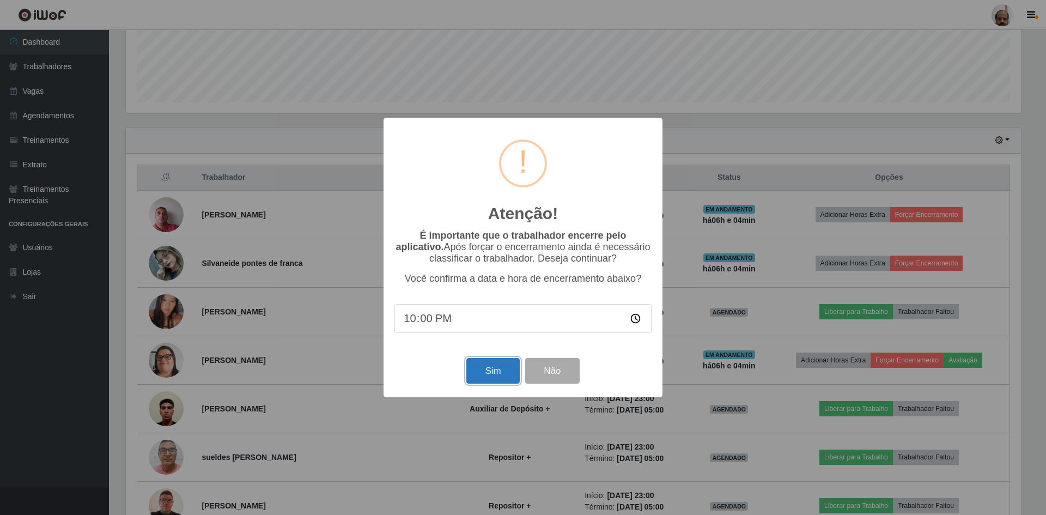
click at [493, 368] on button "Sim" at bounding box center [493, 371] width 53 height 26
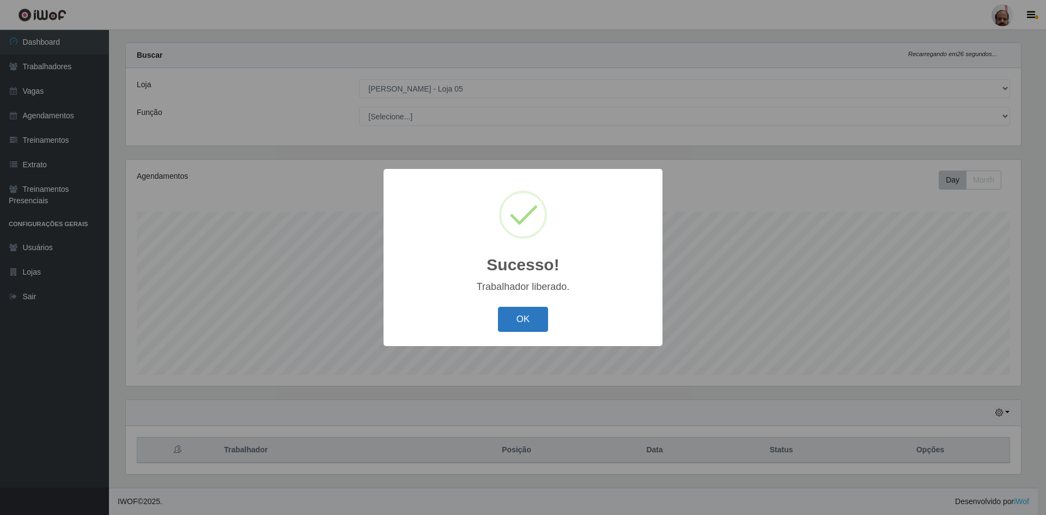
click at [541, 317] on button "OK" at bounding box center [523, 320] width 51 height 26
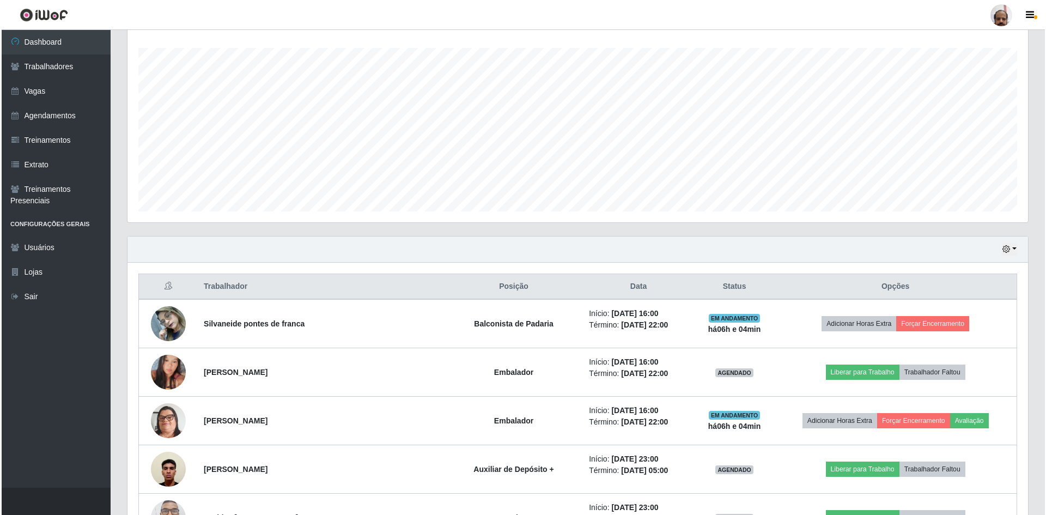
scroll to position [342, 0]
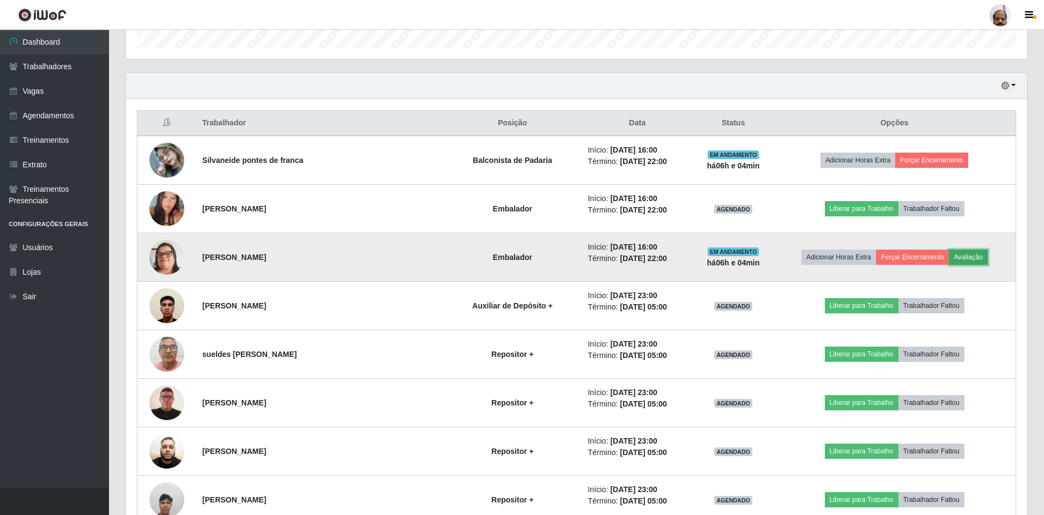
click at [971, 256] on button "Avaliação" at bounding box center [968, 257] width 39 height 15
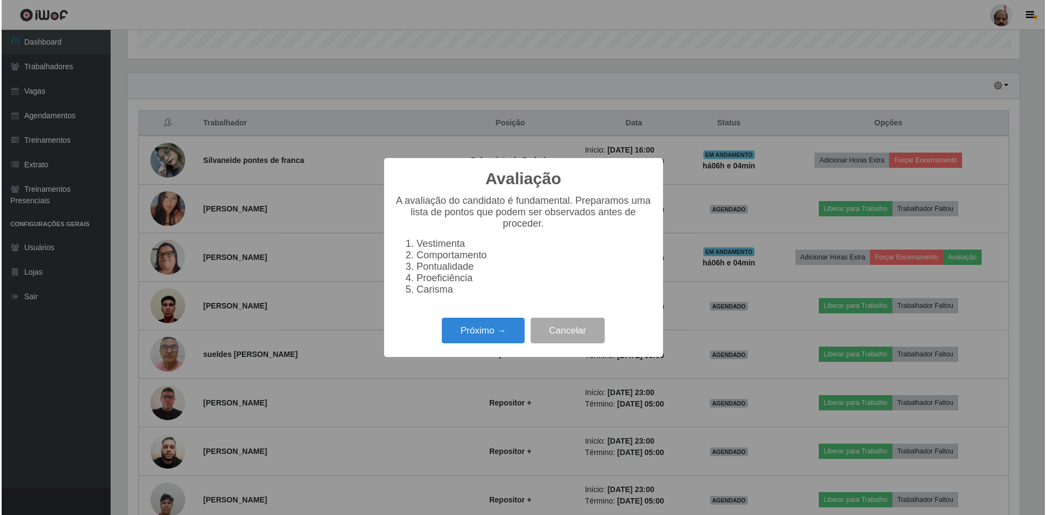
scroll to position [226, 895]
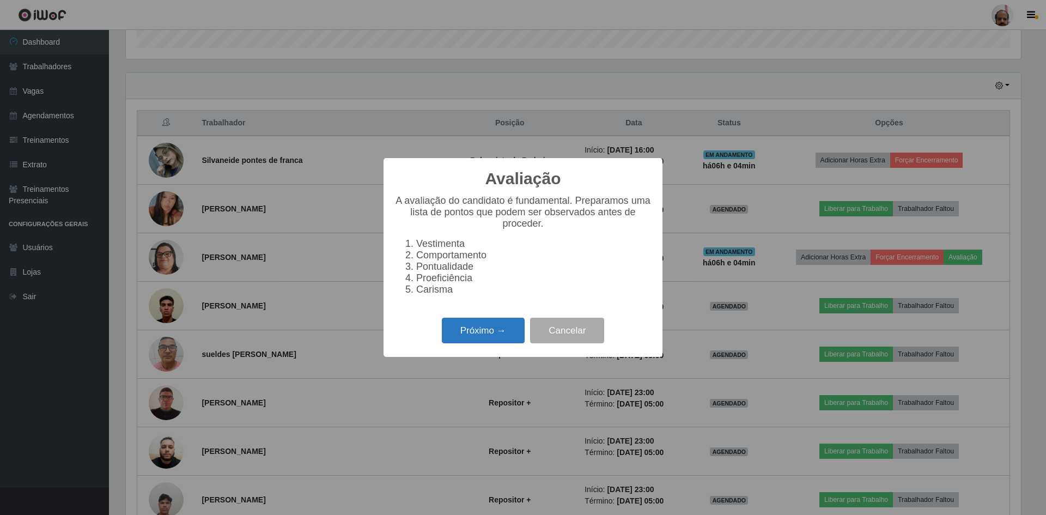
click at [474, 335] on button "Próximo →" at bounding box center [483, 331] width 83 height 26
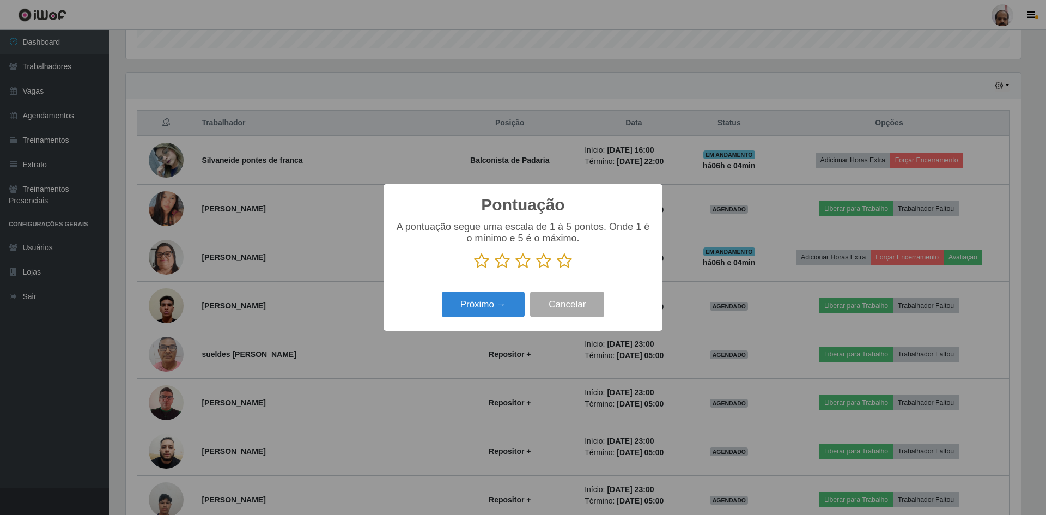
scroll to position [544775, 544106]
click at [568, 259] on icon at bounding box center [564, 261] width 15 height 16
click at [557, 269] on input "radio" at bounding box center [557, 269] width 0 height 0
click at [510, 301] on button "Próximo →" at bounding box center [483, 305] width 83 height 26
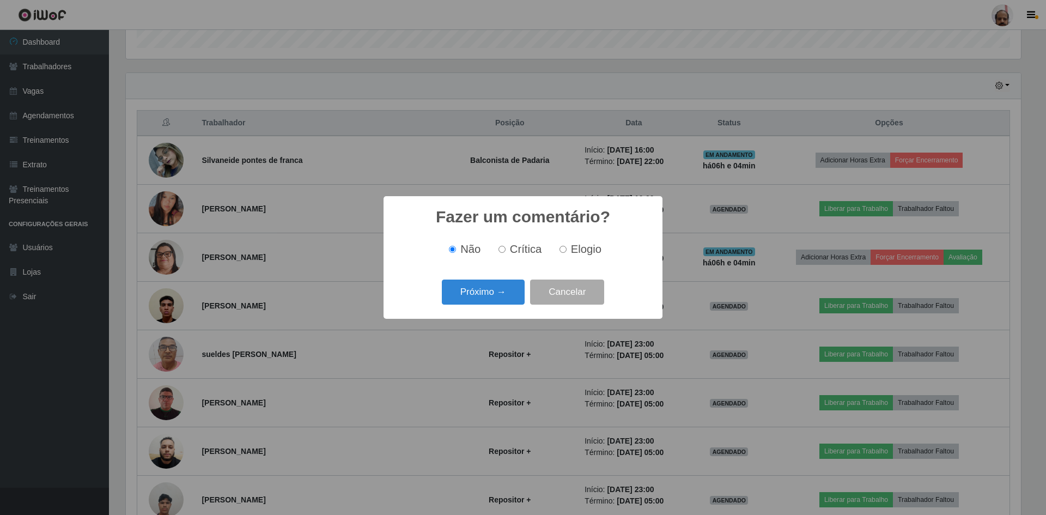
drag, startPoint x: 558, startPoint y: 250, endPoint x: 546, endPoint y: 268, distance: 21.9
click at [559, 250] on label "Elogio" at bounding box center [578, 249] width 46 height 13
click at [560, 250] on input "Elogio" at bounding box center [563, 249] width 7 height 7
radio input "true"
click at [484, 294] on button "Próximo →" at bounding box center [483, 293] width 83 height 26
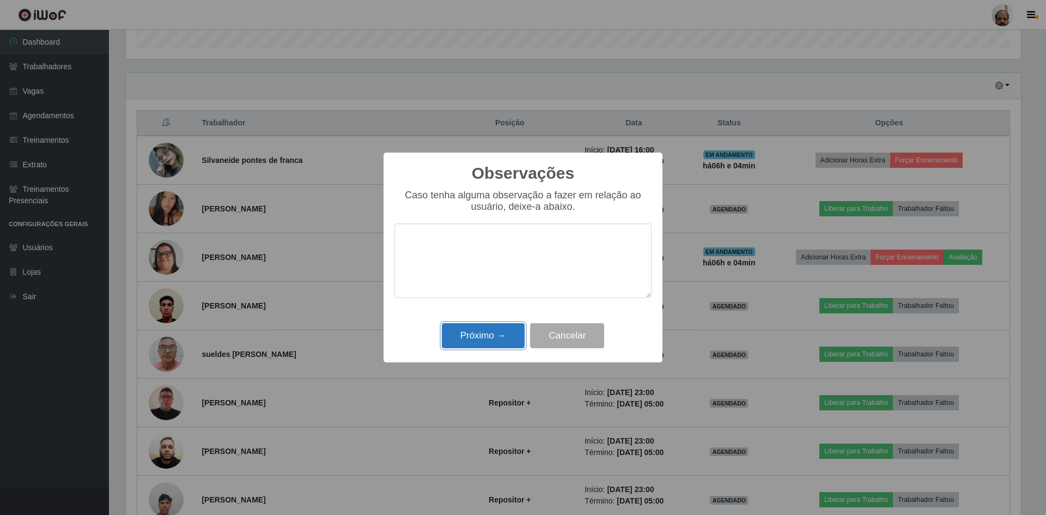
click at [485, 334] on button "Próximo →" at bounding box center [483, 336] width 83 height 26
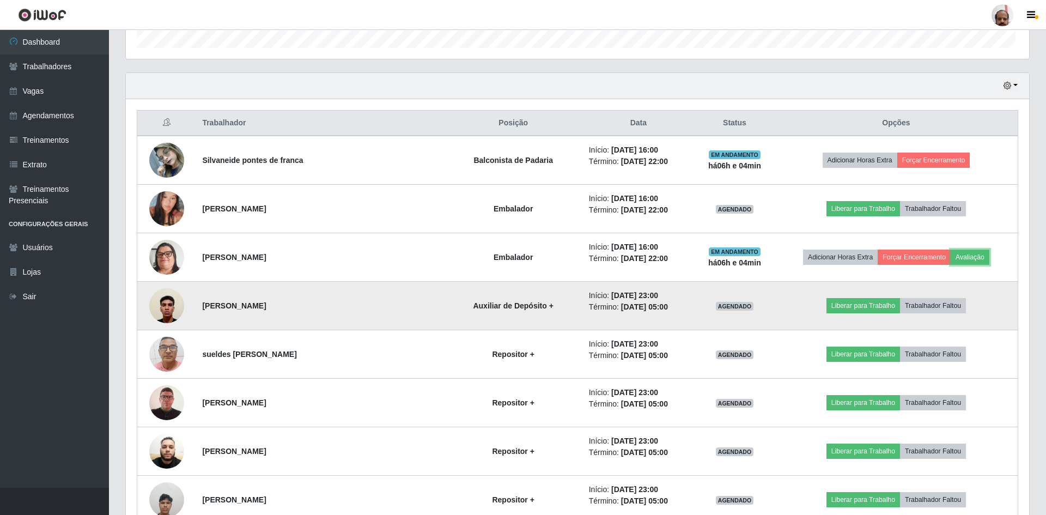
scroll to position [226, 901]
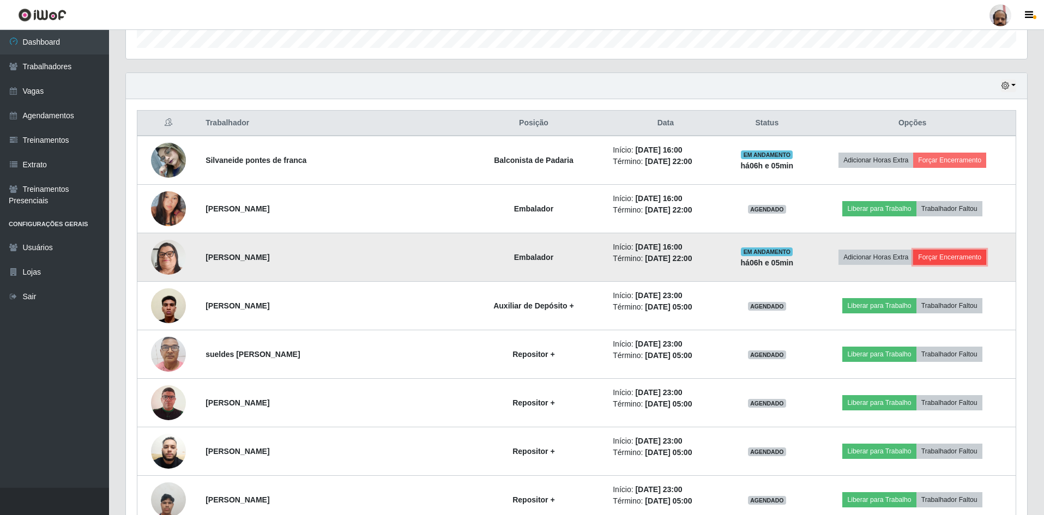
click at [948, 261] on button "Forçar Encerramento" at bounding box center [949, 257] width 73 height 15
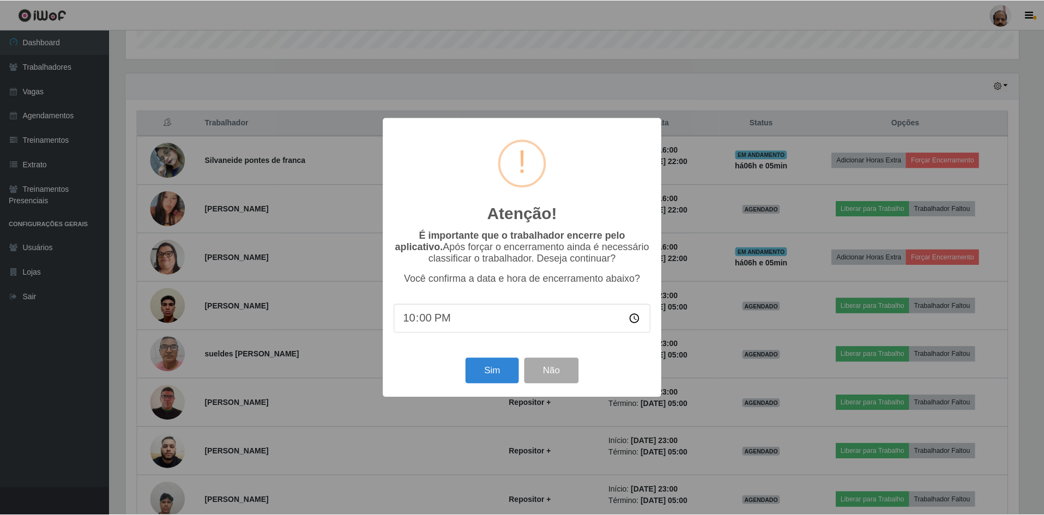
scroll to position [226, 895]
click at [499, 370] on button "Sim" at bounding box center [493, 371] width 53 height 26
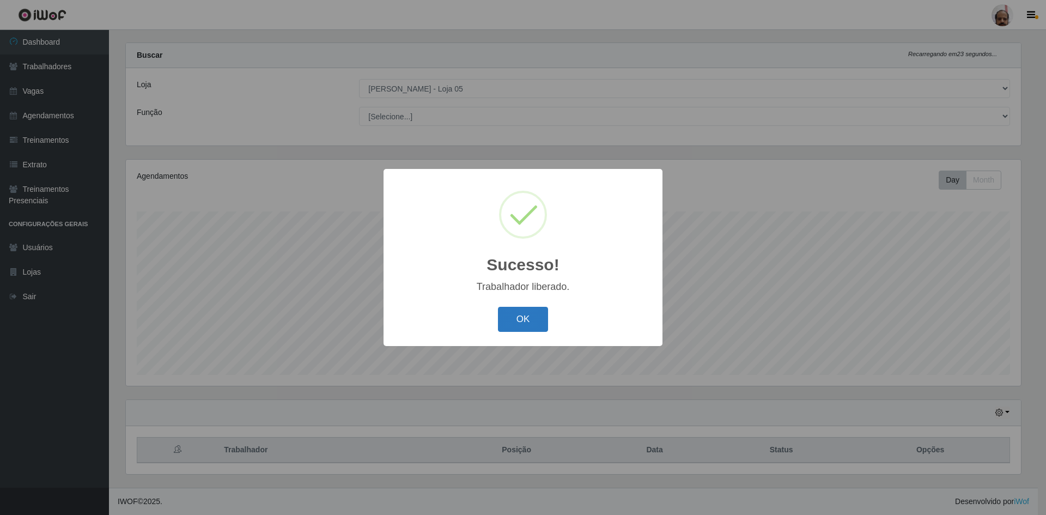
click at [514, 325] on button "OK" at bounding box center [523, 320] width 51 height 26
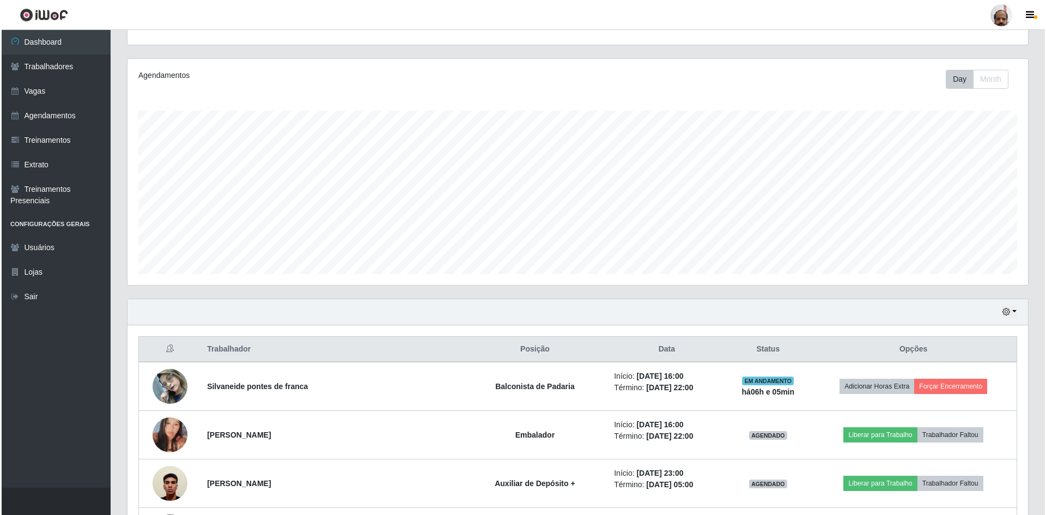
scroll to position [287, 0]
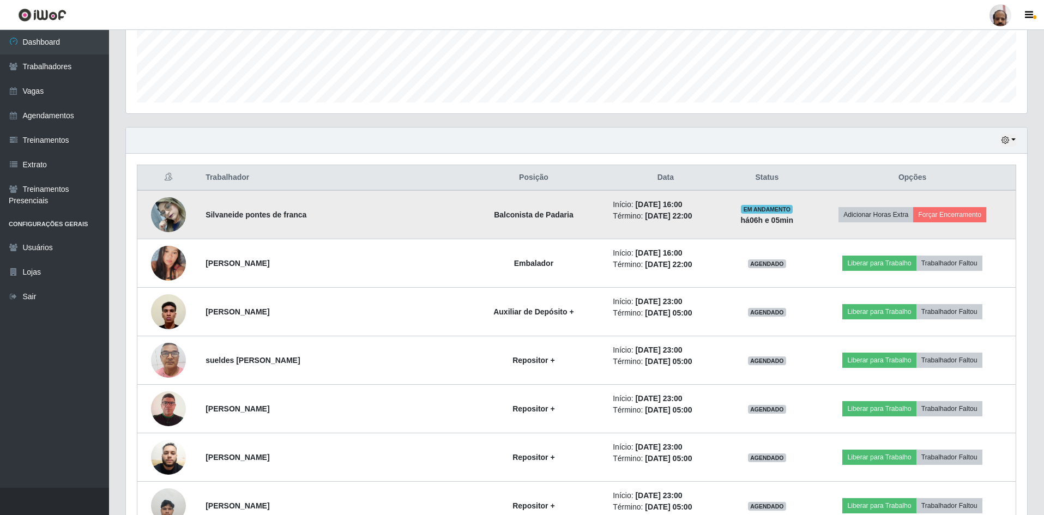
click at [171, 216] on img at bounding box center [168, 214] width 35 height 46
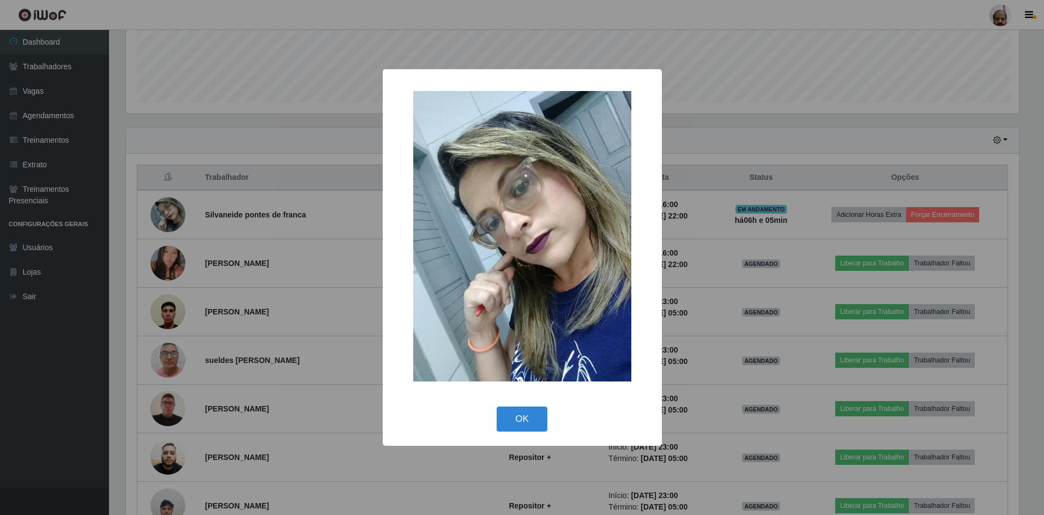
scroll to position [226, 895]
click at [516, 413] on button "OK" at bounding box center [523, 420] width 51 height 26
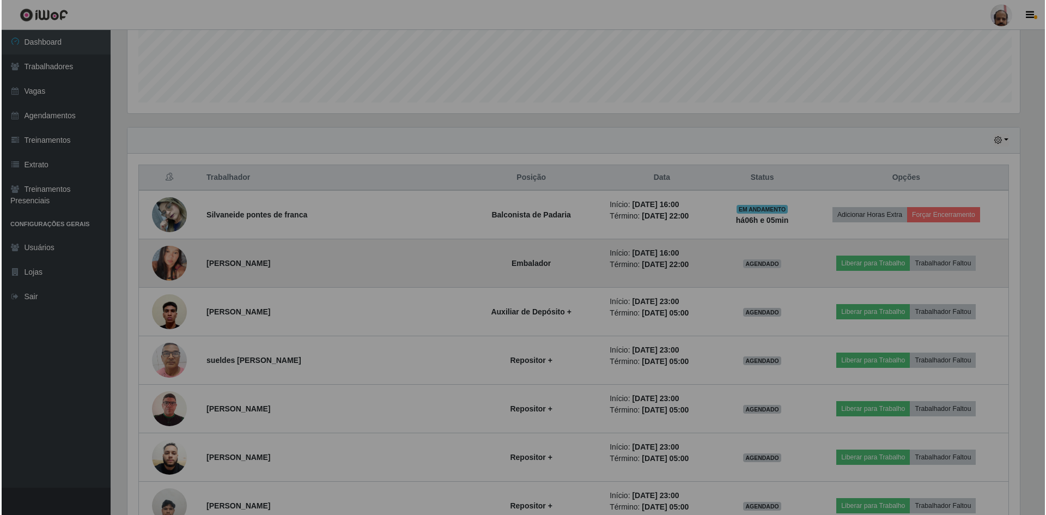
scroll to position [226, 901]
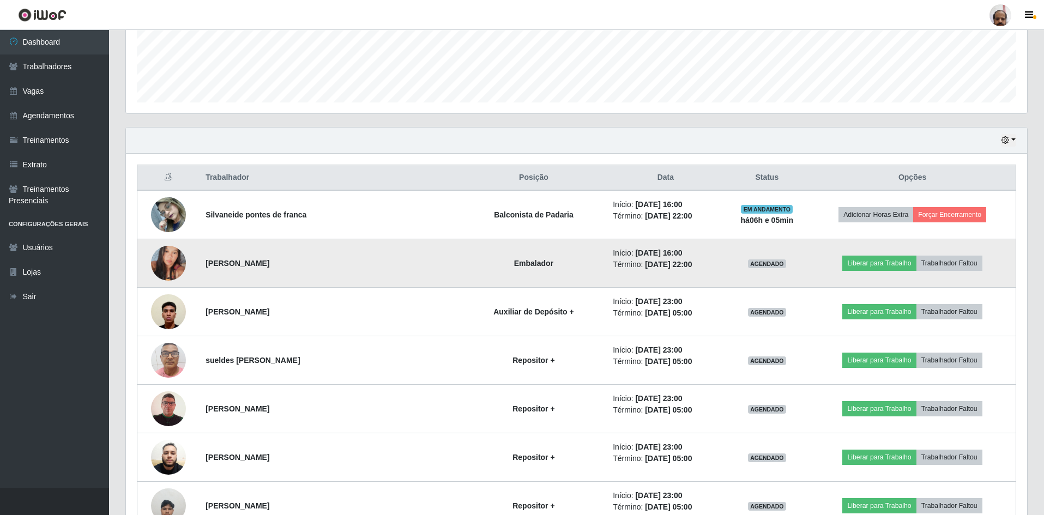
click at [175, 267] on img at bounding box center [168, 263] width 35 height 62
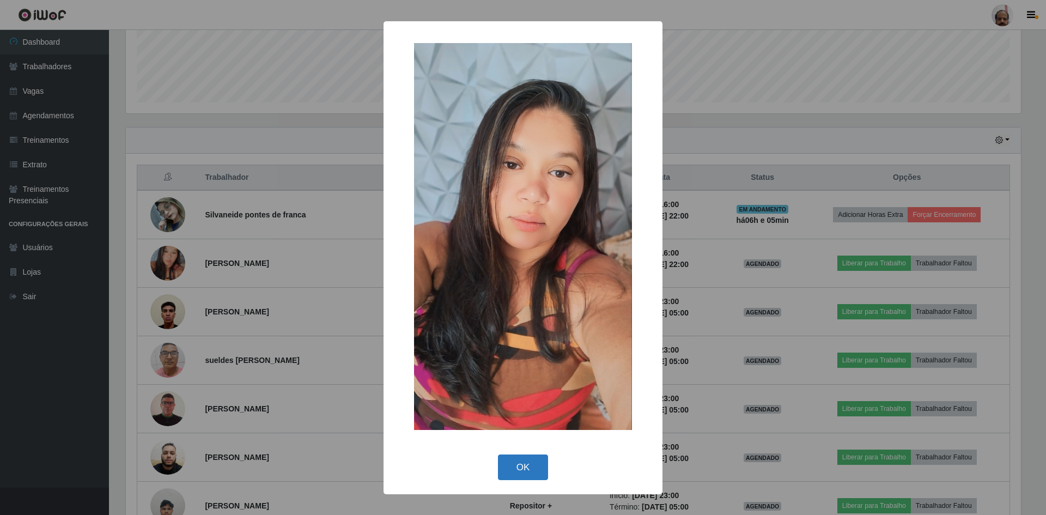
click at [543, 471] on button "OK" at bounding box center [523, 468] width 51 height 26
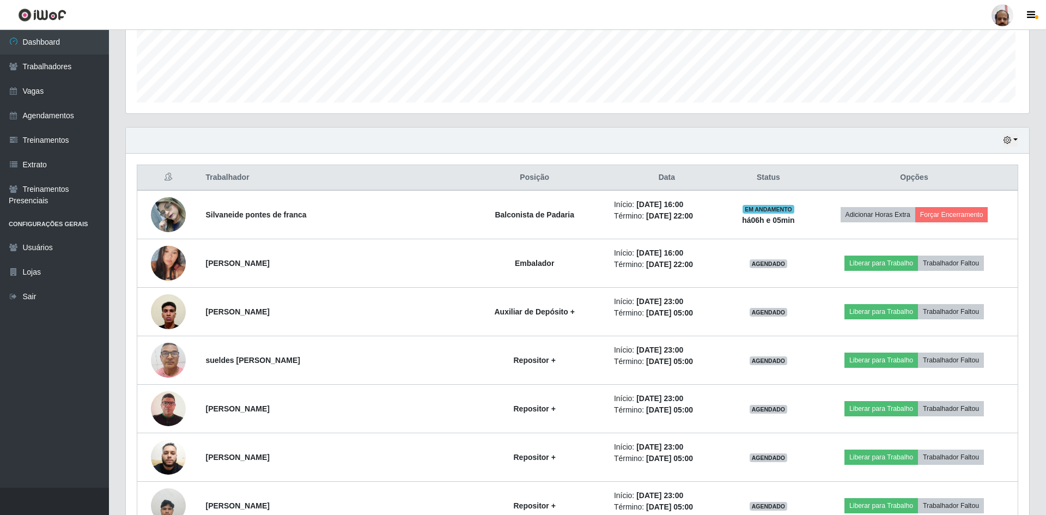
scroll to position [226, 901]
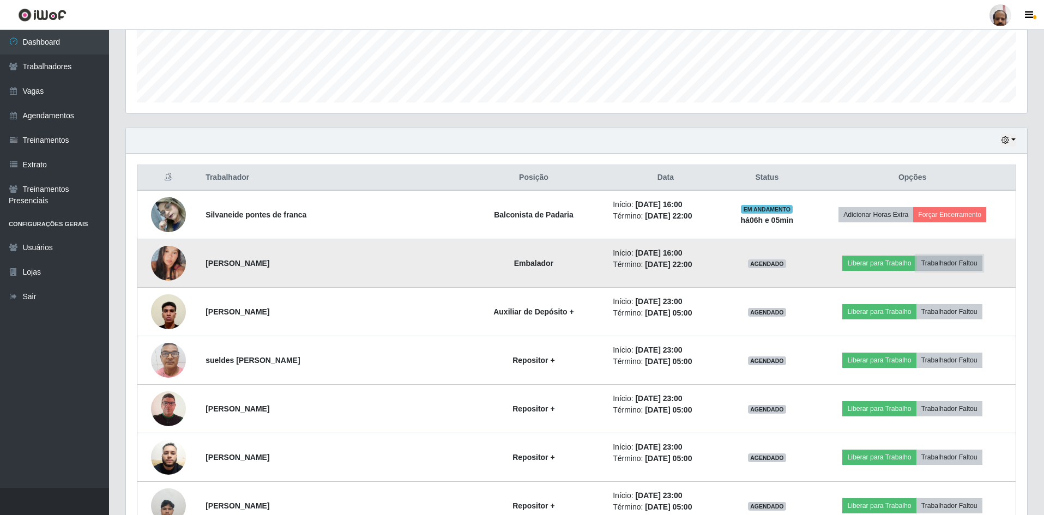
click at [953, 269] on button "Trabalhador Faltou" at bounding box center [949, 263] width 66 height 15
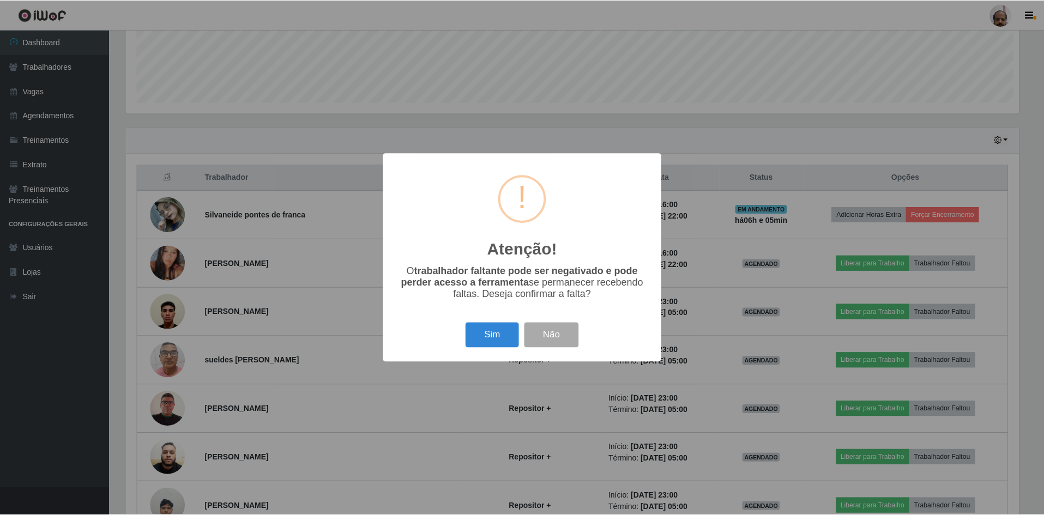
scroll to position [226, 895]
click at [486, 333] on button "Sim" at bounding box center [493, 336] width 53 height 26
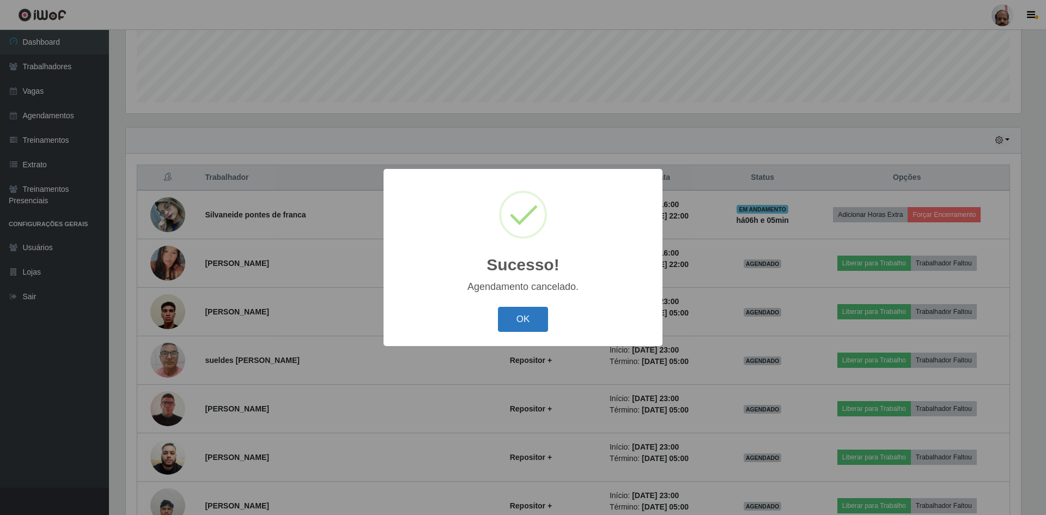
click at [513, 325] on button "OK" at bounding box center [523, 320] width 51 height 26
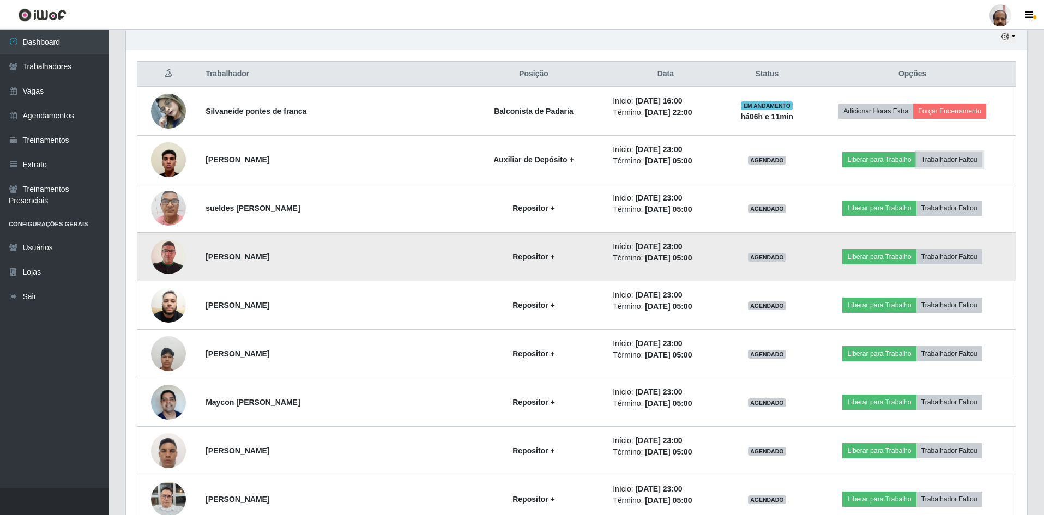
scroll to position [287, 0]
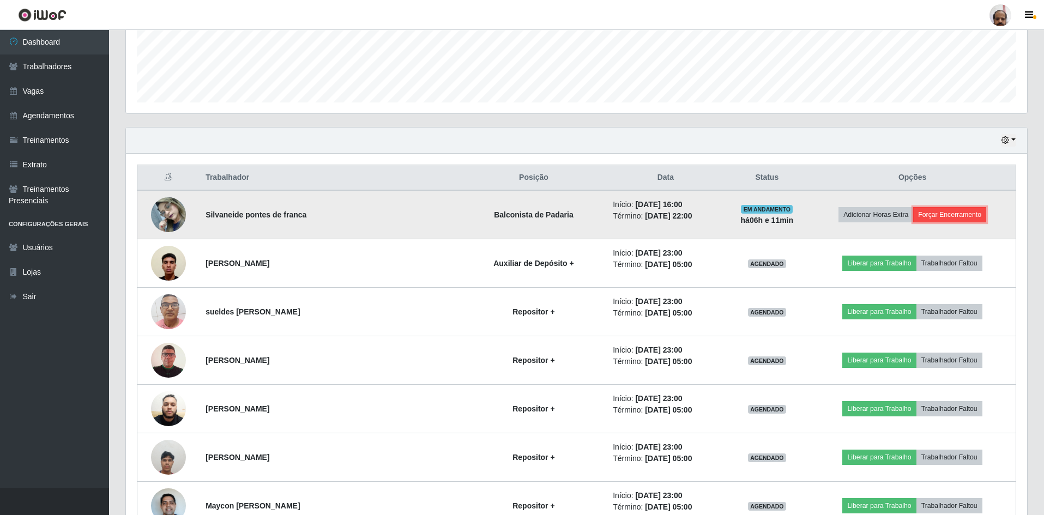
click at [936, 214] on button "Forçar Encerramento" at bounding box center [949, 214] width 73 height 15
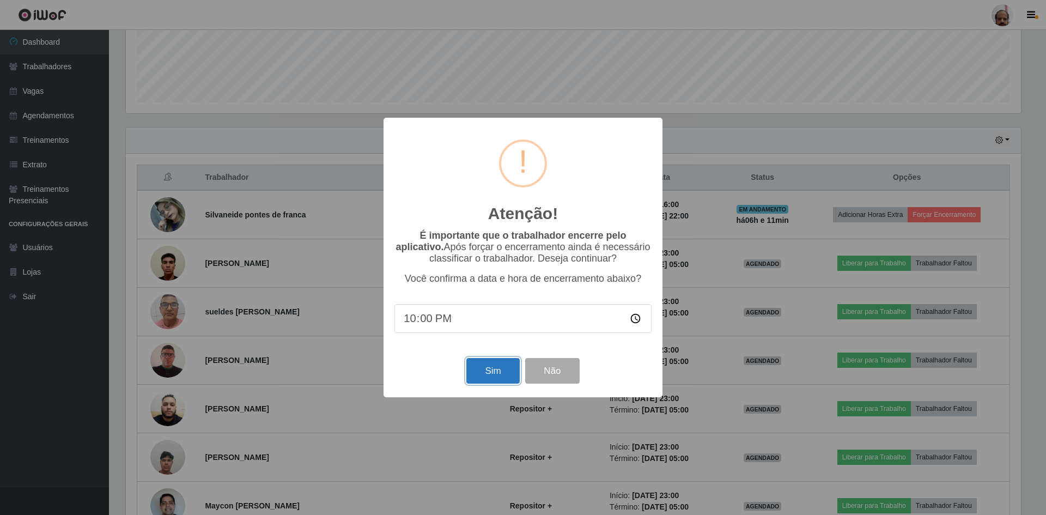
click at [485, 375] on button "Sim" at bounding box center [493, 371] width 53 height 26
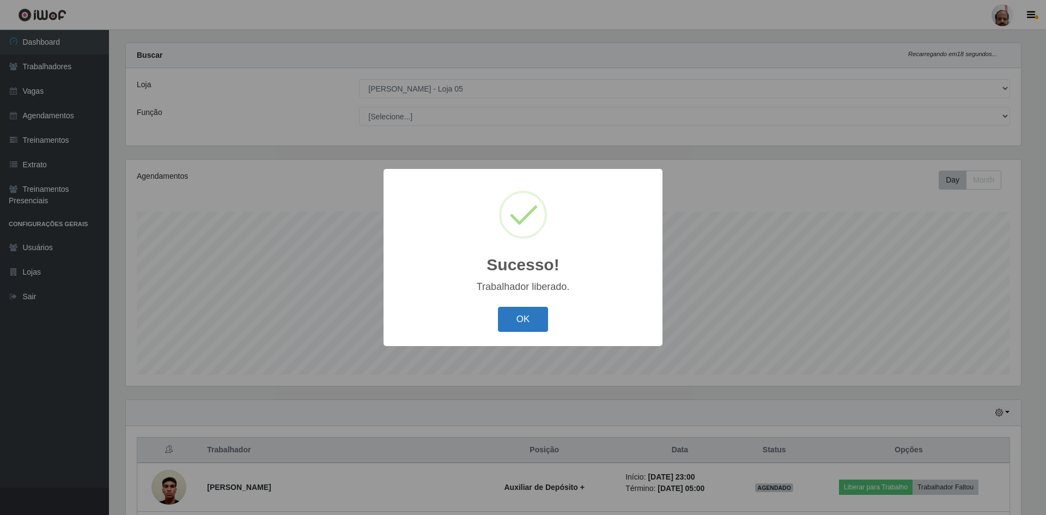
click at [536, 311] on button "OK" at bounding box center [523, 320] width 51 height 26
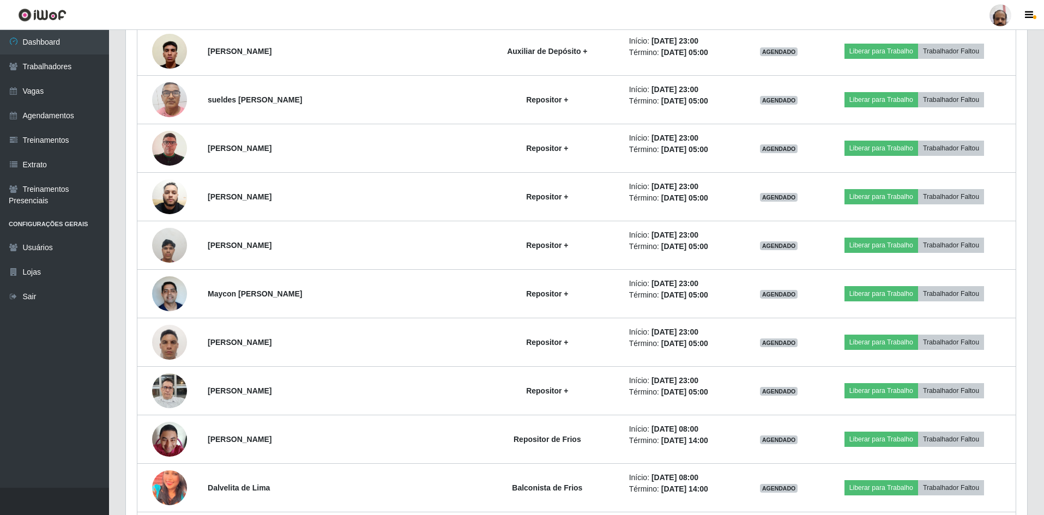
scroll to position [342, 0]
